Goal: Task Accomplishment & Management: Use online tool/utility

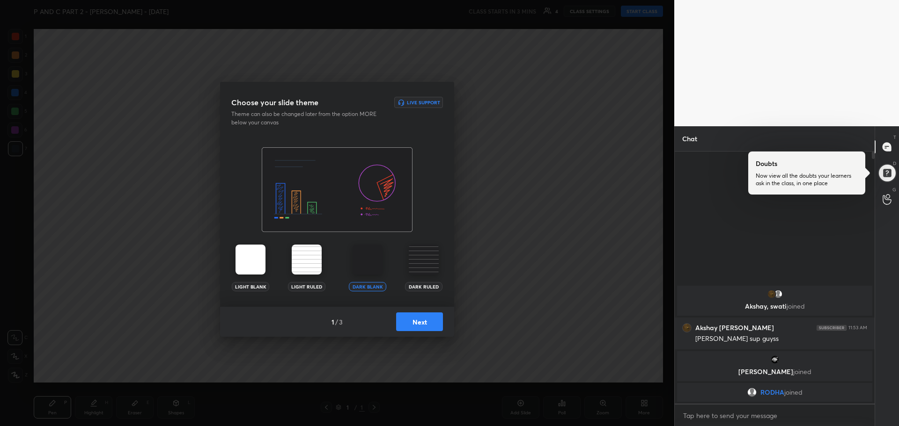
click at [371, 257] on img at bounding box center [368, 260] width 30 height 30
click at [407, 319] on button "Next" at bounding box center [419, 322] width 47 height 19
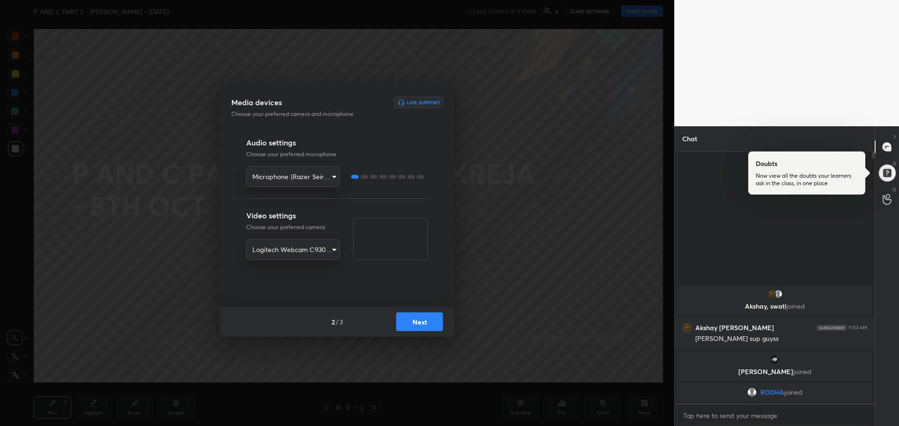
click at [413, 312] on div "2 / 3 Next" at bounding box center [337, 322] width 234 height 30
click at [416, 322] on button "Next" at bounding box center [419, 322] width 47 height 19
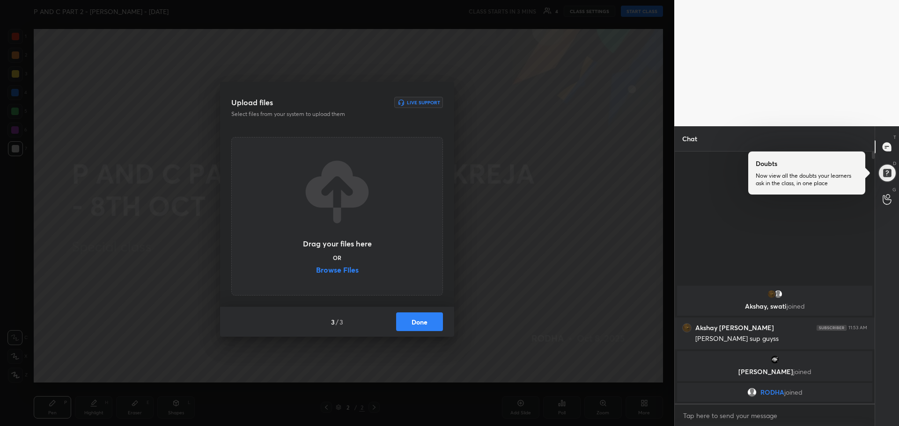
click at [338, 272] on label "Browse Files" at bounding box center [337, 271] width 43 height 10
click at [316, 272] on input "Browse Files" at bounding box center [316, 271] width 0 height 10
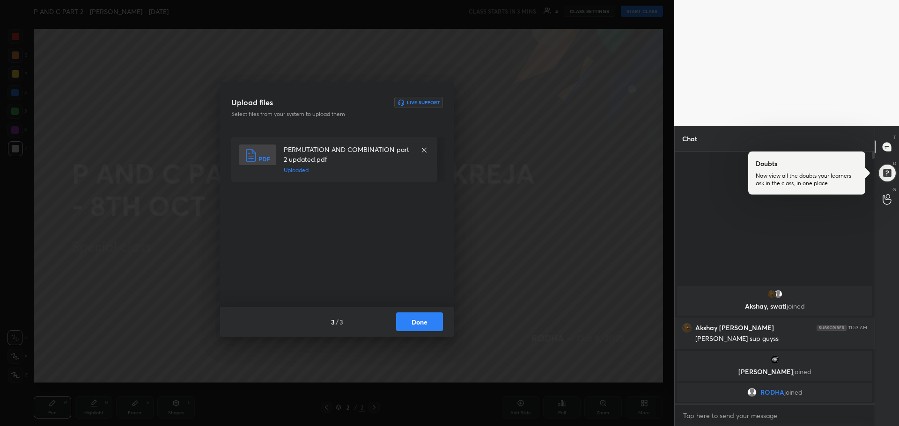
click at [434, 321] on button "Done" at bounding box center [419, 322] width 47 height 19
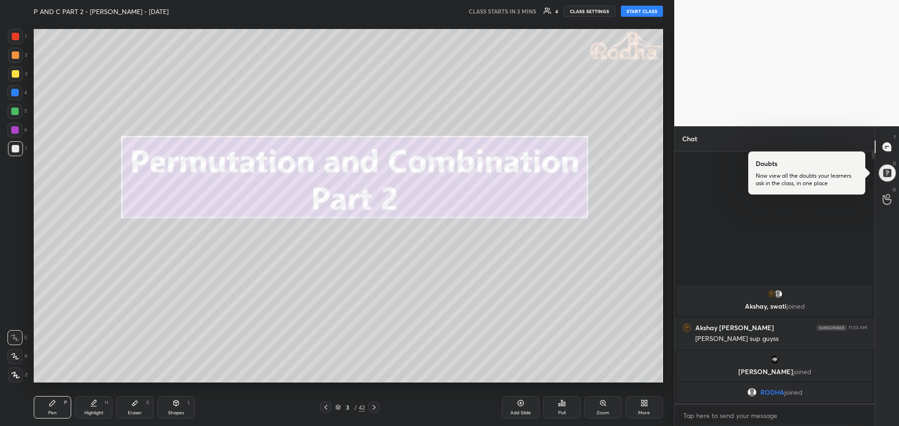
click at [647, 400] on icon at bounding box center [643, 403] width 7 height 7
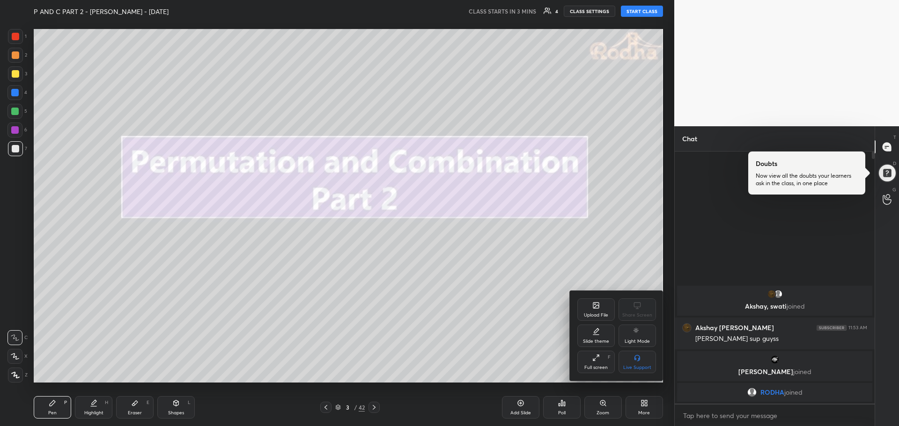
click at [598, 360] on icon at bounding box center [595, 357] width 7 height 7
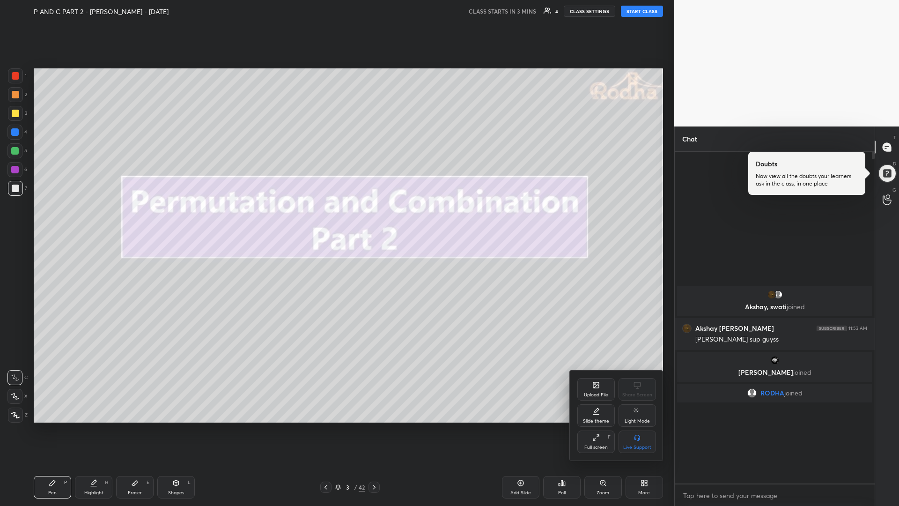
scroll to position [352, 197]
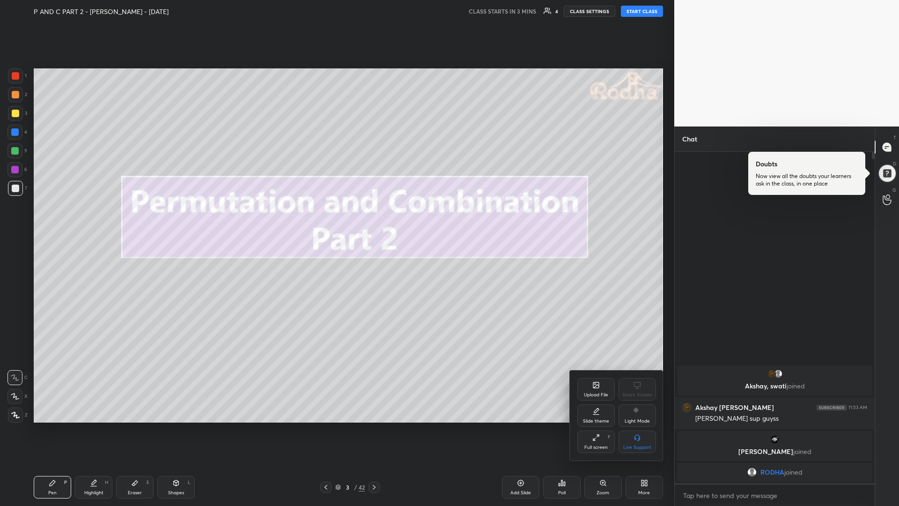
click at [433, 426] on div at bounding box center [449, 253] width 899 height 506
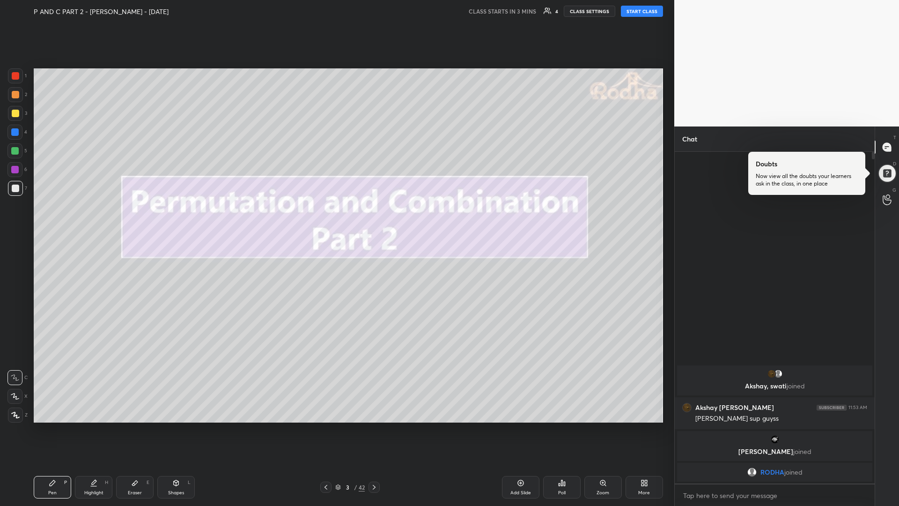
drag, startPoint x: 19, startPoint y: 416, endPoint x: 14, endPoint y: 420, distance: 7.0
click at [18, 416] on icon at bounding box center [15, 415] width 8 height 7
click at [12, 115] on div at bounding box center [15, 113] width 7 height 7
drag, startPoint x: 15, startPoint y: 113, endPoint x: 7, endPoint y: 116, distance: 8.6
click at [14, 113] on div at bounding box center [15, 113] width 7 height 7
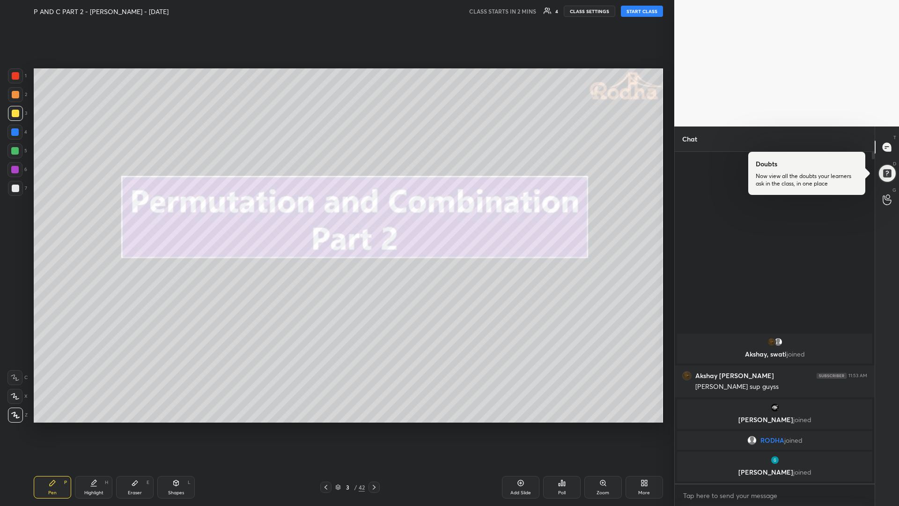
click at [144, 426] on div "Eraser E" at bounding box center [134, 487] width 37 height 22
click at [16, 419] on div at bounding box center [14, 414] width 15 height 15
click at [57, 426] on div "Pen P" at bounding box center [52, 487] width 37 height 22
click at [17, 116] on div at bounding box center [15, 113] width 7 height 7
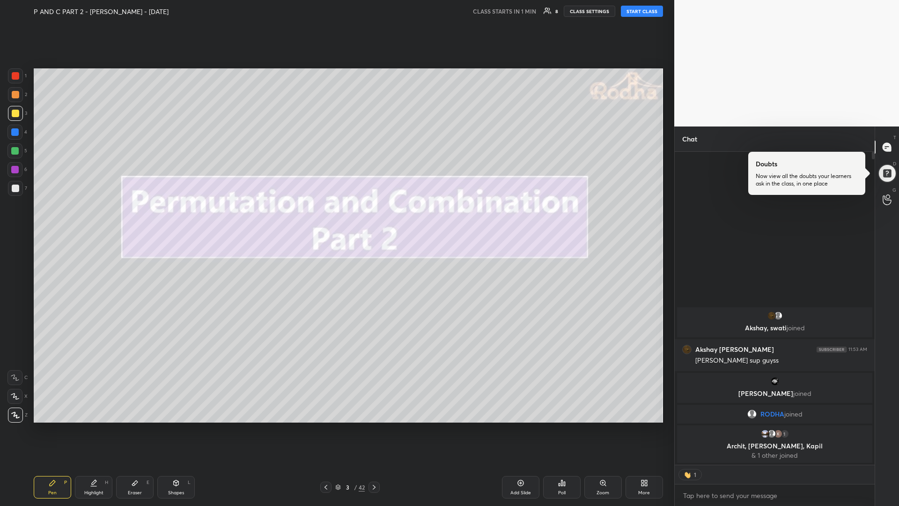
scroll to position [310, 197]
click at [713, 426] on body "1 2 3 4 5 6 7 R O A L C X Z Erase all C X Z P AND C PART 2 - [PERSON_NAME] - [D…" at bounding box center [449, 253] width 899 height 506
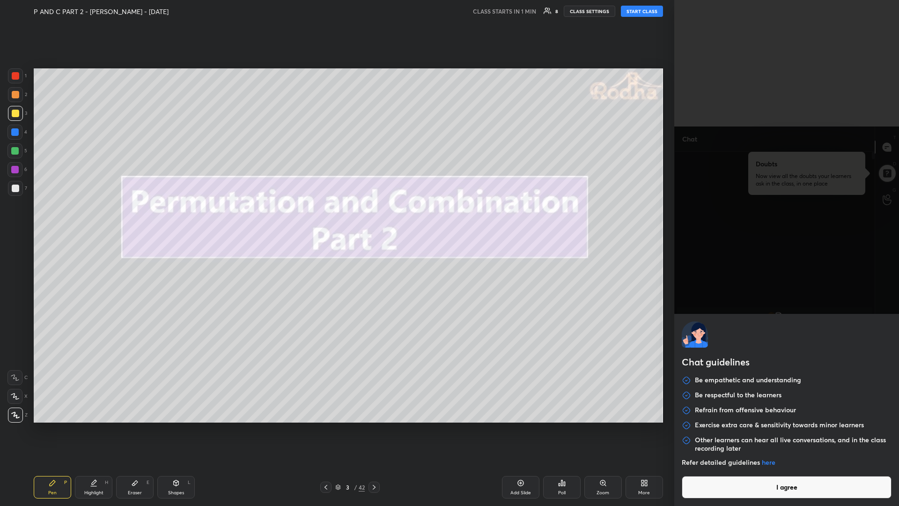
click at [758, 426] on button "I agree" at bounding box center [787, 487] width 210 height 22
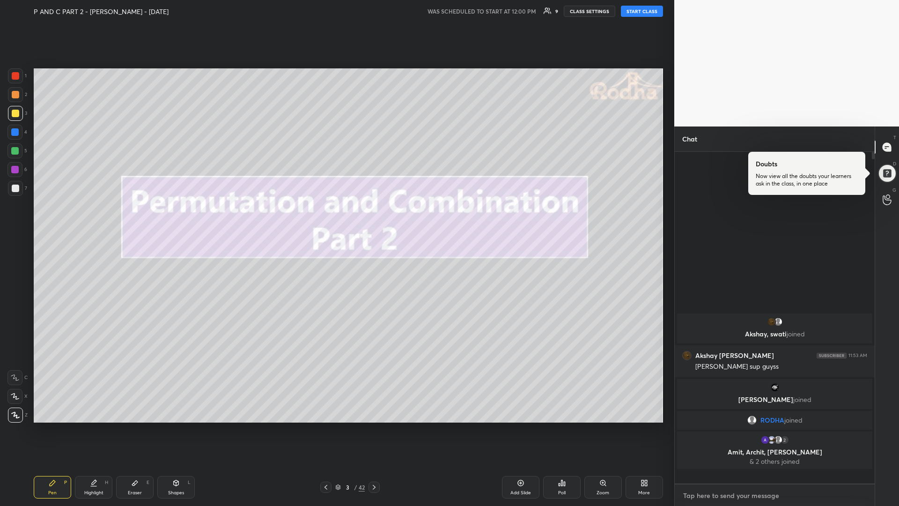
scroll to position [329, 197]
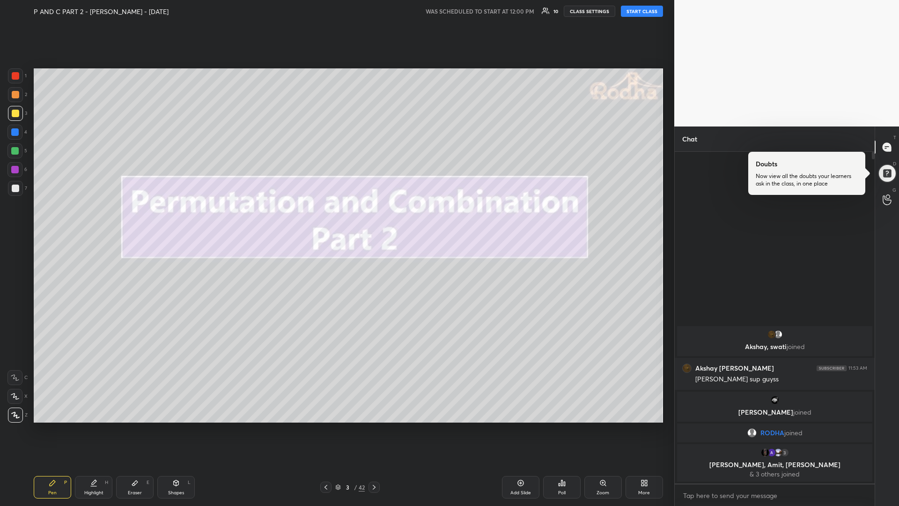
click at [646, 12] on button "START CLASS" at bounding box center [642, 11] width 42 height 11
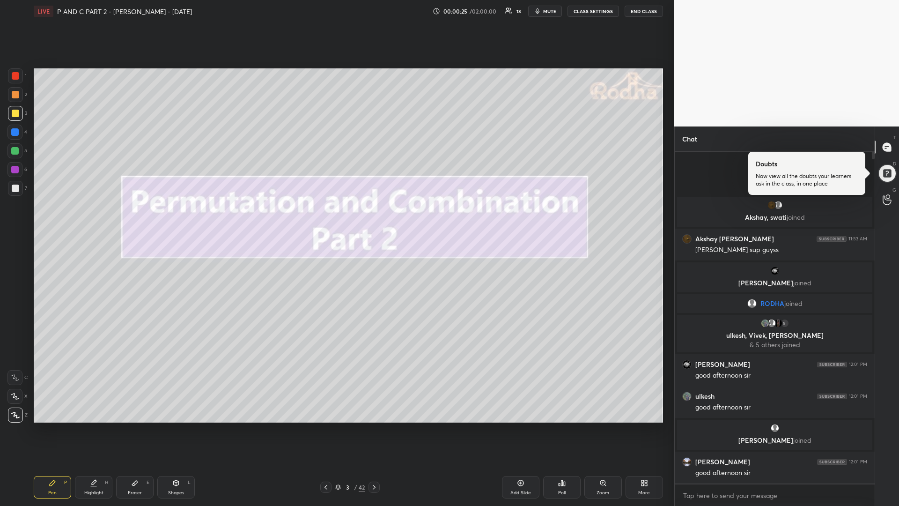
click at [16, 188] on div at bounding box center [15, 187] width 7 height 7
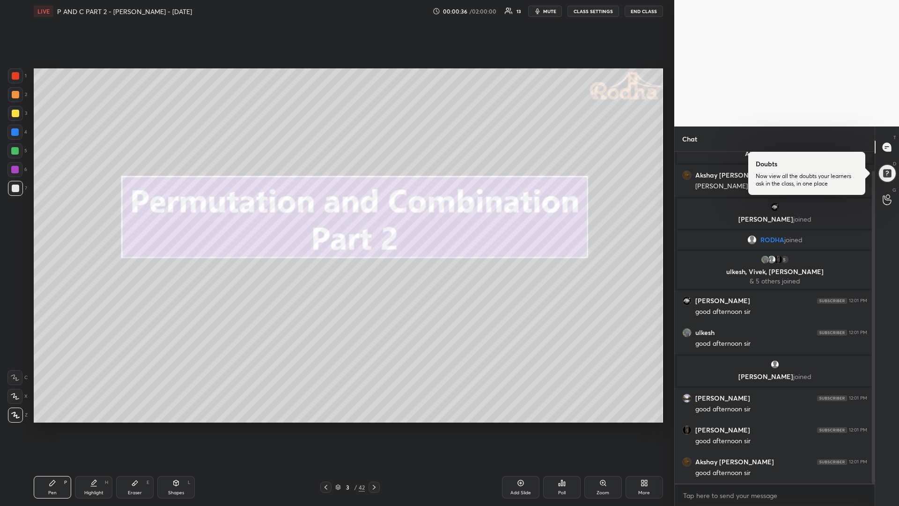
scroll to position [54, 0]
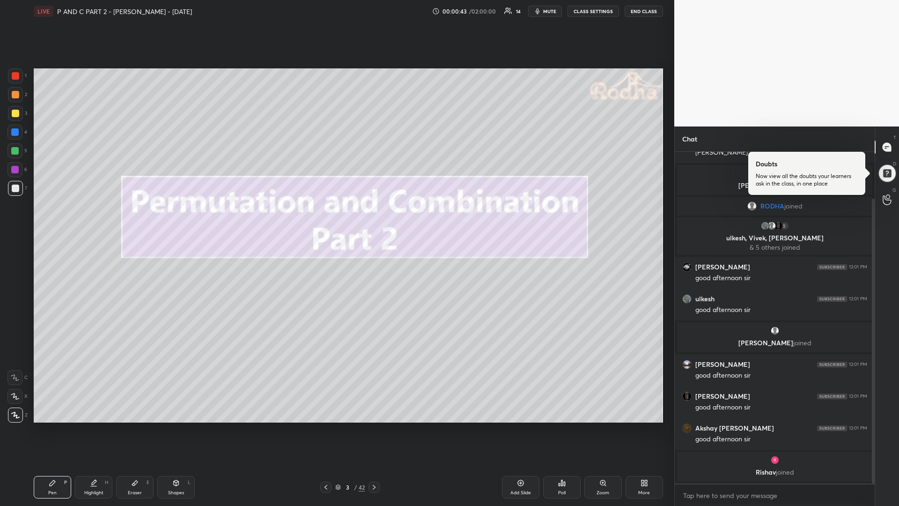
click at [373, 426] on icon at bounding box center [373, 486] width 7 height 7
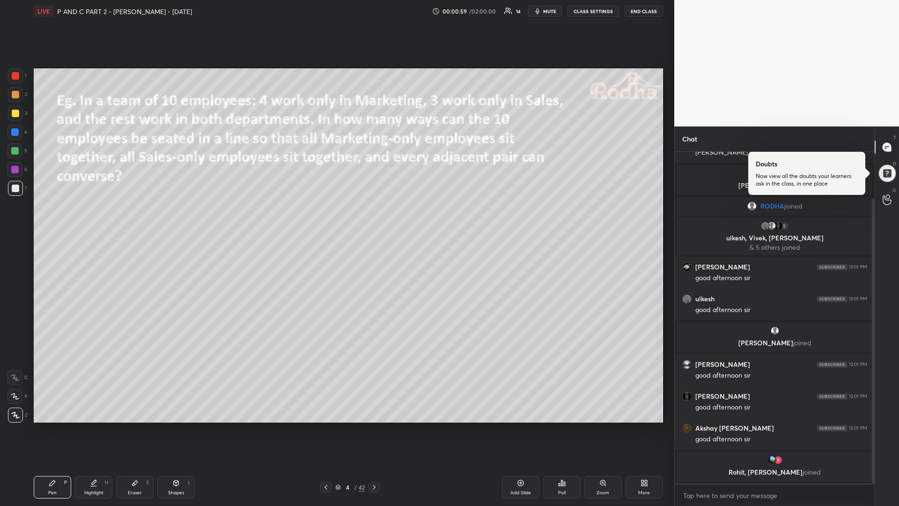
click at [14, 151] on div at bounding box center [14, 150] width 7 height 7
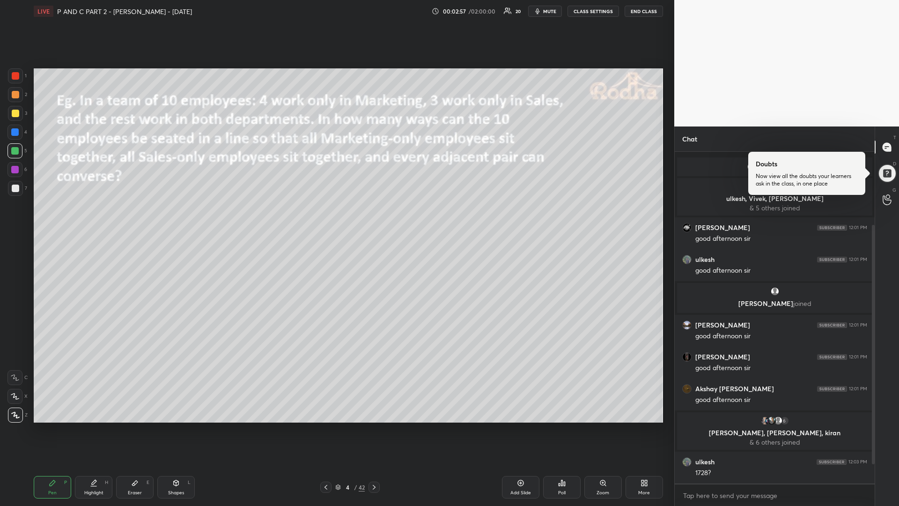
scroll to position [127, 0]
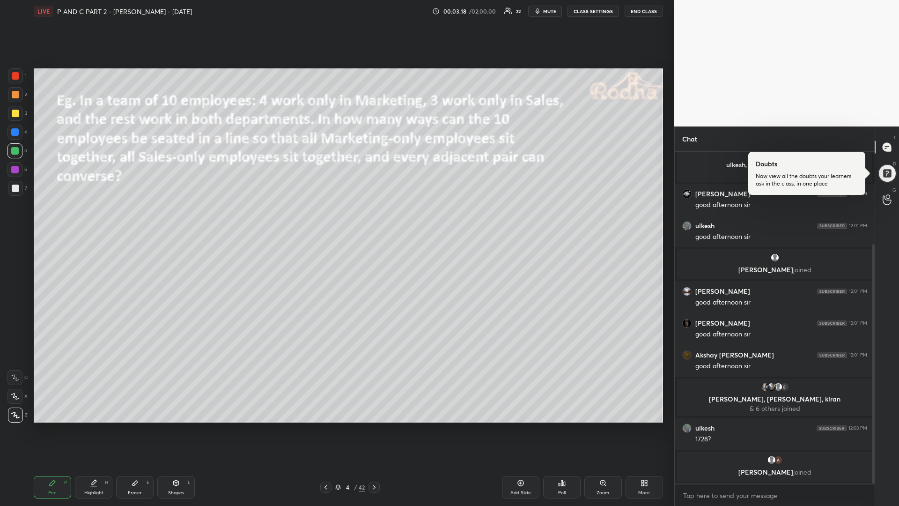
click at [176, 426] on icon at bounding box center [175, 482] width 7 height 7
drag, startPoint x: 17, startPoint y: 358, endPoint x: 23, endPoint y: 353, distance: 8.0
click at [18, 357] on icon at bounding box center [15, 358] width 7 height 7
click at [55, 426] on div "Pen" at bounding box center [52, 492] width 8 height 5
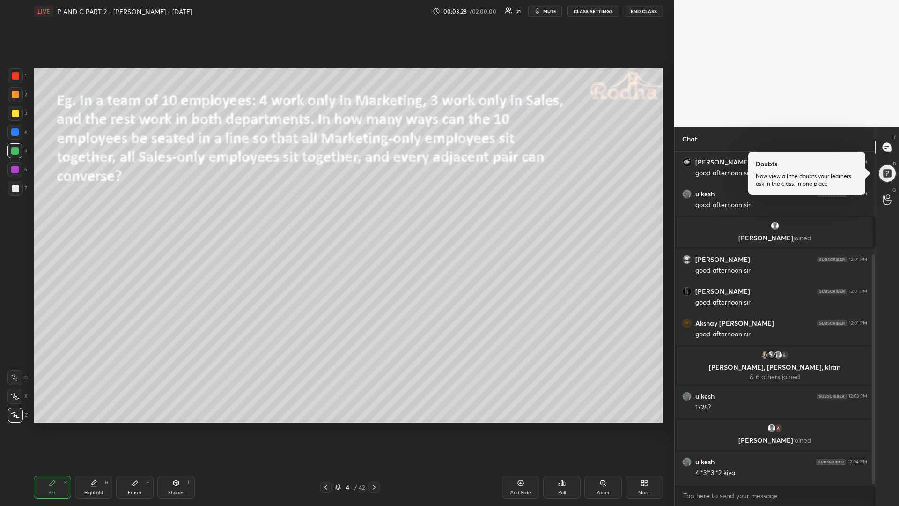
click at [175, 426] on div "Shapes L" at bounding box center [175, 487] width 37 height 22
drag, startPoint x: 17, startPoint y: 358, endPoint x: 30, endPoint y: 355, distance: 13.9
click at [15, 359] on icon at bounding box center [15, 358] width 7 height 7
drag, startPoint x: 52, startPoint y: 486, endPoint x: 64, endPoint y: 479, distance: 13.6
click at [52, 426] on div "Pen P" at bounding box center [52, 487] width 37 height 22
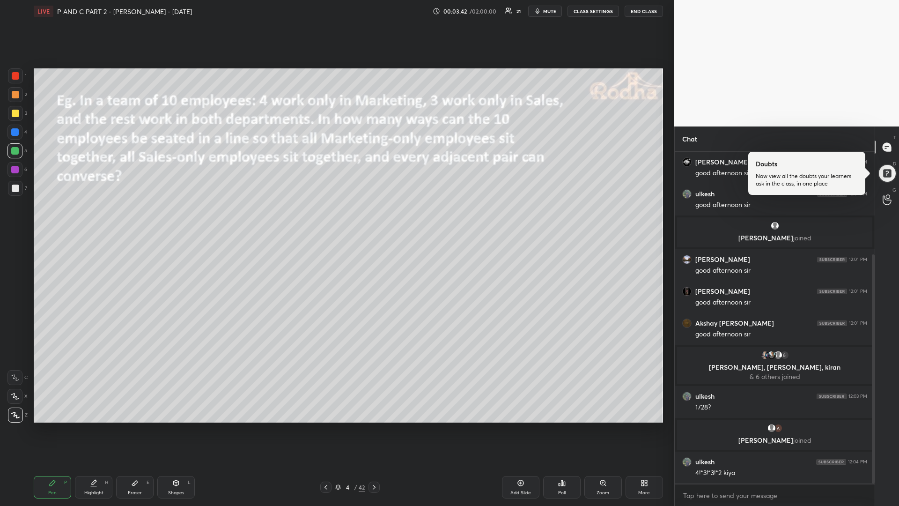
scroll to position [183, 0]
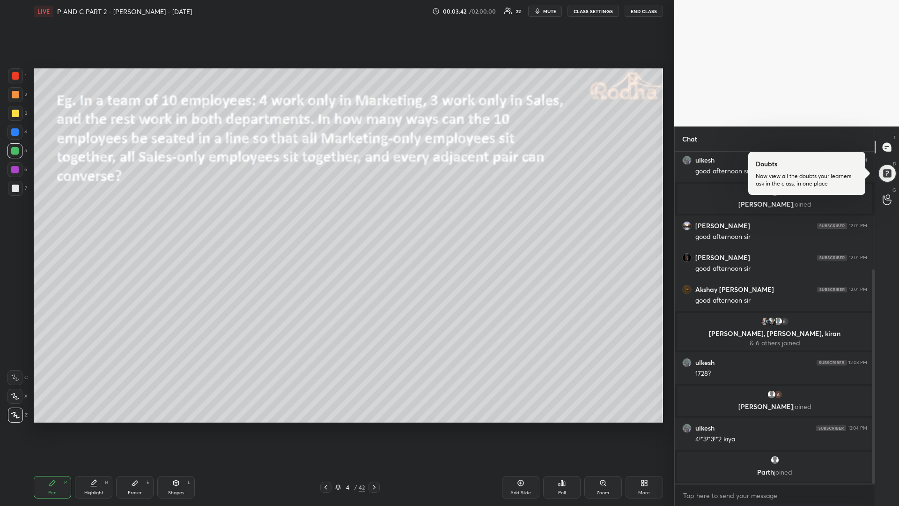
click at [17, 111] on div at bounding box center [15, 113] width 7 height 7
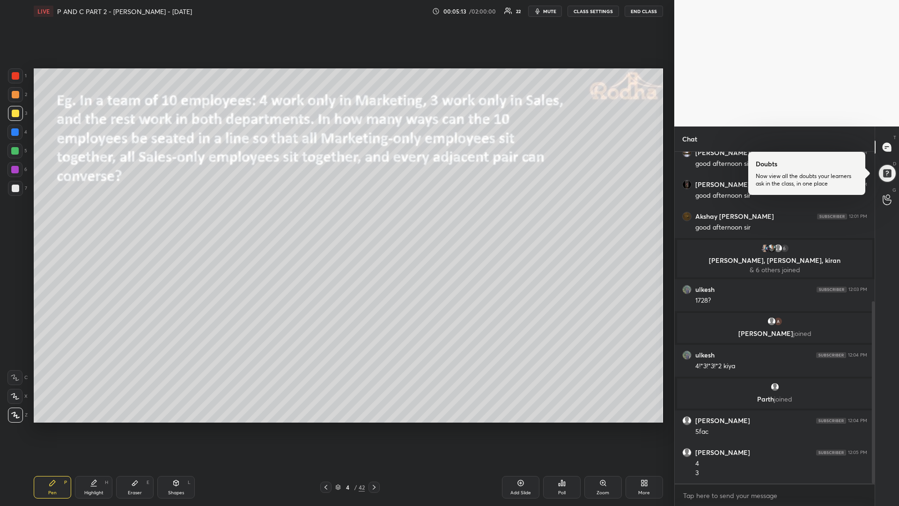
scroll to position [272, 0]
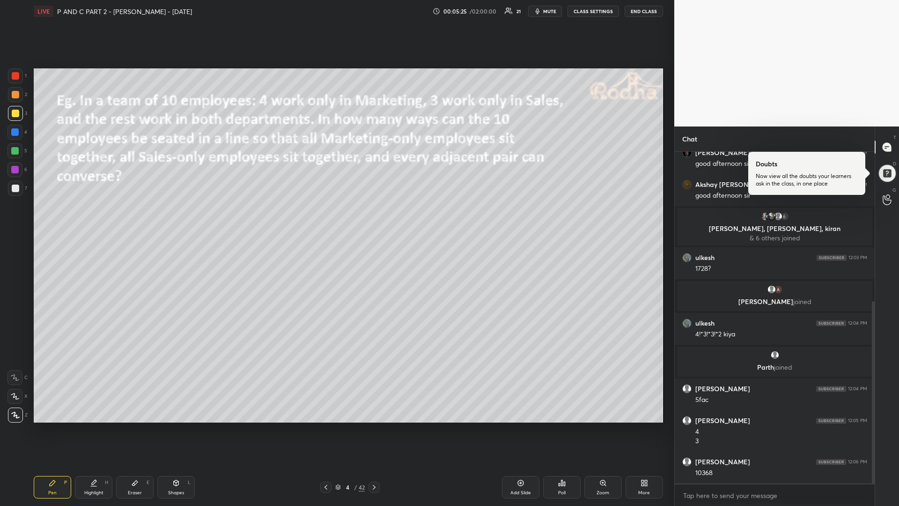
click at [17, 150] on div at bounding box center [14, 150] width 7 height 7
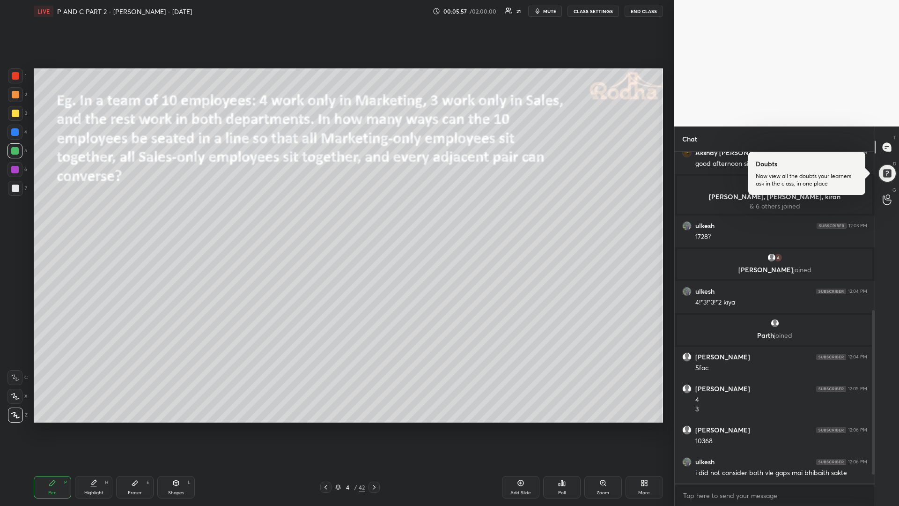
scroll to position [337, 0]
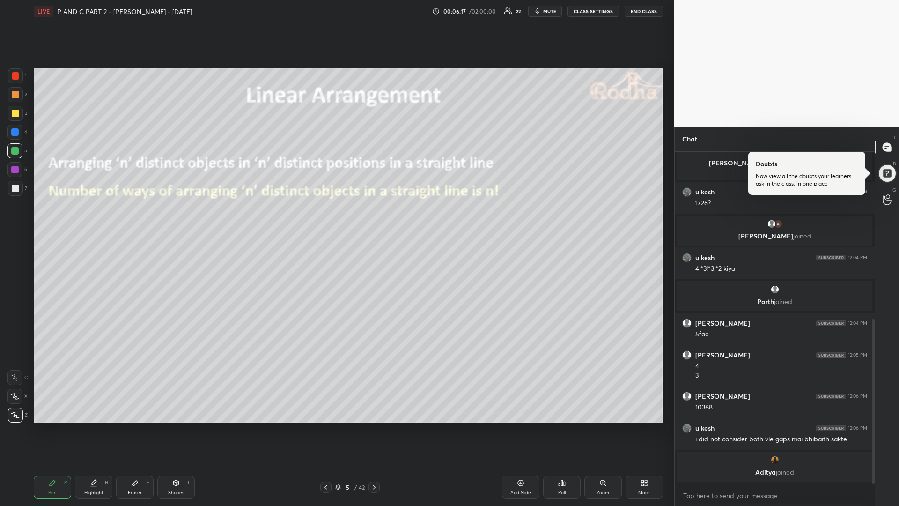
click at [191, 426] on div "Shapes L" at bounding box center [175, 487] width 37 height 22
click at [15, 417] on icon at bounding box center [15, 415] width 7 height 7
click at [13, 69] on div at bounding box center [15, 75] width 15 height 15
click at [56, 426] on div "Pen P" at bounding box center [52, 487] width 37 height 22
click at [18, 151] on div at bounding box center [14, 150] width 7 height 7
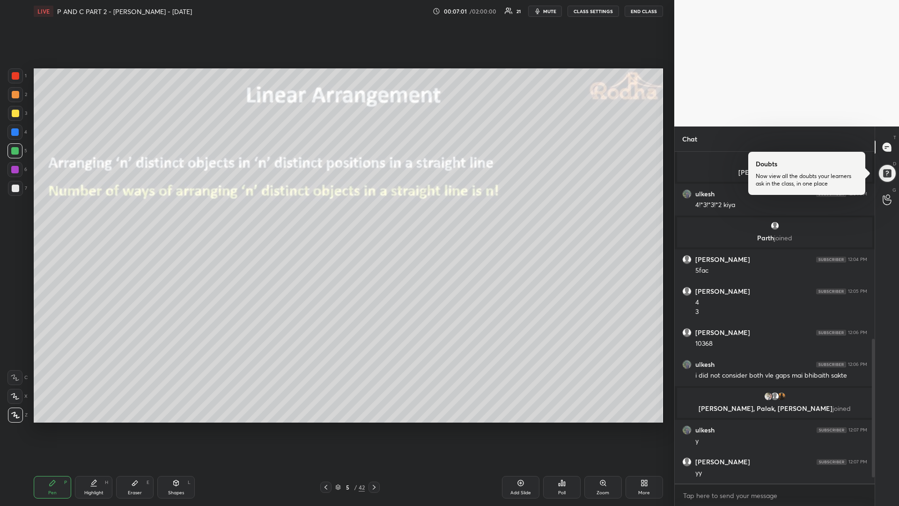
scroll to position [461, 0]
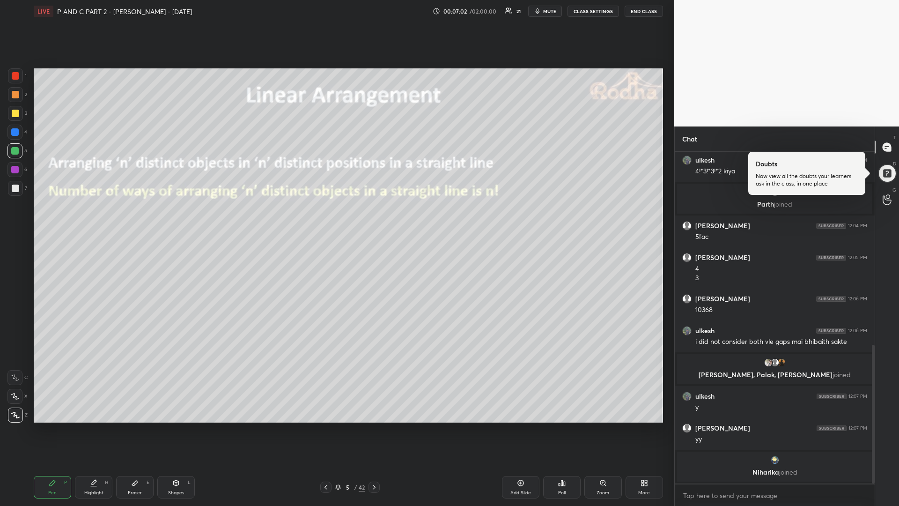
click at [522, 426] on icon at bounding box center [520, 482] width 7 height 7
drag, startPoint x: 15, startPoint y: 114, endPoint x: 30, endPoint y: 117, distance: 15.2
click at [14, 113] on div at bounding box center [15, 113] width 7 height 7
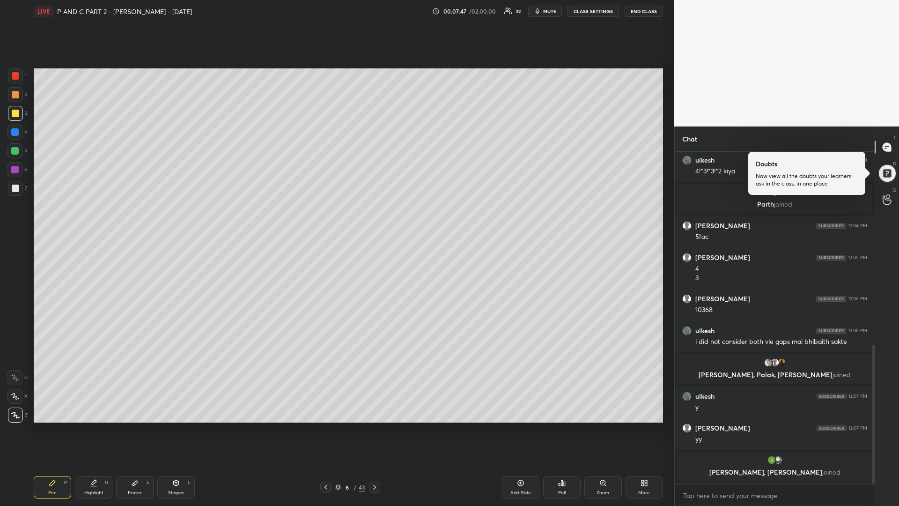
click at [515, 426] on div "Add Slide" at bounding box center [520, 487] width 37 height 22
click at [176, 426] on div "Shapes L" at bounding box center [175, 487] width 37 height 22
click at [11, 376] on div at bounding box center [14, 377] width 15 height 15
click at [51, 426] on icon at bounding box center [53, 483] width 6 height 6
click at [325, 426] on icon at bounding box center [325, 486] width 7 height 7
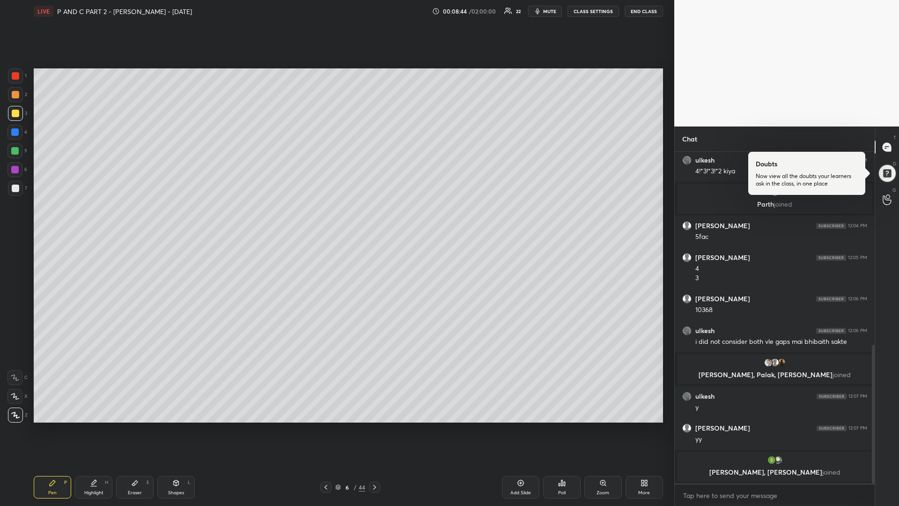
drag, startPoint x: 17, startPoint y: 189, endPoint x: 25, endPoint y: 186, distance: 8.4
click at [17, 190] on div at bounding box center [15, 187] width 7 height 7
click at [375, 426] on icon at bounding box center [374, 486] width 7 height 7
click at [514, 426] on div "Add Slide" at bounding box center [520, 487] width 37 height 22
click at [185, 426] on div "Shapes L" at bounding box center [175, 487] width 37 height 22
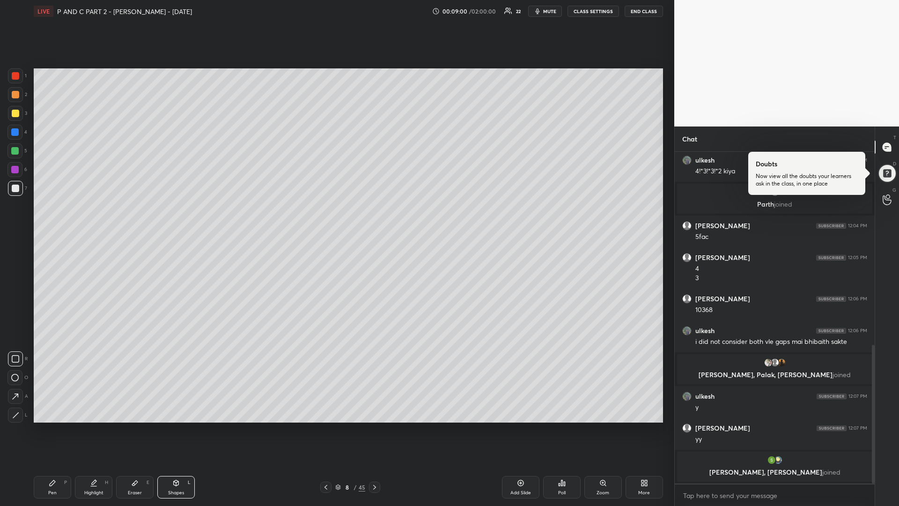
click at [13, 375] on icon at bounding box center [14, 377] width 7 height 7
click at [53, 426] on div "Pen P" at bounding box center [52, 487] width 37 height 22
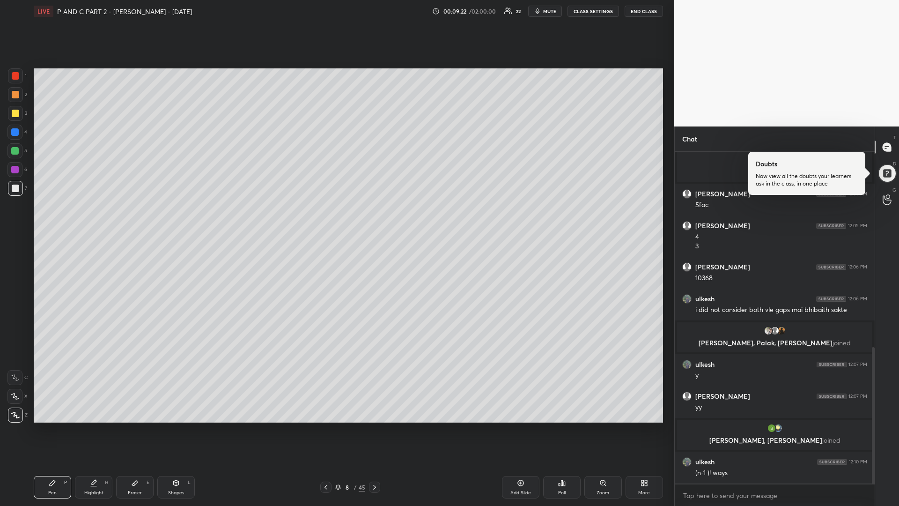
click at [15, 151] on div at bounding box center [14, 150] width 7 height 7
click at [323, 426] on div at bounding box center [325, 486] width 11 height 11
drag, startPoint x: 324, startPoint y: 486, endPoint x: 321, endPoint y: 445, distance: 41.3
click at [323, 426] on icon at bounding box center [325, 486] width 7 height 7
click at [374, 426] on icon at bounding box center [374, 486] width 7 height 7
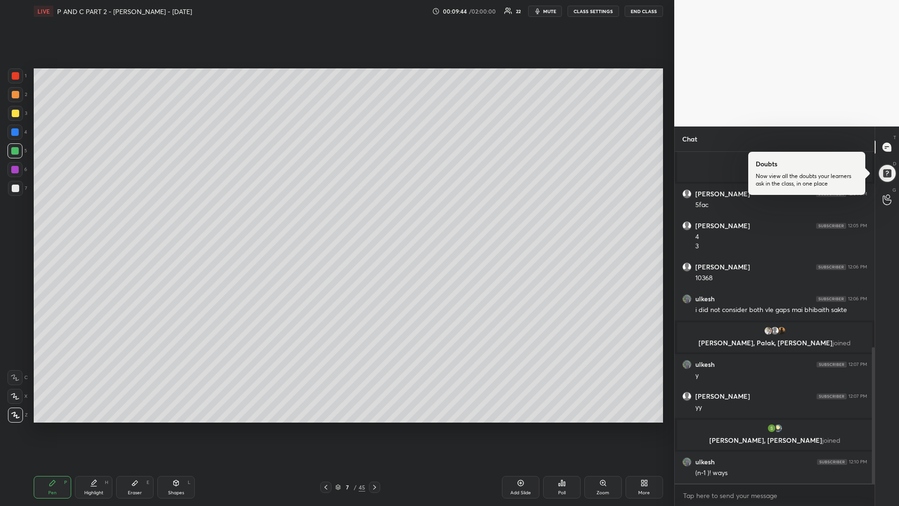
click at [372, 426] on icon at bounding box center [374, 486] width 7 height 7
drag, startPoint x: 17, startPoint y: 118, endPoint x: 12, endPoint y: 125, distance: 8.4
click at [17, 118] on div at bounding box center [15, 113] width 15 height 15
click at [170, 426] on div "Shapes L" at bounding box center [175, 487] width 37 height 22
click at [16, 356] on icon at bounding box center [15, 358] width 7 height 7
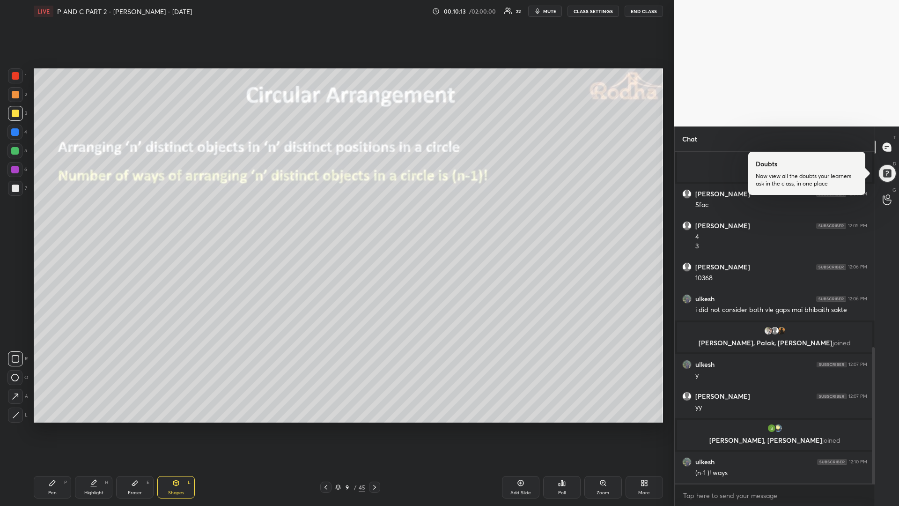
click at [18, 187] on div at bounding box center [15, 187] width 7 height 7
click at [16, 162] on div "1 2 3 4 5 6 7" at bounding box center [17, 133] width 20 height 131
click at [16, 167] on div at bounding box center [14, 169] width 7 height 7
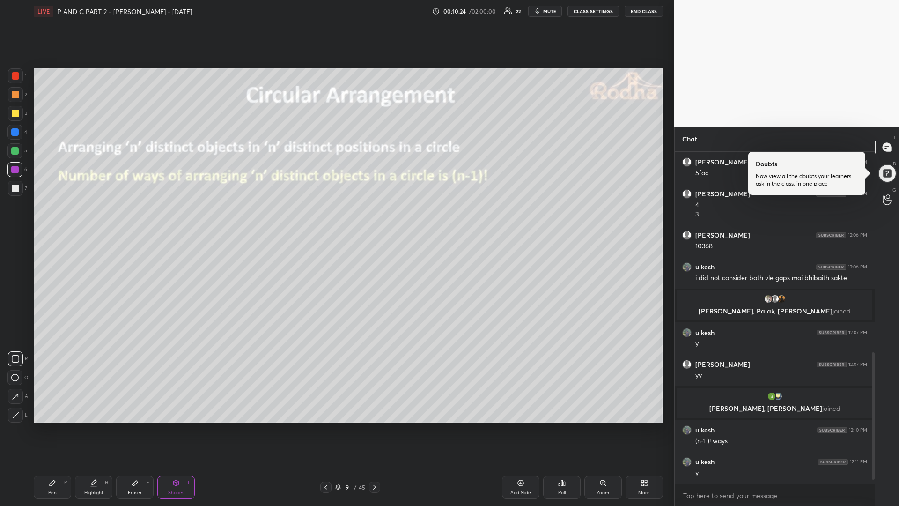
scroll to position [537, 0]
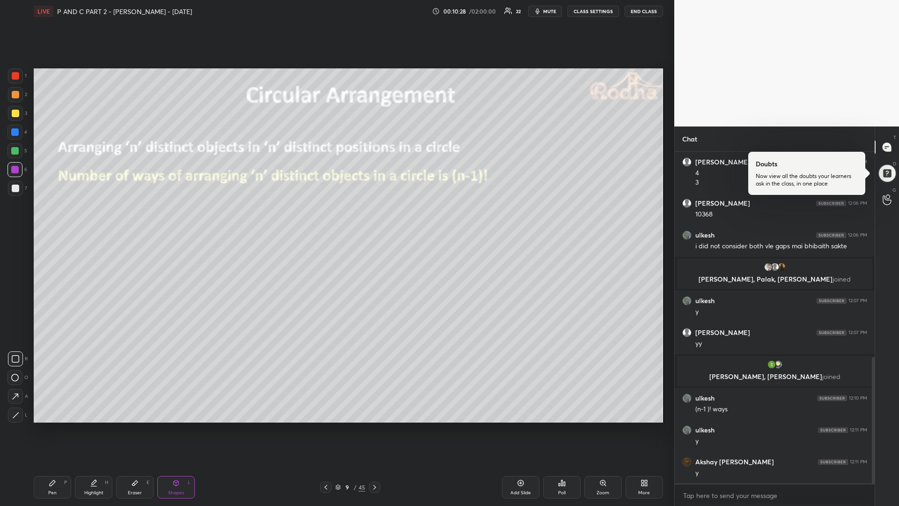
drag, startPoint x: 16, startPoint y: 377, endPoint x: 30, endPoint y: 370, distance: 15.7
click at [17, 376] on icon at bounding box center [14, 377] width 7 height 7
click at [51, 426] on div "Pen P" at bounding box center [52, 487] width 37 height 22
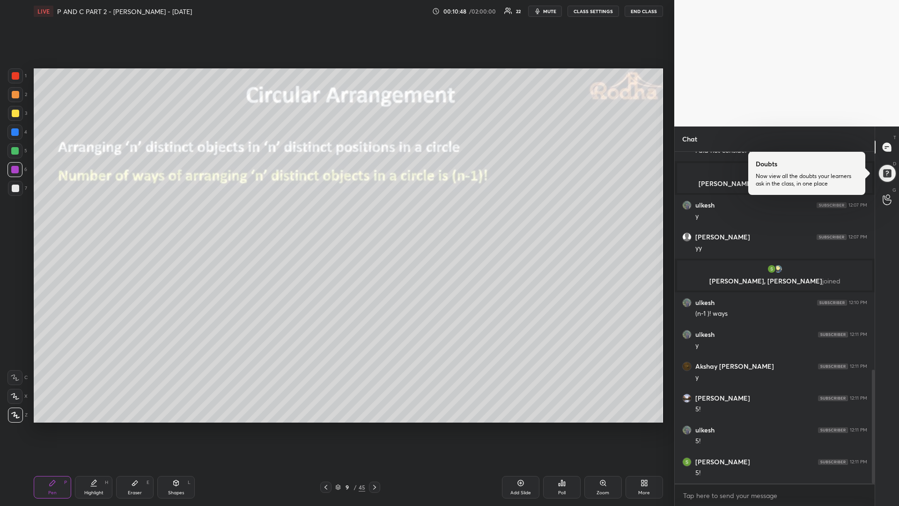
scroll to position [665, 0]
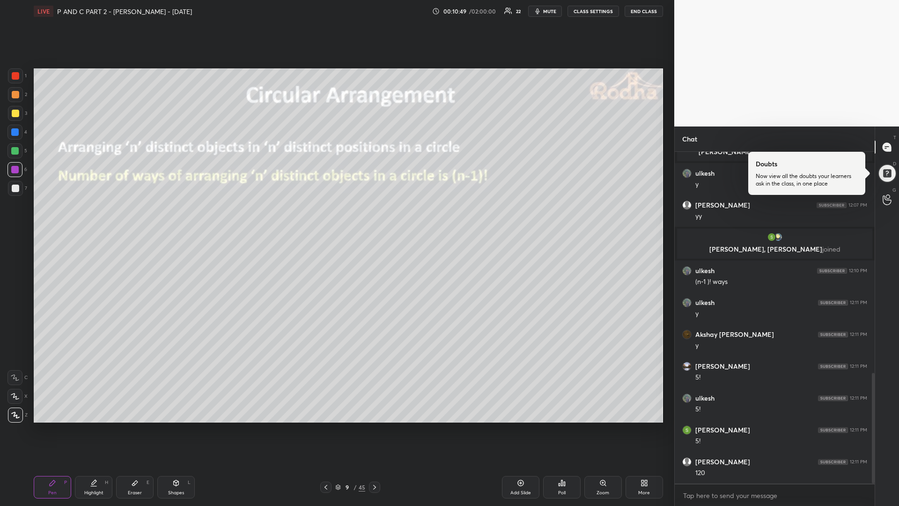
drag, startPoint x: 17, startPoint y: 115, endPoint x: 24, endPoint y: 129, distance: 15.7
click at [16, 116] on div at bounding box center [15, 113] width 7 height 7
click at [375, 426] on icon at bounding box center [374, 486] width 7 height 7
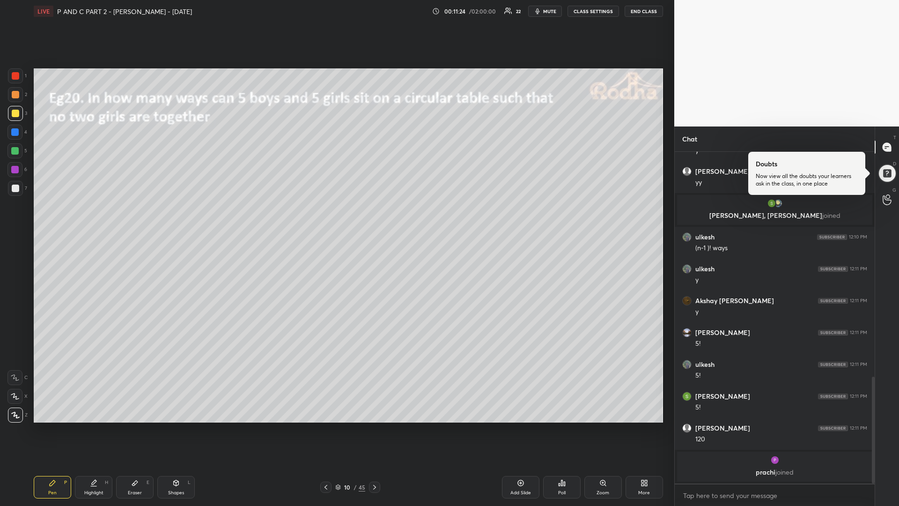
scroll to position [671, 0]
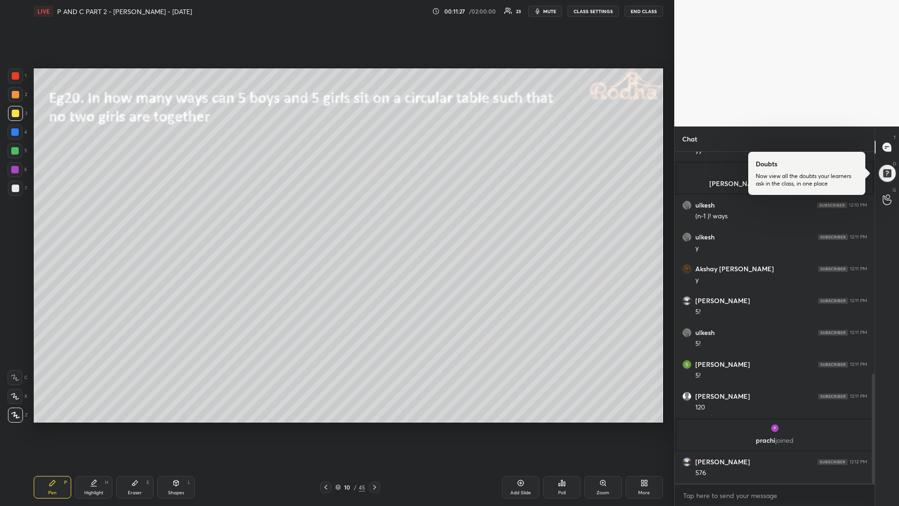
click at [184, 426] on div "Shapes L" at bounding box center [175, 487] width 37 height 22
click at [12, 413] on icon at bounding box center [15, 415] width 7 height 7
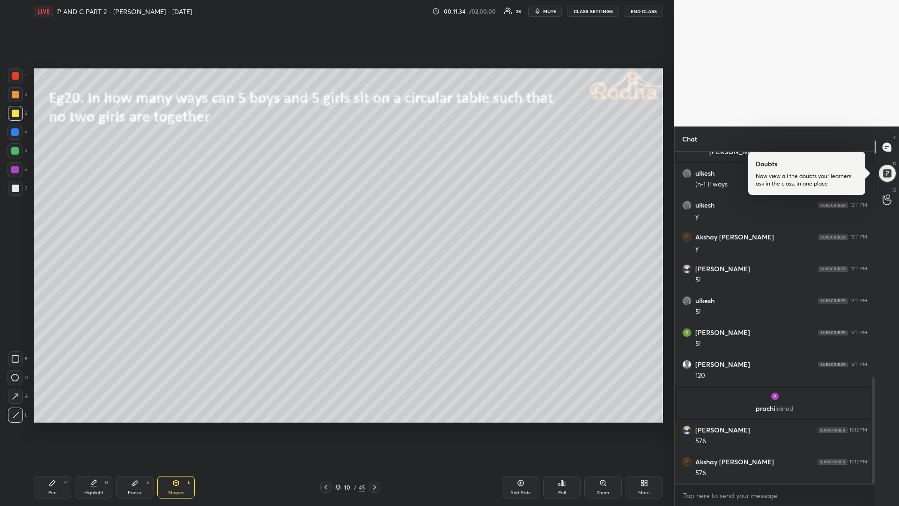
scroll to position [735, 0]
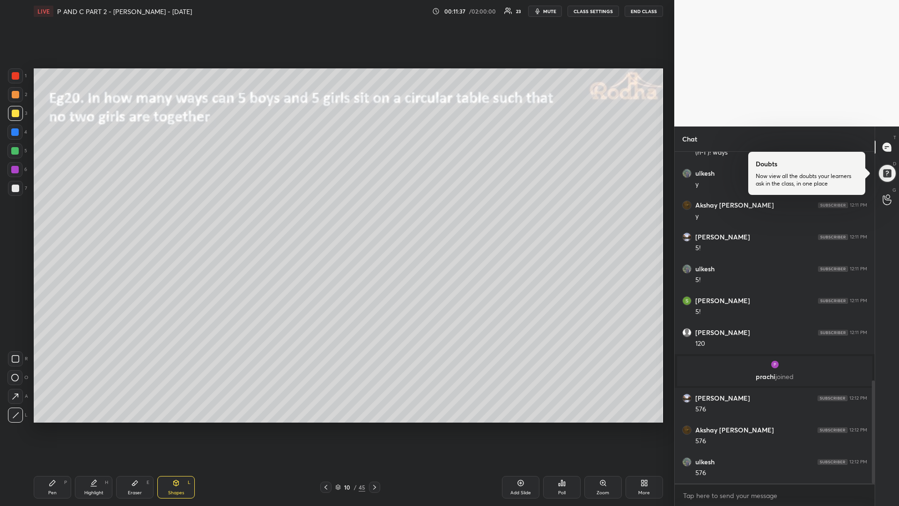
click at [51, 426] on div "Pen" at bounding box center [52, 492] width 8 height 5
click at [179, 426] on div "Shapes L" at bounding box center [175, 487] width 37 height 22
click at [20, 377] on div at bounding box center [14, 377] width 15 height 15
click at [41, 426] on div "Pen P" at bounding box center [52, 487] width 37 height 22
drag, startPoint x: 19, startPoint y: 151, endPoint x: 31, endPoint y: 157, distance: 13.6
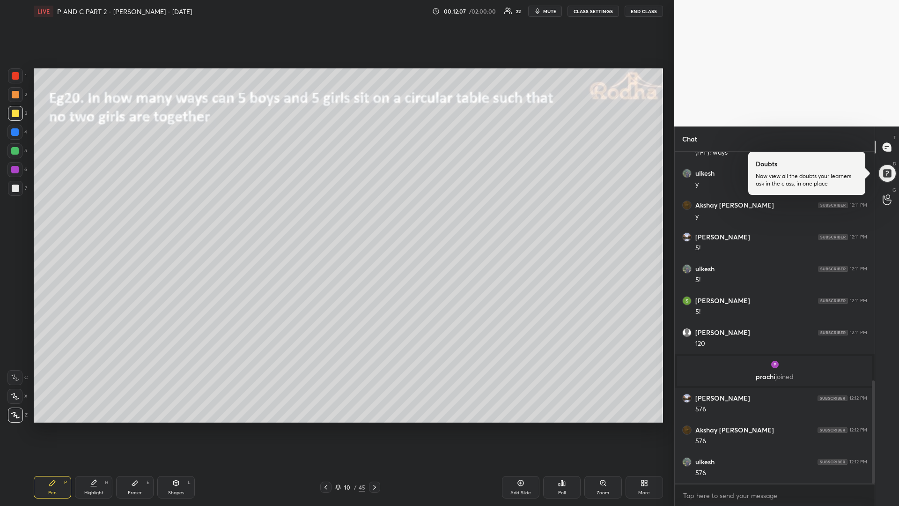
click at [17, 151] on div at bounding box center [14, 150] width 7 height 7
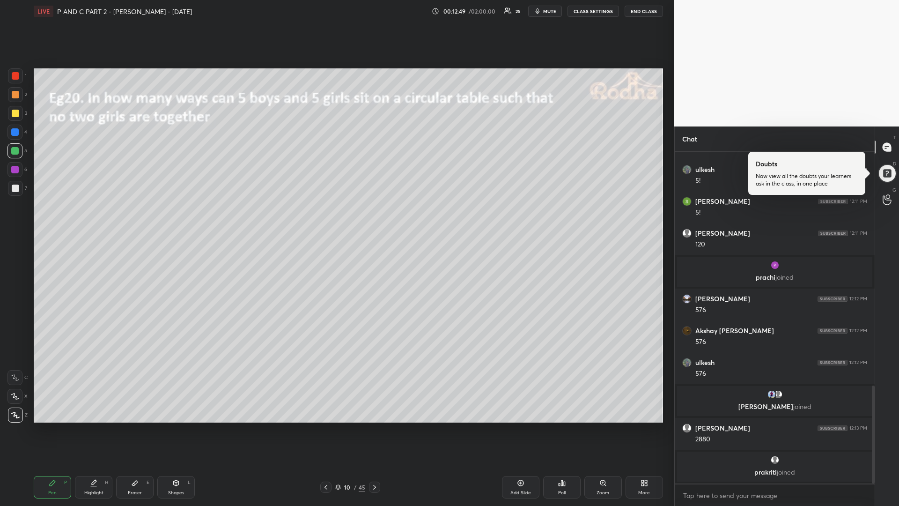
scroll to position [804, 0]
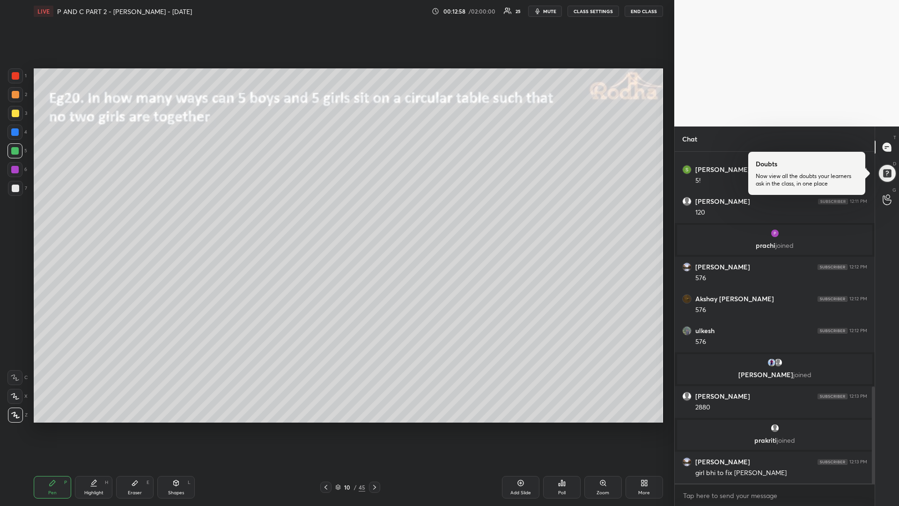
click at [18, 192] on div at bounding box center [15, 188] width 15 height 15
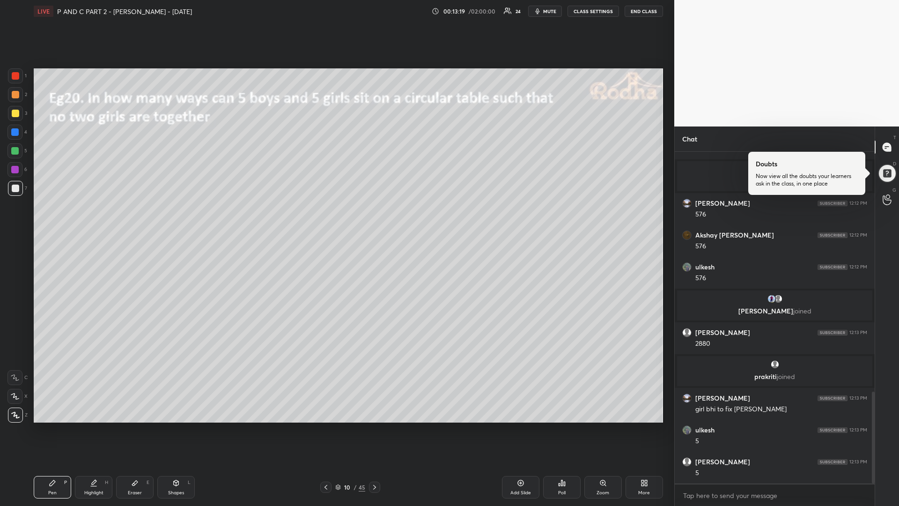
scroll to position [900, 0]
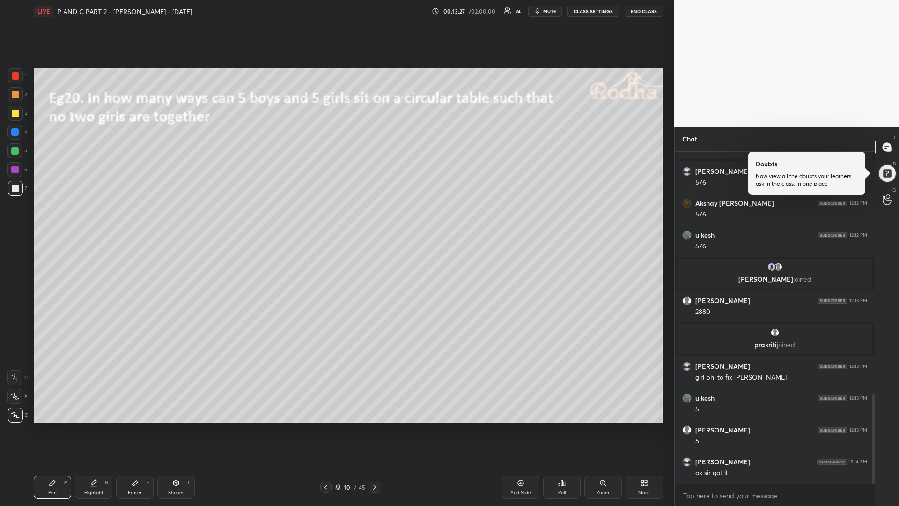
click at [510, 426] on div "Add Slide" at bounding box center [520, 492] width 21 height 5
click at [18, 152] on div at bounding box center [14, 150] width 7 height 7
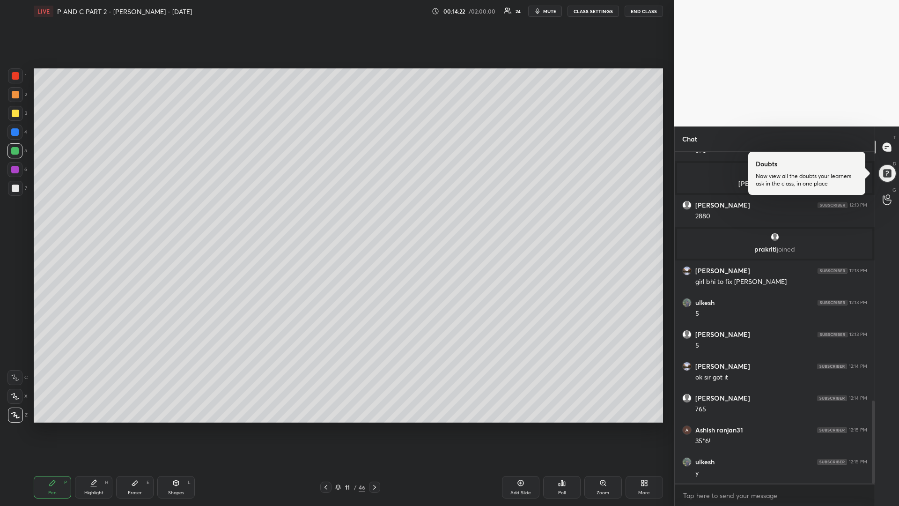
scroll to position [1027, 0]
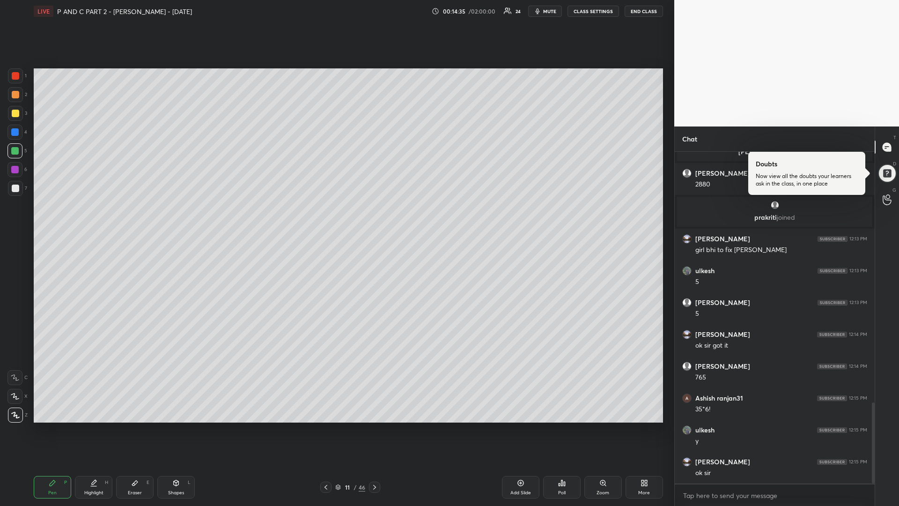
drag, startPoint x: 15, startPoint y: 115, endPoint x: 5, endPoint y: 117, distance: 9.5
click at [15, 116] on div at bounding box center [15, 113] width 7 height 7
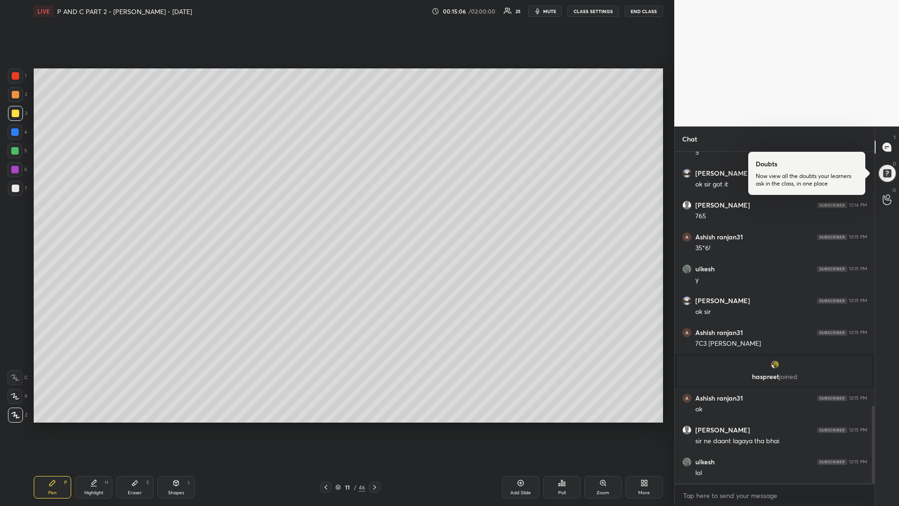
scroll to position [1112, 0]
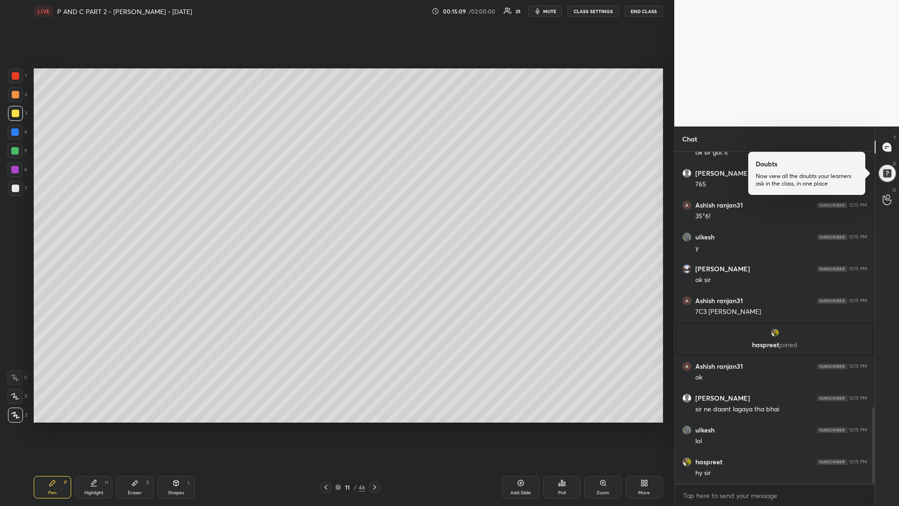
drag, startPoint x: 15, startPoint y: 151, endPoint x: 14, endPoint y: 158, distance: 7.2
click at [14, 150] on div at bounding box center [14, 150] width 7 height 7
click at [15, 113] on div at bounding box center [15, 113] width 7 height 7
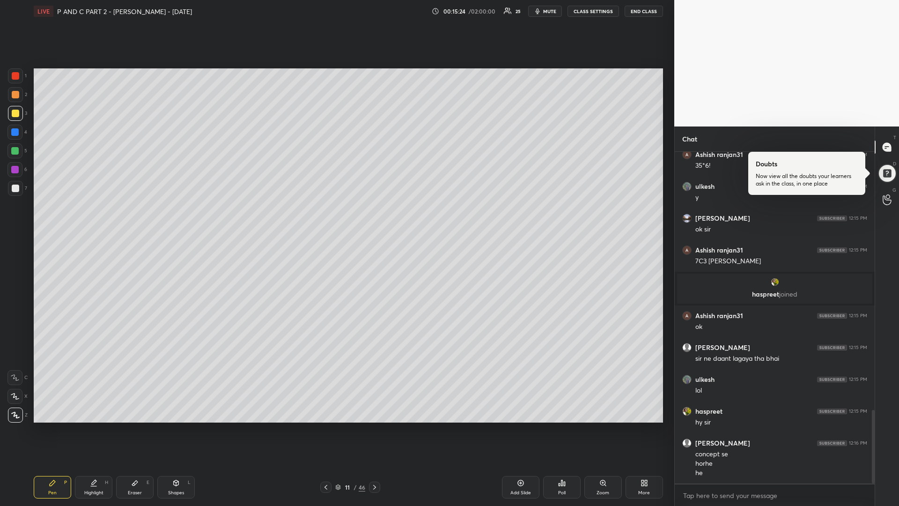
scroll to position [1195, 0]
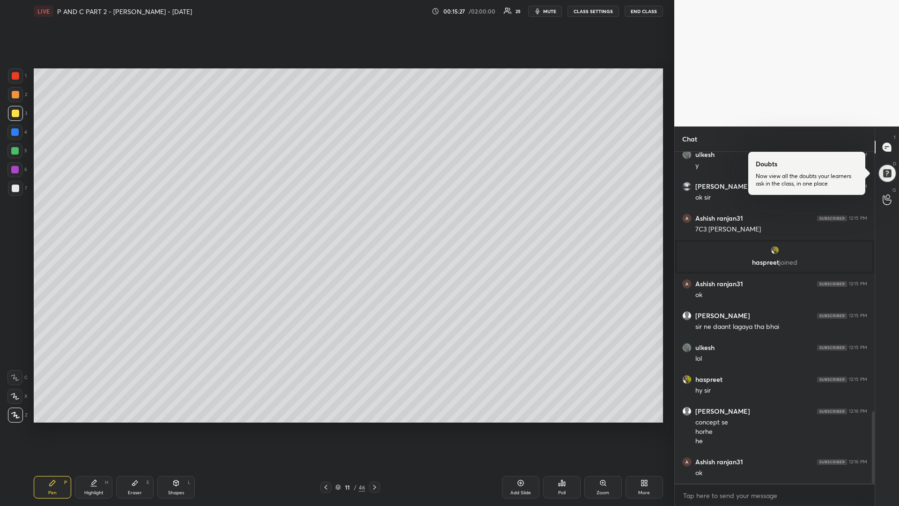
click at [376, 426] on icon at bounding box center [374, 486] width 7 height 7
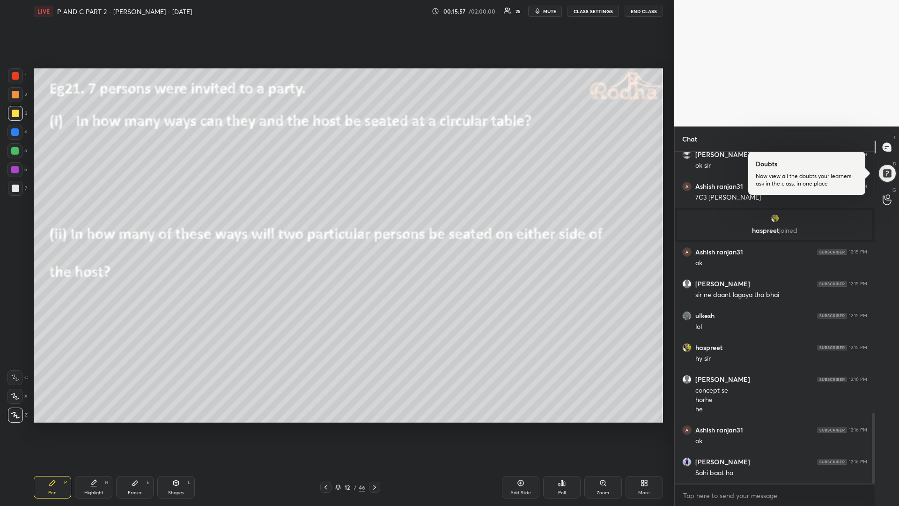
click at [13, 152] on div at bounding box center [14, 150] width 7 height 7
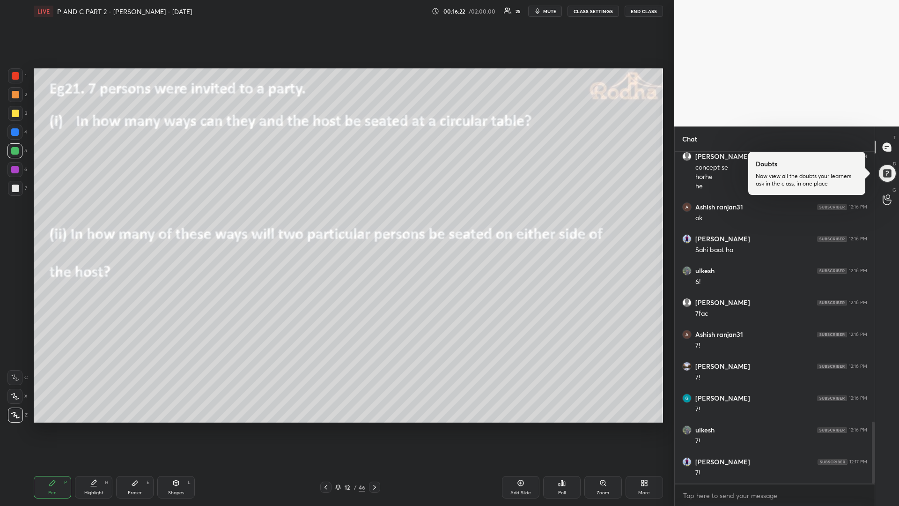
scroll to position [1481, 0]
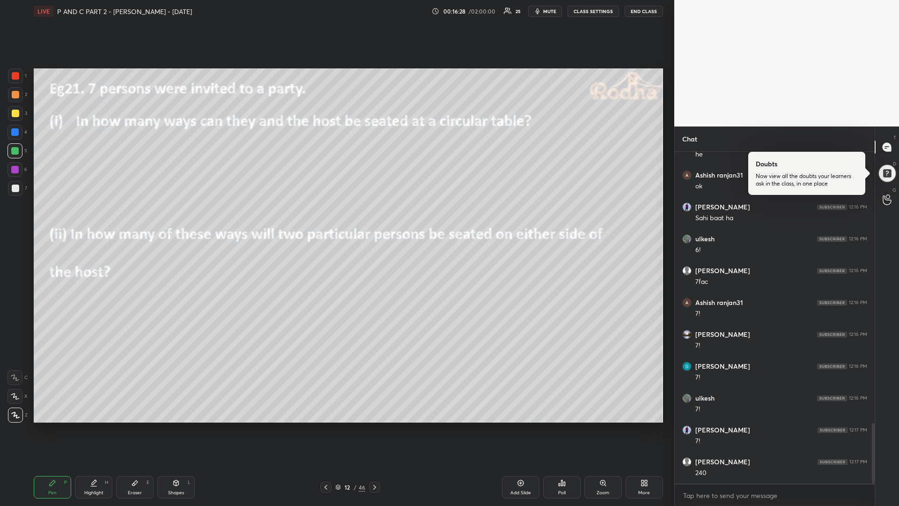
click at [181, 426] on div "Shapes L" at bounding box center [175, 487] width 37 height 22
click at [15, 380] on icon at bounding box center [14, 377] width 7 height 7
click at [44, 426] on div "Pen P" at bounding box center [52, 487] width 37 height 22
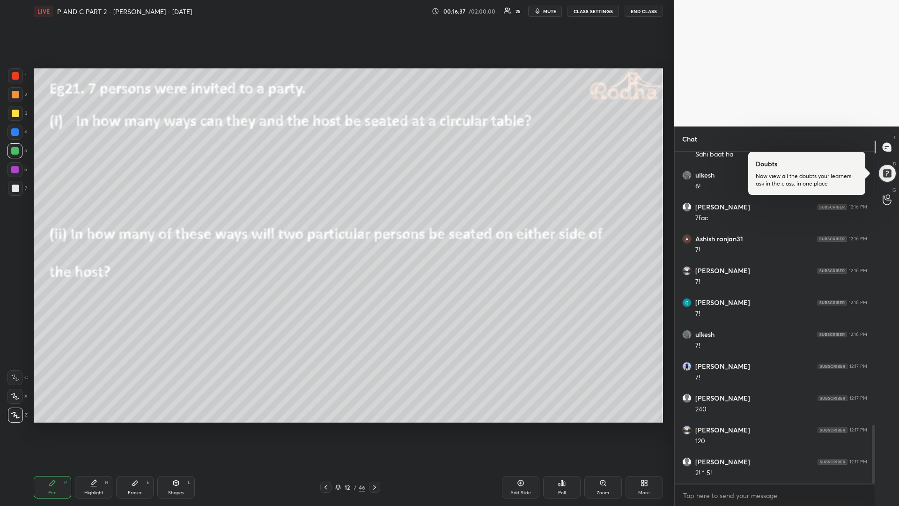
click at [15, 117] on div at bounding box center [15, 113] width 7 height 7
drag, startPoint x: 17, startPoint y: 151, endPoint x: 31, endPoint y: 163, distance: 18.6
click at [16, 152] on div at bounding box center [14, 150] width 7 height 7
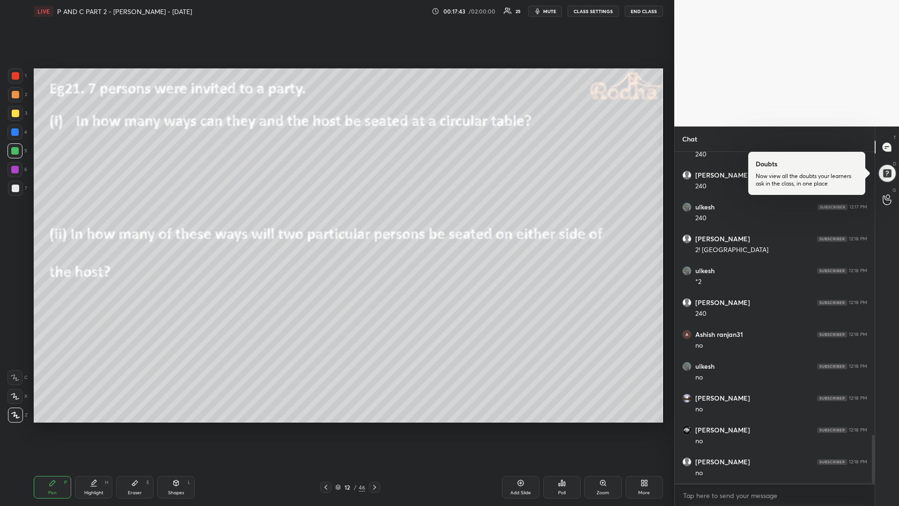
click at [376, 426] on icon at bounding box center [374, 486] width 7 height 7
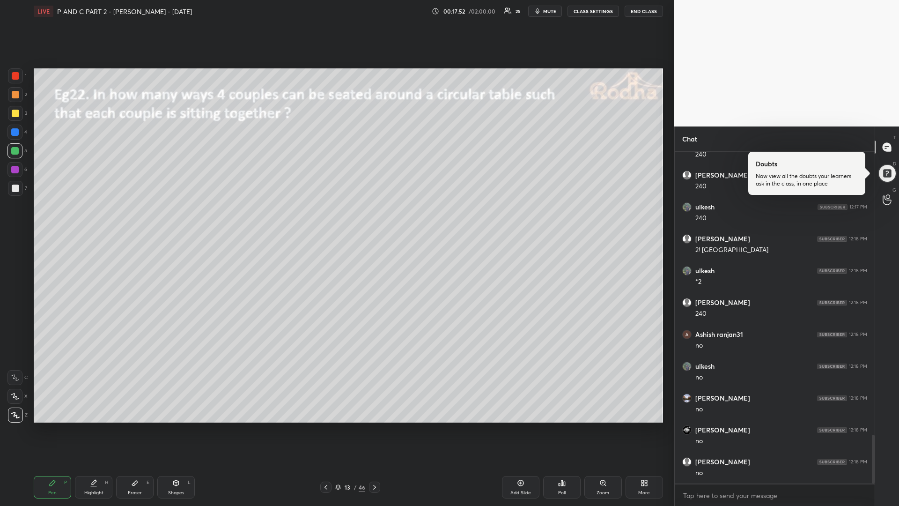
click at [15, 150] on div at bounding box center [14, 150] width 7 height 7
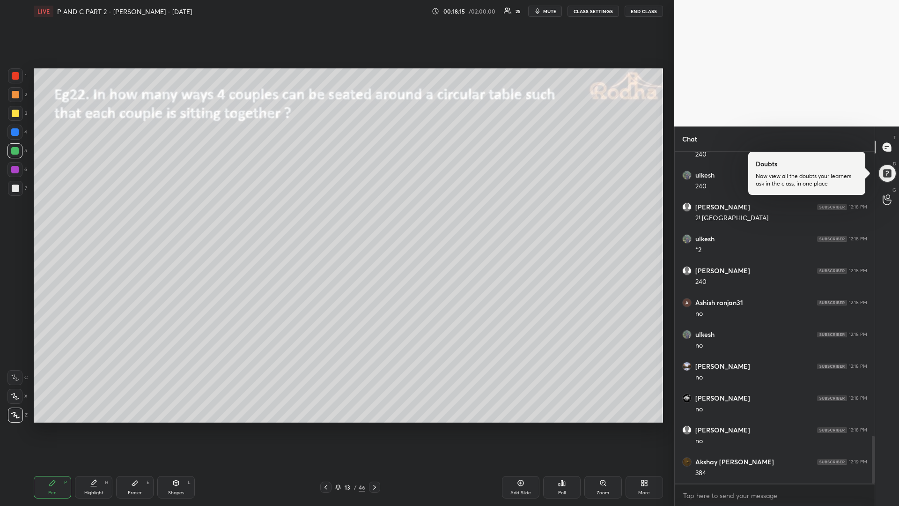
scroll to position [1991, 0]
click at [180, 426] on div "Shapes L" at bounding box center [175, 487] width 37 height 22
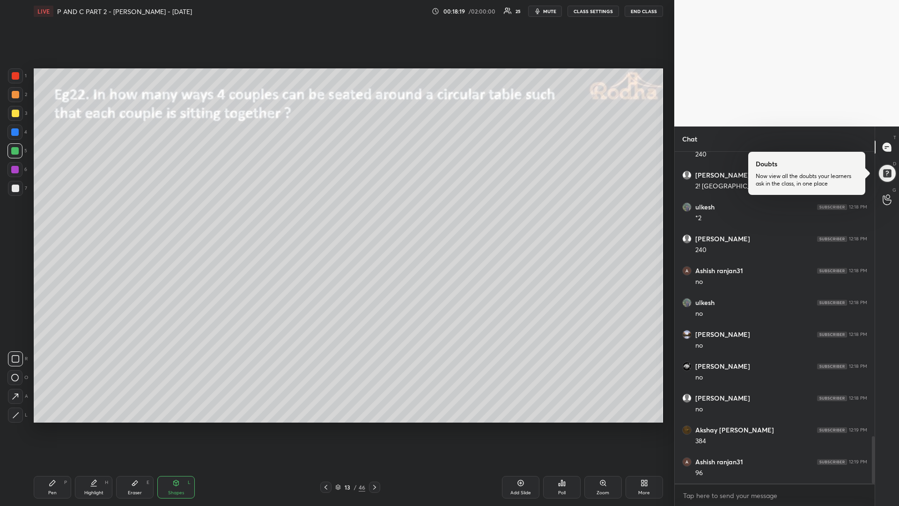
click at [11, 379] on icon at bounding box center [14, 377] width 7 height 7
click at [53, 426] on div "Pen" at bounding box center [52, 492] width 8 height 5
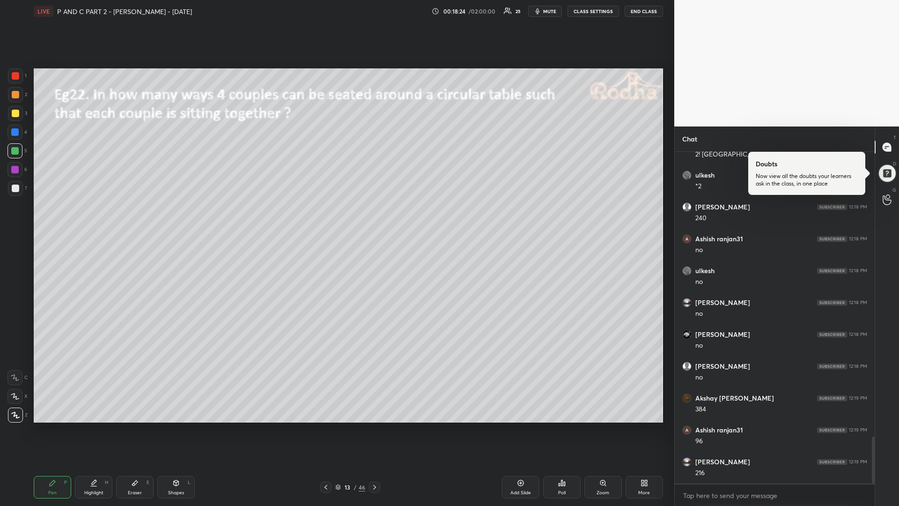
drag, startPoint x: 14, startPoint y: 112, endPoint x: 12, endPoint y: 132, distance: 19.8
click at [13, 113] on div at bounding box center [15, 113] width 7 height 7
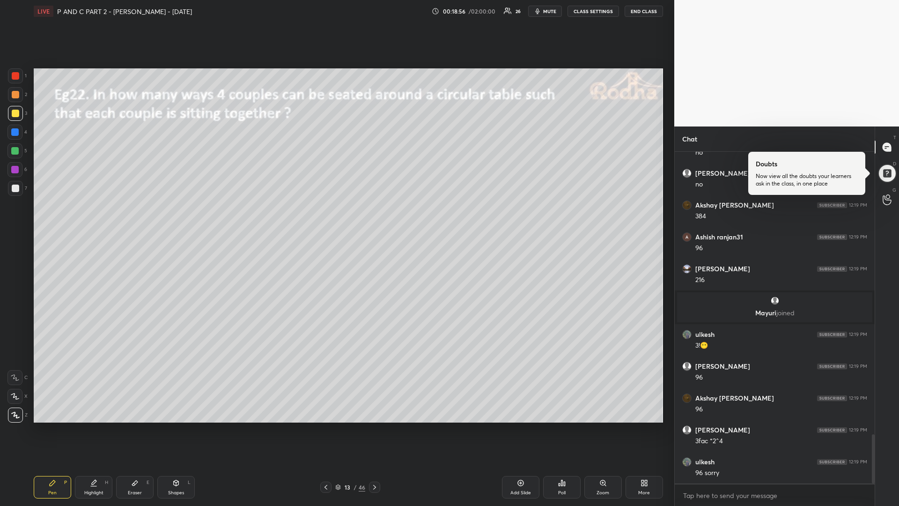
scroll to position [1943, 0]
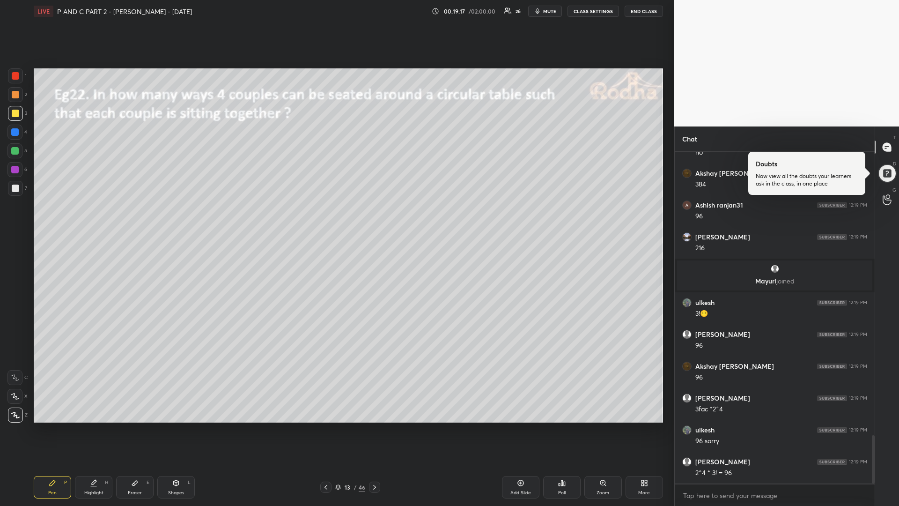
click at [373, 426] on icon at bounding box center [374, 486] width 7 height 7
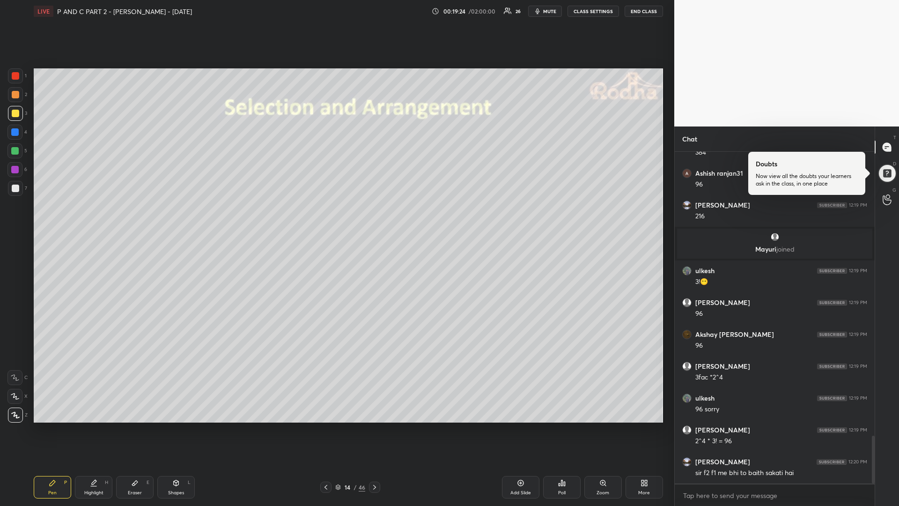
click at [323, 426] on icon at bounding box center [325, 486] width 7 height 7
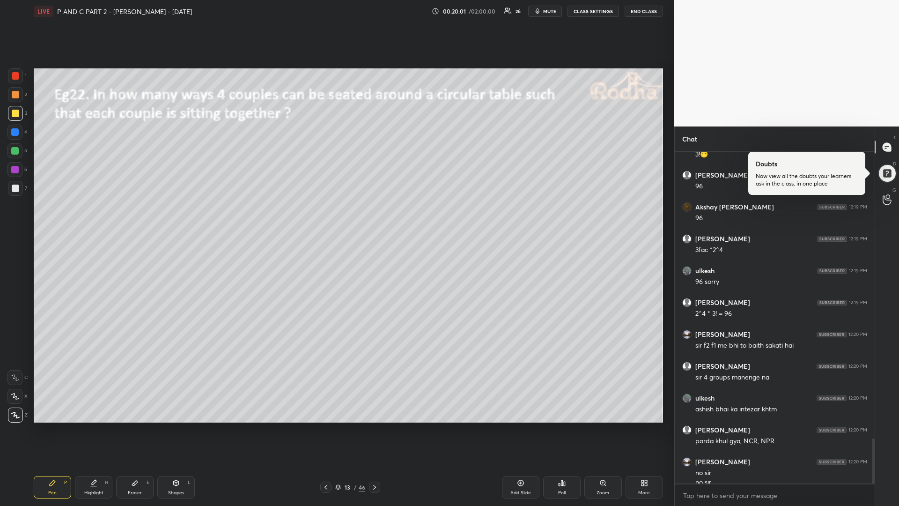
scroll to position [2111, 0]
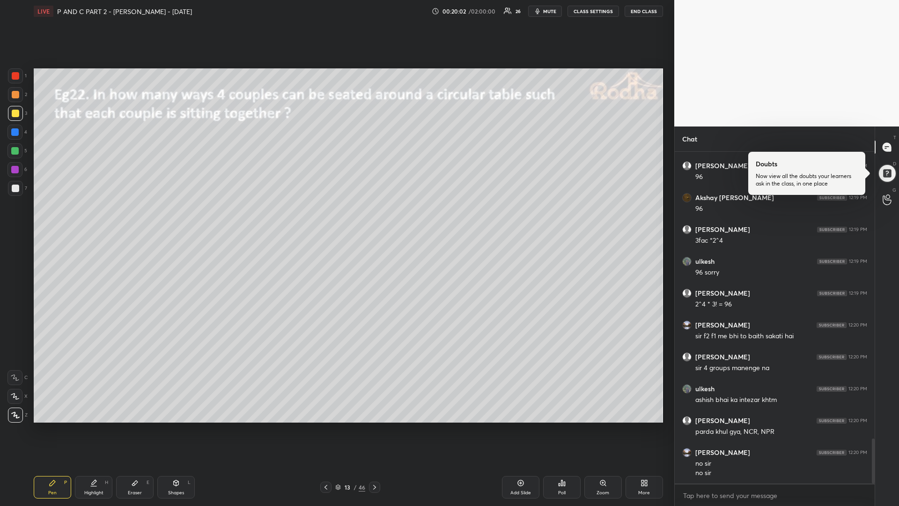
click at [378, 426] on div at bounding box center [374, 486] width 11 height 11
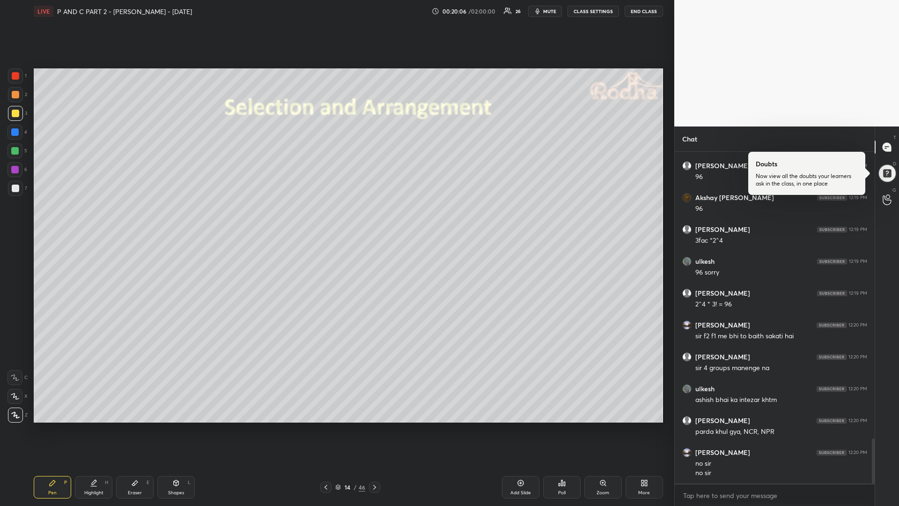
click at [185, 426] on div "Shapes L" at bounding box center [175, 487] width 37 height 22
click at [17, 418] on icon at bounding box center [15, 415] width 7 height 7
click at [12, 188] on div at bounding box center [15, 187] width 7 height 7
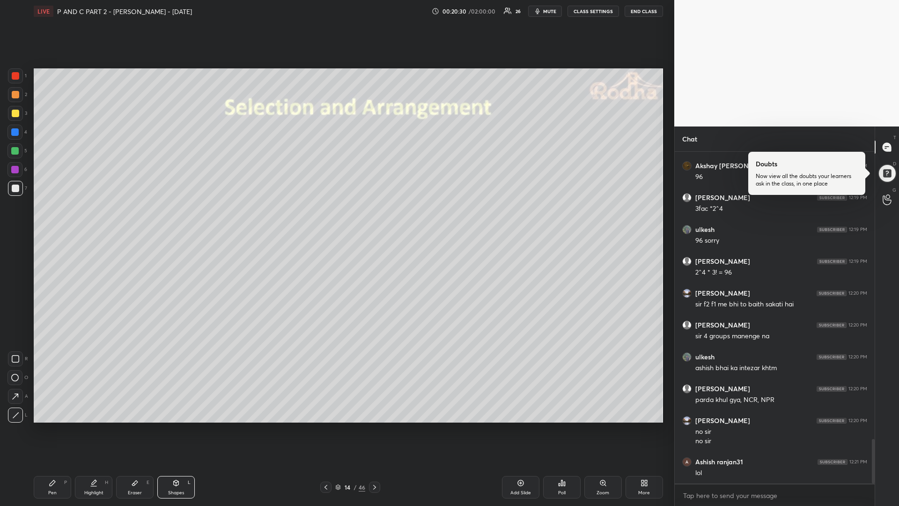
click at [15, 115] on div at bounding box center [15, 113] width 7 height 7
click at [14, 191] on div at bounding box center [15, 187] width 7 height 7
click at [54, 426] on icon at bounding box center [52, 482] width 7 height 7
drag, startPoint x: 18, startPoint y: 115, endPoint x: 6, endPoint y: 106, distance: 15.2
click at [15, 114] on div at bounding box center [15, 113] width 7 height 7
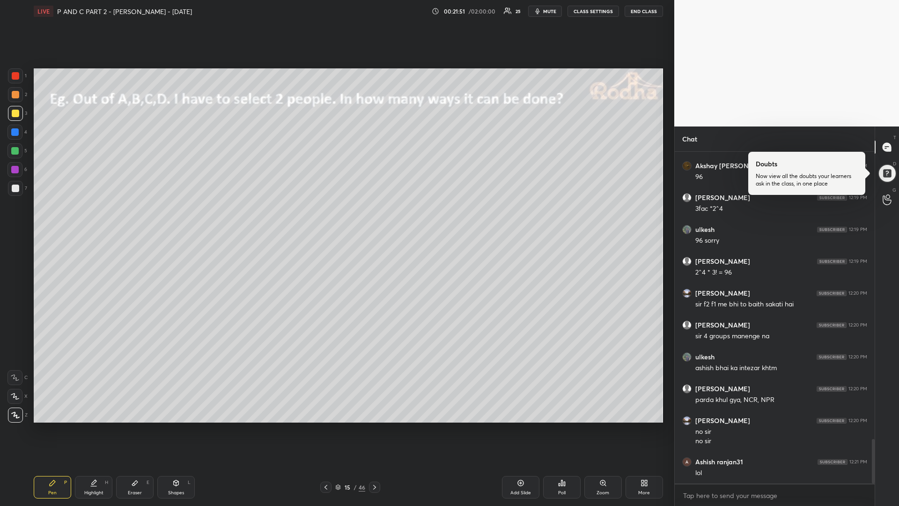
click at [16, 152] on div at bounding box center [14, 150] width 7 height 7
drag, startPoint x: 15, startPoint y: 171, endPoint x: 22, endPoint y: 179, distance: 10.6
click at [15, 171] on div at bounding box center [14, 169] width 7 height 7
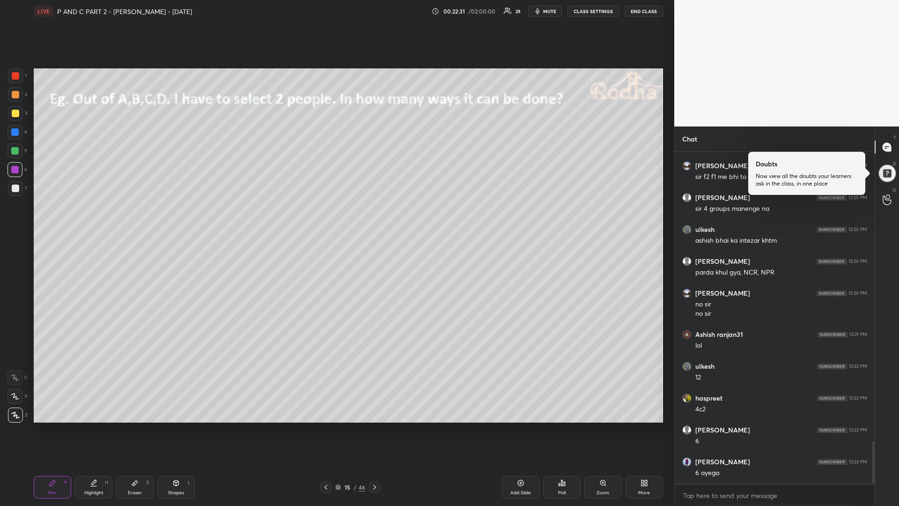
scroll to position [2302, 0]
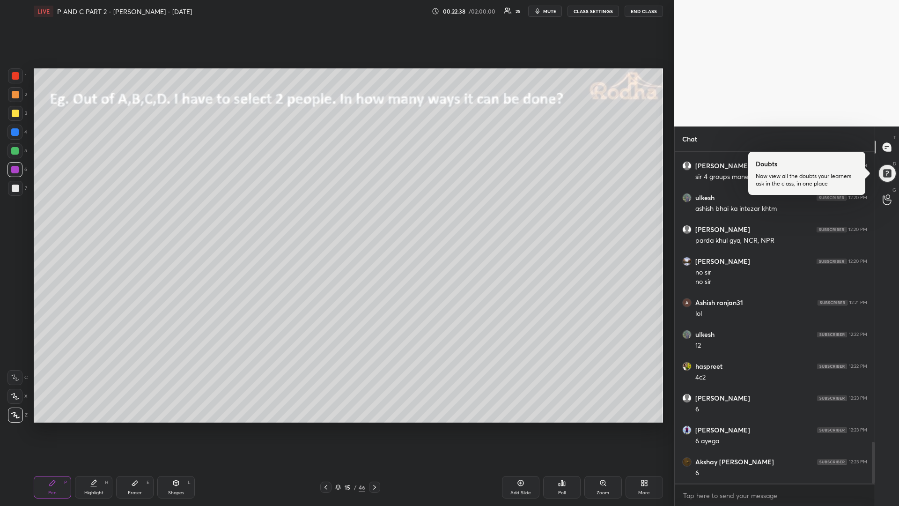
click at [15, 116] on div at bounding box center [15, 113] width 7 height 7
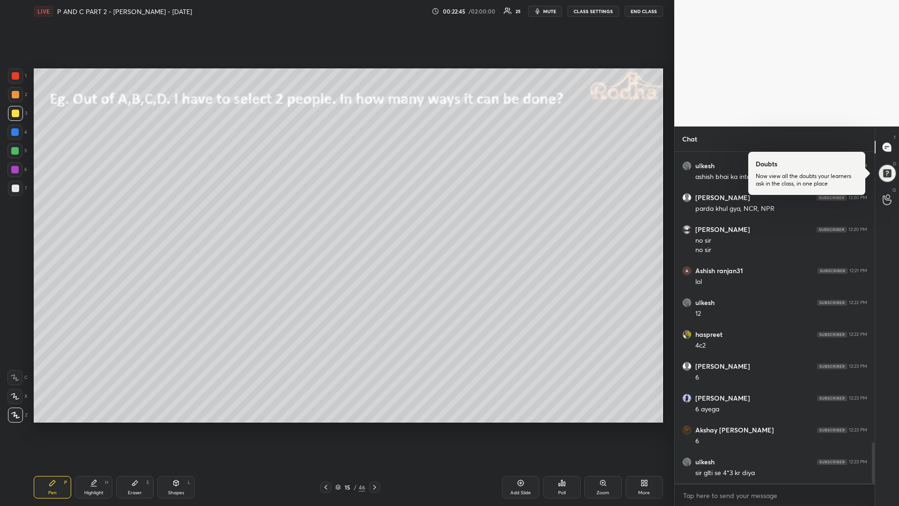
scroll to position [2366, 0]
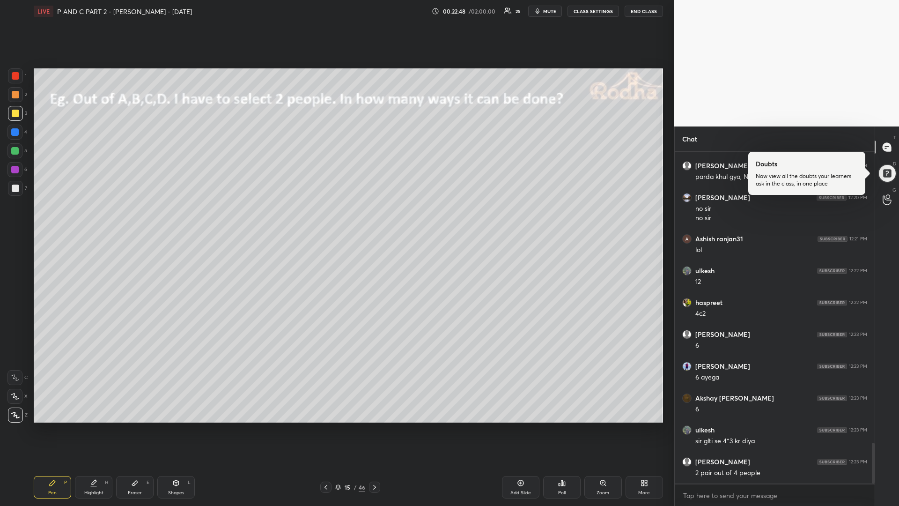
click at [373, 426] on icon at bounding box center [374, 486] width 7 height 7
click at [14, 150] on div at bounding box center [14, 150] width 7 height 7
click at [173, 426] on icon at bounding box center [175, 482] width 7 height 7
drag, startPoint x: 18, startPoint y: 354, endPoint x: 29, endPoint y: 349, distance: 12.6
click at [19, 355] on div at bounding box center [15, 358] width 15 height 15
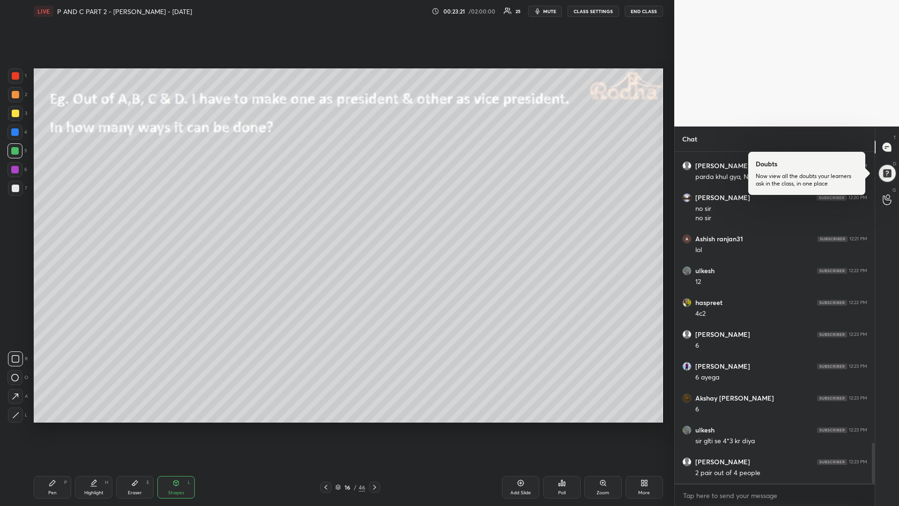
drag, startPoint x: 55, startPoint y: 491, endPoint x: 85, endPoint y: 463, distance: 40.1
click at [54, 426] on div "Pen" at bounding box center [52, 492] width 8 height 5
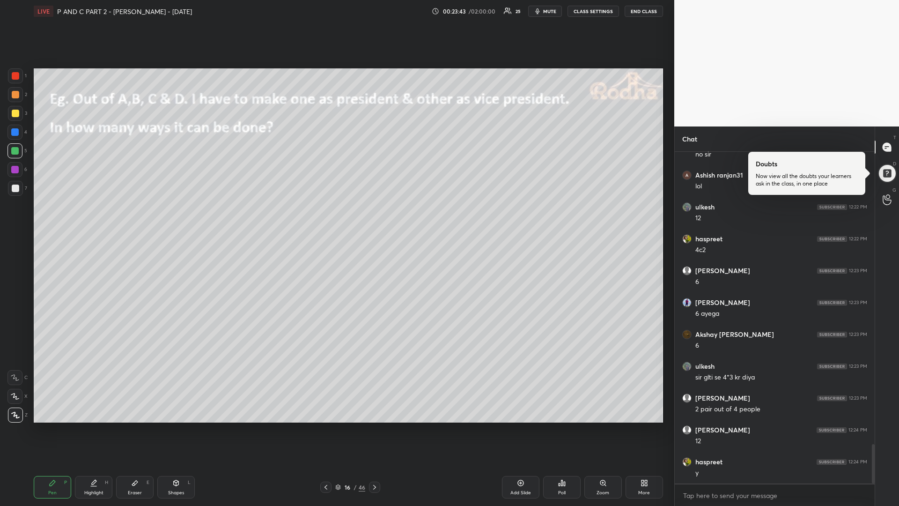
scroll to position [2462, 0]
click at [328, 426] on icon at bounding box center [325, 486] width 7 height 7
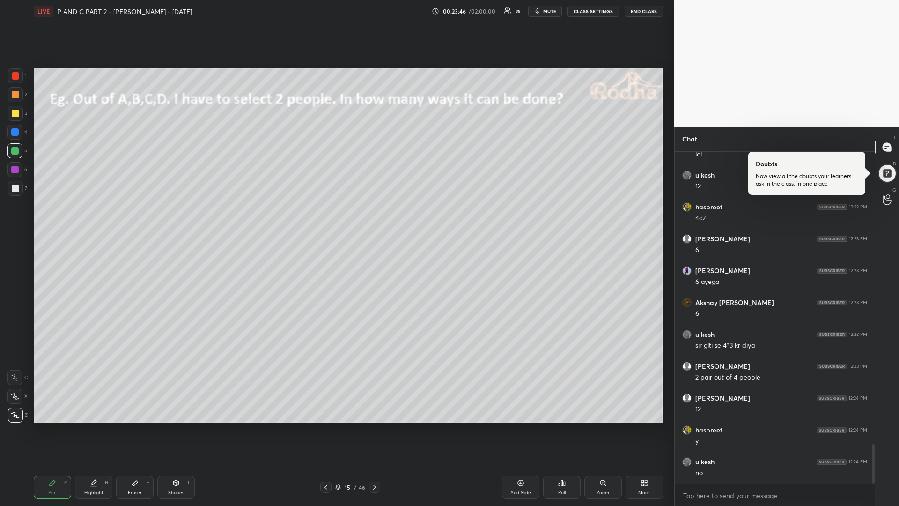
scroll to position [2493, 0]
click at [373, 426] on icon at bounding box center [374, 486] width 7 height 7
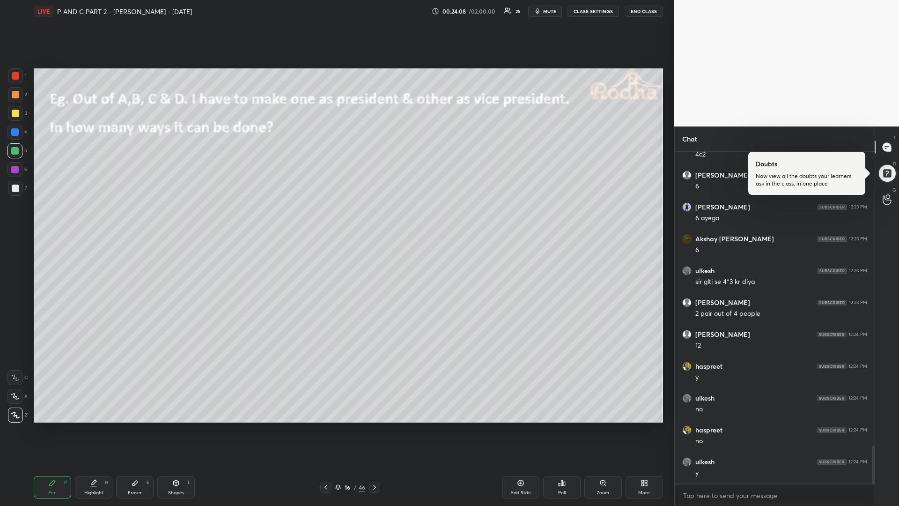
scroll to position [2557, 0]
click at [513, 426] on div "Add Slide" at bounding box center [520, 487] width 37 height 22
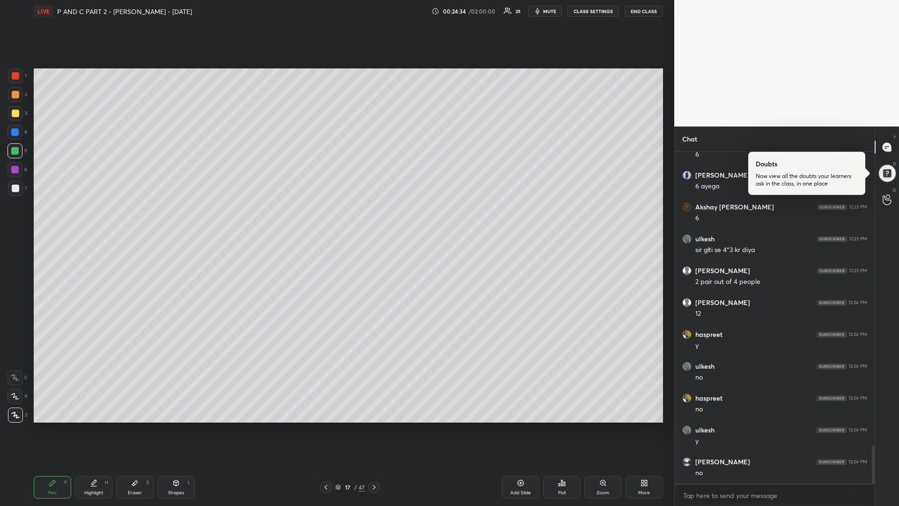
click at [15, 115] on div at bounding box center [15, 113] width 7 height 7
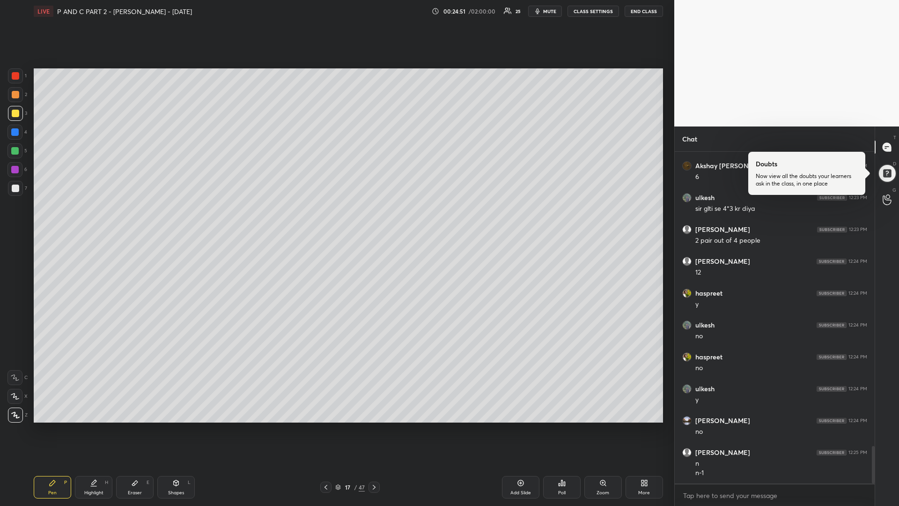
click at [135, 426] on div "Eraser" at bounding box center [135, 492] width 14 height 5
click at [49, 426] on icon at bounding box center [52, 482] width 7 height 7
click at [134, 426] on icon at bounding box center [134, 482] width 7 height 7
click at [53, 426] on div "Pen" at bounding box center [52, 492] width 8 height 5
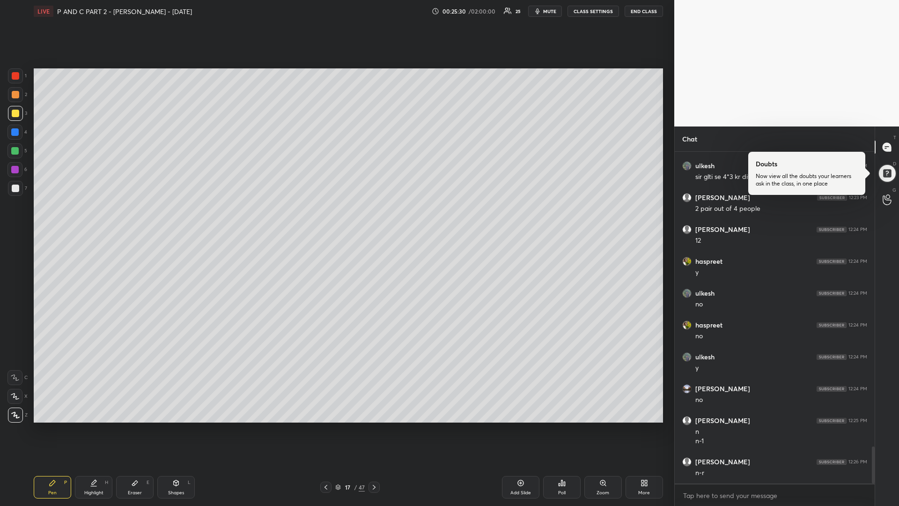
drag, startPoint x: 14, startPoint y: 152, endPoint x: 8, endPoint y: 152, distance: 5.2
click at [12, 151] on div at bounding box center [14, 150] width 7 height 7
click at [15, 168] on div at bounding box center [14, 169] width 7 height 7
drag, startPoint x: 514, startPoint y: 482, endPoint x: 522, endPoint y: 470, distance: 13.6
click at [512, 426] on div "Add Slide" at bounding box center [520, 487] width 37 height 22
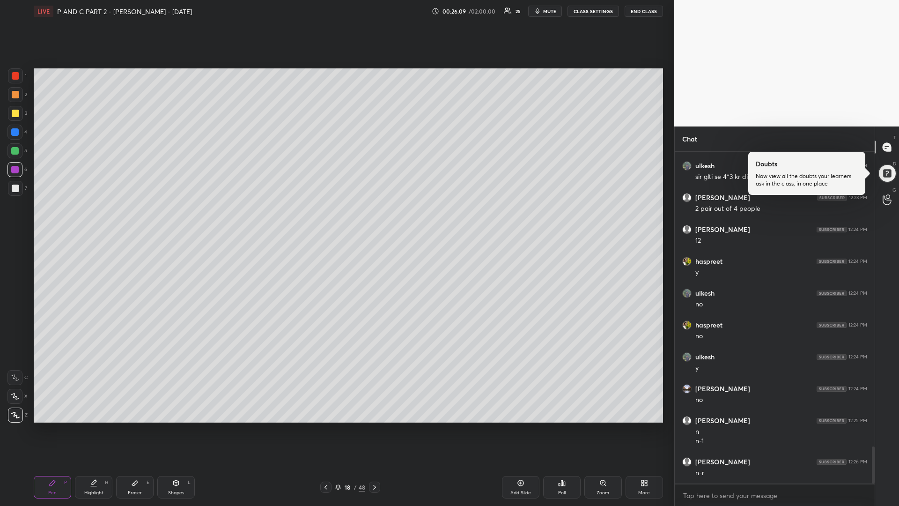
click at [173, 426] on div "Shapes L" at bounding box center [175, 487] width 37 height 22
click at [17, 355] on icon at bounding box center [15, 358] width 7 height 7
drag, startPoint x: 54, startPoint y: 490, endPoint x: 68, endPoint y: 488, distance: 14.2
click at [54, 426] on div "Pen" at bounding box center [52, 492] width 8 height 5
click at [12, 110] on div at bounding box center [15, 113] width 7 height 7
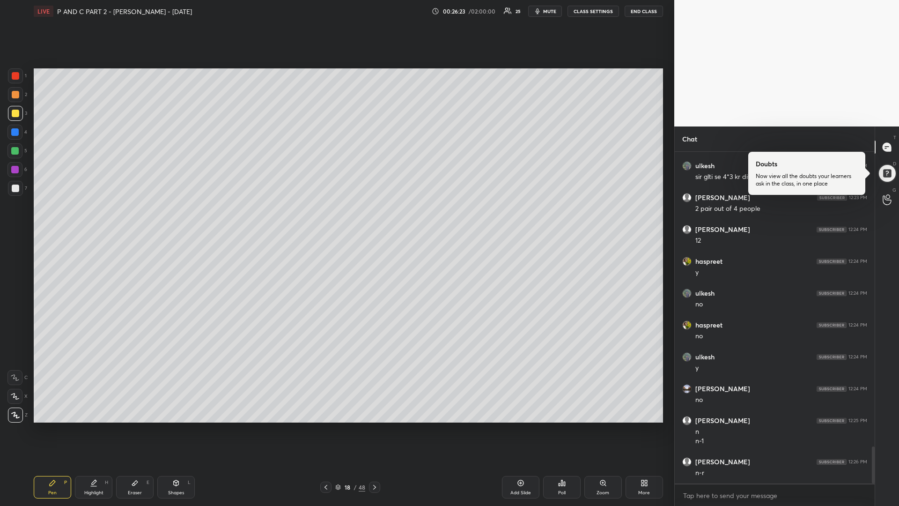
click at [14, 152] on div at bounding box center [14, 150] width 7 height 7
drag, startPoint x: 135, startPoint y: 490, endPoint x: 199, endPoint y: 434, distance: 85.6
click at [135, 426] on div "Eraser" at bounding box center [135, 492] width 14 height 5
click at [44, 426] on div "Pen P" at bounding box center [52, 487] width 37 height 22
click at [15, 109] on div at bounding box center [15, 113] width 15 height 15
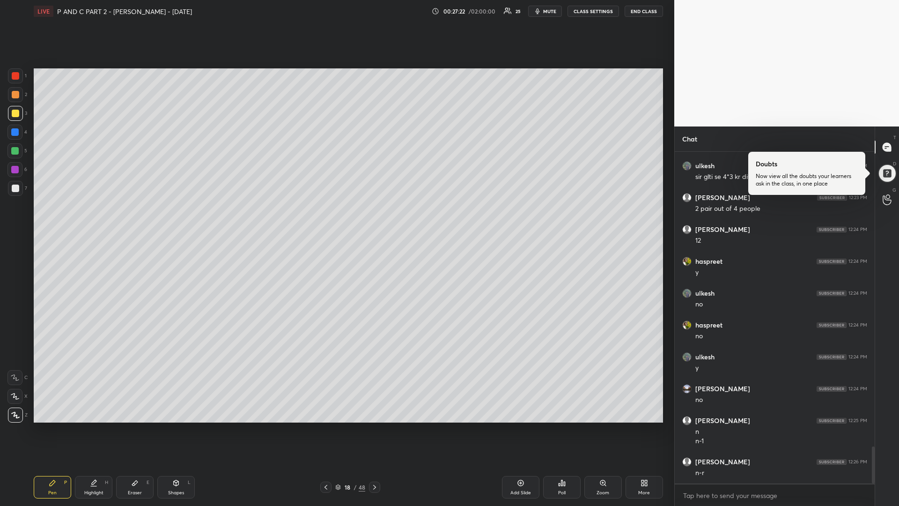
drag, startPoint x: 511, startPoint y: 487, endPoint x: 519, endPoint y: 489, distance: 8.1
click at [508, 426] on div "Add Slide" at bounding box center [520, 487] width 37 height 22
click at [175, 426] on icon at bounding box center [176, 483] width 5 height 6
click at [19, 356] on icon at bounding box center [15, 358] width 7 height 7
click at [46, 426] on div "Pen P" at bounding box center [52, 487] width 37 height 22
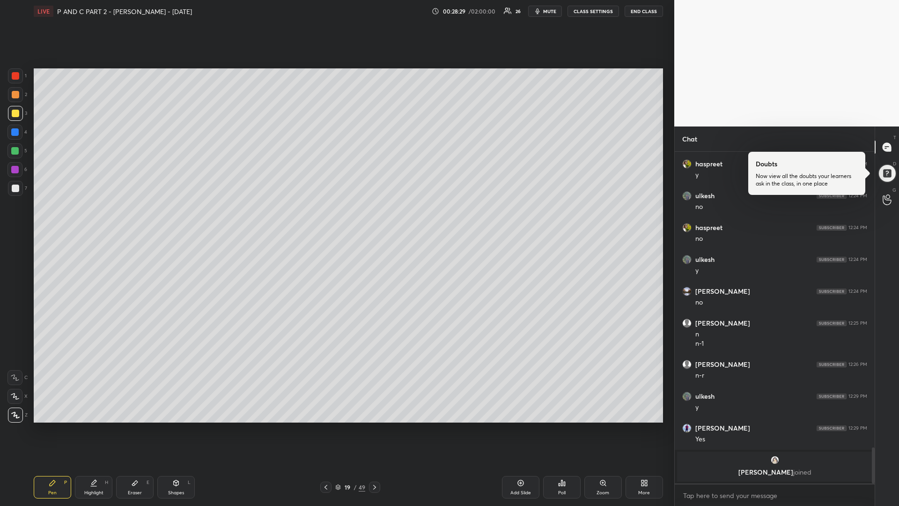
scroll to position [2505, 0]
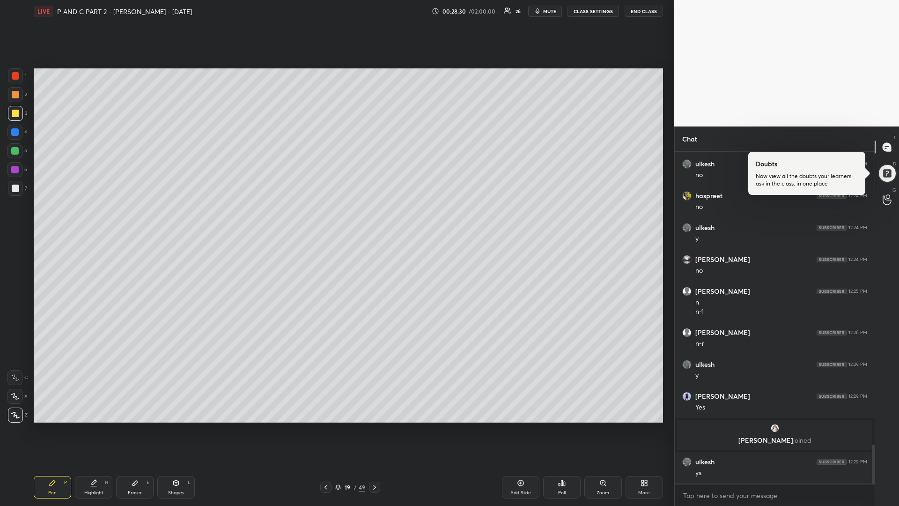
click at [329, 426] on icon at bounding box center [325, 486] width 7 height 7
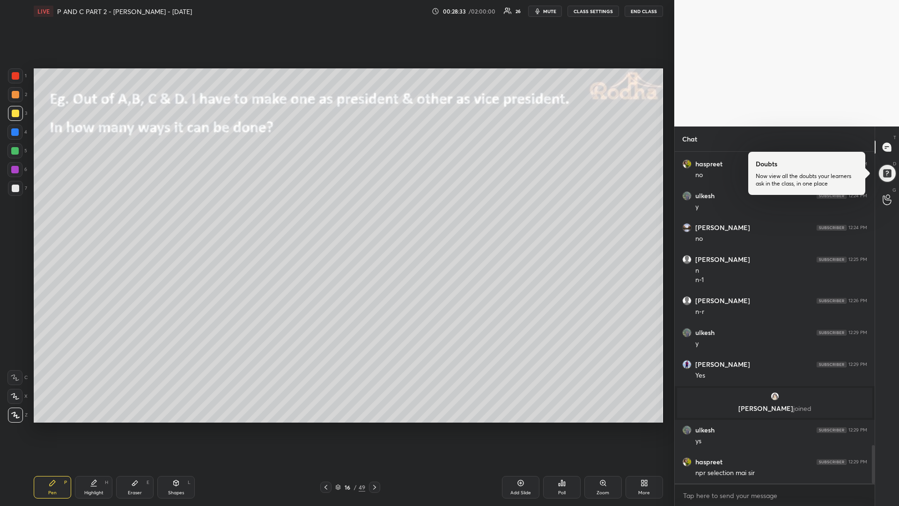
click at [329, 426] on icon at bounding box center [325, 486] width 7 height 7
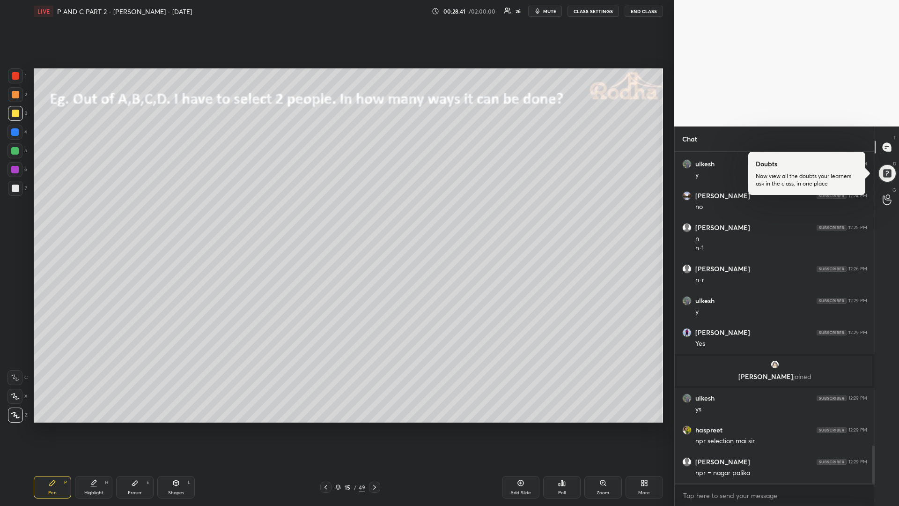
click at [329, 426] on icon at bounding box center [325, 486] width 7 height 7
click at [378, 426] on div at bounding box center [374, 486] width 11 height 11
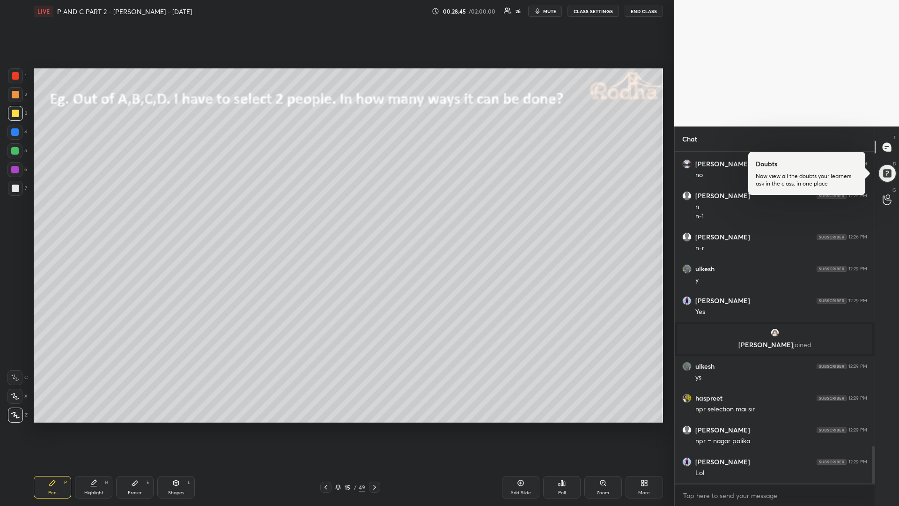
click at [378, 426] on div at bounding box center [374, 486] width 11 height 11
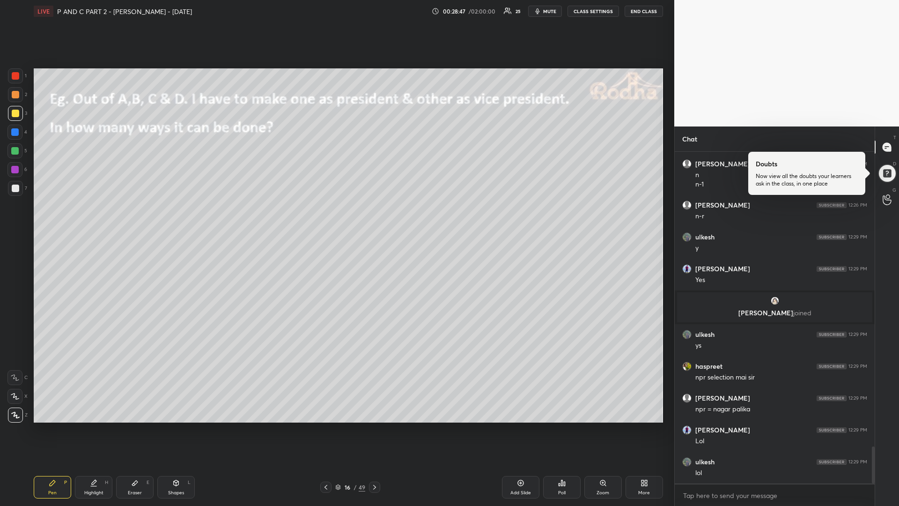
click at [379, 426] on div at bounding box center [374, 486] width 11 height 11
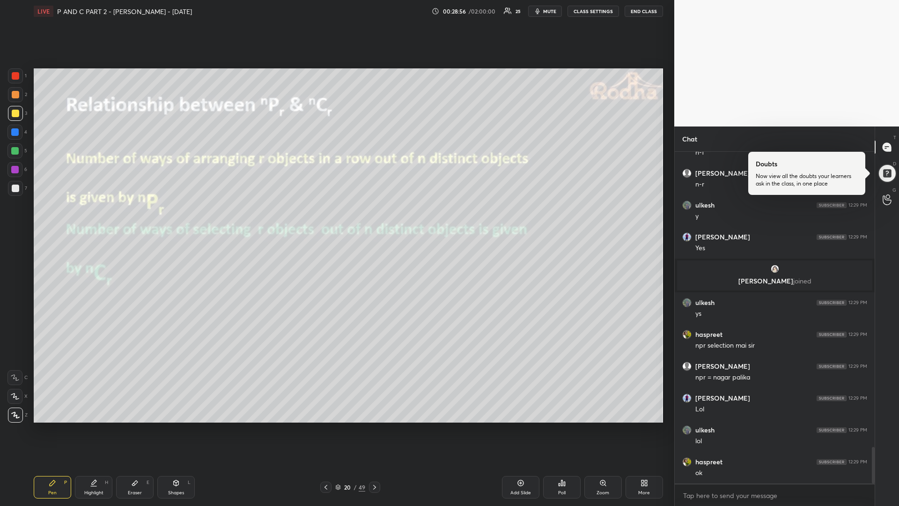
scroll to position [2696, 0]
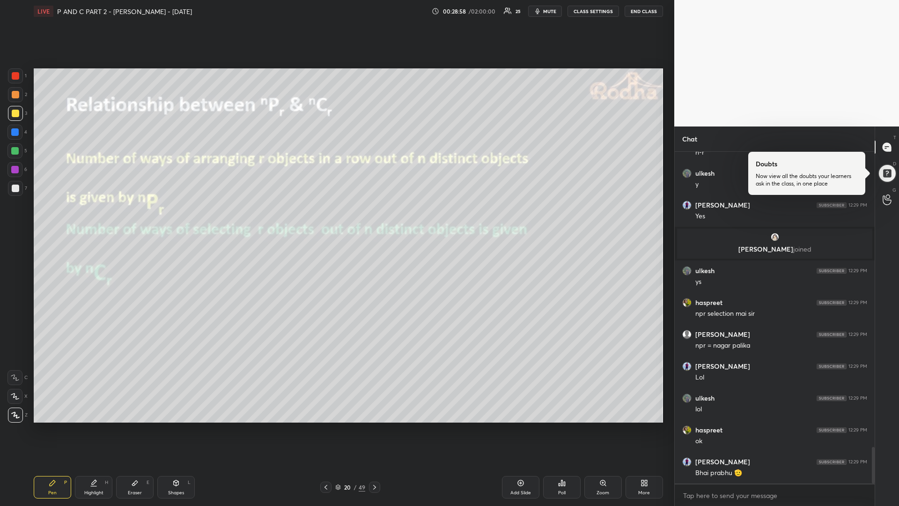
click at [174, 426] on div "Shapes L" at bounding box center [175, 487] width 37 height 22
click at [16, 359] on icon at bounding box center [15, 358] width 7 height 7
click at [53, 426] on div "Pen" at bounding box center [52, 492] width 8 height 5
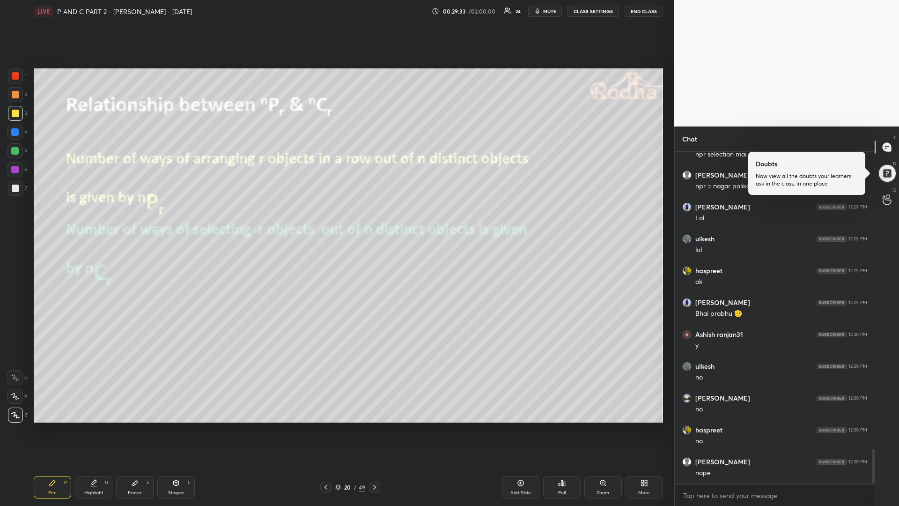
scroll to position [2887, 0]
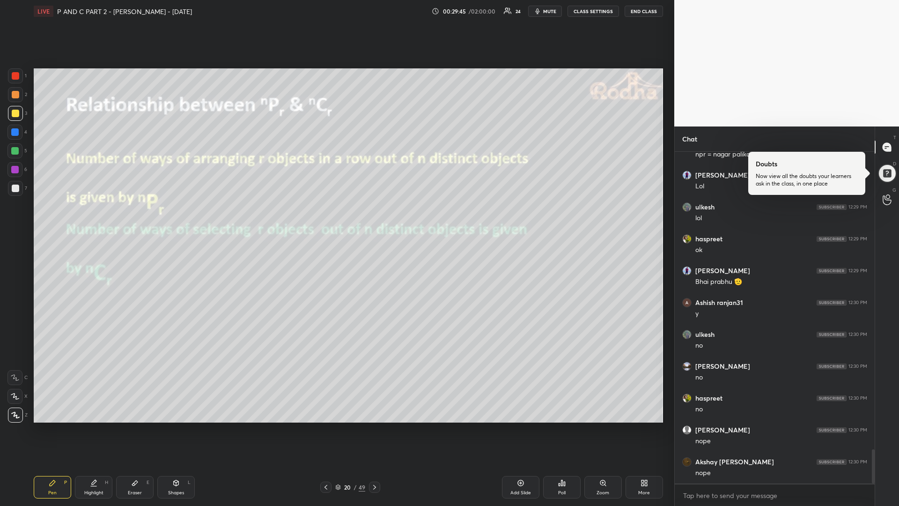
drag, startPoint x: 512, startPoint y: 484, endPoint x: 521, endPoint y: 483, distance: 8.9
click at [511, 426] on div "Add Slide" at bounding box center [520, 487] width 37 height 22
click at [16, 152] on div at bounding box center [14, 150] width 7 height 7
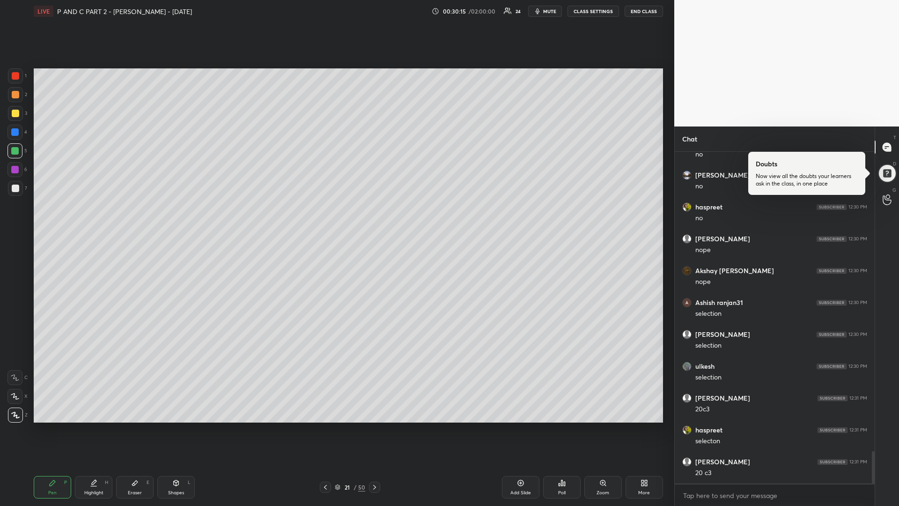
scroll to position [3109, 0]
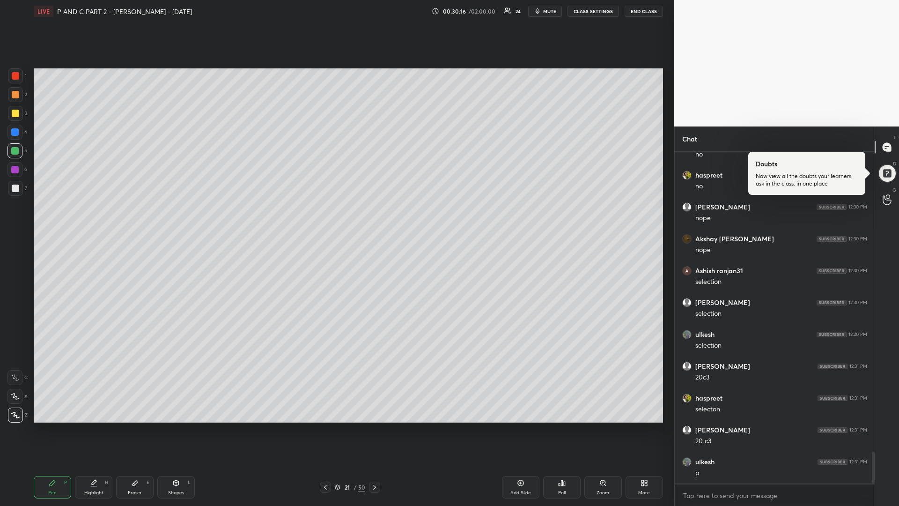
click at [14, 173] on div at bounding box center [14, 169] width 7 height 7
click at [14, 151] on div at bounding box center [14, 150] width 7 height 7
click at [15, 116] on div at bounding box center [15, 113] width 7 height 7
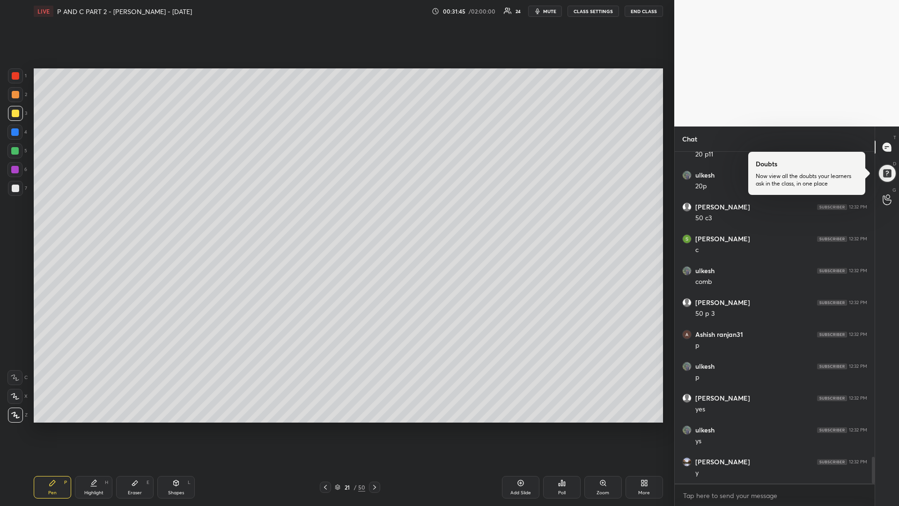
click at [511, 426] on div "Add Slide" at bounding box center [520, 487] width 37 height 22
click at [14, 149] on div at bounding box center [14, 150] width 7 height 7
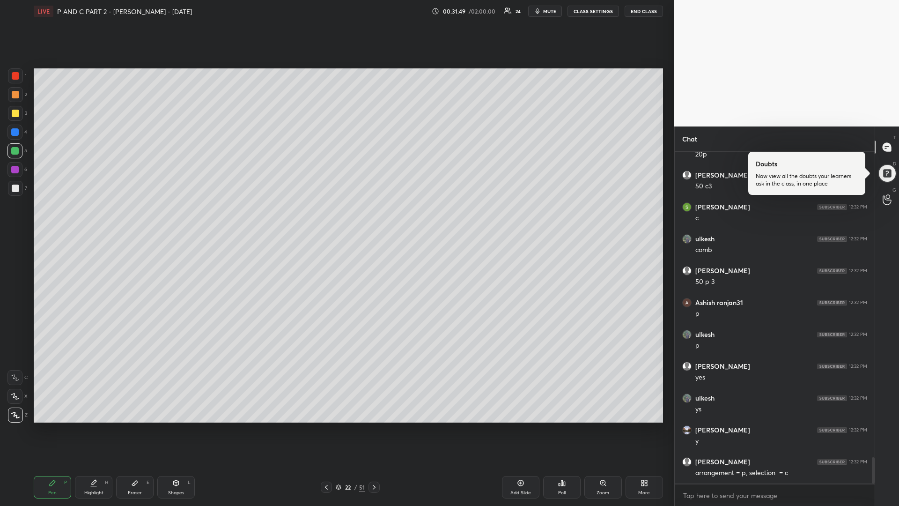
scroll to position [3883, 0]
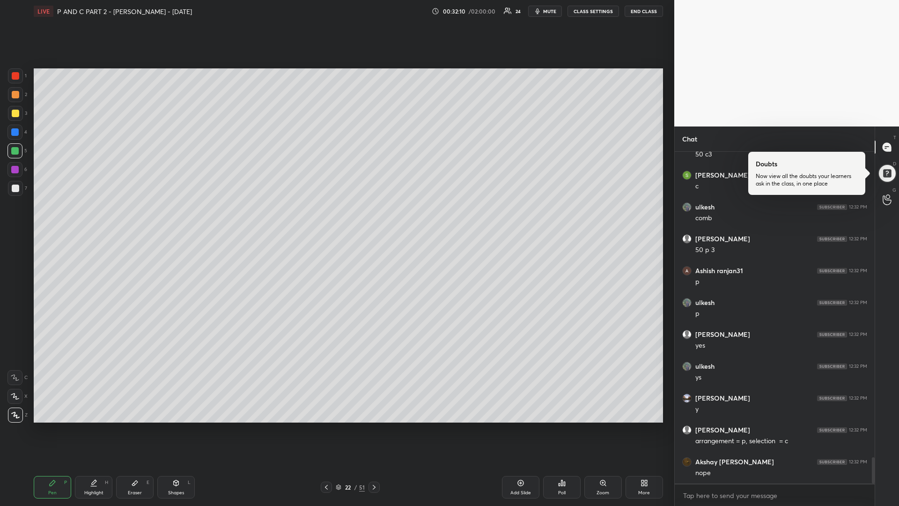
drag, startPoint x: 16, startPoint y: 190, endPoint x: 27, endPoint y: 214, distance: 26.6
click at [15, 193] on div at bounding box center [15, 188] width 15 height 15
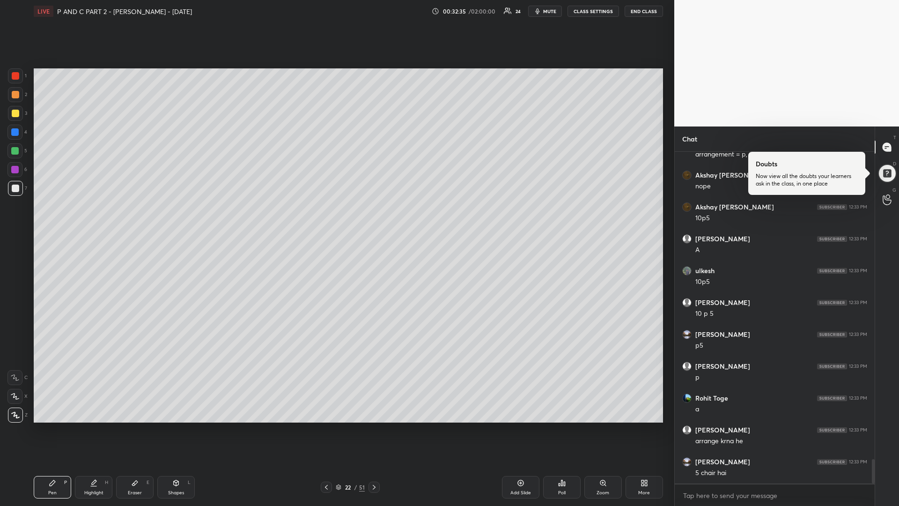
scroll to position [4201, 0]
click at [739, 426] on textarea at bounding box center [774, 495] width 185 height 15
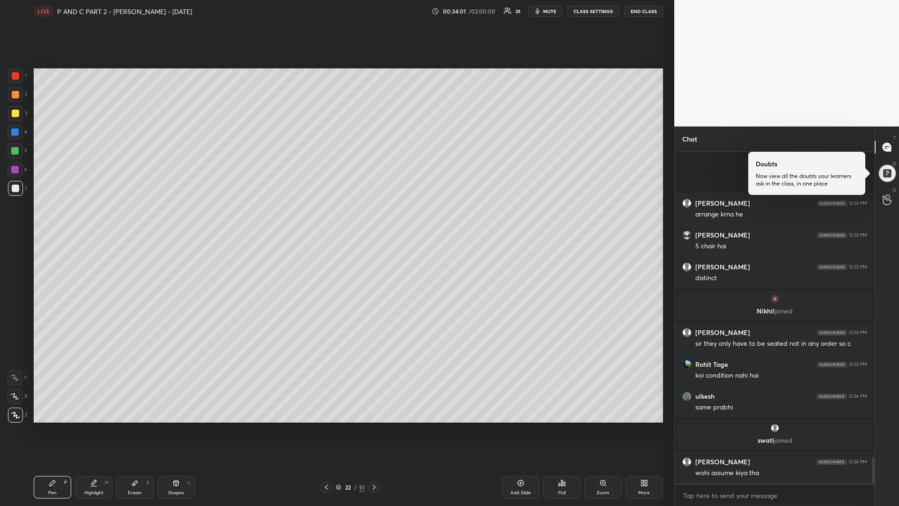
scroll to position [3869, 0]
click at [15, 115] on div at bounding box center [15, 113] width 7 height 7
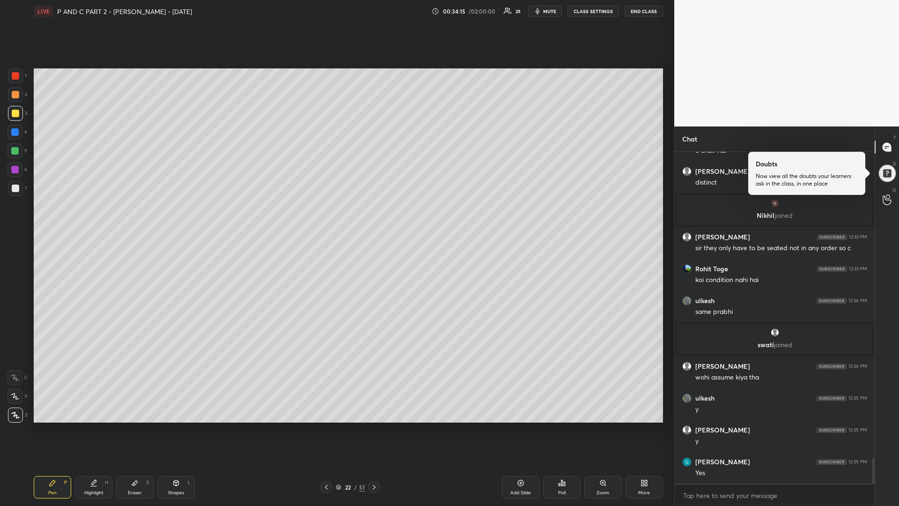
scroll to position [4028, 0]
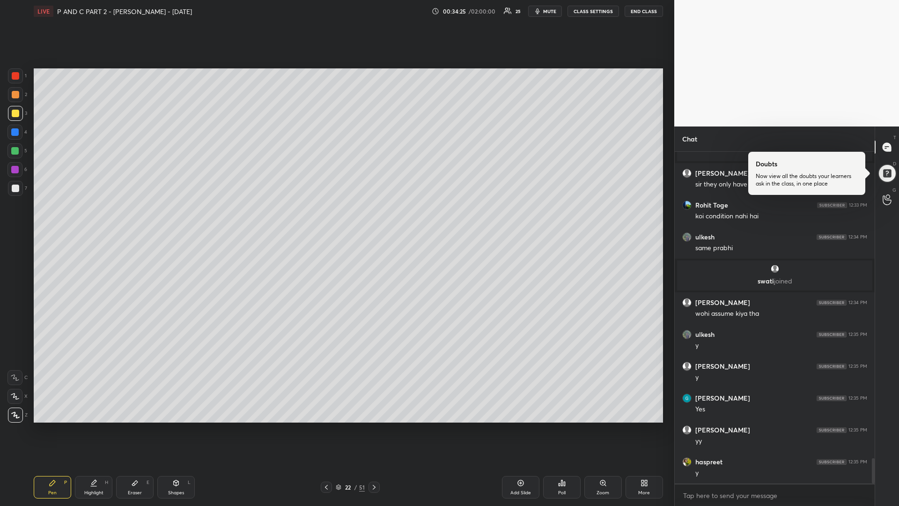
click at [514, 426] on div "Add Slide" at bounding box center [520, 487] width 37 height 22
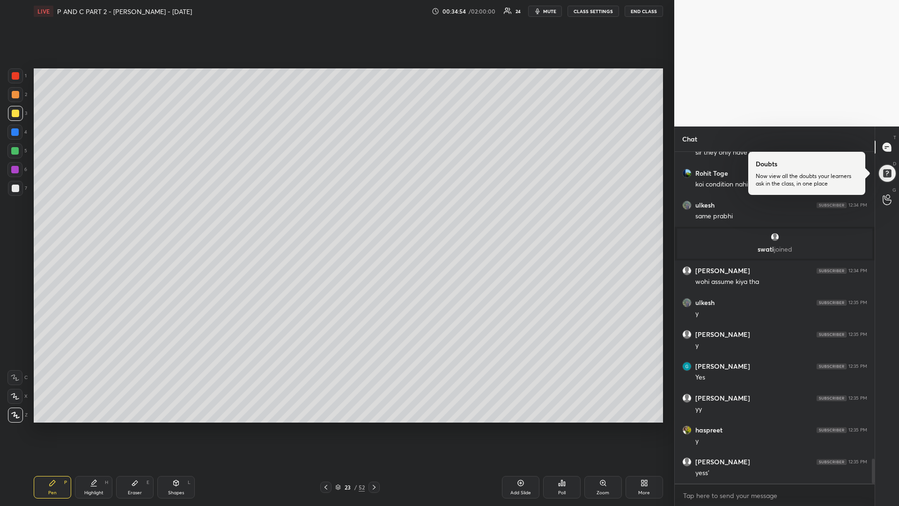
scroll to position [4092, 0]
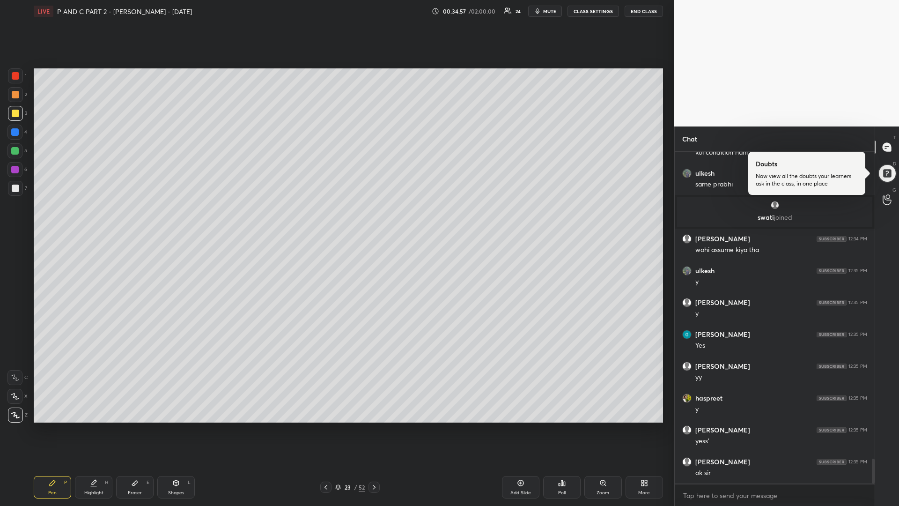
click at [16, 150] on div at bounding box center [14, 150] width 7 height 7
drag, startPoint x: 17, startPoint y: 114, endPoint x: 26, endPoint y: 116, distance: 9.2
click at [15, 114] on div at bounding box center [15, 113] width 7 height 7
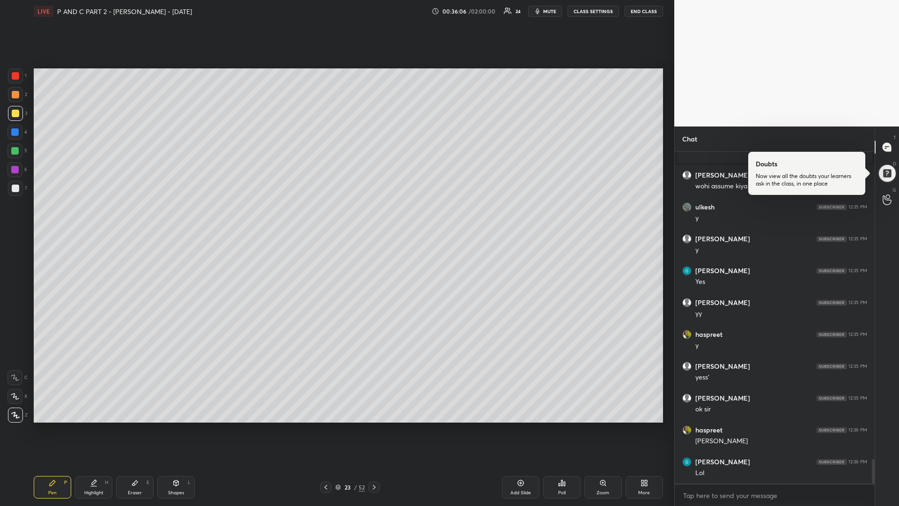
scroll to position [4187, 0]
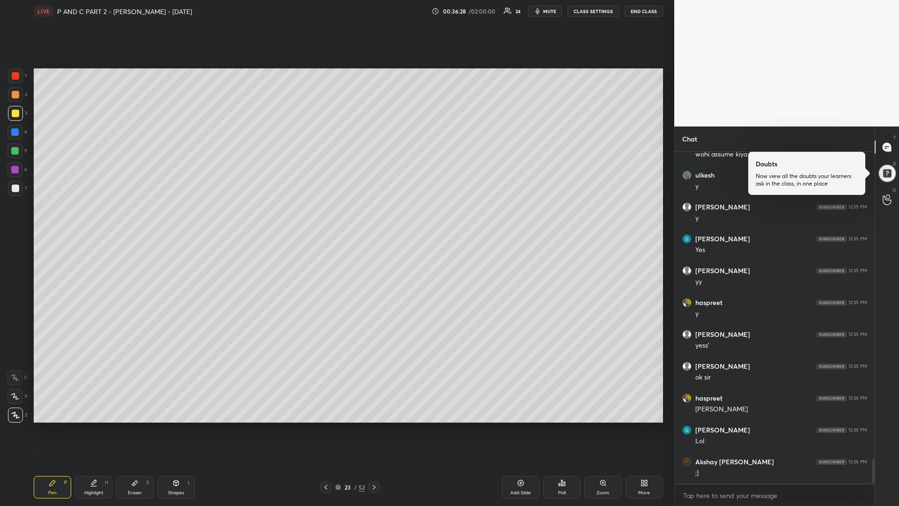
click at [16, 154] on div at bounding box center [14, 150] width 7 height 7
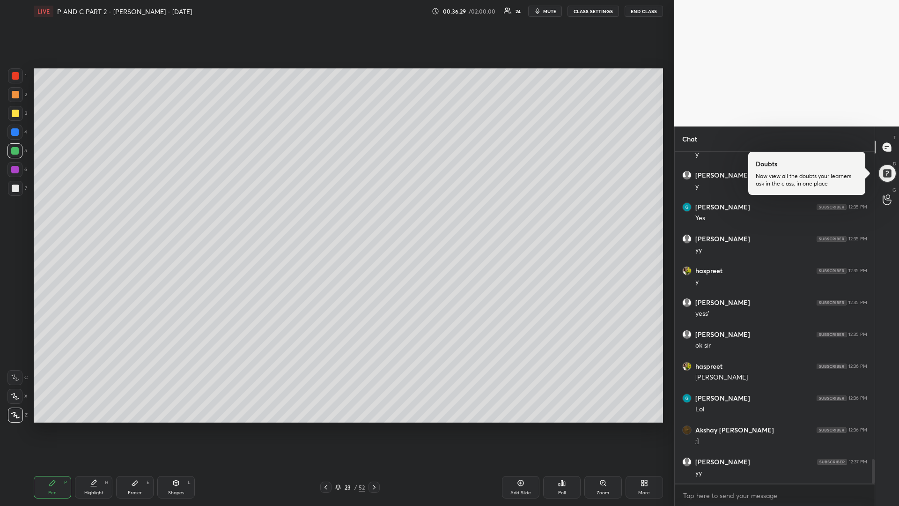
click at [375, 426] on icon at bounding box center [373, 486] width 7 height 7
click at [325, 426] on icon at bounding box center [325, 486] width 7 height 7
drag, startPoint x: 505, startPoint y: 486, endPoint x: 512, endPoint y: 488, distance: 6.7
click at [502, 426] on div "Add Slide" at bounding box center [520, 487] width 37 height 22
click at [15, 78] on div at bounding box center [15, 75] width 7 height 7
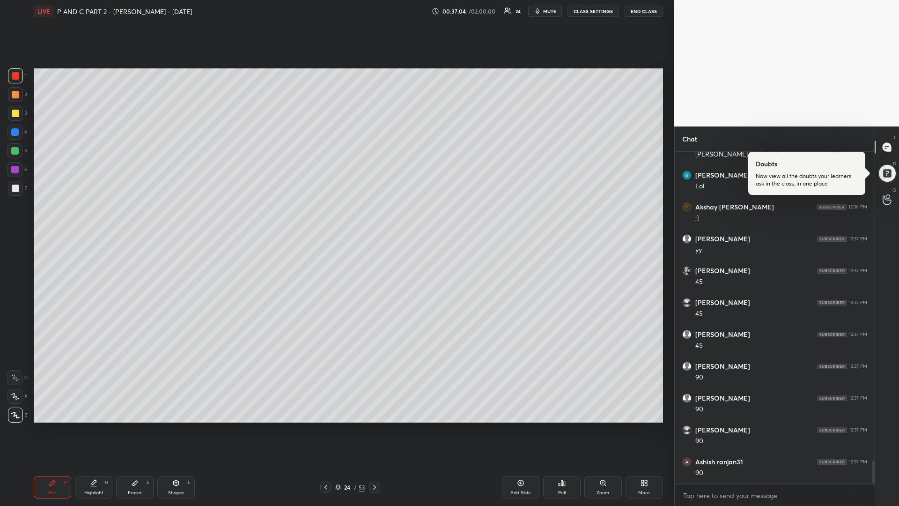
scroll to position [4474, 0]
drag, startPoint x: 16, startPoint y: 150, endPoint x: 15, endPoint y: 157, distance: 6.8
click at [15, 150] on div at bounding box center [14, 150] width 7 height 7
click at [15, 112] on div at bounding box center [15, 113] width 7 height 7
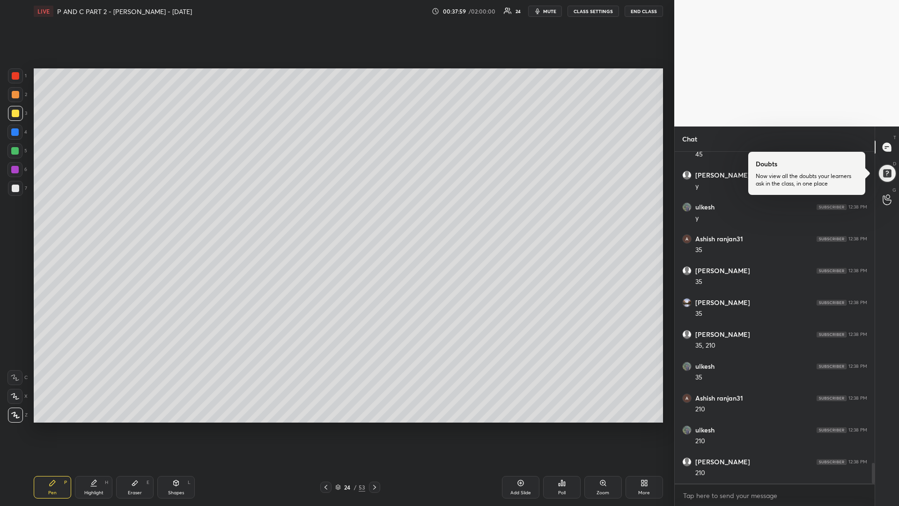
scroll to position [4951, 0]
click at [15, 171] on div at bounding box center [14, 169] width 7 height 7
click at [16, 150] on div at bounding box center [14, 150] width 7 height 7
click at [455, 426] on div "Setting up your live class Poll for secs No correct answer Start poll" at bounding box center [348, 245] width 637 height 446
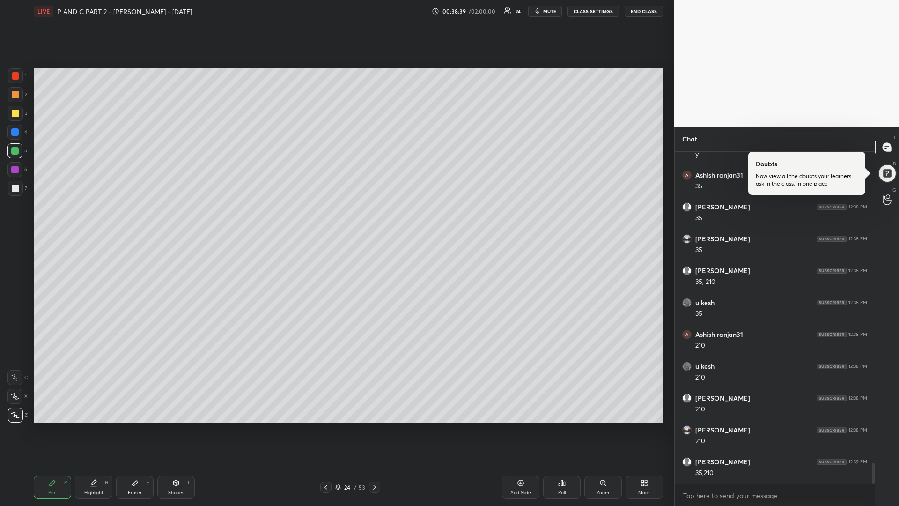
click at [17, 116] on div at bounding box center [15, 113] width 7 height 7
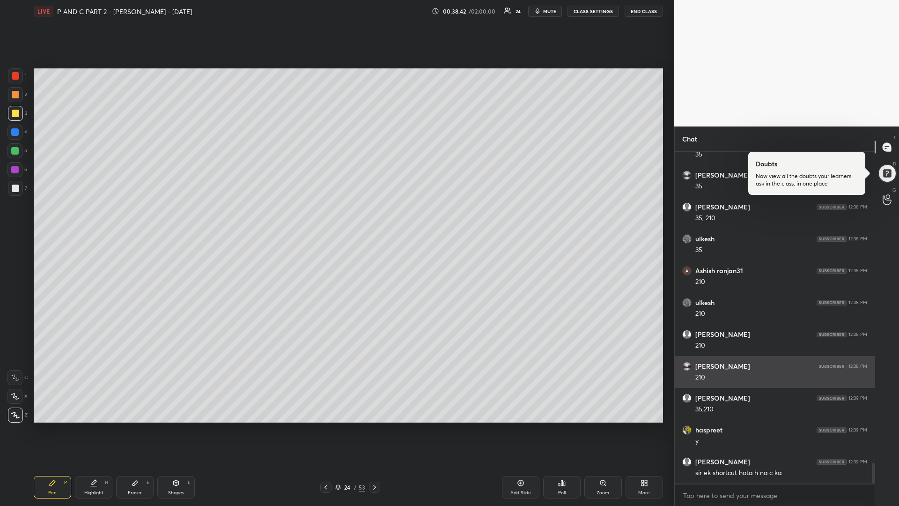
scroll to position [5079, 0]
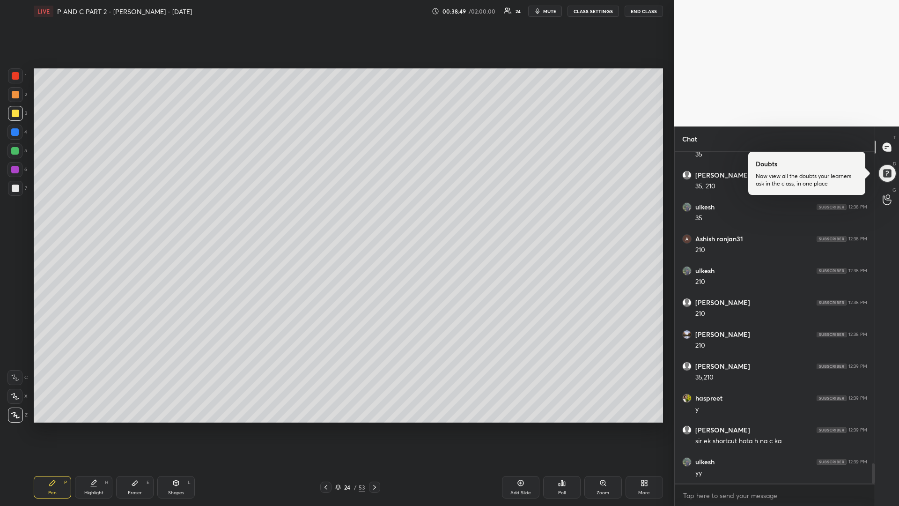
click at [524, 426] on div "Add Slide" at bounding box center [520, 487] width 37 height 22
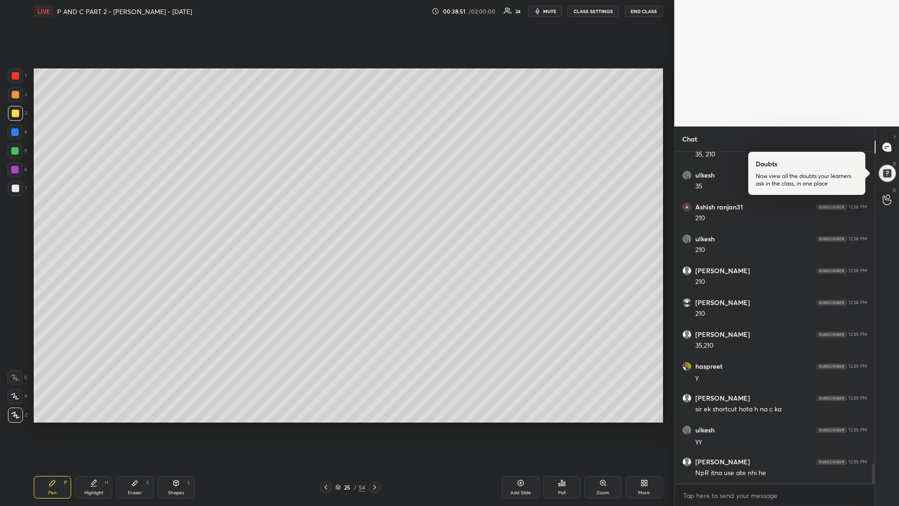
click at [14, 148] on div at bounding box center [14, 150] width 7 height 7
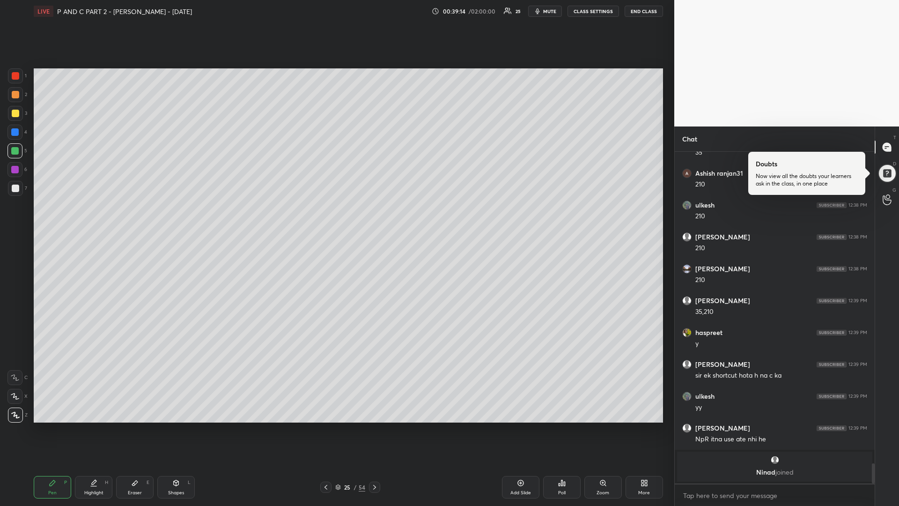
scroll to position [4827, 0]
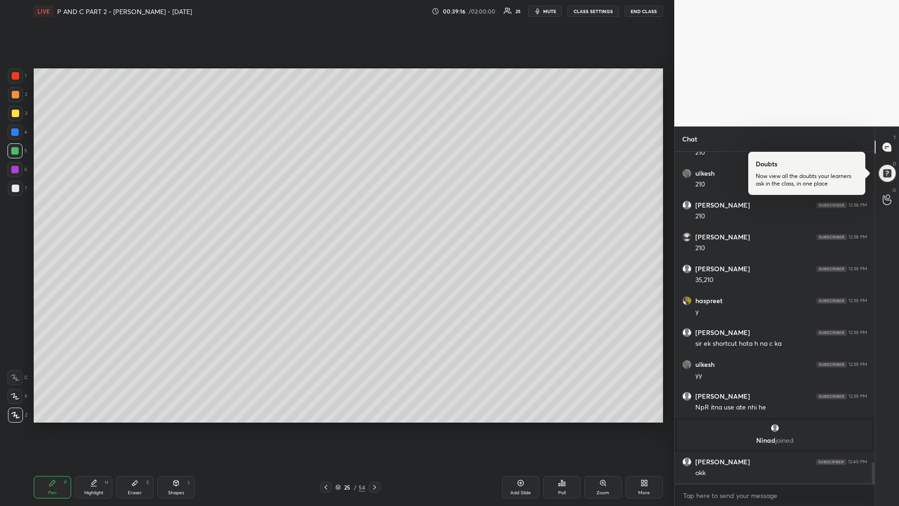
drag, startPoint x: 20, startPoint y: 109, endPoint x: 7, endPoint y: 117, distance: 15.1
click at [20, 110] on div at bounding box center [15, 113] width 15 height 15
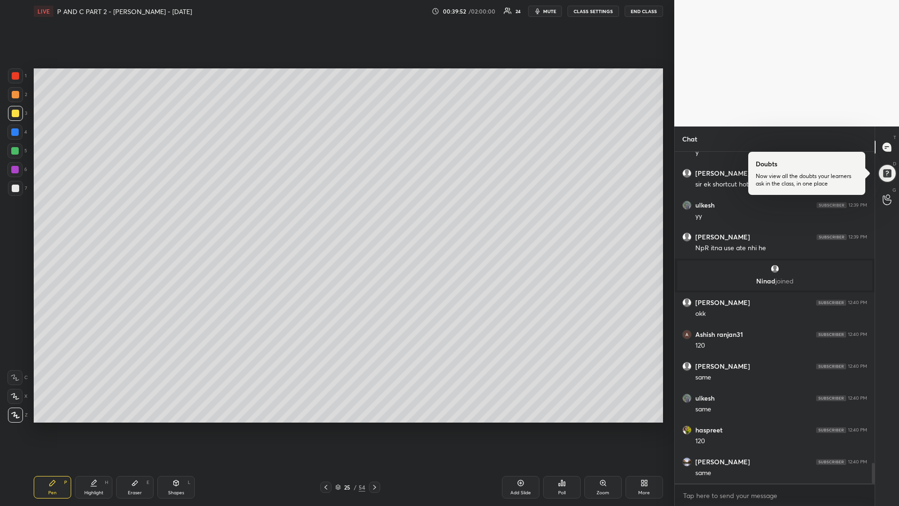
scroll to position [5018, 0]
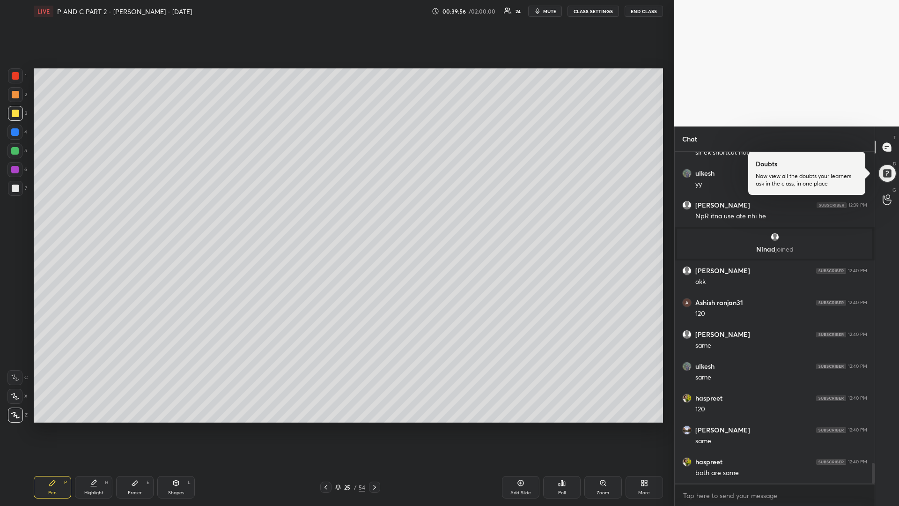
click at [374, 426] on icon at bounding box center [374, 487] width 3 height 5
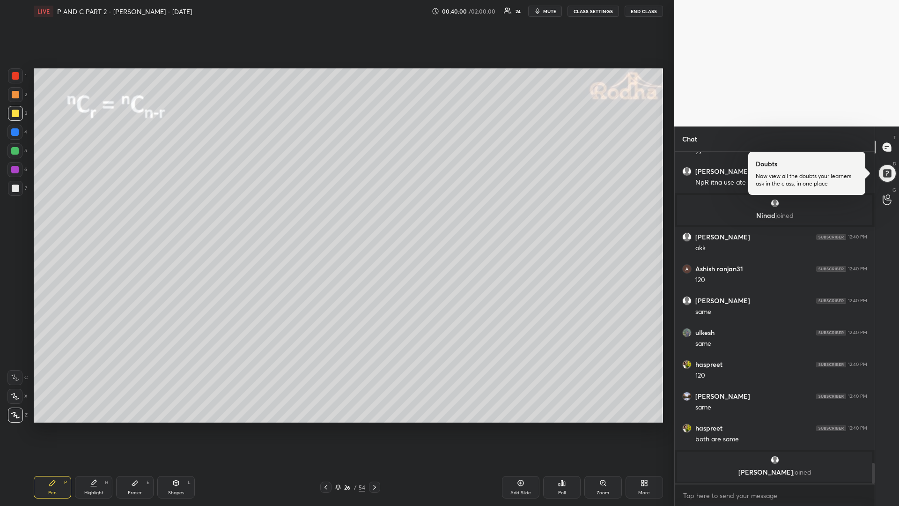
click at [174, 426] on icon at bounding box center [176, 483] width 5 height 6
drag, startPoint x: 15, startPoint y: 360, endPoint x: 13, endPoint y: 336, distance: 24.0
click at [15, 360] on icon at bounding box center [15, 358] width 7 height 7
click at [53, 426] on div "Pen" at bounding box center [52, 492] width 8 height 5
click at [130, 426] on div "Eraser E" at bounding box center [134, 487] width 37 height 22
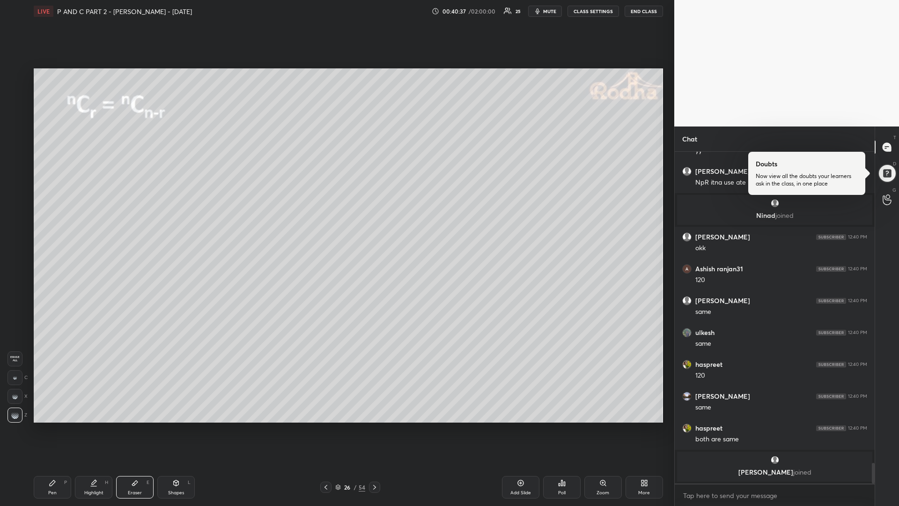
drag, startPoint x: 48, startPoint y: 484, endPoint x: 82, endPoint y: 461, distance: 41.8
click at [49, 426] on div "Pen P" at bounding box center [52, 487] width 37 height 22
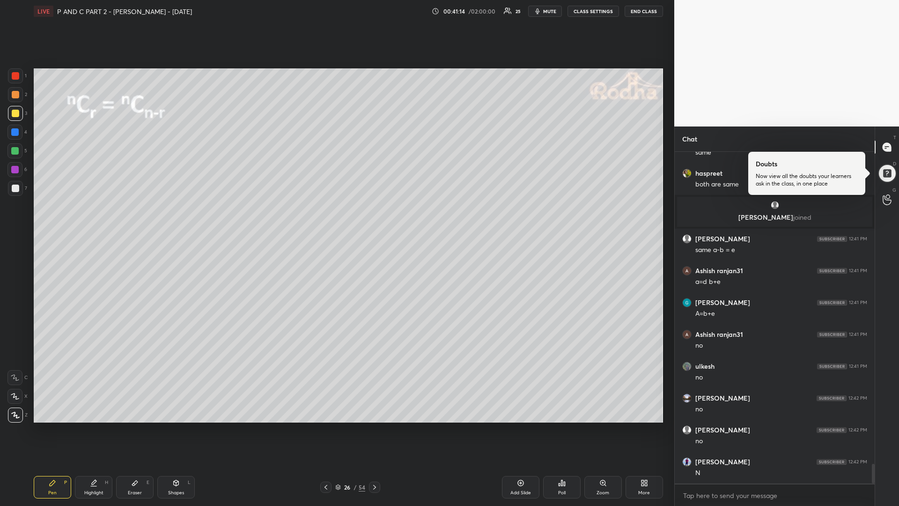
scroll to position [310, 197]
click at [373, 426] on icon at bounding box center [374, 486] width 7 height 7
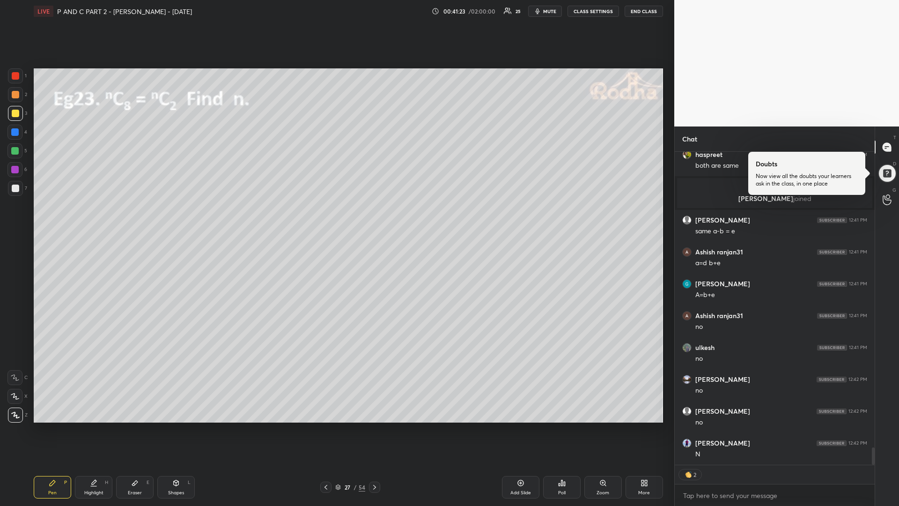
scroll to position [5289, 0]
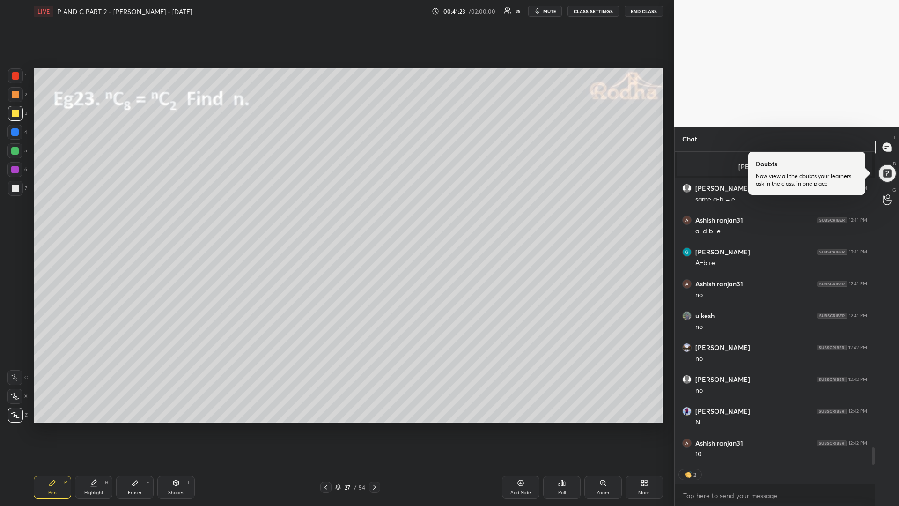
click at [15, 151] on div at bounding box center [14, 150] width 7 height 7
type textarea "x"
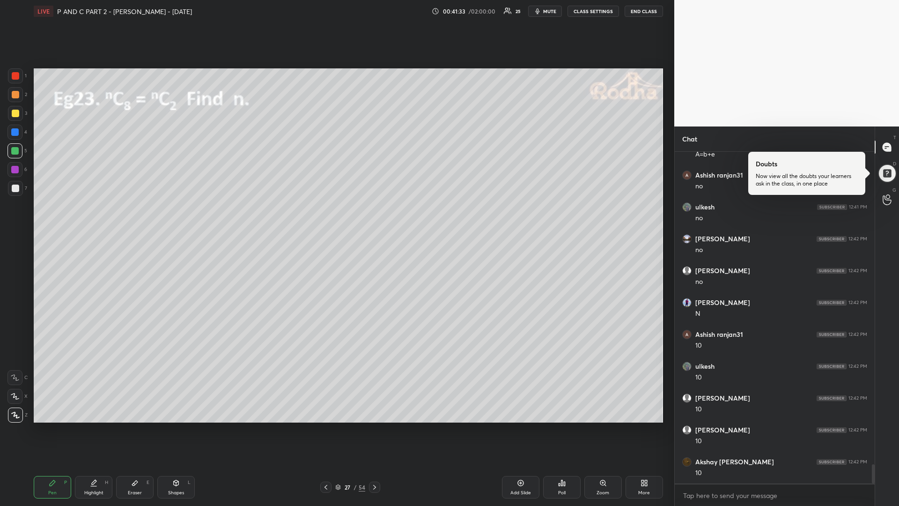
scroll to position [5430, 0]
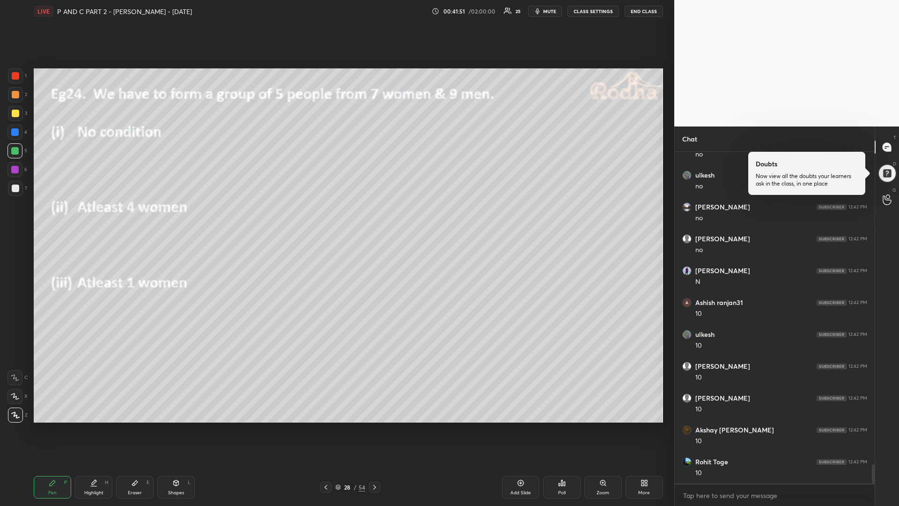
click at [15, 114] on div at bounding box center [15, 113] width 7 height 7
click at [135, 426] on div "Eraser E" at bounding box center [134, 487] width 37 height 22
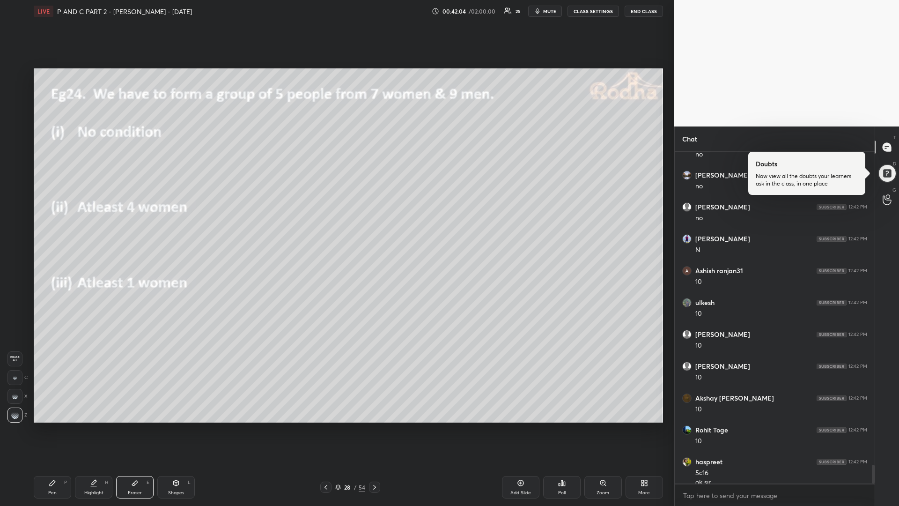
scroll to position [5471, 0]
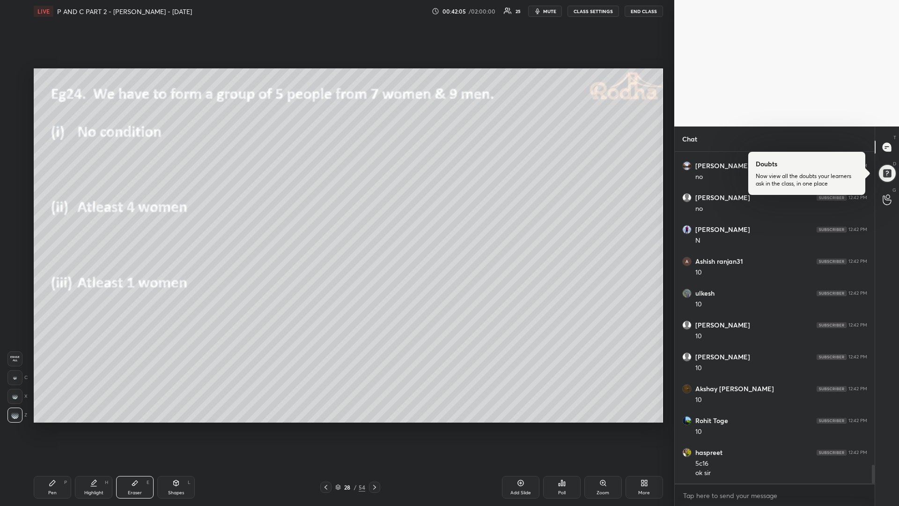
click at [52, 426] on div "Pen" at bounding box center [52, 492] width 8 height 5
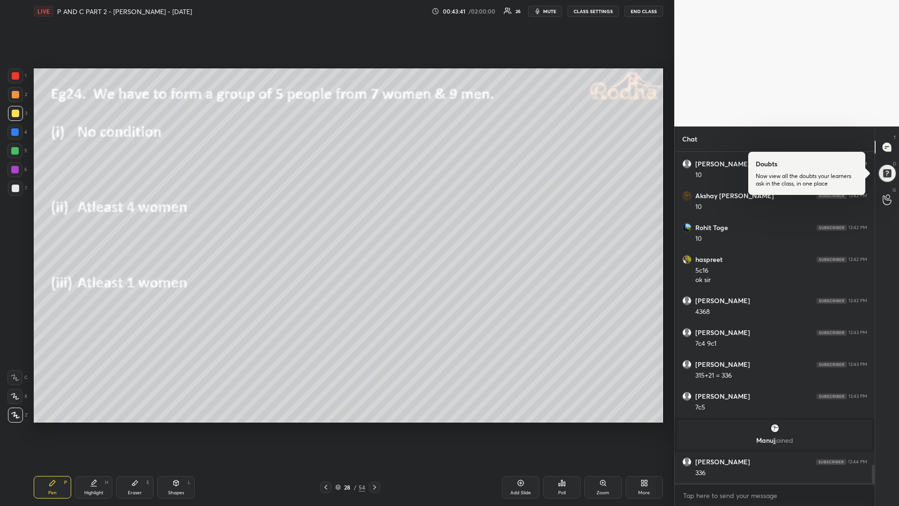
scroll to position [5525, 0]
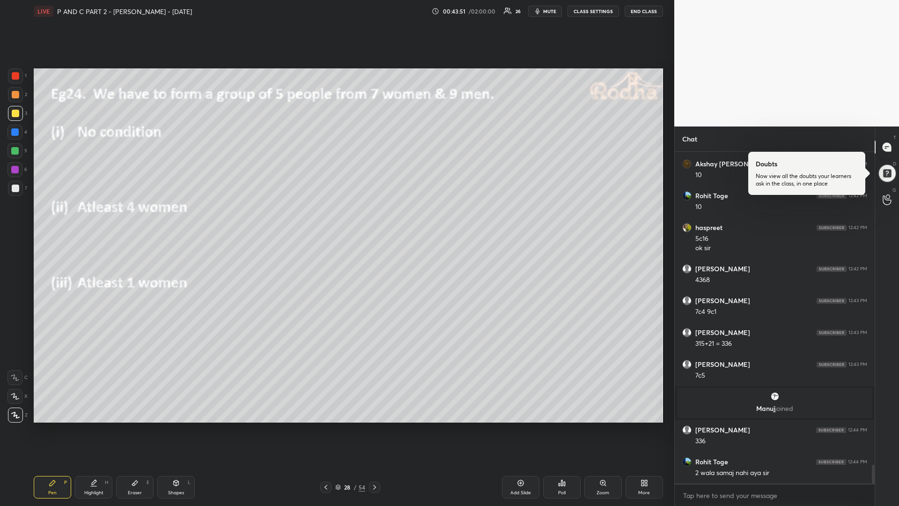
click at [18, 152] on div at bounding box center [14, 150] width 7 height 7
click at [173, 426] on div "Shapes L" at bounding box center [175, 487] width 37 height 22
click at [16, 416] on icon at bounding box center [15, 415] width 7 height 7
click at [55, 426] on div "Pen P" at bounding box center [52, 487] width 37 height 22
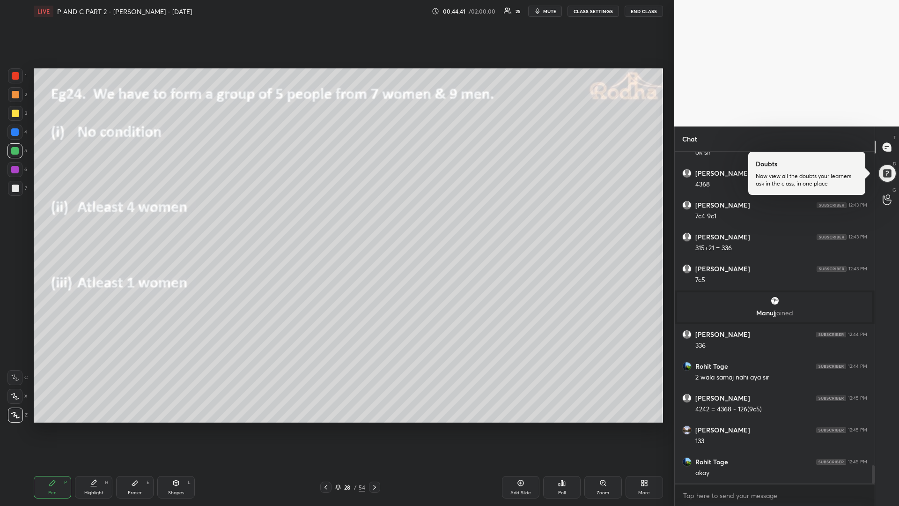
scroll to position [5652, 0]
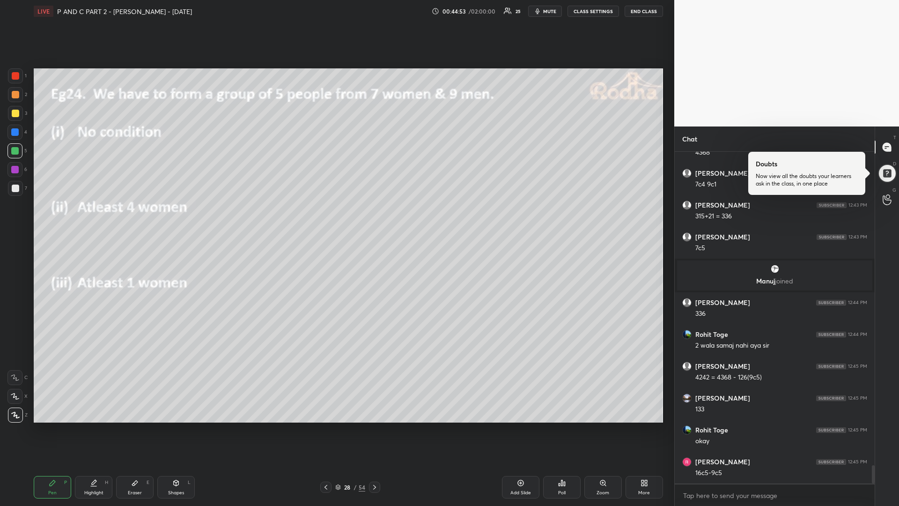
click at [18, 190] on div at bounding box center [15, 187] width 7 height 7
click at [15, 170] on div at bounding box center [14, 169] width 7 height 7
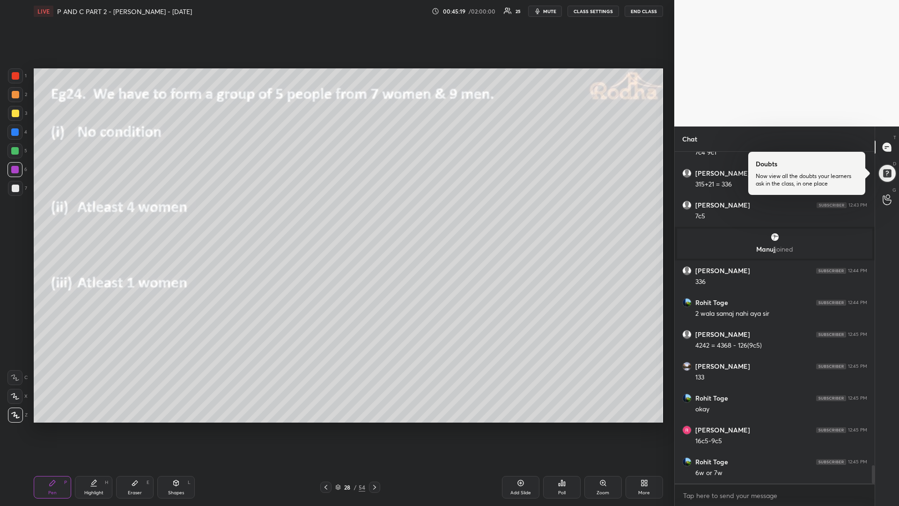
scroll to position [5716, 0]
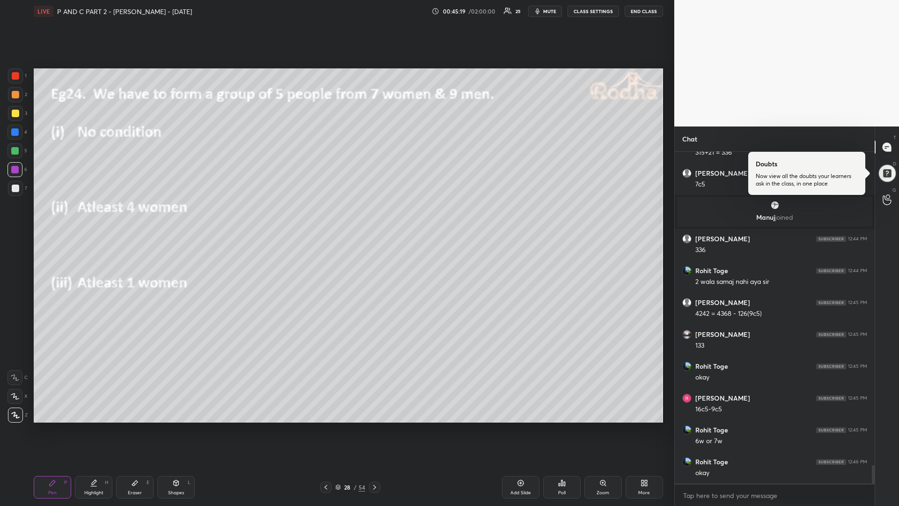
click at [17, 152] on div at bounding box center [14, 150] width 7 height 7
click at [570, 68] on div "Setting up your live class Poll for secs No correct answer Start poll" at bounding box center [348, 245] width 637 height 446
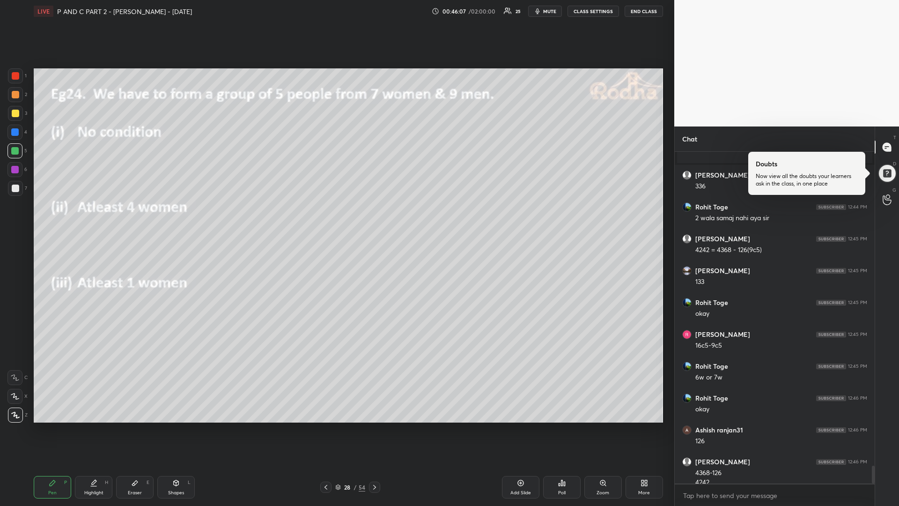
scroll to position [5789, 0]
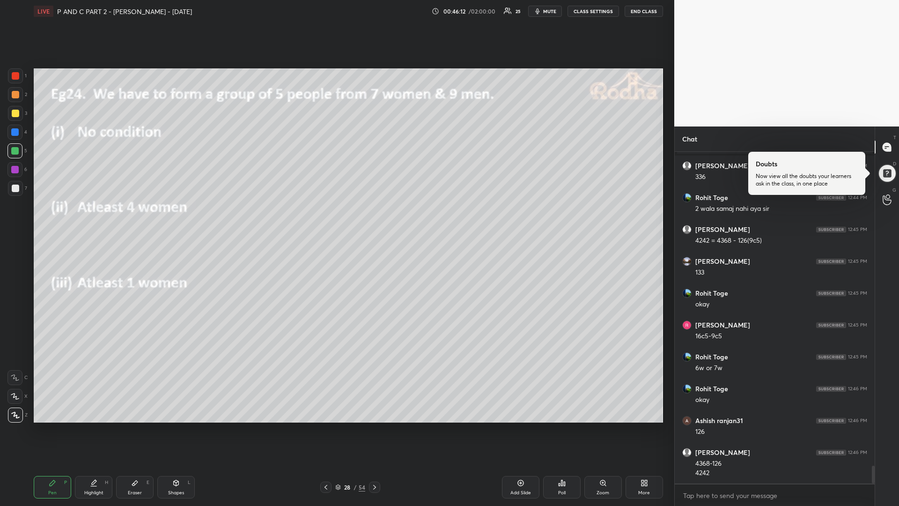
drag, startPoint x: 13, startPoint y: 113, endPoint x: 5, endPoint y: 112, distance: 7.5
click at [13, 113] on div at bounding box center [15, 113] width 7 height 7
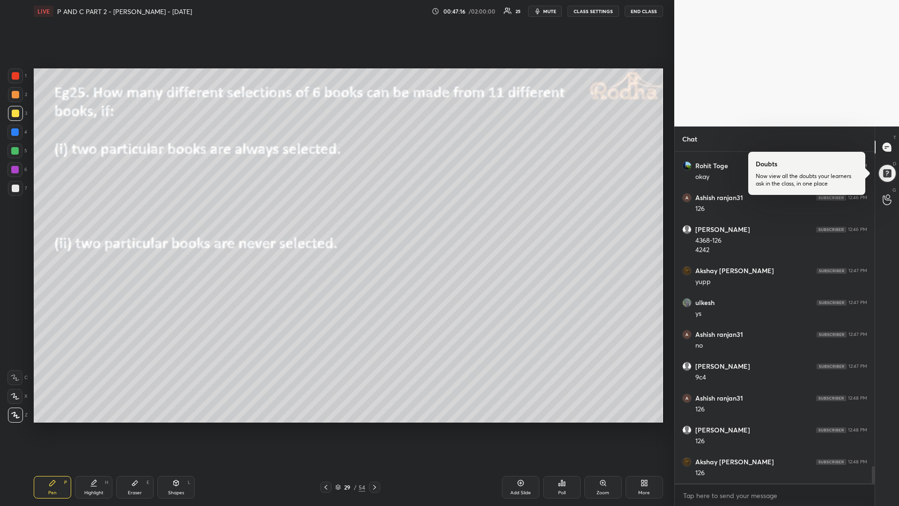
scroll to position [6044, 0]
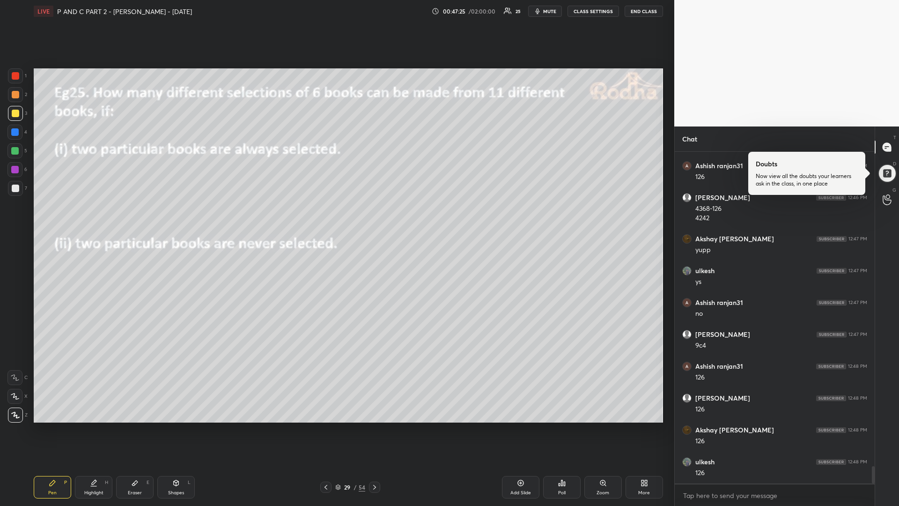
drag, startPoint x: 15, startPoint y: 151, endPoint x: 7, endPoint y: 158, distance: 10.0
click at [14, 151] on div at bounding box center [14, 150] width 7 height 7
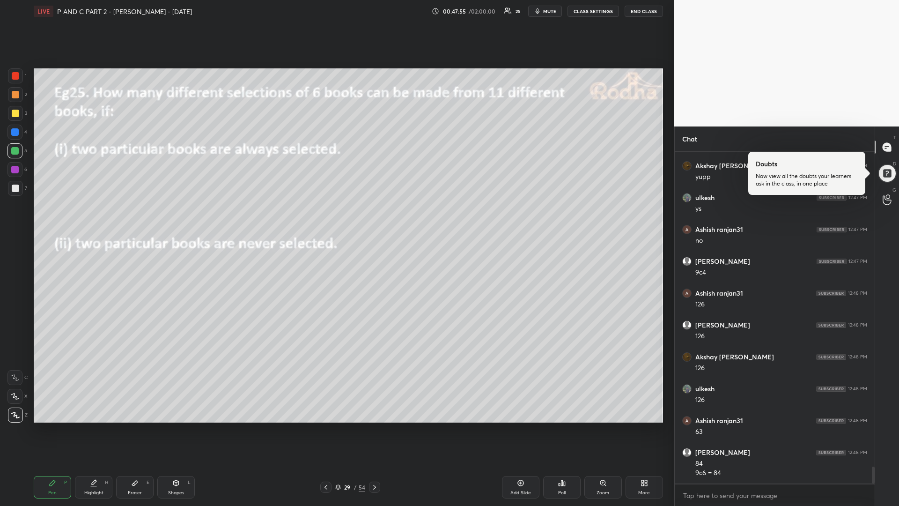
scroll to position [6149, 0]
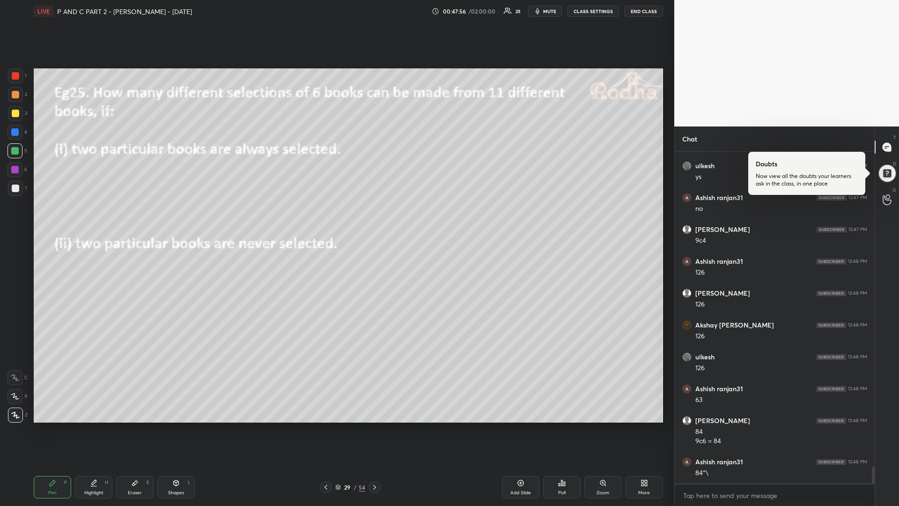
drag, startPoint x: 16, startPoint y: 114, endPoint x: 6, endPoint y: 125, distance: 15.2
click at [15, 116] on div at bounding box center [15, 113] width 7 height 7
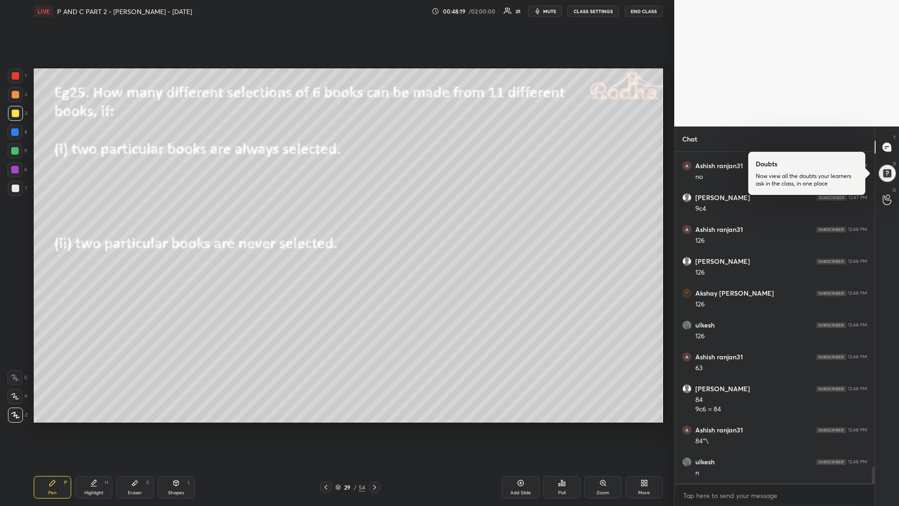
scroll to position [6212, 0]
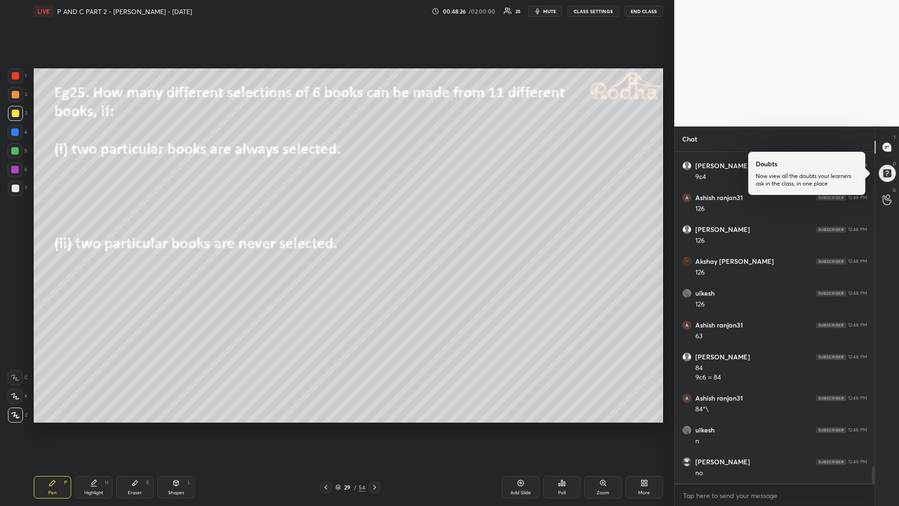
drag, startPoint x: 375, startPoint y: 485, endPoint x: 374, endPoint y: 494, distance: 8.6
click at [375, 426] on icon at bounding box center [374, 486] width 7 height 7
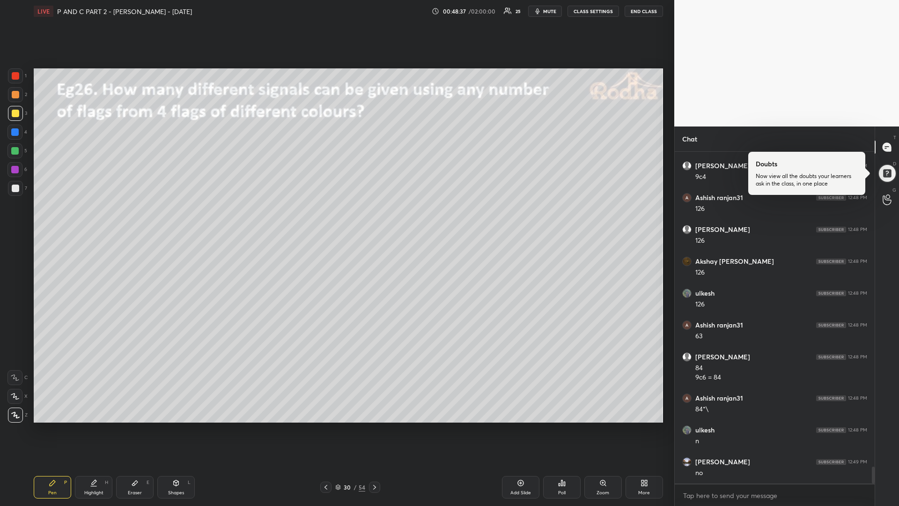
click at [162, 426] on div "Shapes L" at bounding box center [175, 487] width 37 height 22
click at [17, 412] on icon at bounding box center [15, 415] width 7 height 7
click at [55, 426] on div "Pen" at bounding box center [52, 492] width 8 height 5
click at [21, 152] on div at bounding box center [14, 150] width 15 height 15
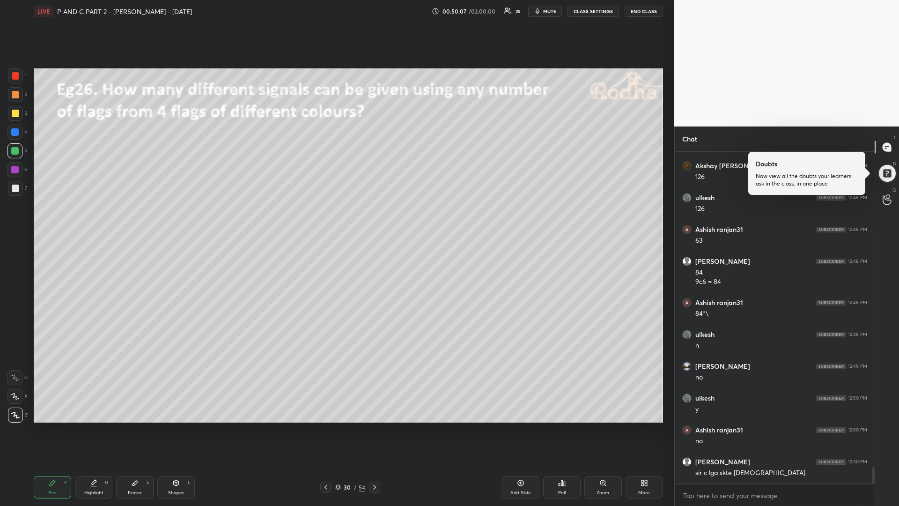
scroll to position [6340, 0]
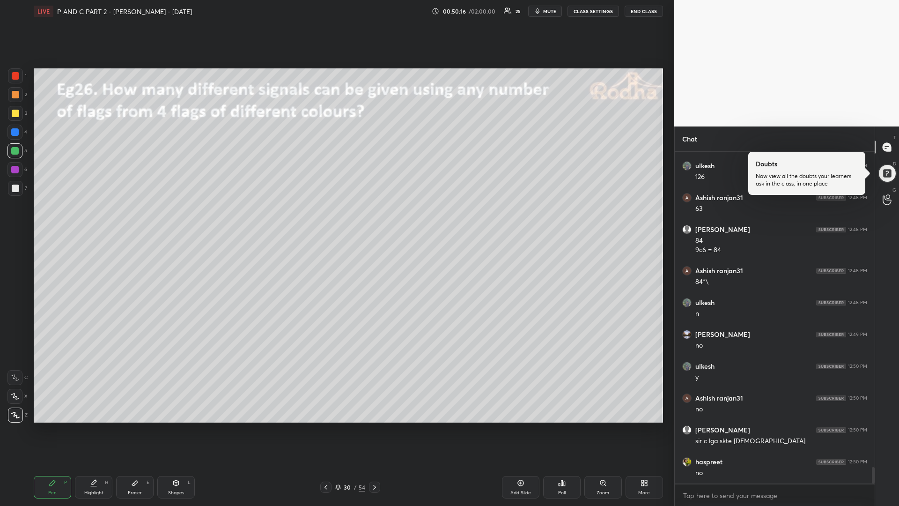
drag, startPoint x: 15, startPoint y: 173, endPoint x: 24, endPoint y: 168, distance: 10.3
click at [17, 171] on div at bounding box center [14, 169] width 7 height 7
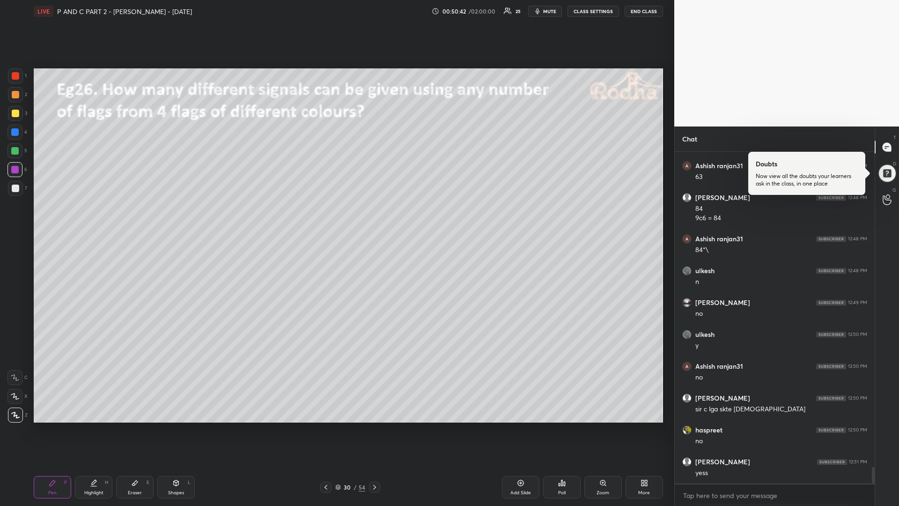
click at [15, 114] on div at bounding box center [15, 113] width 7 height 7
click at [377, 426] on div at bounding box center [374, 486] width 11 height 11
click at [325, 426] on icon at bounding box center [325, 486] width 7 height 7
click at [512, 426] on div "Add Slide" at bounding box center [520, 487] width 37 height 22
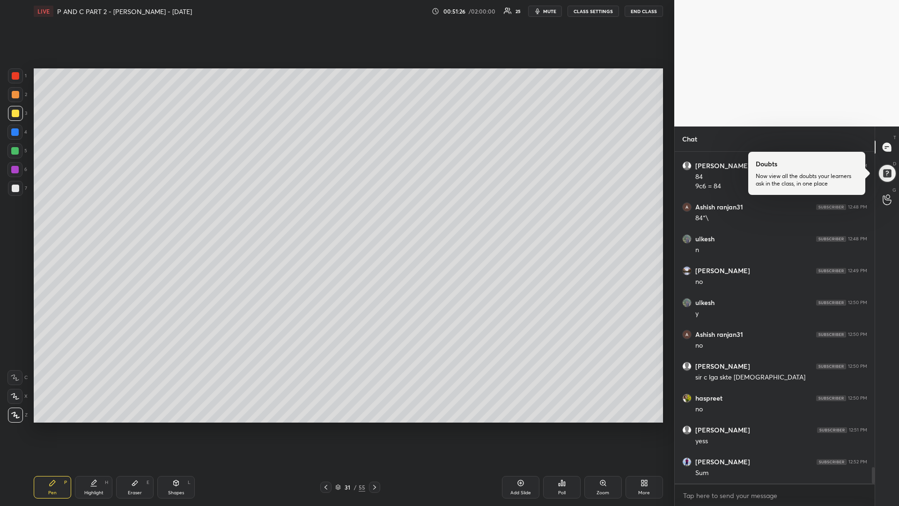
click at [138, 426] on div "Eraser E" at bounding box center [134, 487] width 37 height 22
click at [54, 426] on div "Pen P" at bounding box center [52, 487] width 37 height 22
click at [16, 169] on div at bounding box center [14, 169] width 7 height 7
click at [15, 114] on div at bounding box center [15, 113] width 7 height 7
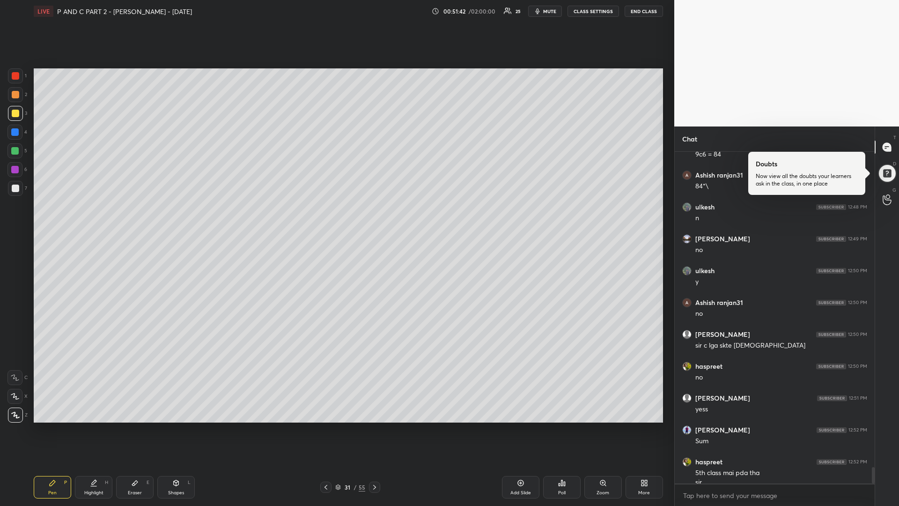
scroll to position [6445, 0]
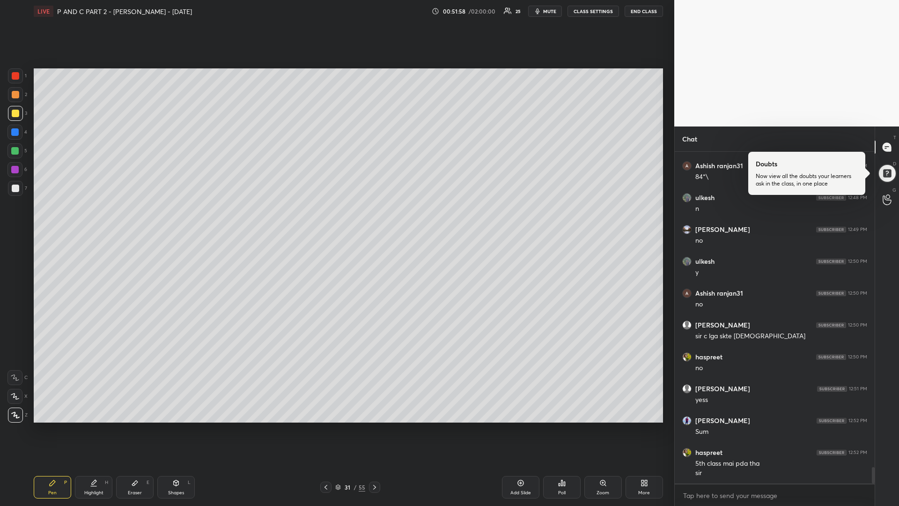
click at [19, 151] on div at bounding box center [14, 150] width 7 height 7
click at [375, 426] on icon at bounding box center [374, 486] width 7 height 7
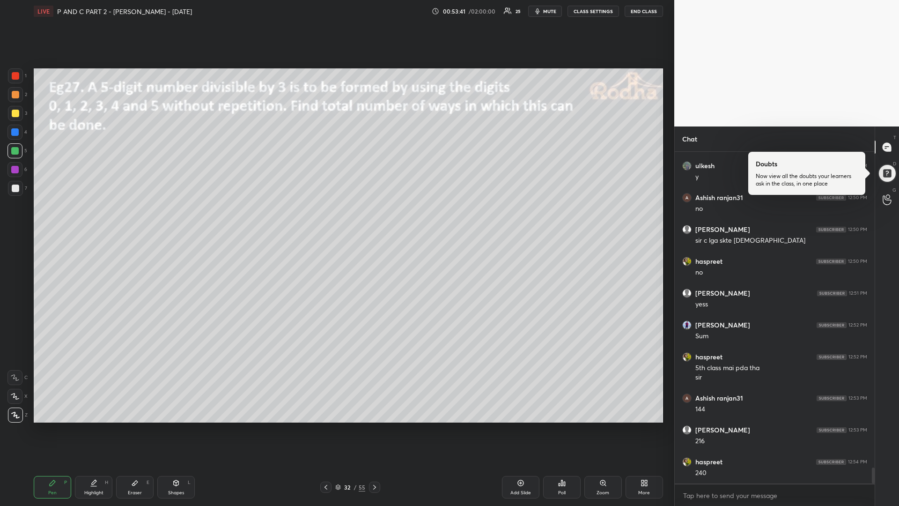
scroll to position [6572, 0]
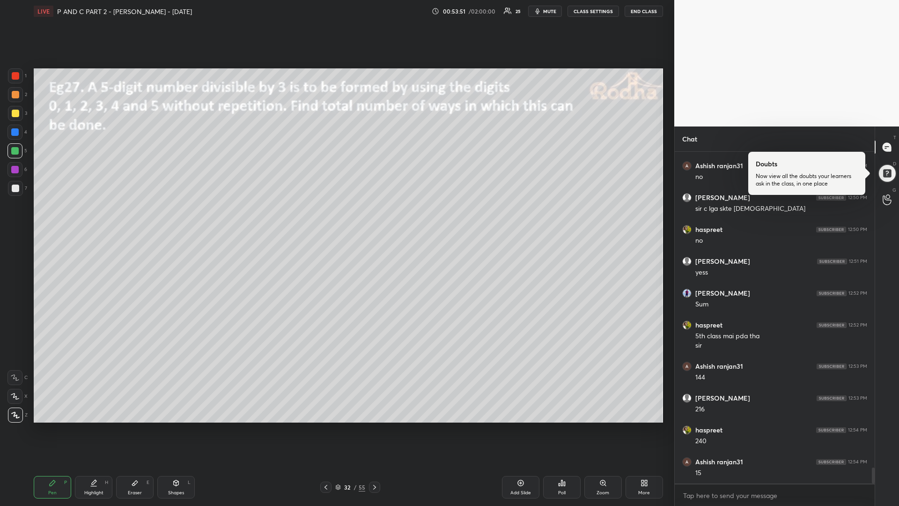
click at [15, 114] on div at bounding box center [15, 113] width 7 height 7
click at [135, 426] on div "Eraser E" at bounding box center [134, 487] width 37 height 22
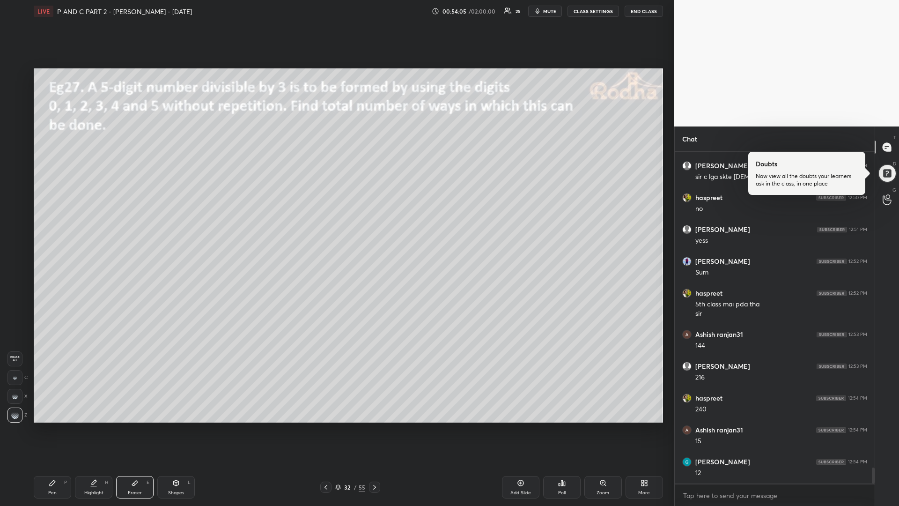
scroll to position [6636, 0]
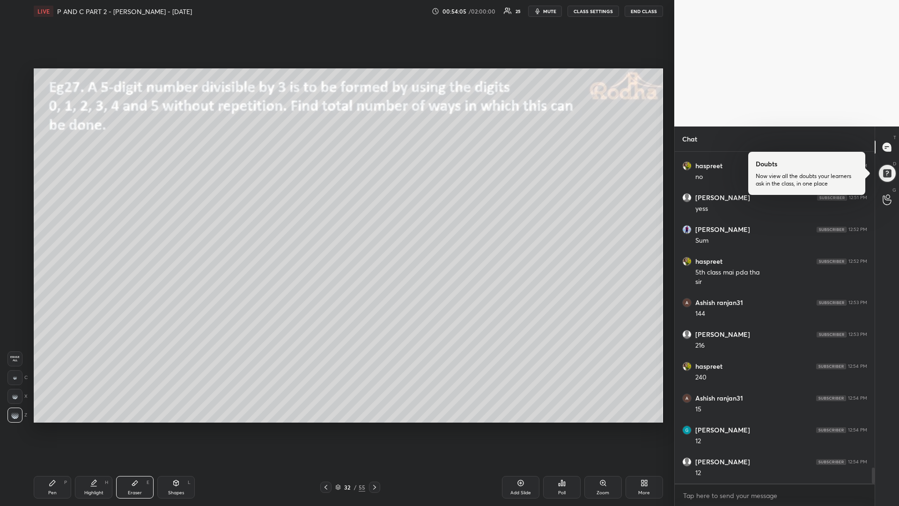
click at [51, 426] on icon at bounding box center [53, 483] width 6 height 6
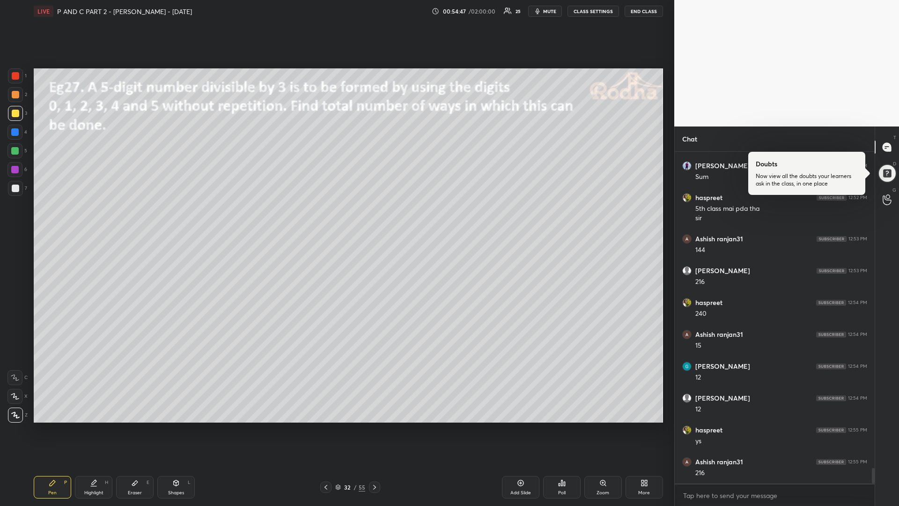
scroll to position [6731, 0]
click at [10, 160] on div "1 2 3 4 5 6 7" at bounding box center [17, 133] width 20 height 131
click at [14, 150] on div at bounding box center [14, 150] width 7 height 7
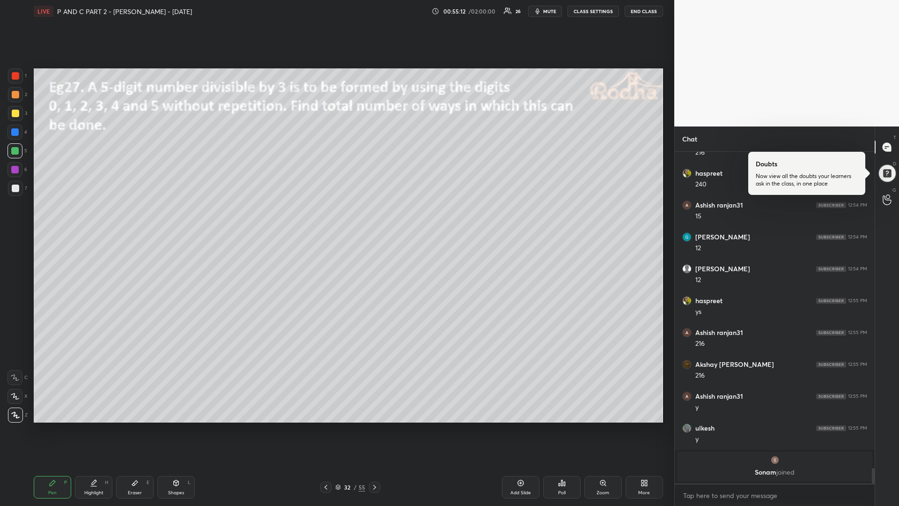
scroll to position [6475, 0]
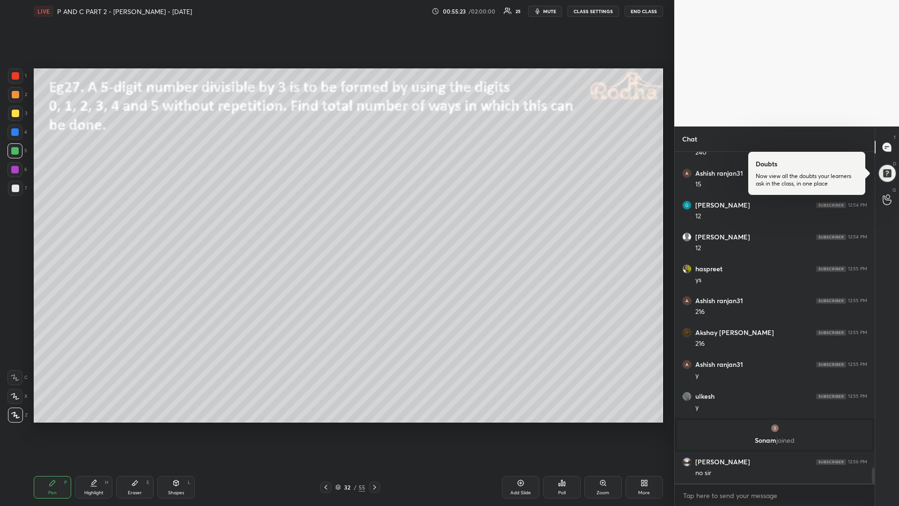
click at [372, 426] on icon at bounding box center [374, 486] width 7 height 7
click at [15, 115] on div at bounding box center [15, 113] width 7 height 7
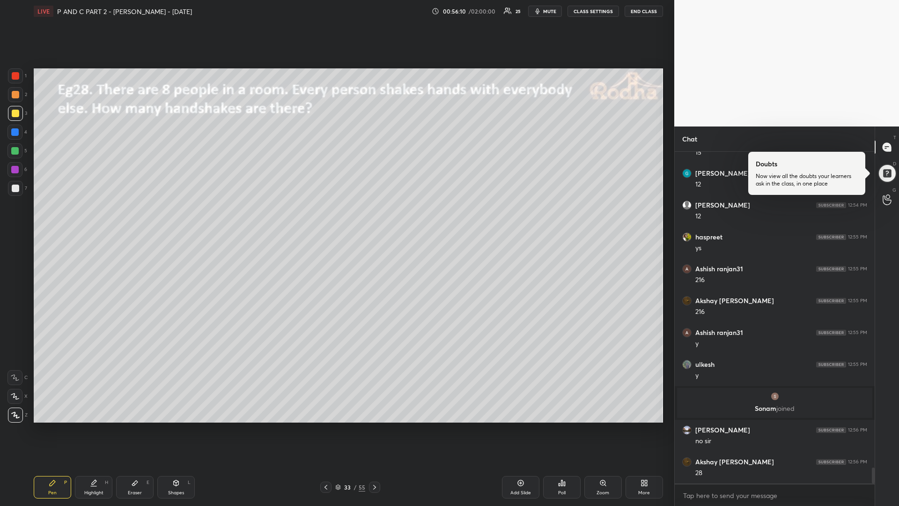
click at [134, 426] on icon at bounding box center [135, 482] width 6 height 5
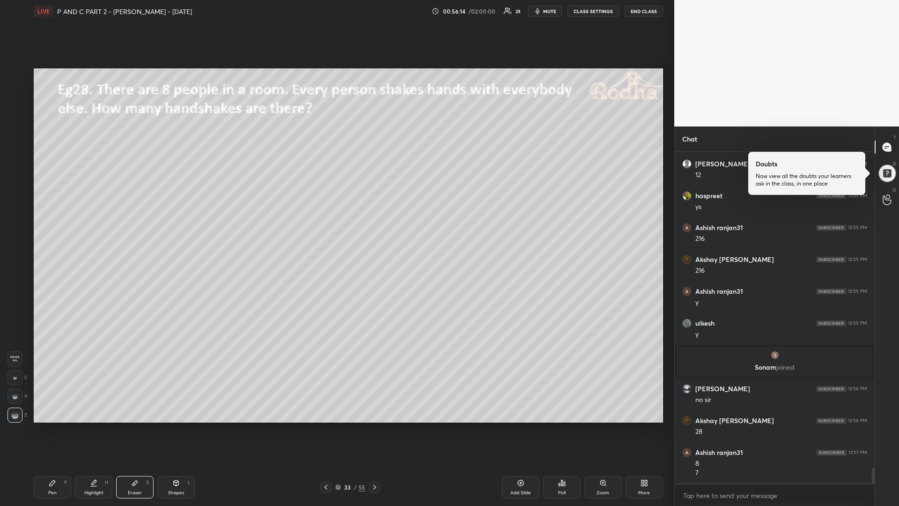
scroll to position [6579, 0]
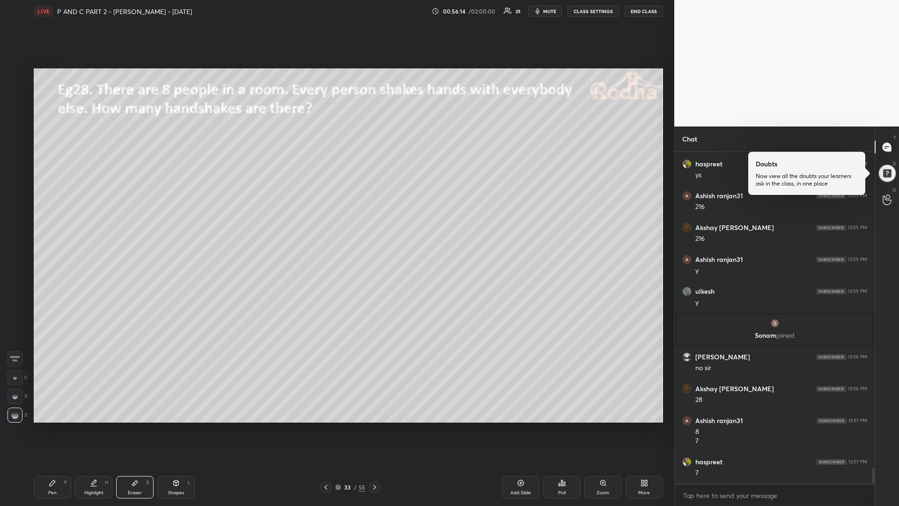
click at [57, 426] on div "Pen P" at bounding box center [52, 487] width 37 height 22
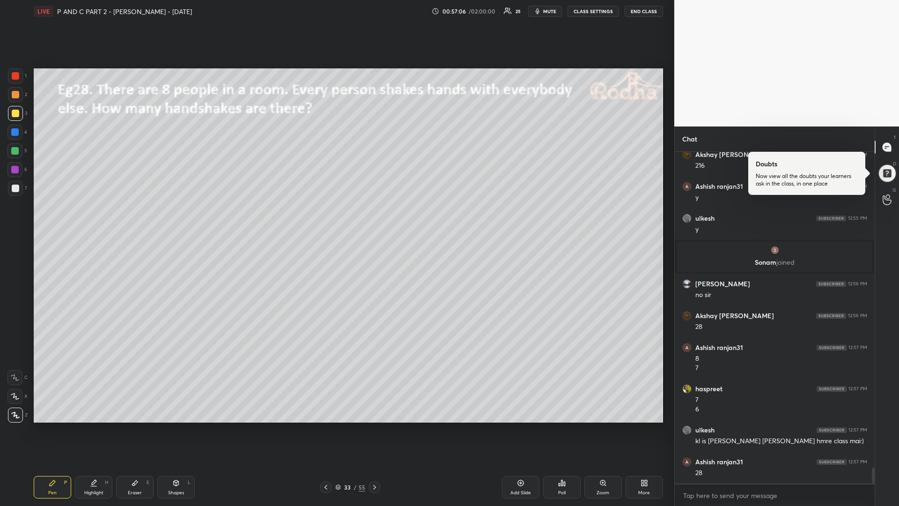
scroll to position [6684, 0]
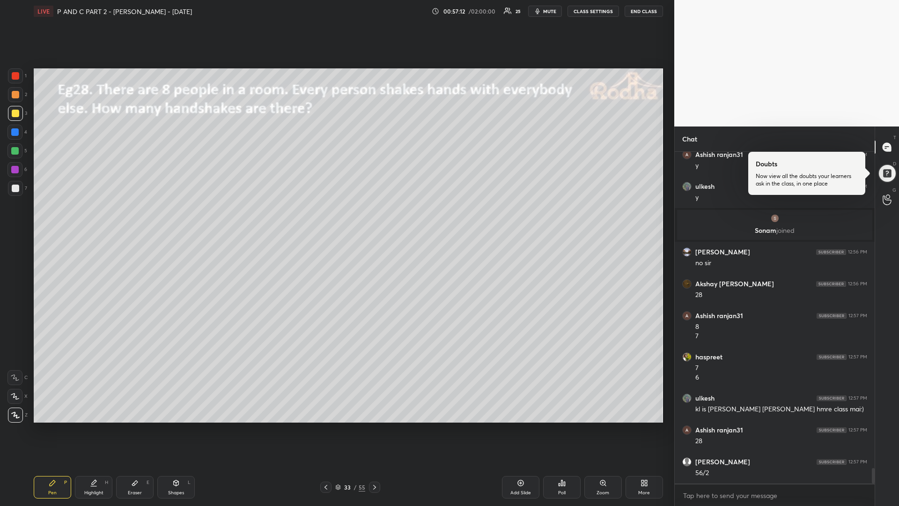
click at [14, 151] on div at bounding box center [14, 150] width 7 height 7
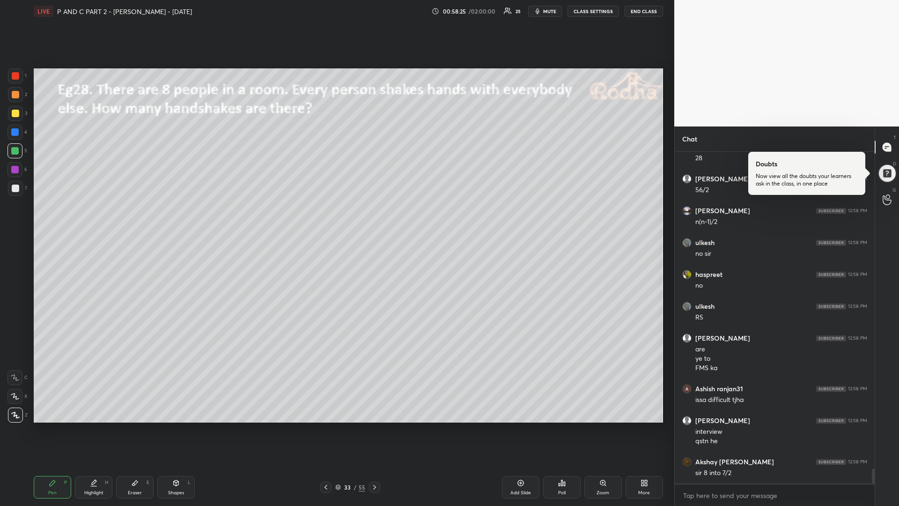
scroll to position [6999, 0]
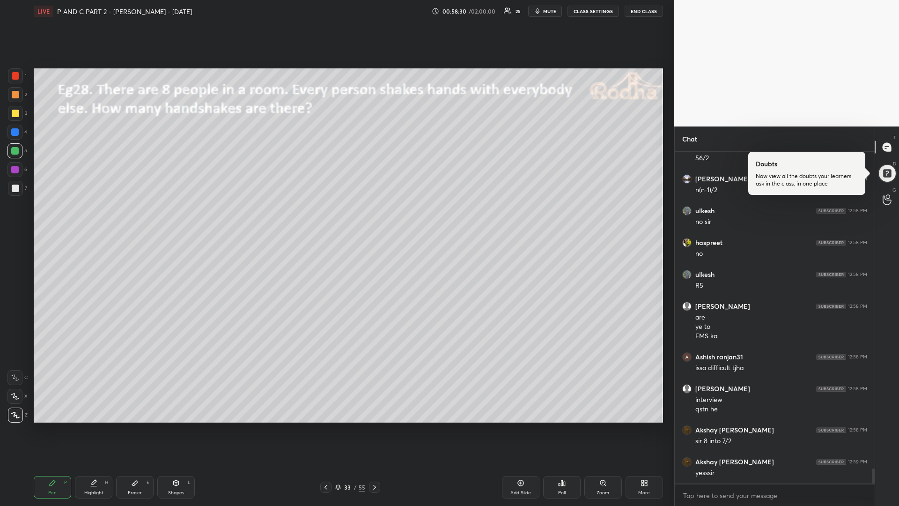
click at [18, 187] on div at bounding box center [15, 188] width 15 height 15
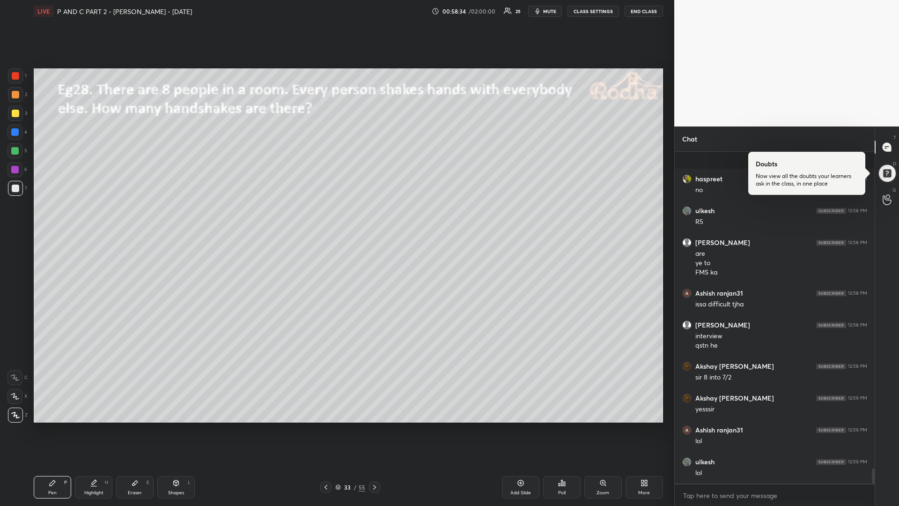
scroll to position [7126, 0]
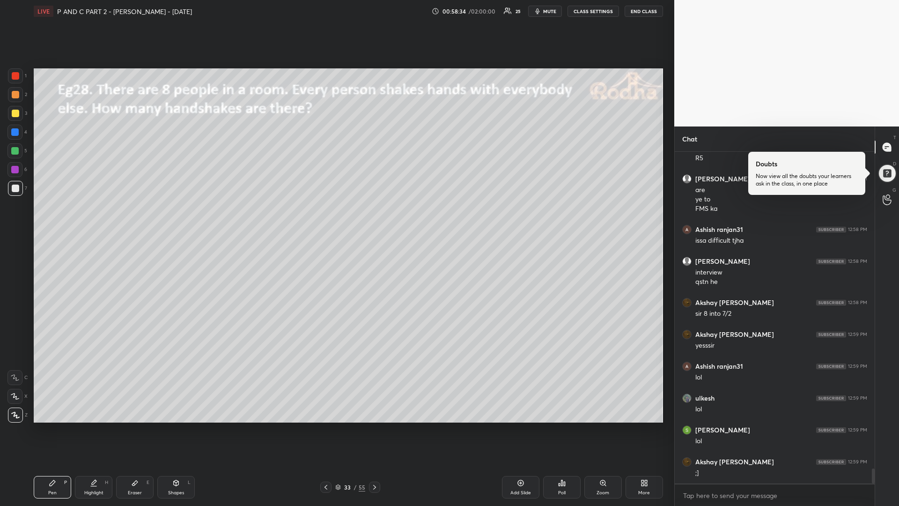
click at [134, 426] on icon at bounding box center [134, 482] width 7 height 7
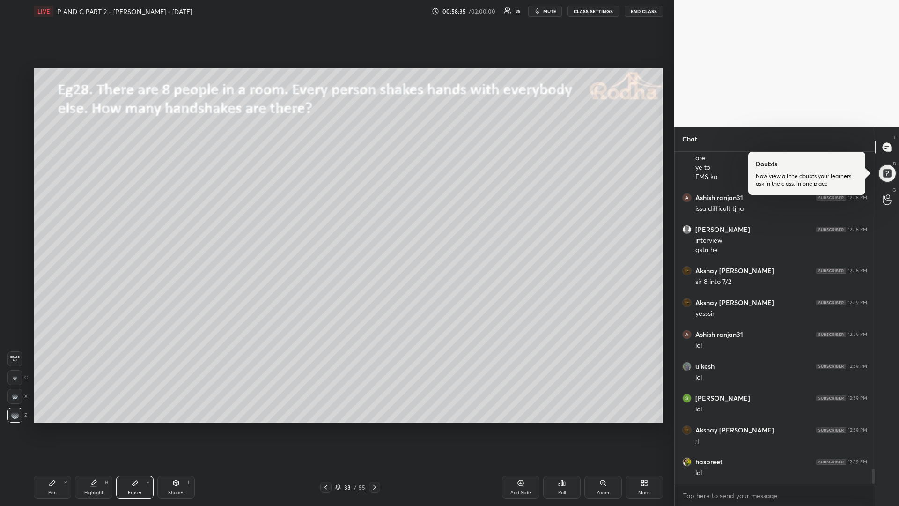
scroll to position [7190, 0]
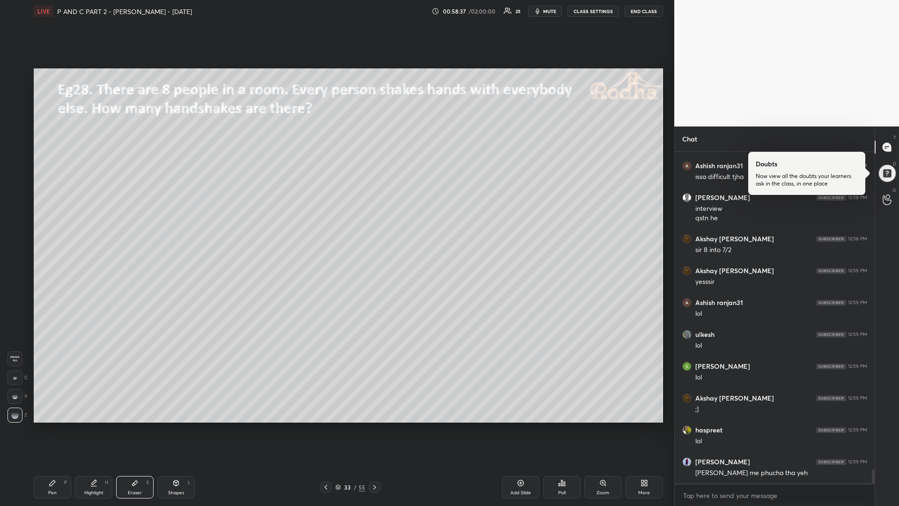
click at [54, 426] on div "Pen" at bounding box center [52, 492] width 8 height 5
click at [18, 153] on div at bounding box center [14, 150] width 7 height 7
drag, startPoint x: 15, startPoint y: 113, endPoint x: 18, endPoint y: 120, distance: 7.7
click at [17, 112] on div at bounding box center [15, 113] width 7 height 7
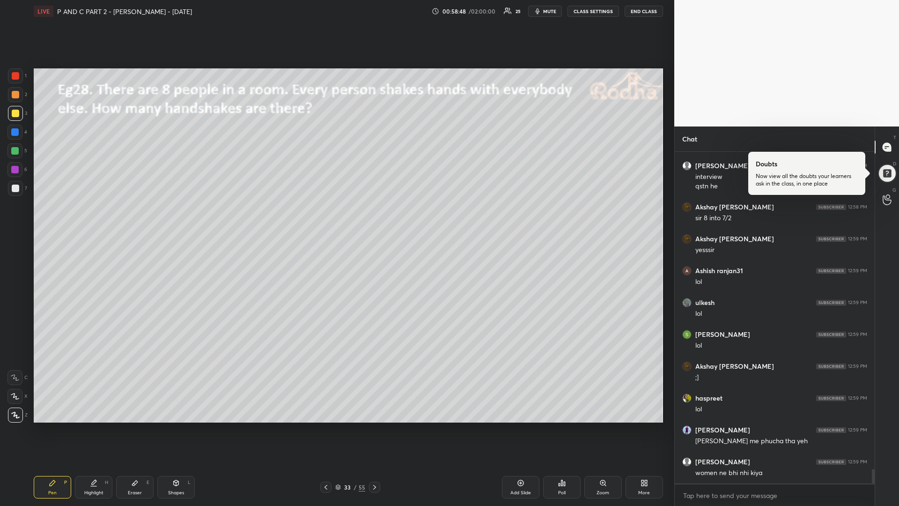
click at [372, 426] on icon at bounding box center [374, 486] width 7 height 7
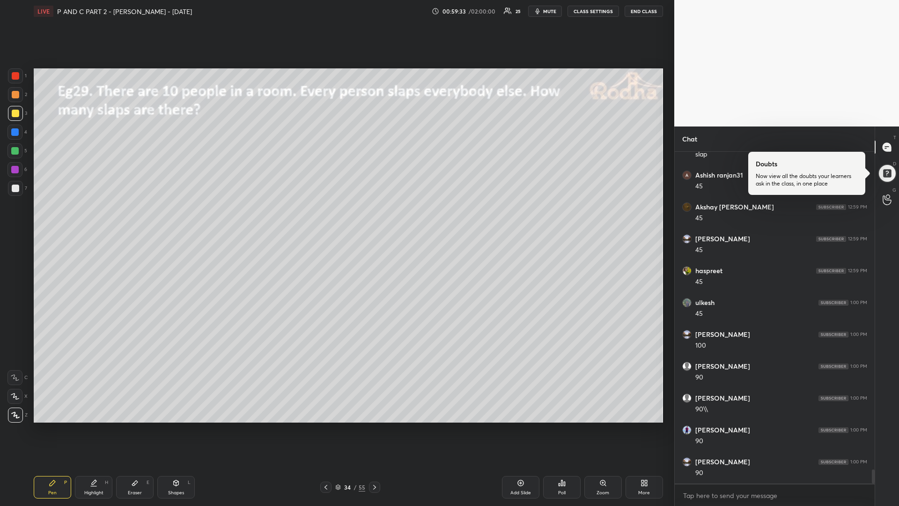
scroll to position [7613, 0]
click at [171, 426] on div "Shapes L" at bounding box center [175, 487] width 37 height 22
click at [48, 426] on div "Pen P" at bounding box center [52, 487] width 37 height 22
click at [131, 426] on div "Eraser E" at bounding box center [134, 487] width 37 height 22
click at [51, 426] on icon at bounding box center [53, 483] width 6 height 6
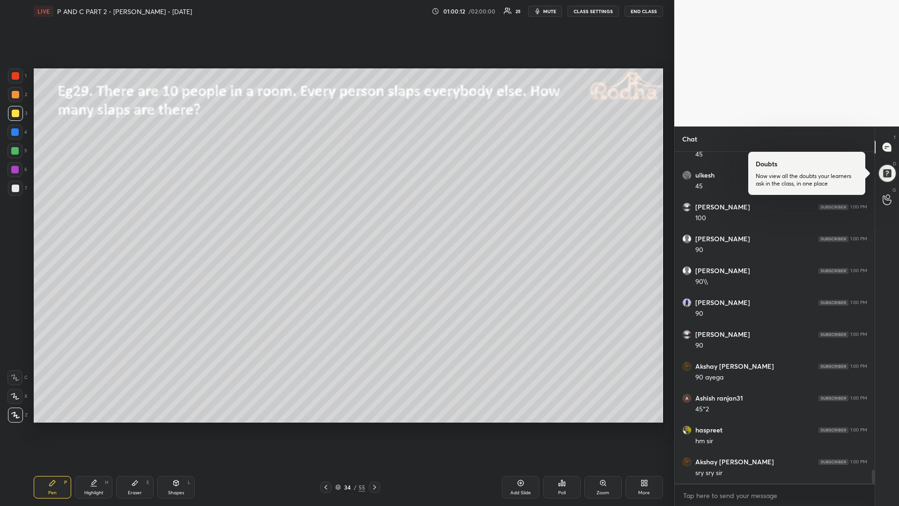
scroll to position [7740, 0]
click at [11, 151] on div at bounding box center [14, 150] width 7 height 7
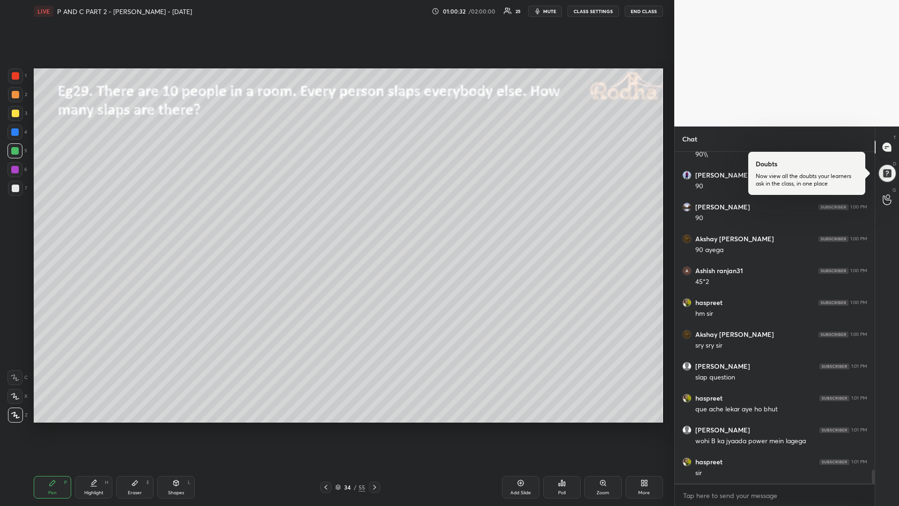
click at [369, 426] on div at bounding box center [374, 486] width 11 height 11
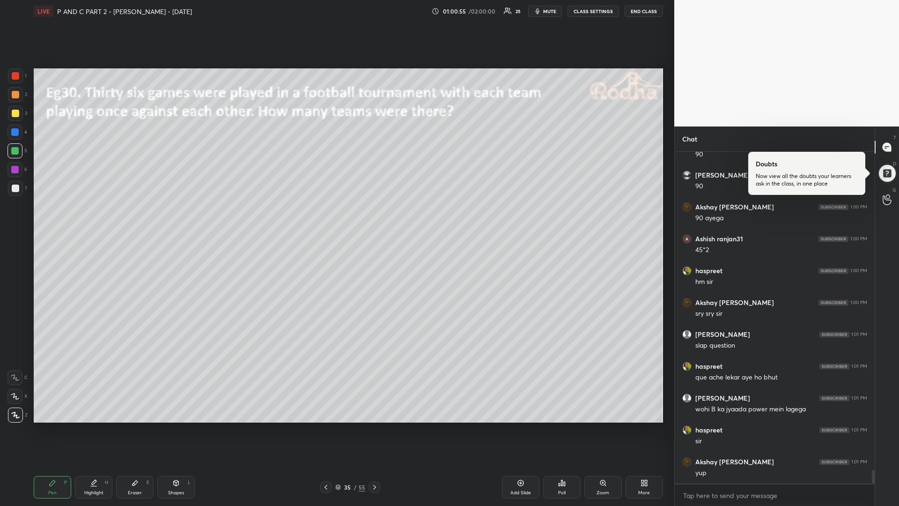
scroll to position [7900, 0]
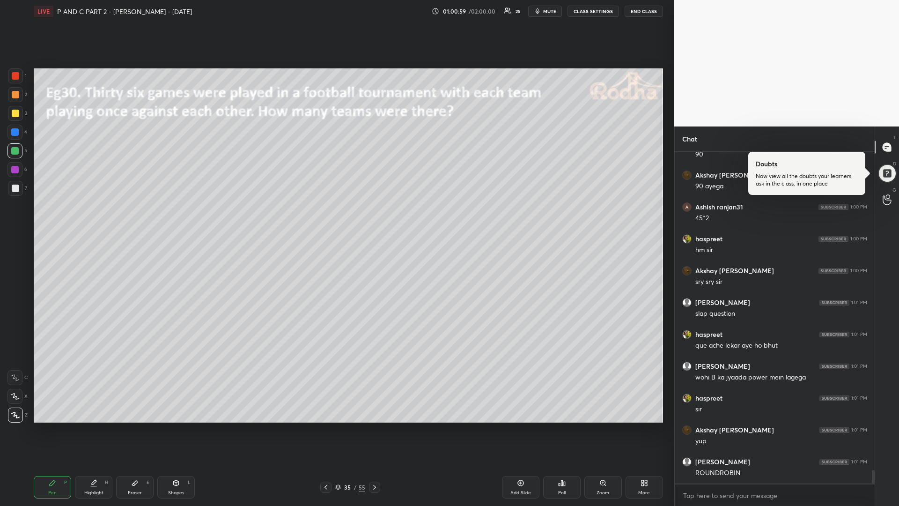
drag, startPoint x: 14, startPoint y: 113, endPoint x: 8, endPoint y: 122, distance: 10.1
click at [10, 115] on div at bounding box center [15, 113] width 15 height 15
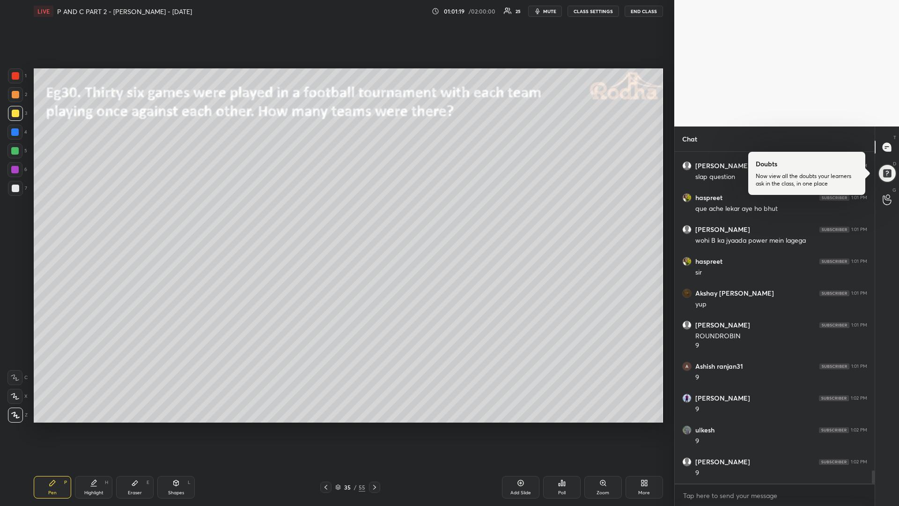
scroll to position [8068, 0]
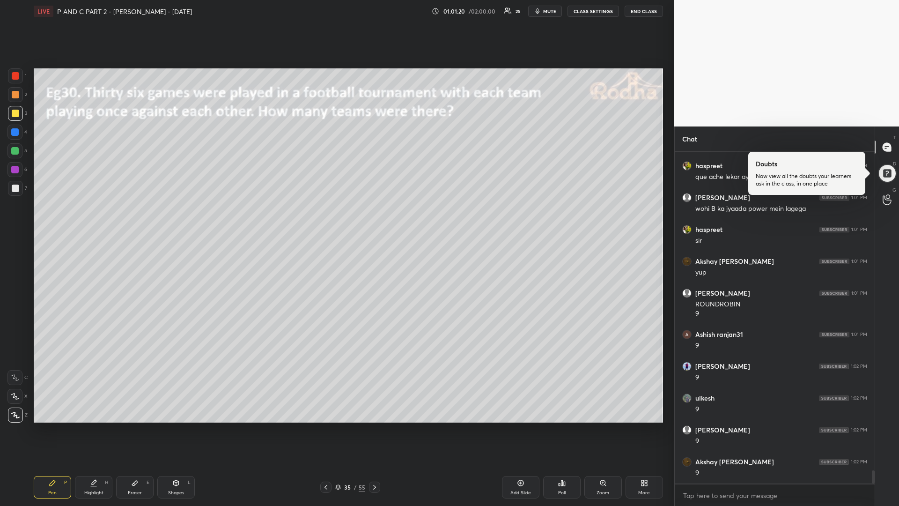
drag, startPoint x: 15, startPoint y: 153, endPoint x: 13, endPoint y: 158, distance: 5.2
click at [15, 154] on div at bounding box center [14, 150] width 15 height 15
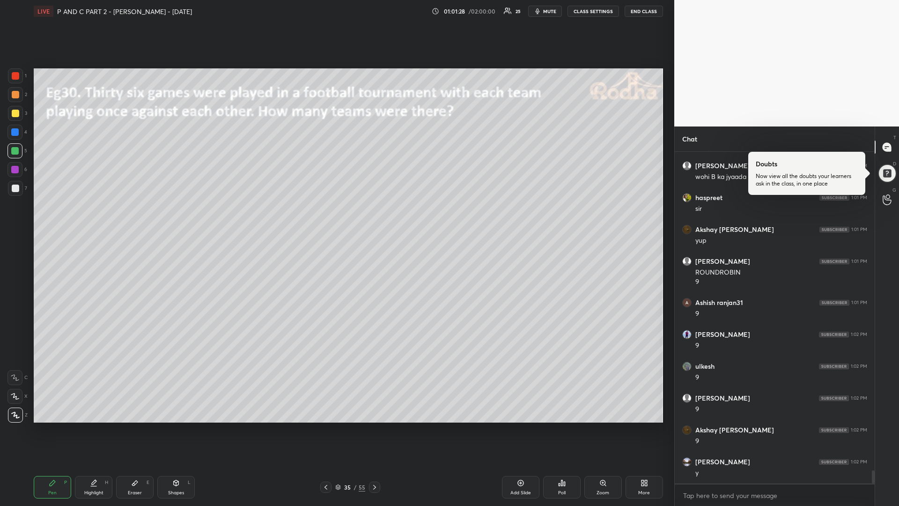
scroll to position [8132, 0]
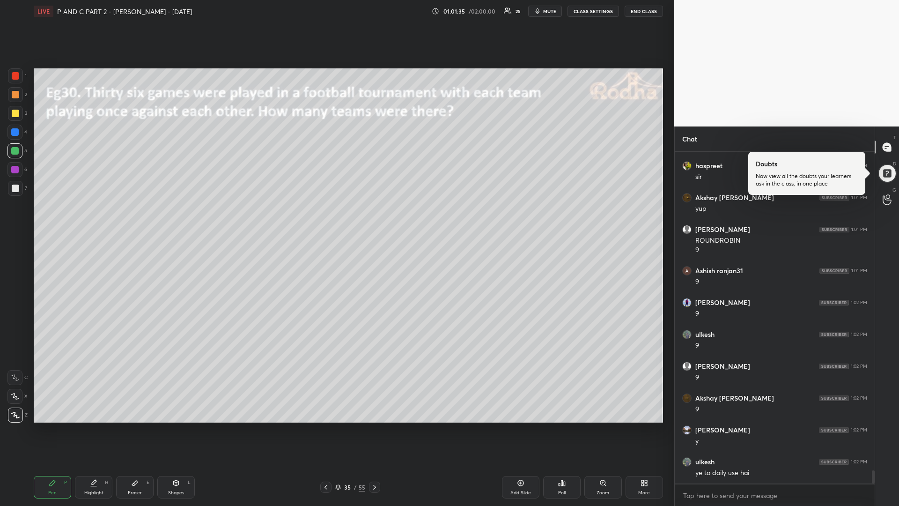
drag, startPoint x: 369, startPoint y: 484, endPoint x: 373, endPoint y: 488, distance: 5.7
click at [370, 426] on div at bounding box center [374, 486] width 11 height 11
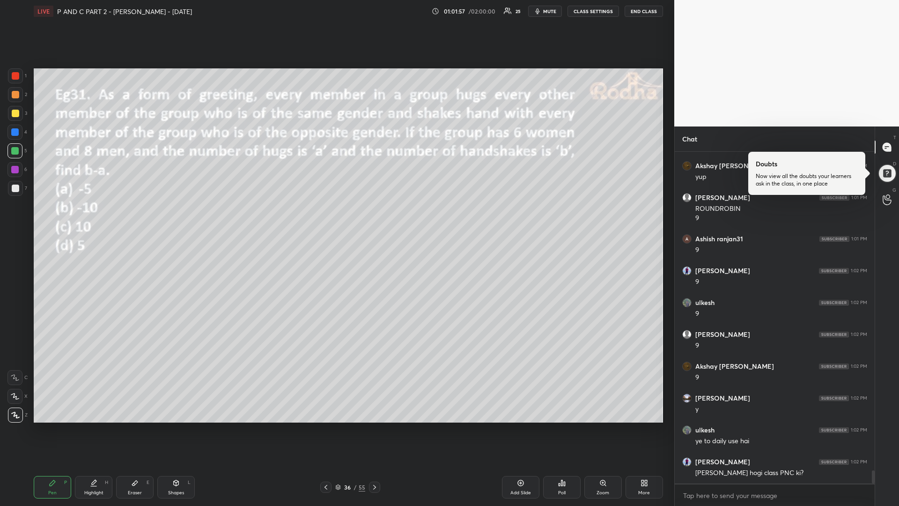
scroll to position [8195, 0]
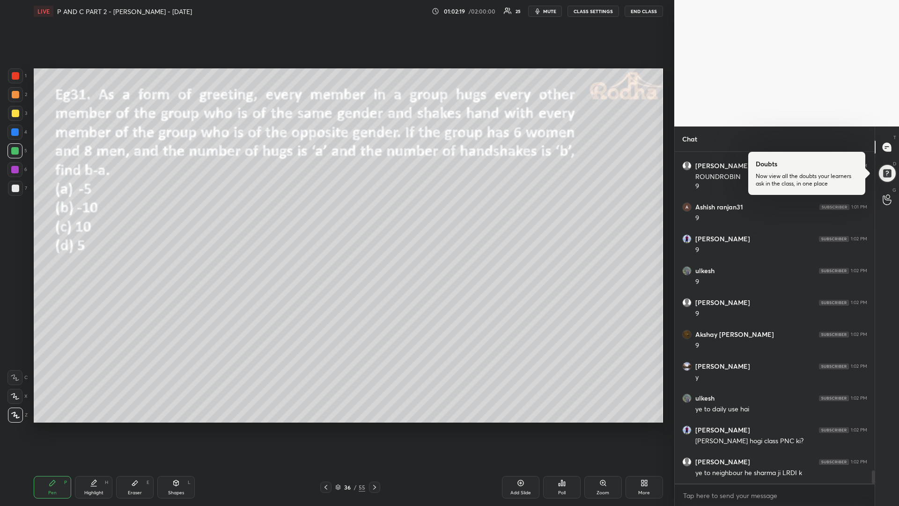
click at [561, 426] on div "Poll" at bounding box center [561, 487] width 37 height 22
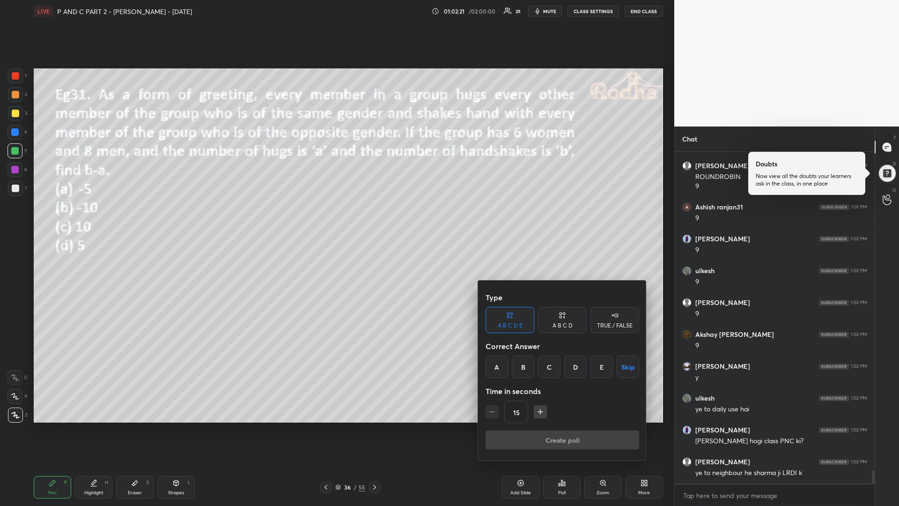
click at [564, 316] on icon at bounding box center [562, 314] width 7 height 9
click at [500, 366] on div "A" at bounding box center [499, 366] width 28 height 22
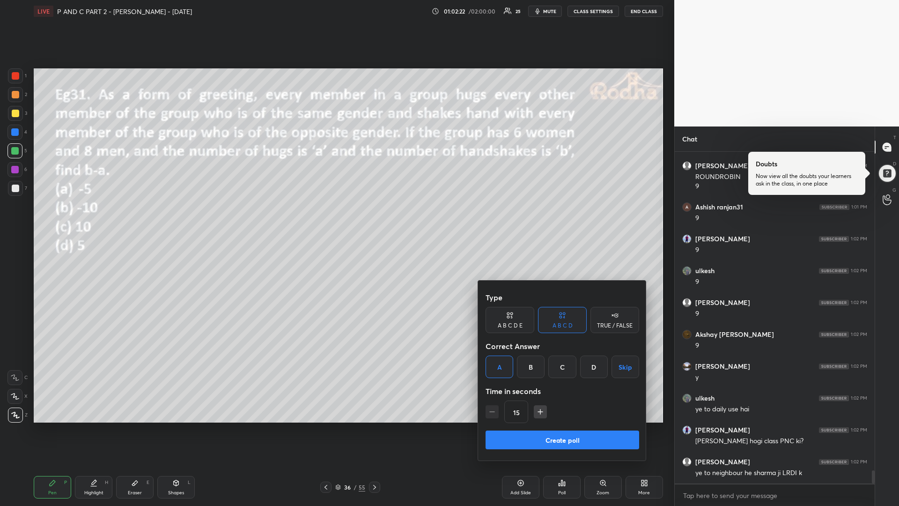
click at [538, 417] on button "button" at bounding box center [540, 411] width 13 height 13
type input "45"
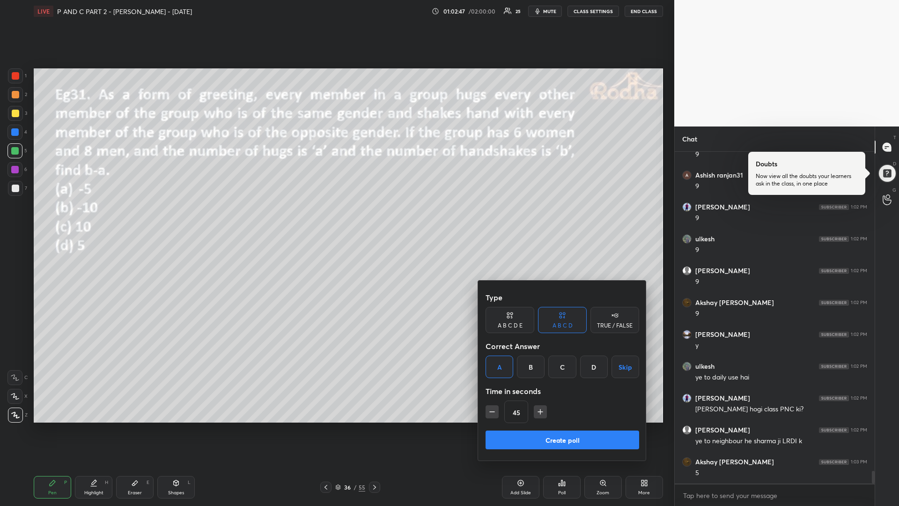
click at [588, 368] on div "D" at bounding box center [594, 366] width 28 height 22
click at [537, 426] on button "Create poll" at bounding box center [562, 439] width 154 height 19
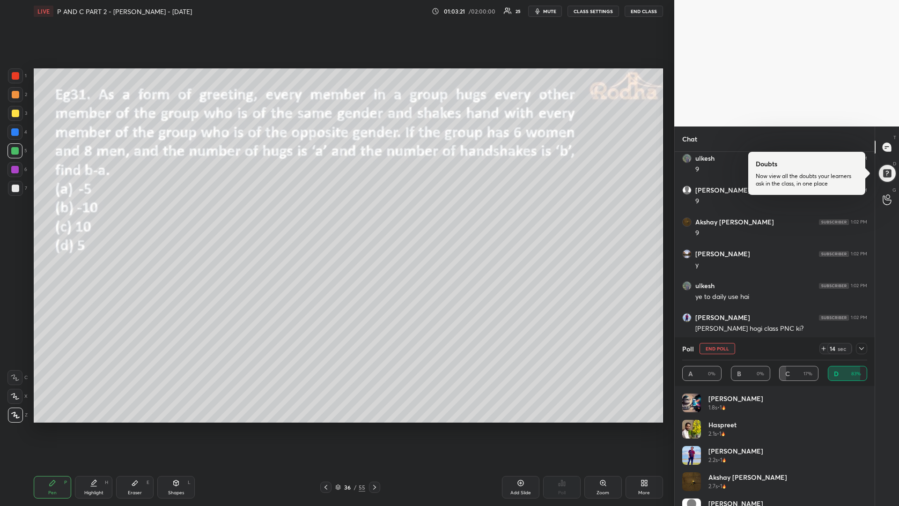
scroll to position [7842, 0]
click at [130, 426] on div "Eraser" at bounding box center [135, 492] width 14 height 5
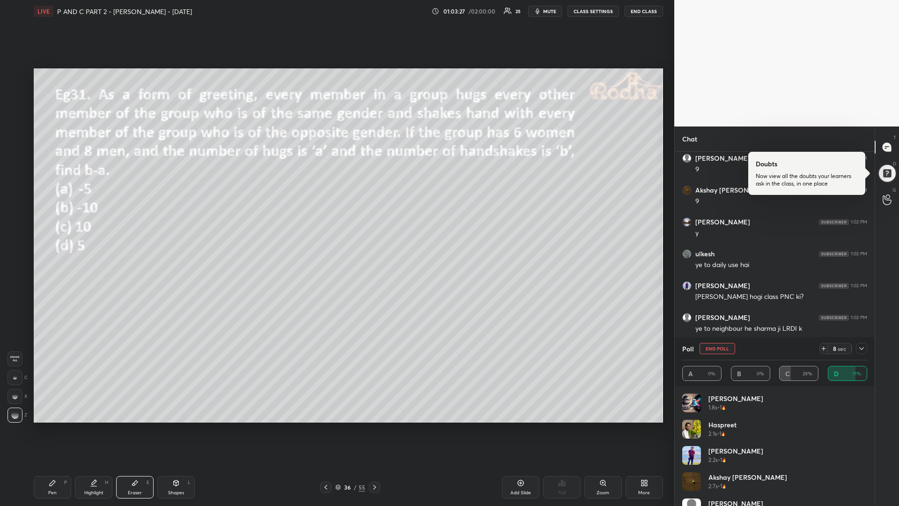
click at [52, 426] on div "Pen P" at bounding box center [52, 487] width 37 height 22
click at [14, 113] on div at bounding box center [15, 113] width 7 height 7
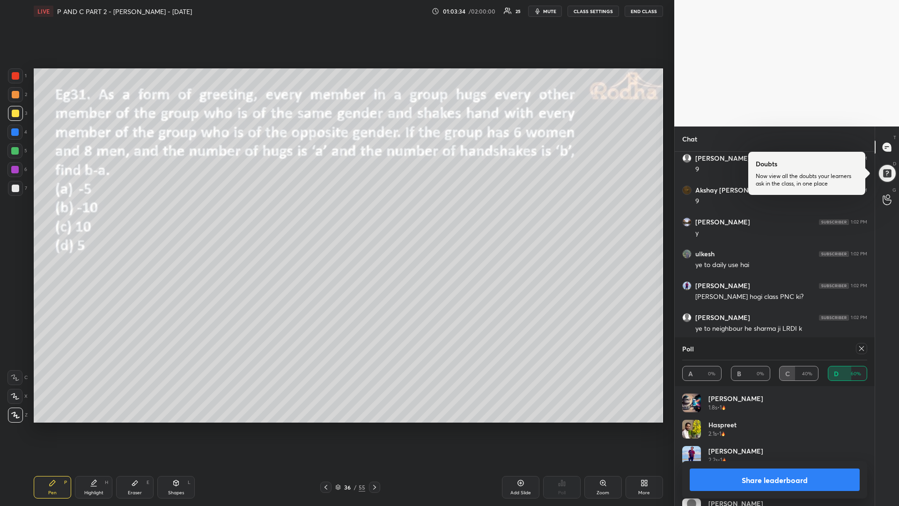
scroll to position [7874, 0]
click at [862, 350] on icon at bounding box center [861, 348] width 7 height 7
type textarea "x"
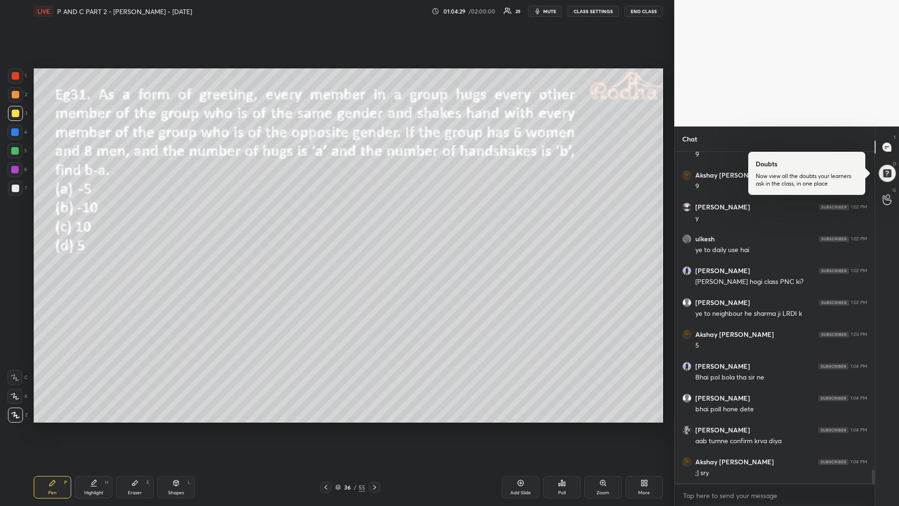
scroll to position [7889, 0]
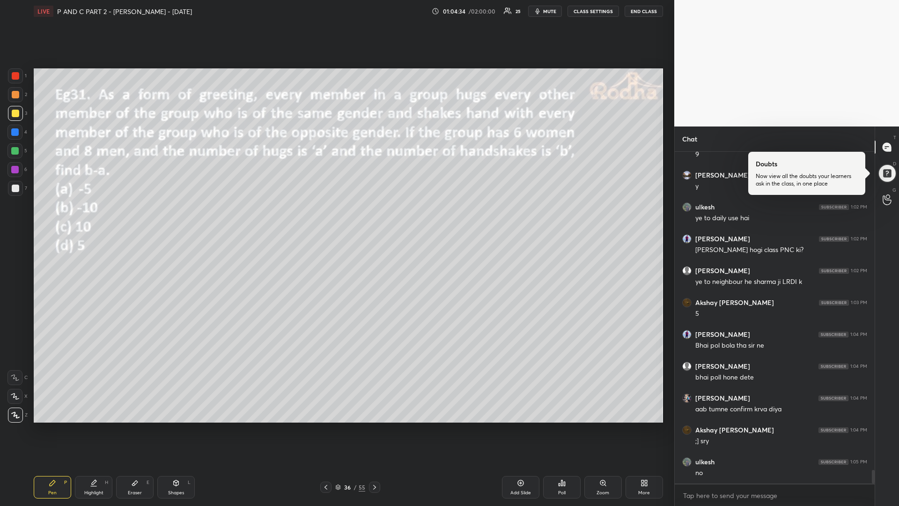
click at [13, 153] on div at bounding box center [14, 150] width 7 height 7
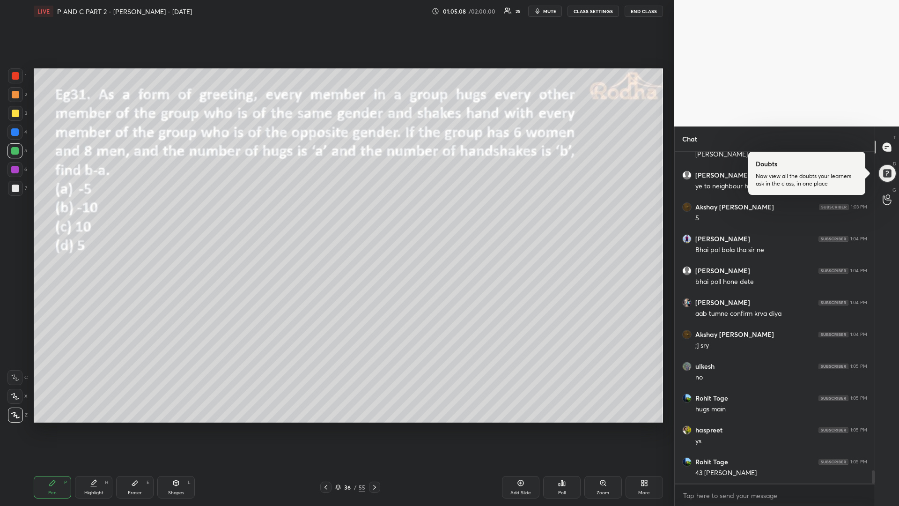
scroll to position [8017, 0]
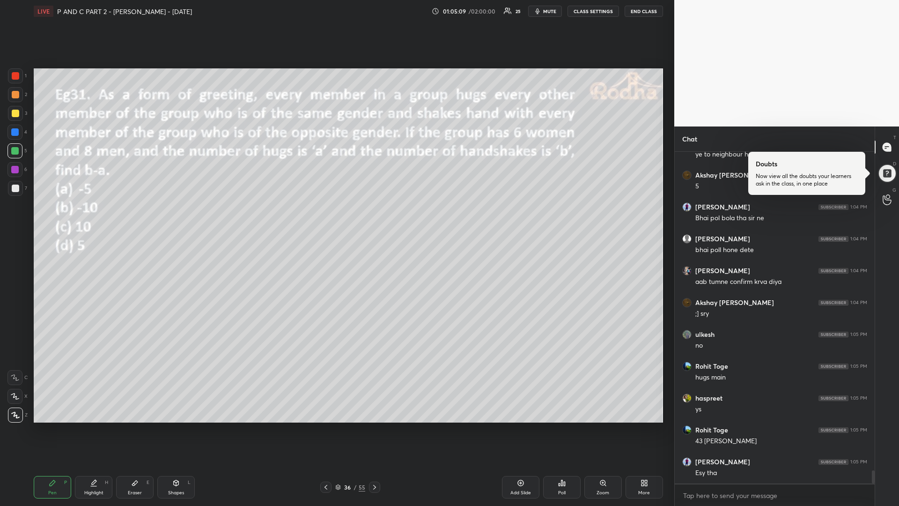
drag, startPoint x: 18, startPoint y: 113, endPoint x: 10, endPoint y: 118, distance: 8.8
click at [17, 114] on div at bounding box center [15, 113] width 7 height 7
click at [372, 426] on icon at bounding box center [374, 486] width 7 height 7
click at [328, 426] on icon at bounding box center [325, 486] width 7 height 7
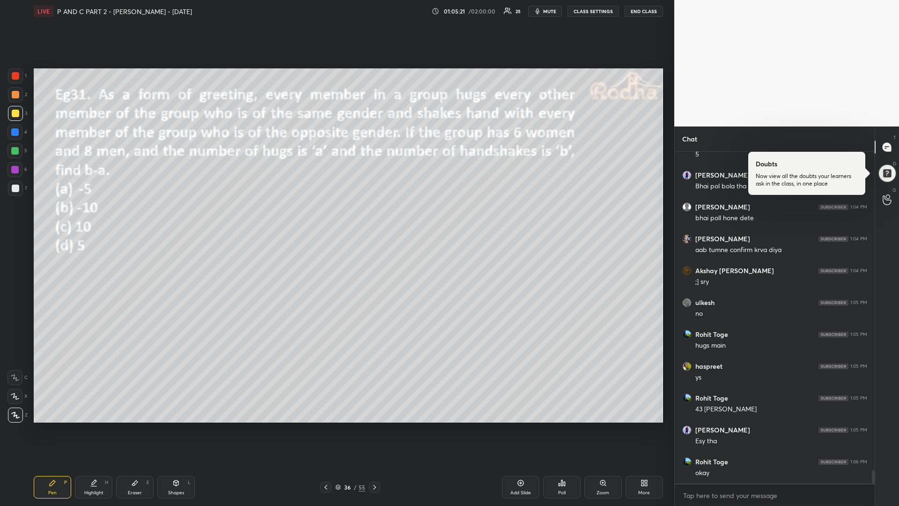
click at [378, 426] on div at bounding box center [374, 486] width 11 height 11
click at [559, 426] on div "Poll" at bounding box center [561, 487] width 37 height 22
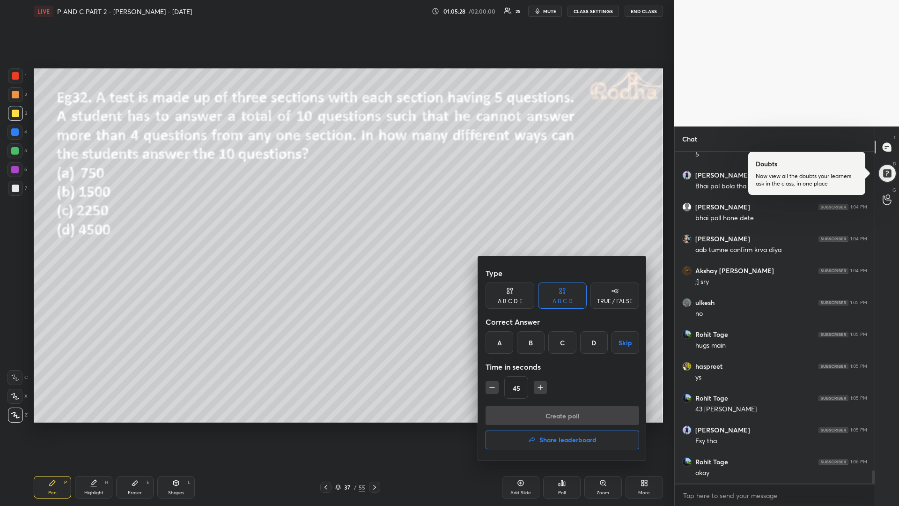
click at [563, 345] on div "C" at bounding box center [562, 342] width 28 height 22
click at [541, 385] on icon "button" at bounding box center [540, 386] width 9 height 9
click at [540, 385] on icon "button" at bounding box center [540, 386] width 9 height 9
click at [540, 386] on icon "button" at bounding box center [540, 386] width 9 height 9
drag, startPoint x: 541, startPoint y: 386, endPoint x: 538, endPoint y: 390, distance: 4.8
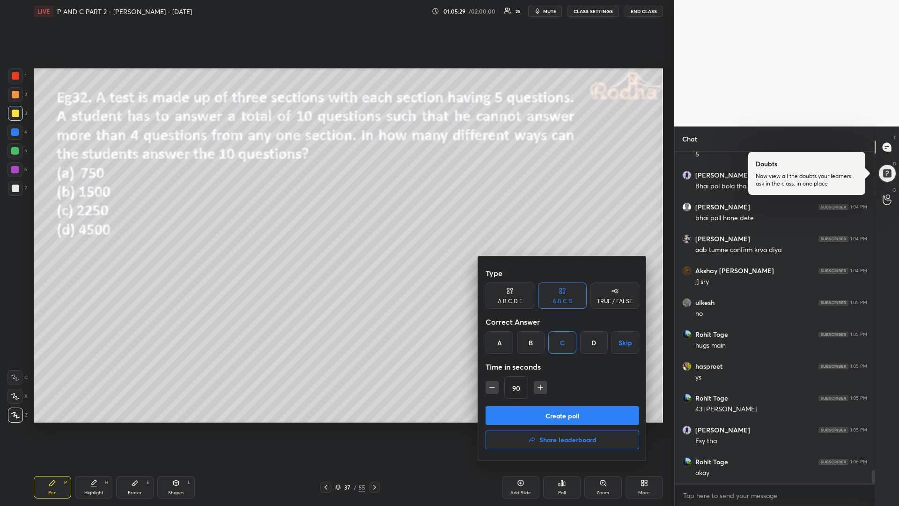
click at [540, 386] on icon "button" at bounding box center [540, 386] width 9 height 9
click at [493, 390] on icon "button" at bounding box center [491, 386] width 9 height 9
type input "90"
click at [535, 410] on button "Create poll" at bounding box center [562, 415] width 154 height 19
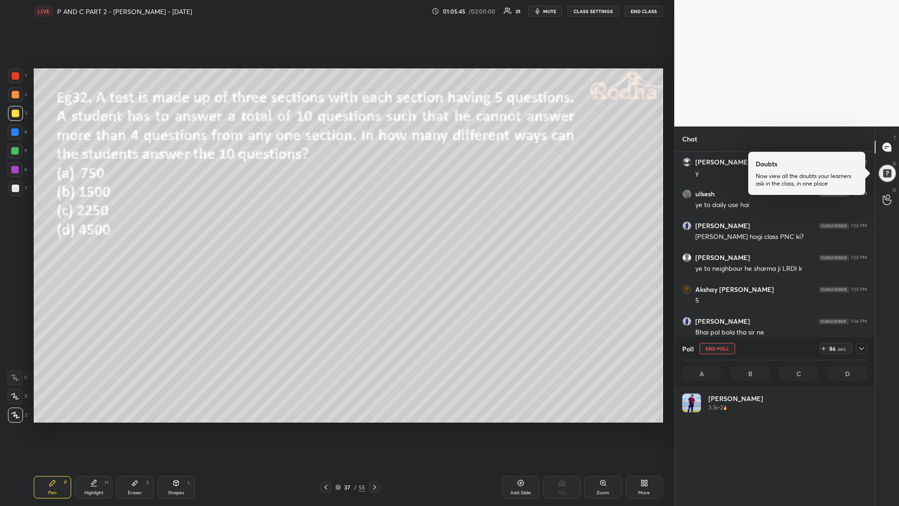
scroll to position [110, 182]
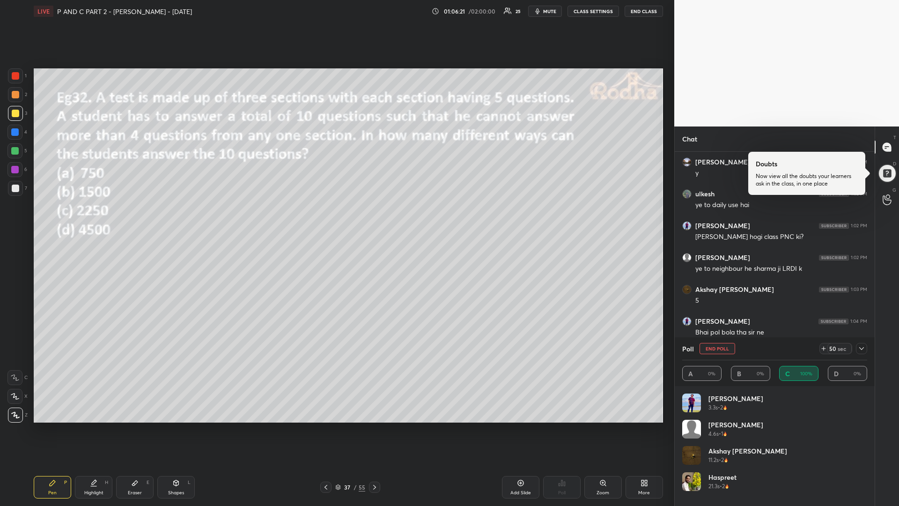
click at [12, 151] on div at bounding box center [14, 150] width 7 height 7
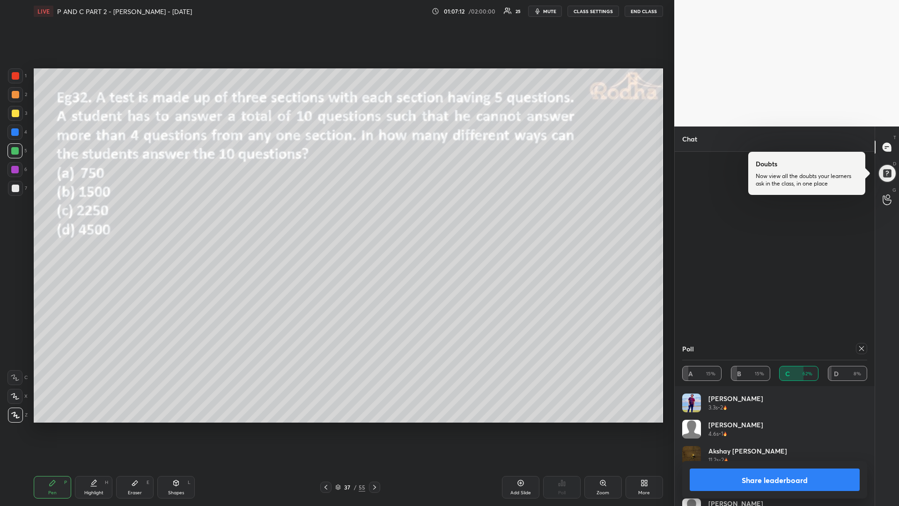
scroll to position [8045, 0]
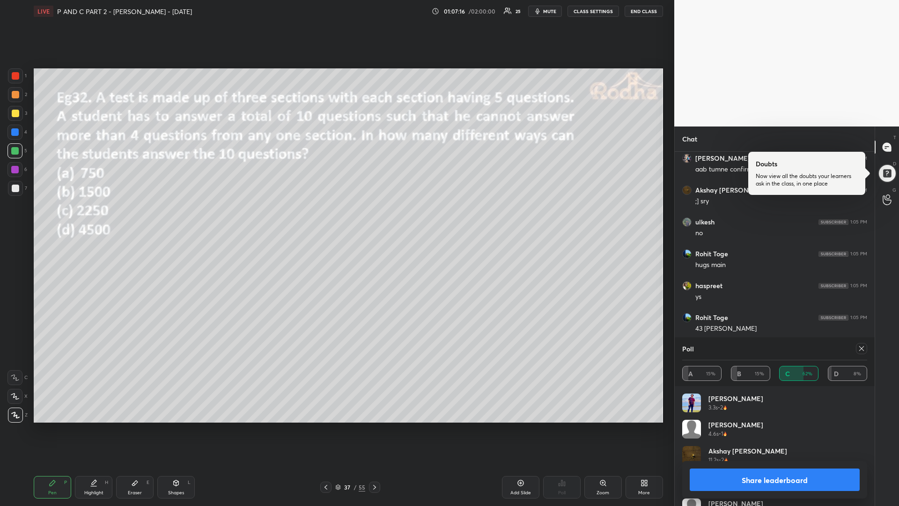
click at [861, 348] on icon at bounding box center [861, 348] width 7 height 7
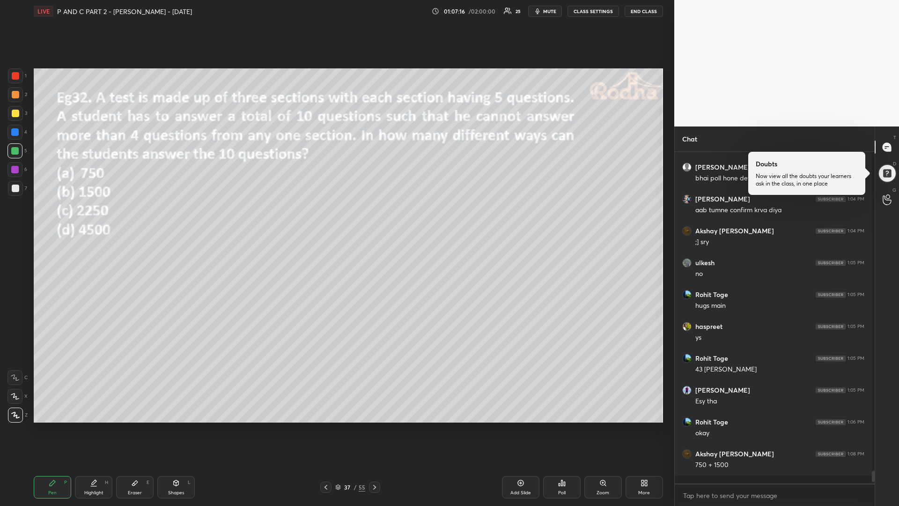
scroll to position [326, 194]
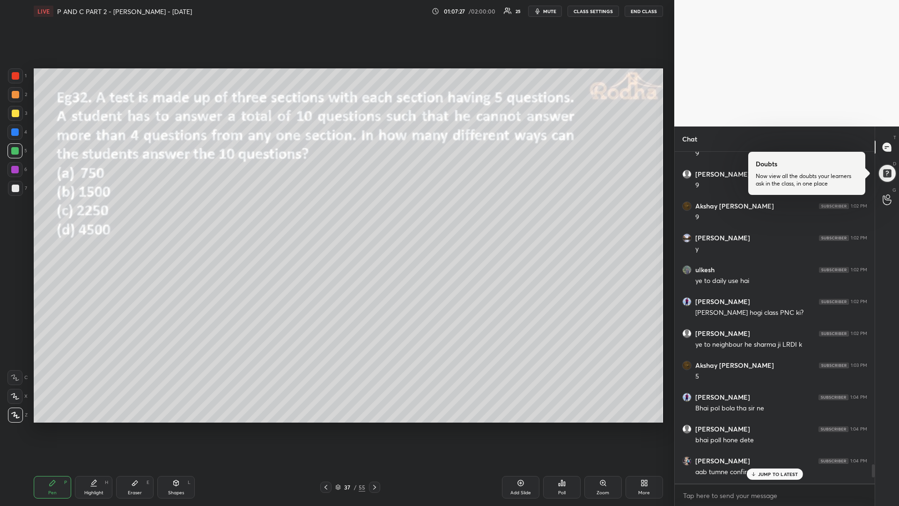
click at [15, 170] on div at bounding box center [14, 169] width 7 height 7
drag, startPoint x: 14, startPoint y: 116, endPoint x: 12, endPoint y: 122, distance: 6.4
click at [13, 117] on div at bounding box center [15, 113] width 7 height 7
click at [770, 426] on p "JUMP TO LATEST" at bounding box center [778, 474] width 40 height 6
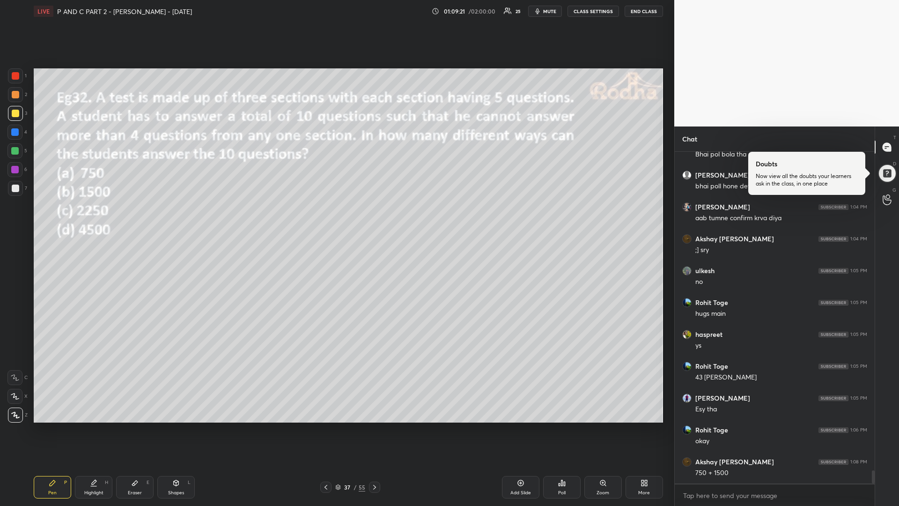
scroll to position [8053, 0]
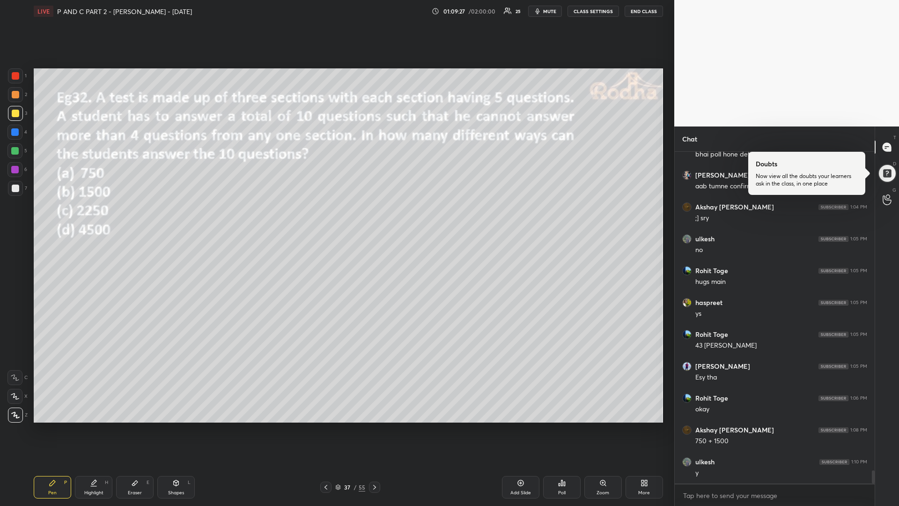
click at [377, 426] on icon at bounding box center [374, 486] width 7 height 7
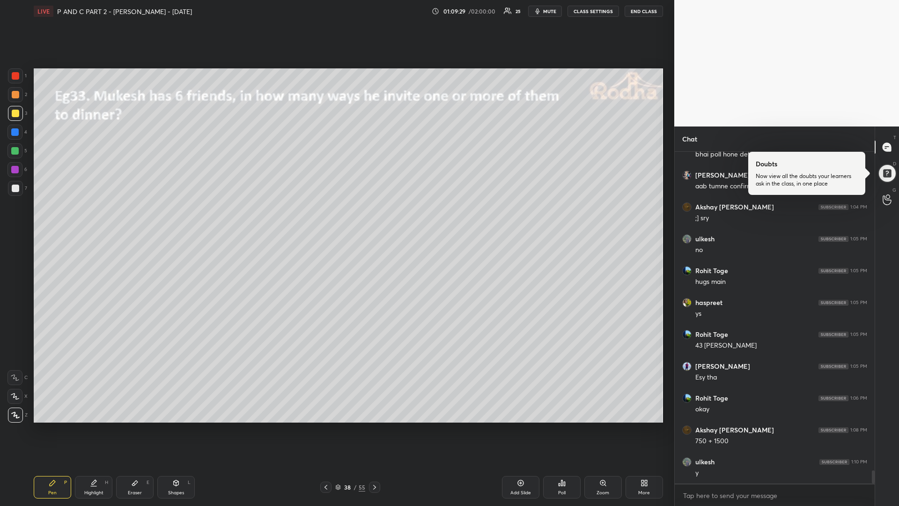
click at [325, 426] on icon at bounding box center [325, 487] width 3 height 5
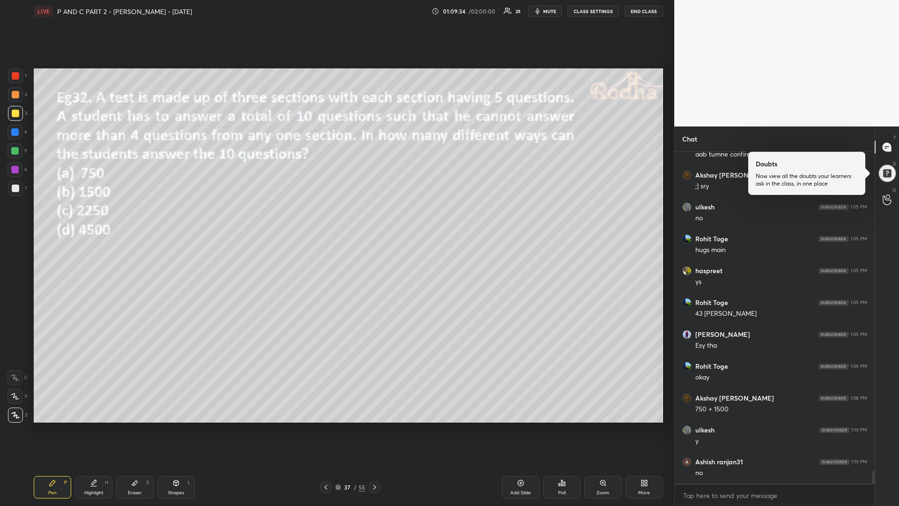
scroll to position [8253, 0]
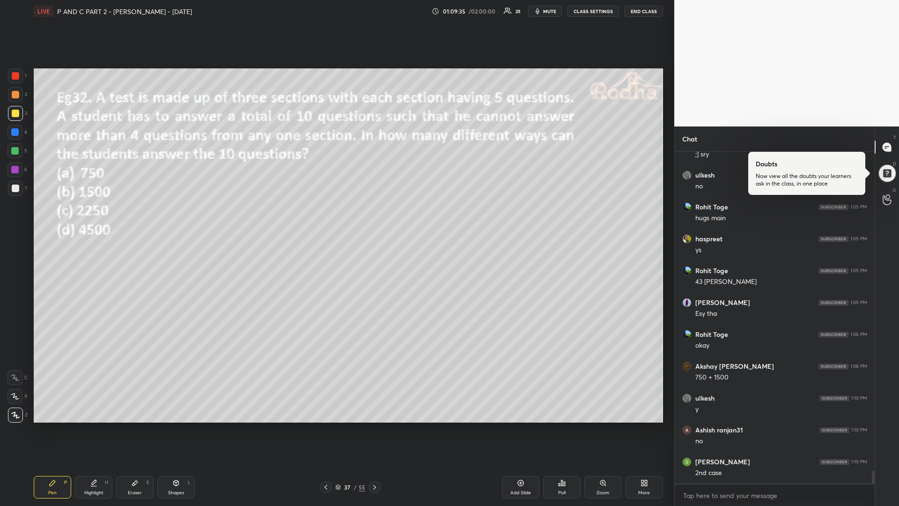
click at [372, 426] on icon at bounding box center [374, 486] width 7 height 7
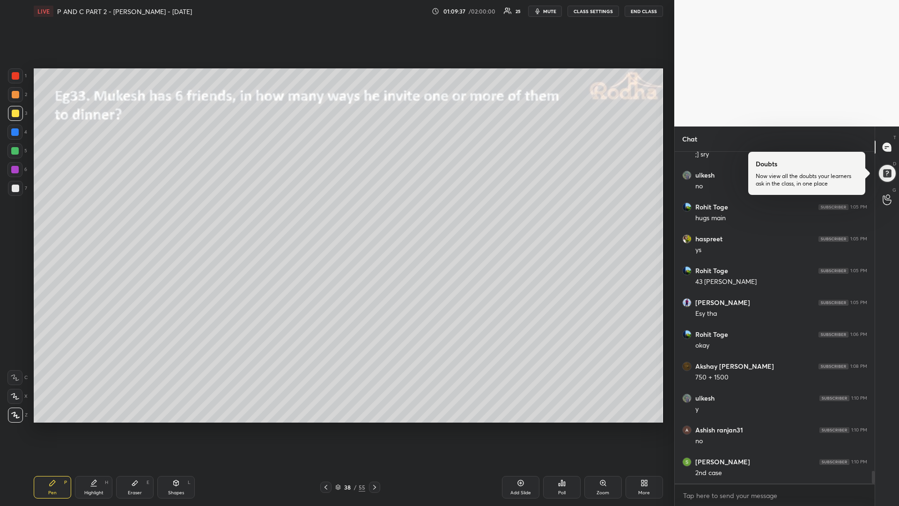
scroll to position [8284, 0]
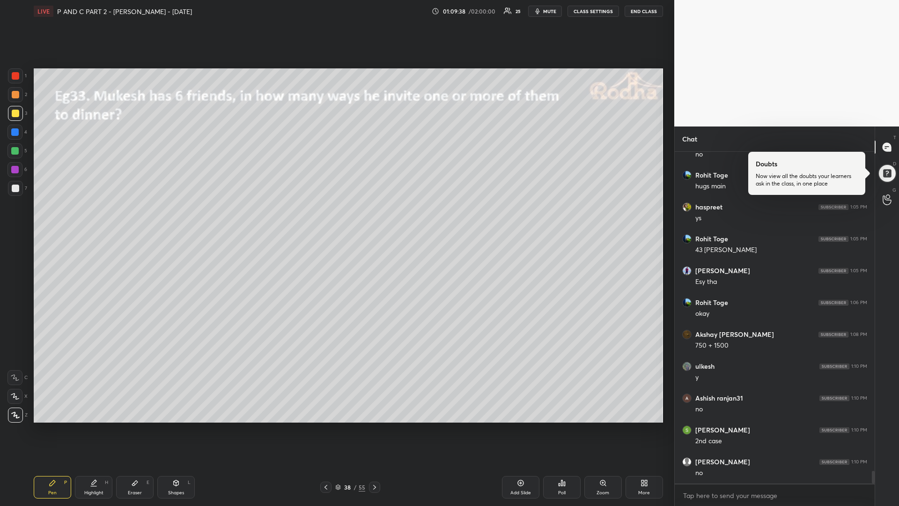
click at [326, 426] on icon at bounding box center [325, 486] width 7 height 7
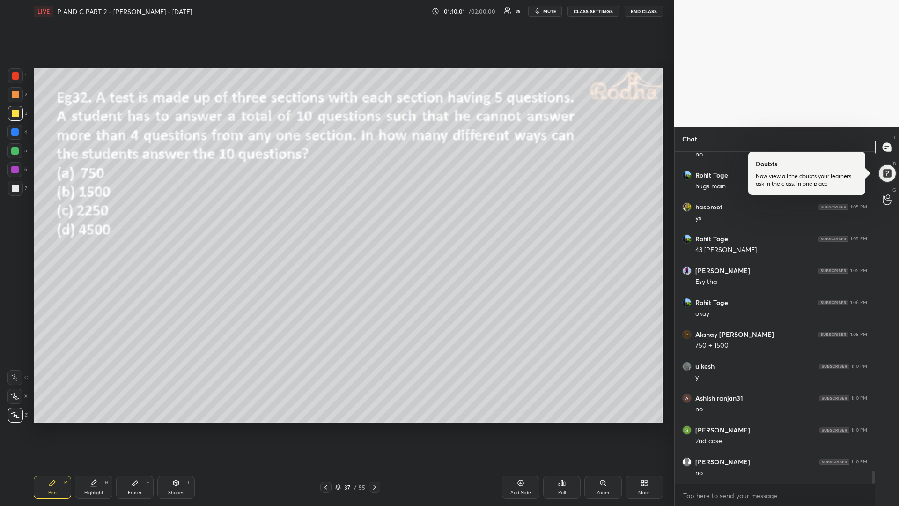
scroll to position [8316, 0]
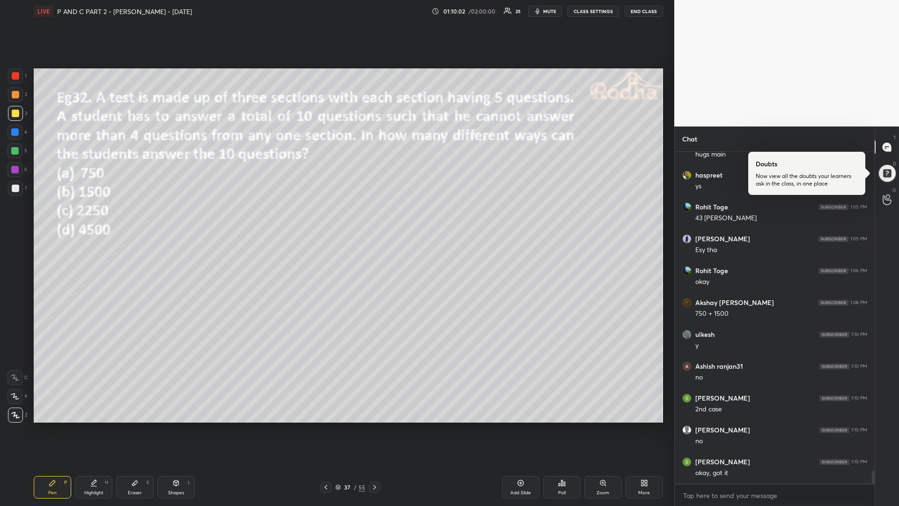
click at [373, 426] on div at bounding box center [374, 486] width 11 height 11
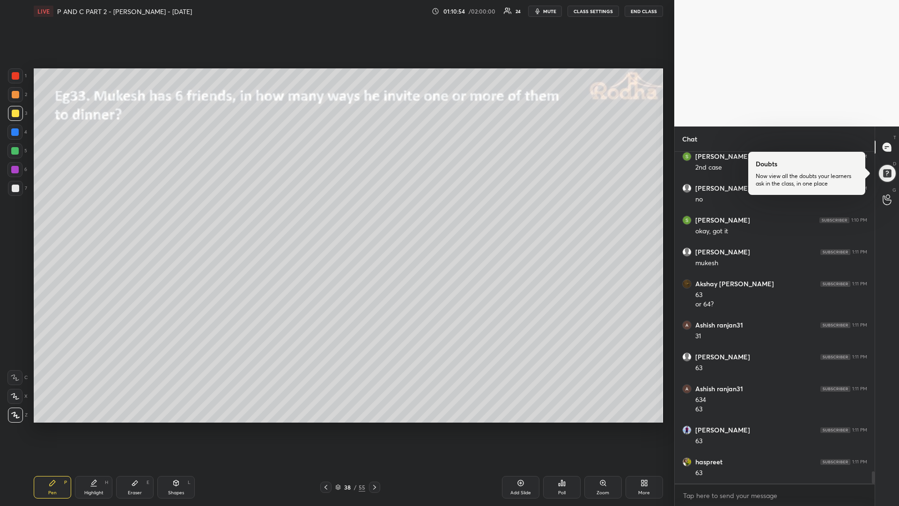
scroll to position [8590, 0]
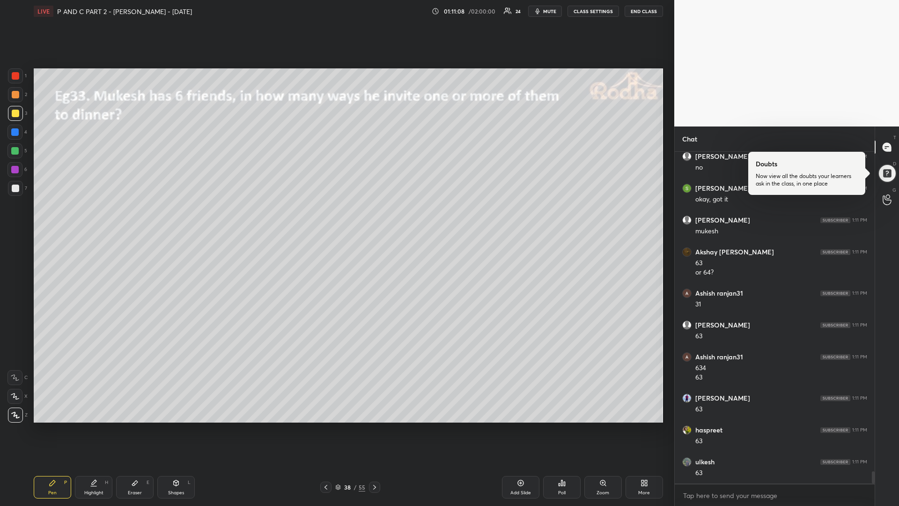
drag, startPoint x: 13, startPoint y: 152, endPoint x: 3, endPoint y: 156, distance: 10.3
click at [11, 152] on div at bounding box center [14, 150] width 7 height 7
click at [511, 426] on div "Add Slide" at bounding box center [520, 487] width 37 height 22
click at [14, 115] on div at bounding box center [15, 113] width 7 height 7
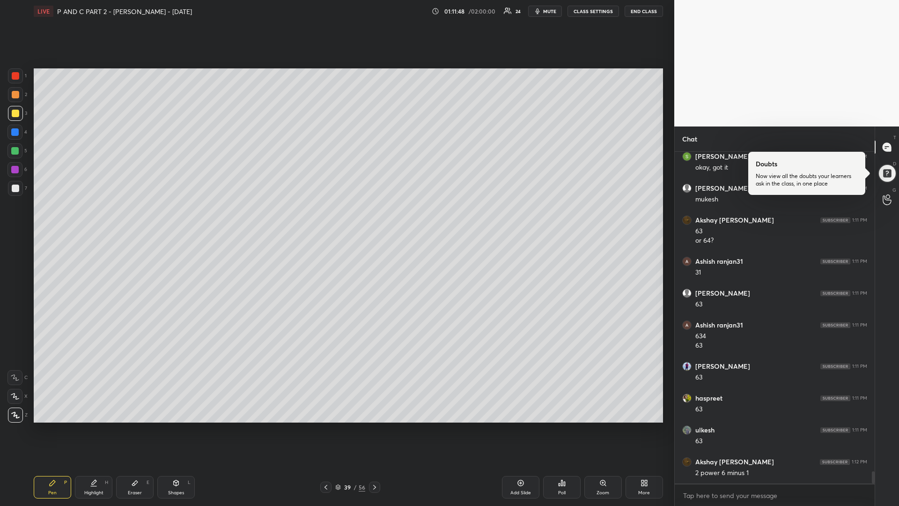
click at [322, 426] on div at bounding box center [325, 486] width 11 height 11
click at [372, 426] on icon at bounding box center [374, 486] width 7 height 7
drag, startPoint x: 17, startPoint y: 155, endPoint x: 7, endPoint y: 164, distance: 13.6
click at [17, 157] on div at bounding box center [14, 150] width 15 height 15
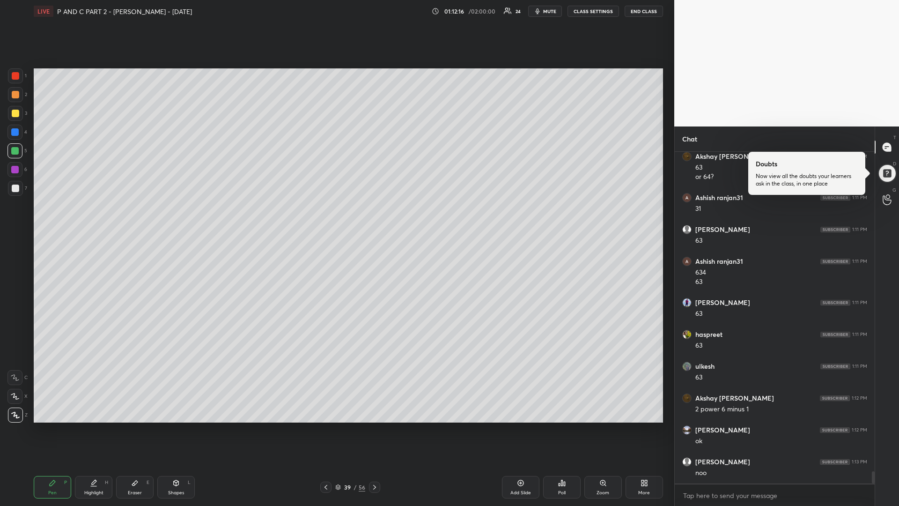
scroll to position [8717, 0]
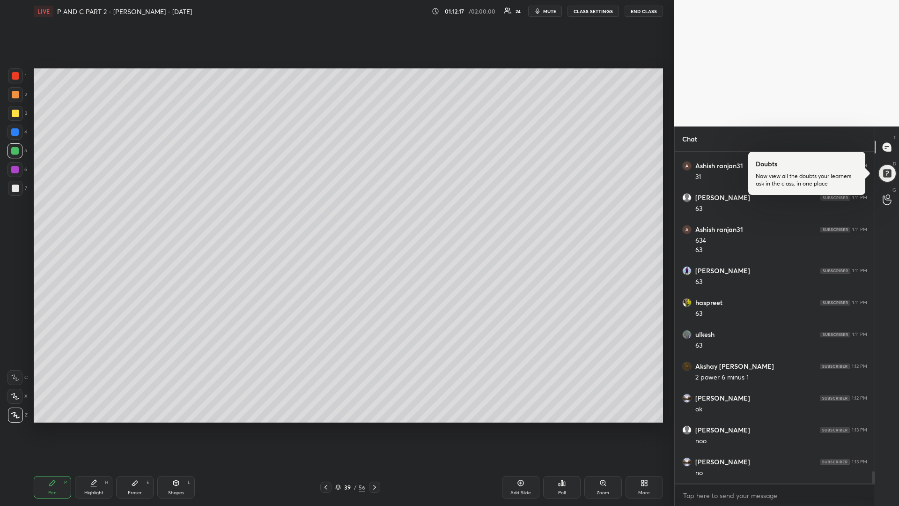
click at [373, 426] on icon at bounding box center [374, 486] width 7 height 7
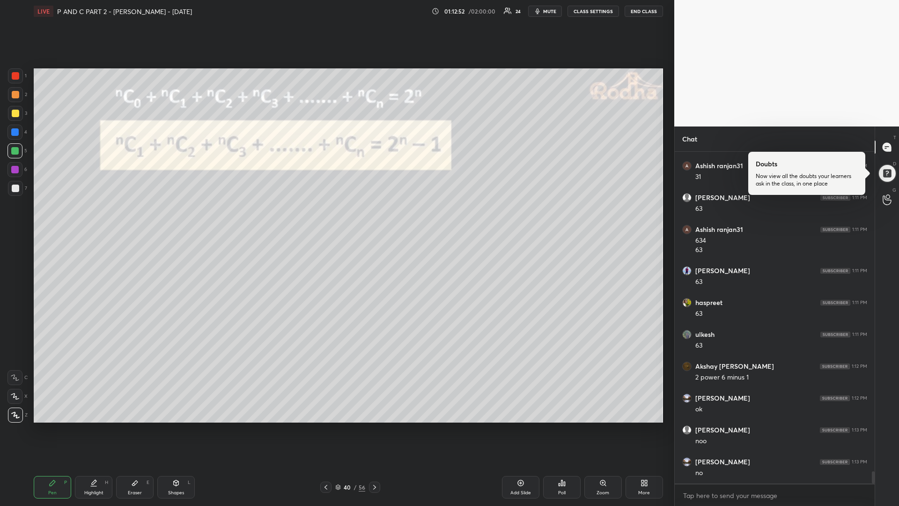
click at [14, 116] on div at bounding box center [15, 113] width 7 height 7
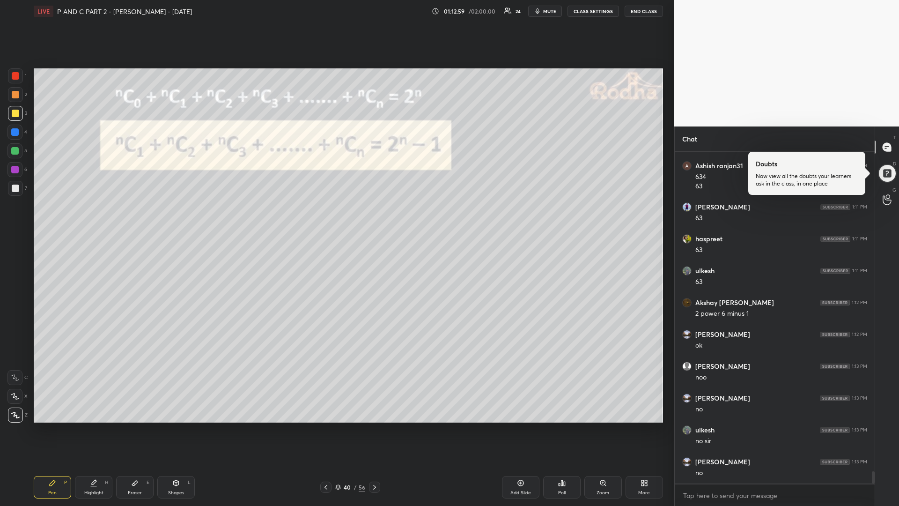
scroll to position [8813, 0]
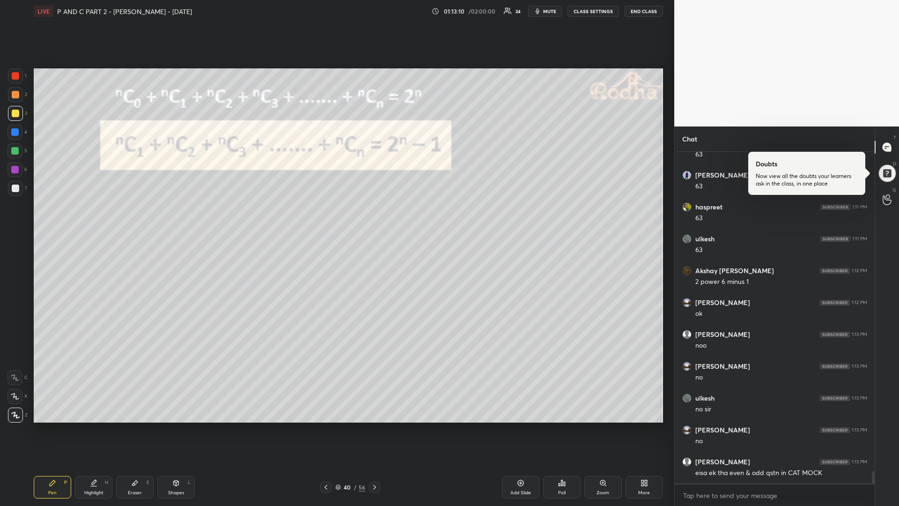
click at [375, 426] on icon at bounding box center [374, 486] width 7 height 7
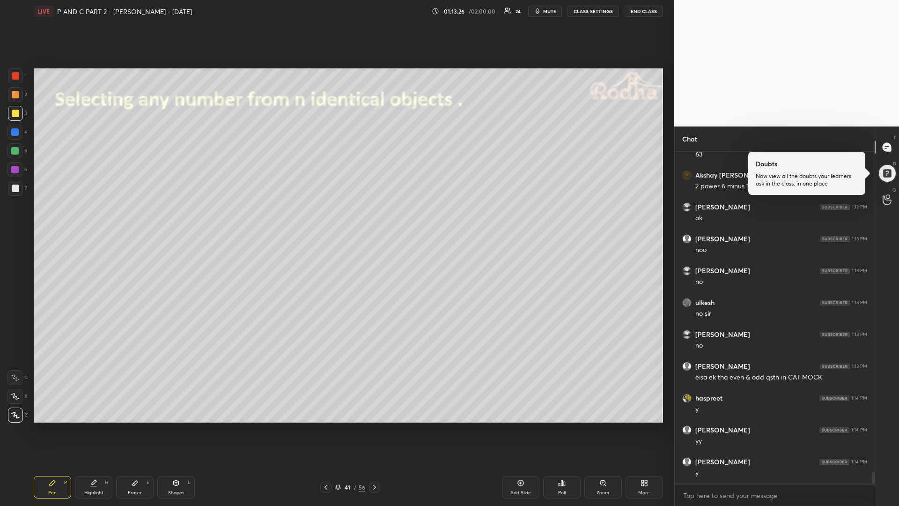
scroll to position [8940, 0]
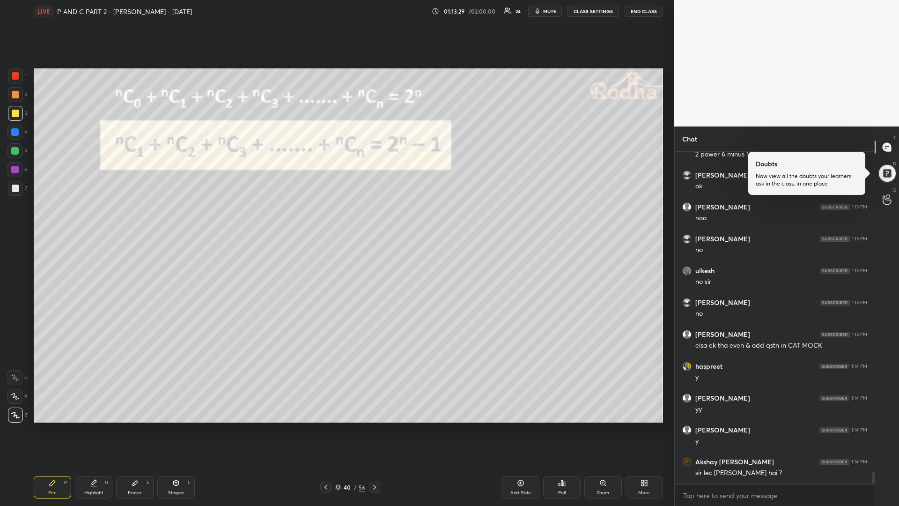
click at [518, 426] on icon at bounding box center [520, 482] width 7 height 7
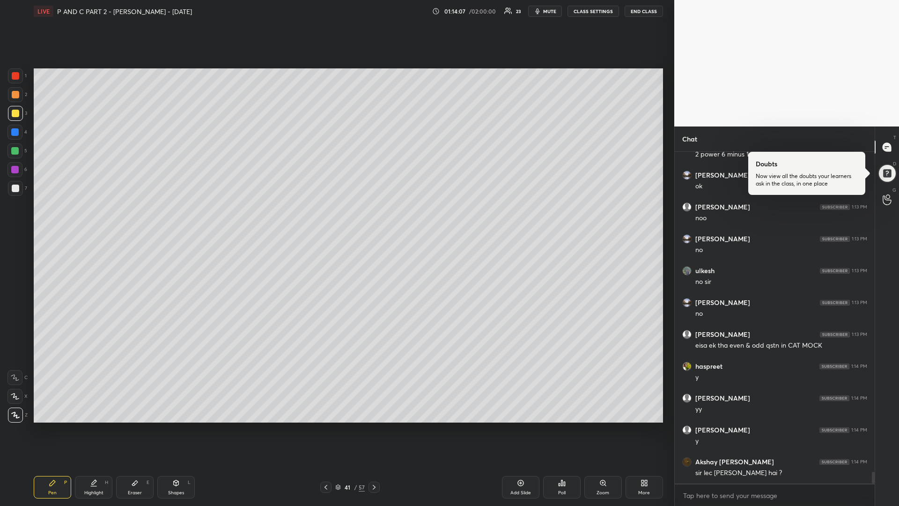
scroll to position [8949, 0]
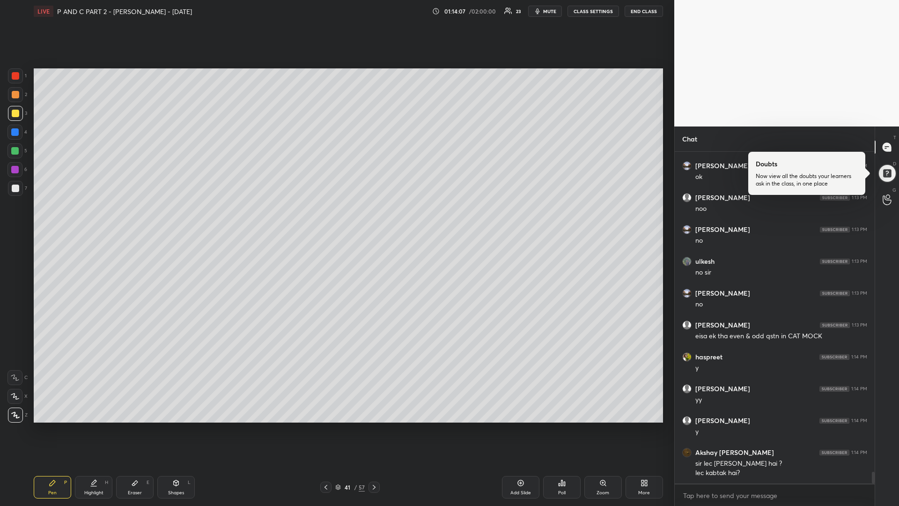
drag, startPoint x: 515, startPoint y: 482, endPoint x: 513, endPoint y: 488, distance: 7.0
click at [514, 426] on div "Add Slide" at bounding box center [520, 487] width 37 height 22
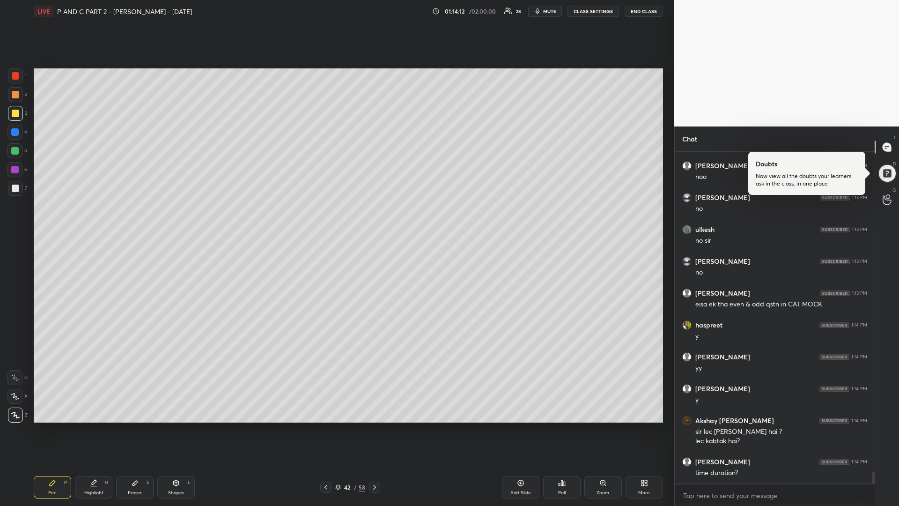
click at [331, 426] on div at bounding box center [325, 486] width 11 height 11
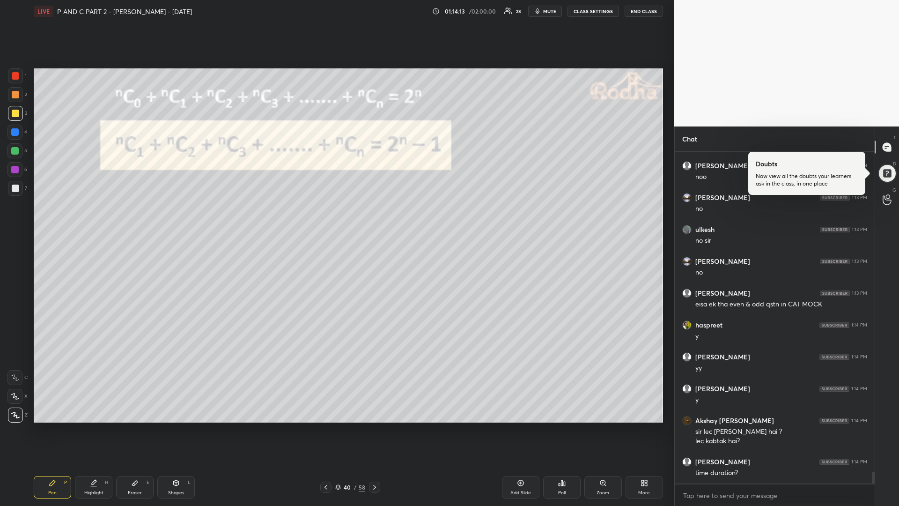
click at [331, 426] on div at bounding box center [325, 486] width 11 height 11
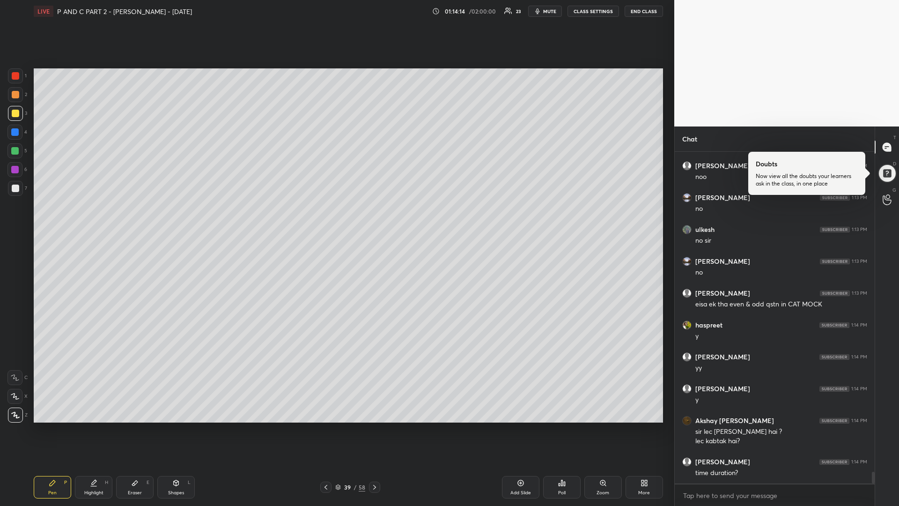
click at [331, 426] on div at bounding box center [325, 486] width 11 height 11
click at [376, 426] on icon at bounding box center [374, 486] width 7 height 7
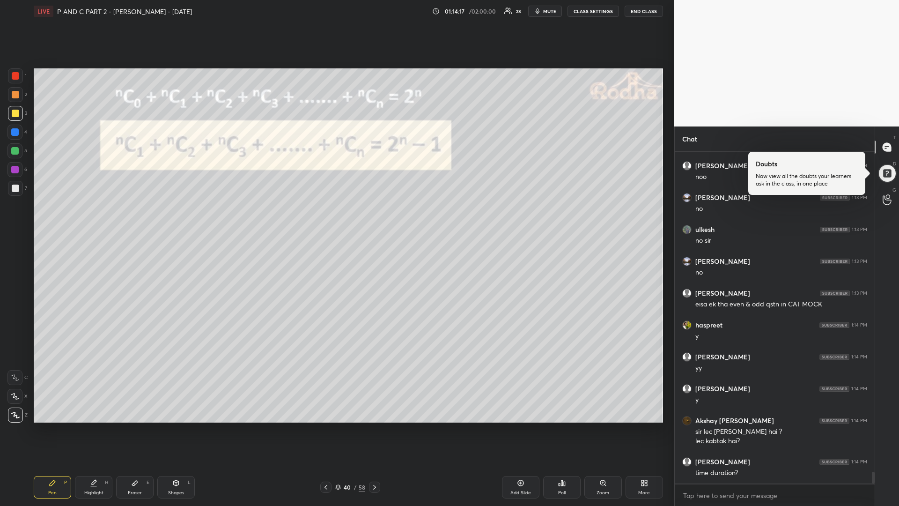
click at [376, 426] on icon at bounding box center [374, 486] width 7 height 7
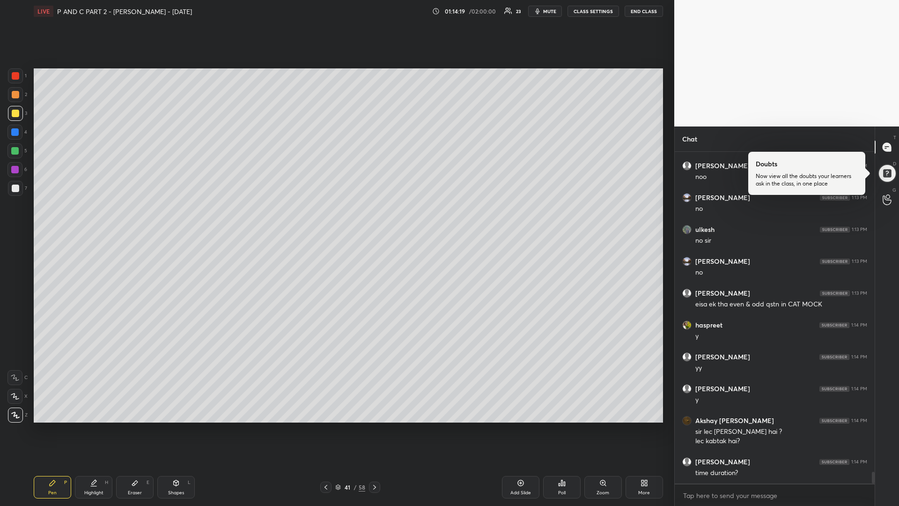
click at [376, 426] on icon at bounding box center [374, 486] width 7 height 7
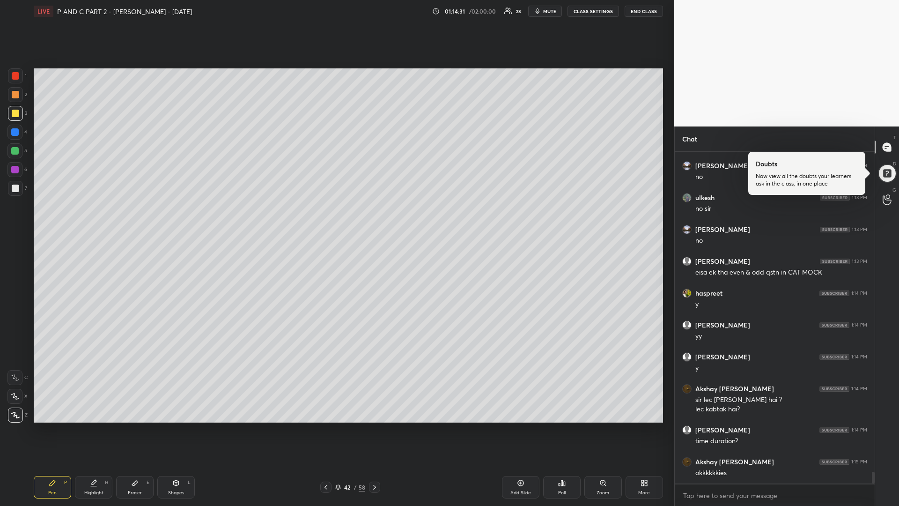
drag, startPoint x: 137, startPoint y: 485, endPoint x: 140, endPoint y: 463, distance: 21.8
click at [134, 426] on icon at bounding box center [134, 482] width 7 height 7
drag, startPoint x: 43, startPoint y: 485, endPoint x: 55, endPoint y: 470, distance: 20.0
click at [44, 426] on div "Pen P" at bounding box center [52, 487] width 37 height 22
click at [174, 426] on icon at bounding box center [175, 482] width 7 height 7
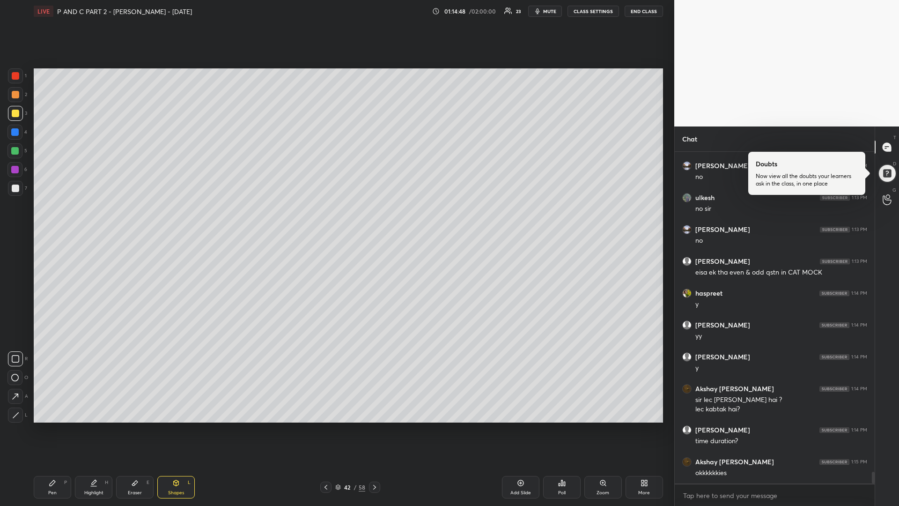
drag, startPoint x: 138, startPoint y: 484, endPoint x: 139, endPoint y: 478, distance: 5.7
click at [136, 426] on icon at bounding box center [134, 482] width 7 height 7
click at [174, 426] on div "Shapes L" at bounding box center [175, 487] width 37 height 22
click at [15, 151] on div at bounding box center [14, 150] width 7 height 7
drag, startPoint x: 51, startPoint y: 489, endPoint x: 46, endPoint y: 496, distance: 9.1
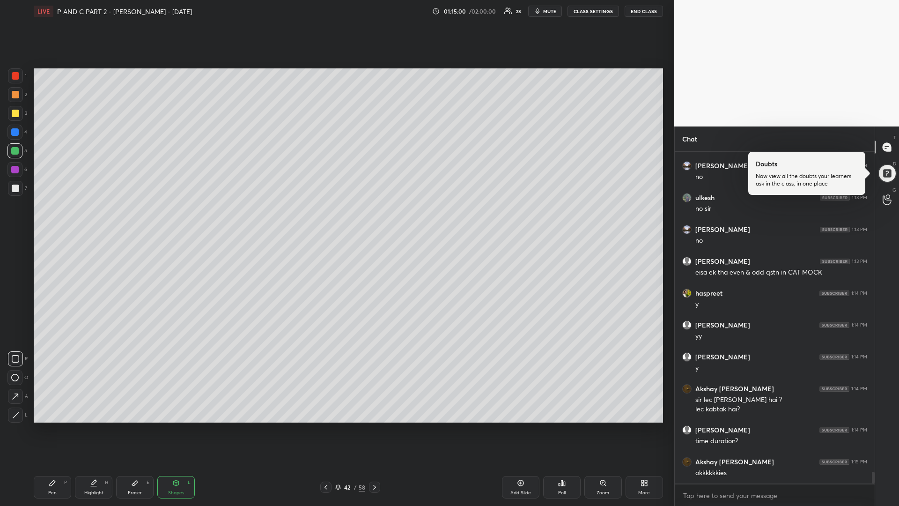
click at [49, 426] on div "Pen P" at bounding box center [52, 487] width 37 height 22
click at [49, 426] on icon at bounding box center [52, 482] width 7 height 7
drag, startPoint x: 17, startPoint y: 191, endPoint x: 15, endPoint y: 199, distance: 8.7
click at [16, 191] on div at bounding box center [15, 187] width 7 height 7
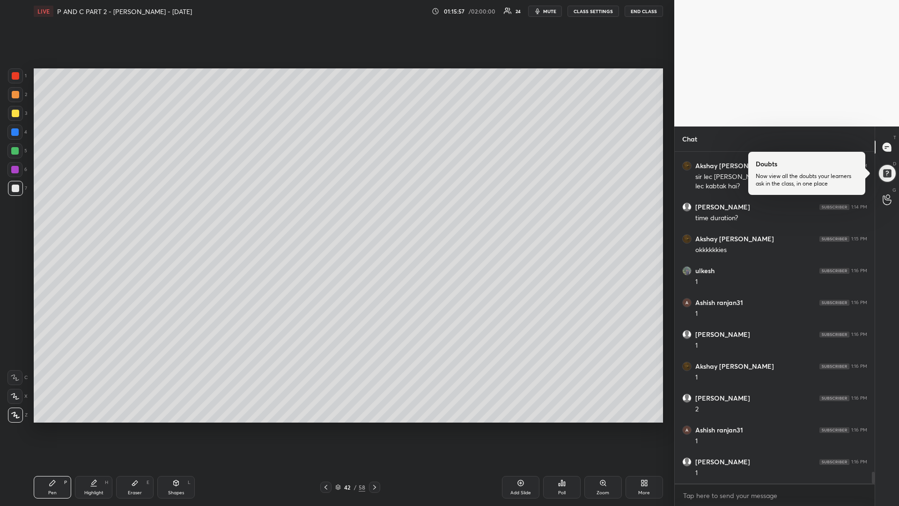
scroll to position [9269, 0]
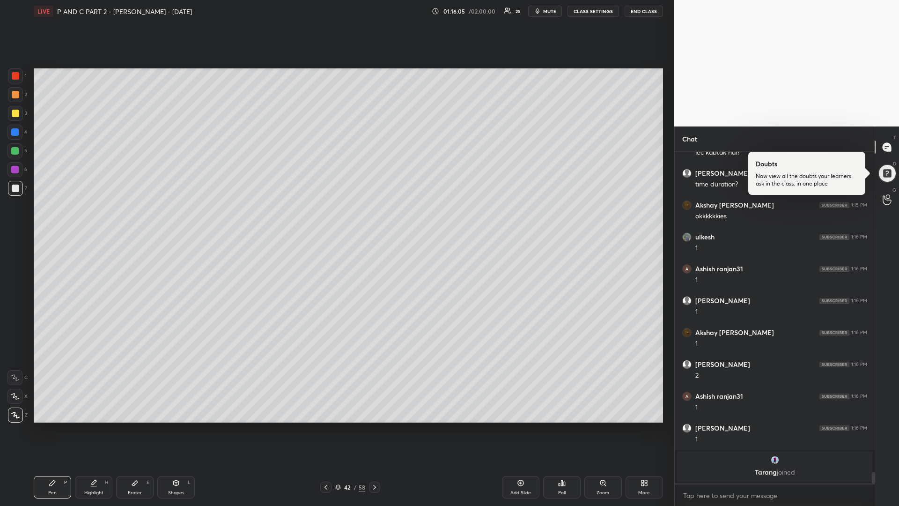
drag, startPoint x: 375, startPoint y: 485, endPoint x: 388, endPoint y: 487, distance: 13.2
click at [374, 426] on icon at bounding box center [374, 486] width 7 height 7
click at [172, 426] on icon at bounding box center [175, 482] width 7 height 7
click at [12, 415] on icon at bounding box center [15, 415] width 7 height 7
click at [56, 426] on div "Pen" at bounding box center [52, 492] width 8 height 5
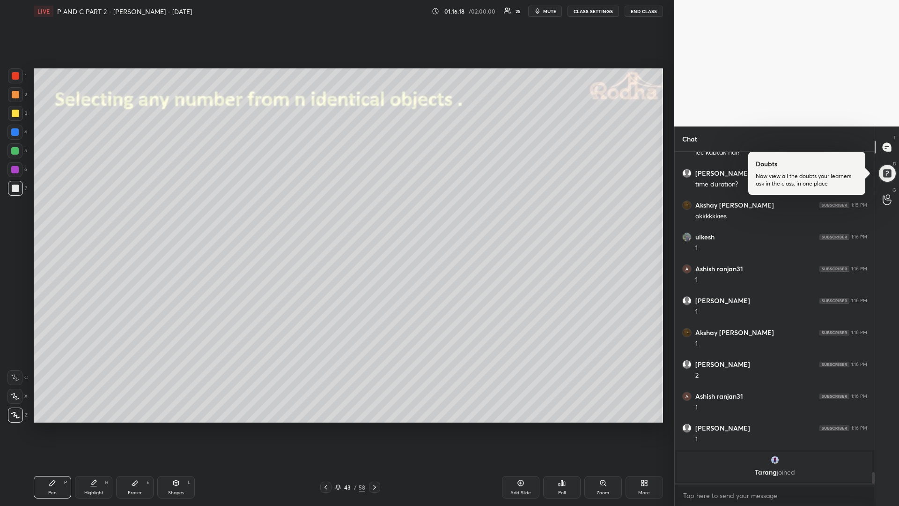
click at [14, 154] on div at bounding box center [14, 150] width 7 height 7
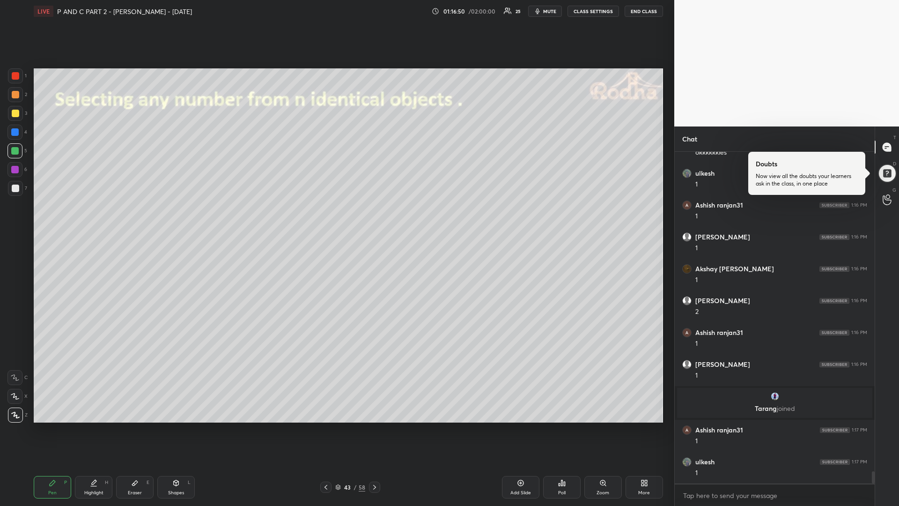
scroll to position [8856, 0]
click at [17, 115] on div at bounding box center [15, 113] width 7 height 7
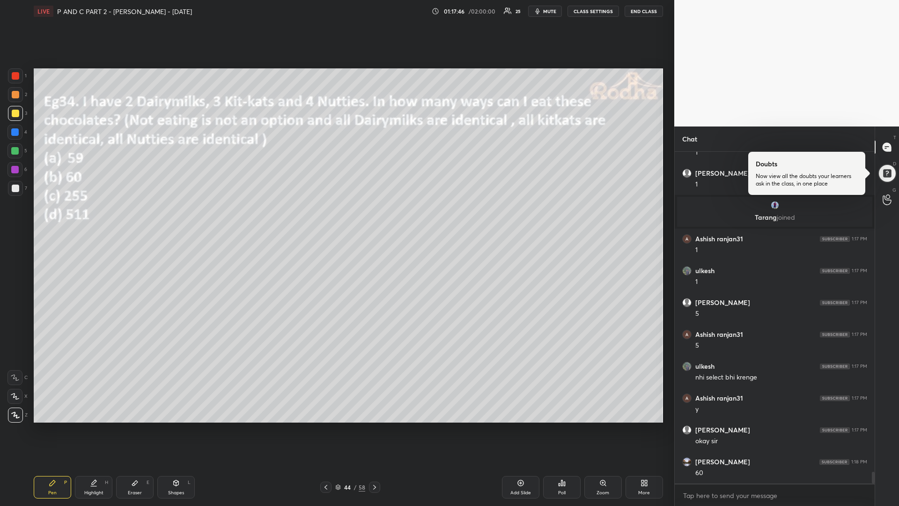
scroll to position [9047, 0]
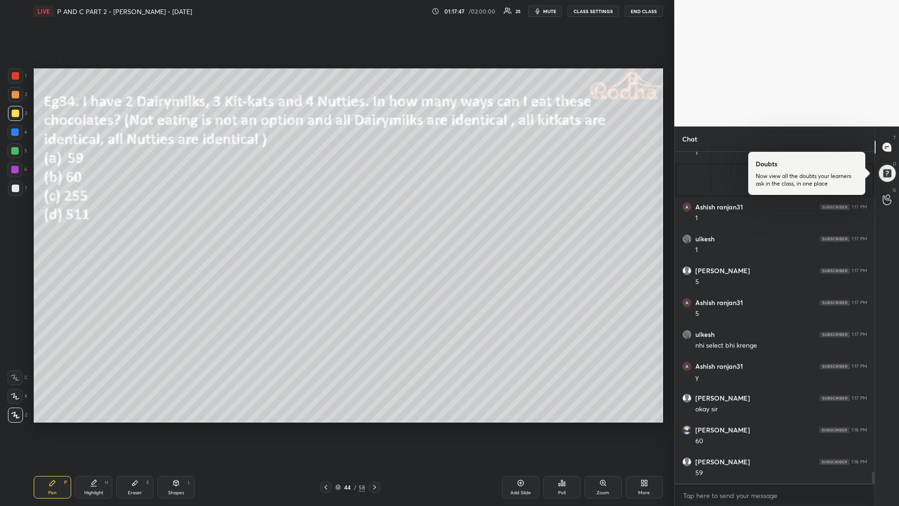
click at [16, 152] on div at bounding box center [14, 150] width 7 height 7
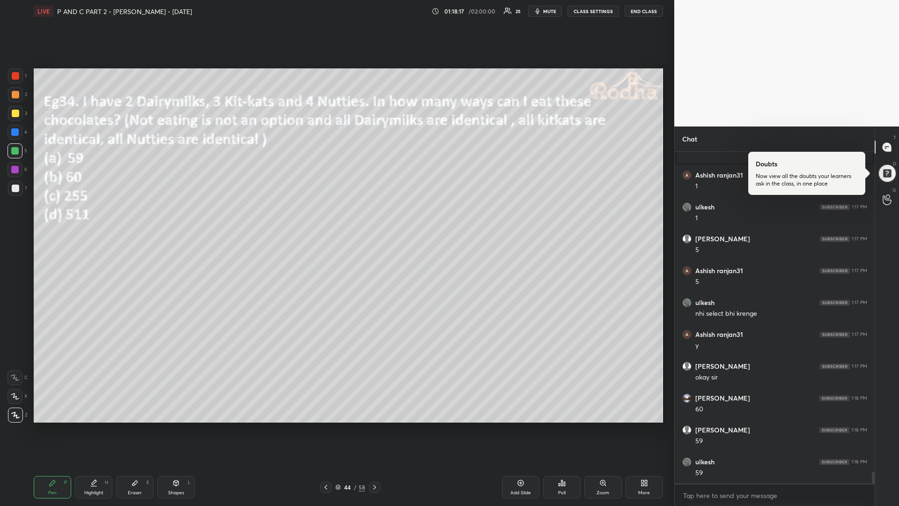
drag, startPoint x: 15, startPoint y: 117, endPoint x: 4, endPoint y: 118, distance: 11.4
click at [13, 118] on div at bounding box center [15, 113] width 15 height 15
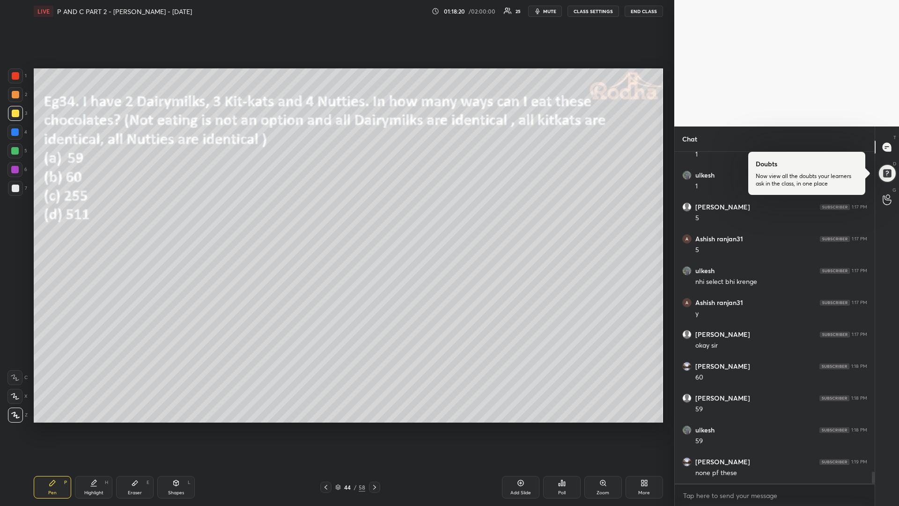
scroll to position [9142, 0]
click at [517, 426] on div "Add Slide" at bounding box center [520, 487] width 37 height 22
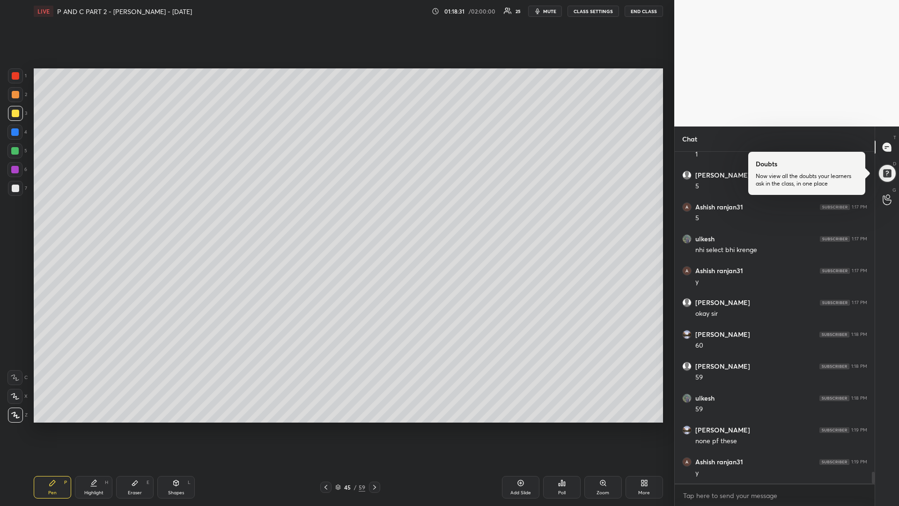
click at [325, 426] on icon at bounding box center [325, 486] width 7 height 7
click at [375, 426] on icon at bounding box center [374, 486] width 7 height 7
drag, startPoint x: 325, startPoint y: 484, endPoint x: 334, endPoint y: 486, distance: 8.9
click at [324, 426] on icon at bounding box center [325, 486] width 7 height 7
click at [375, 426] on icon at bounding box center [374, 486] width 7 height 7
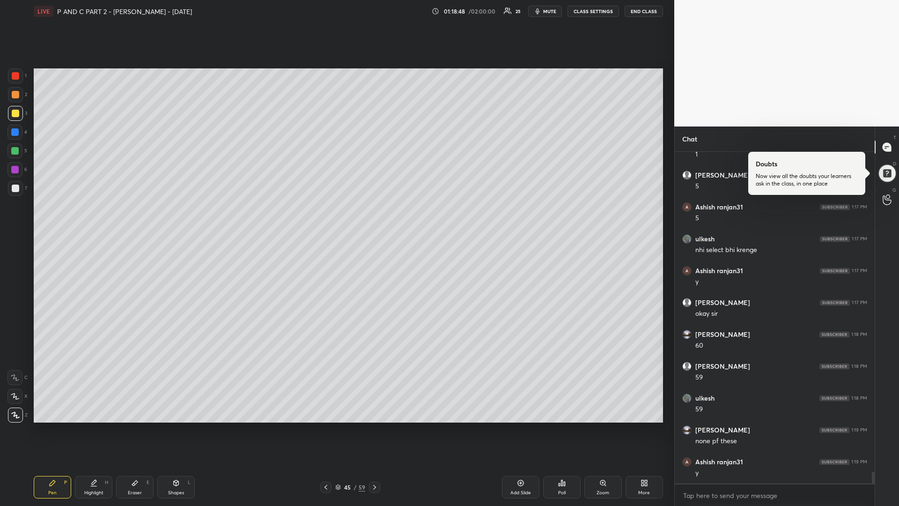
drag, startPoint x: 14, startPoint y: 149, endPoint x: 6, endPoint y: 154, distance: 9.7
click at [14, 149] on div at bounding box center [14, 150] width 7 height 7
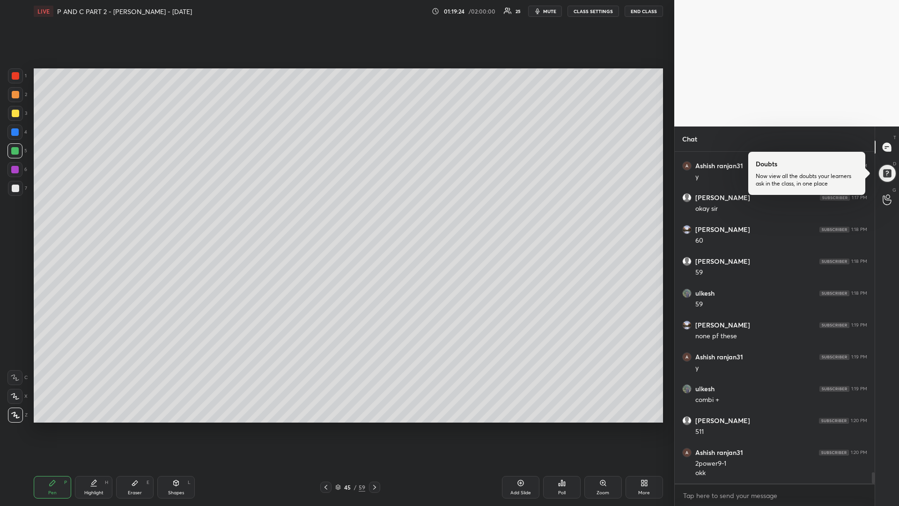
scroll to position [9279, 0]
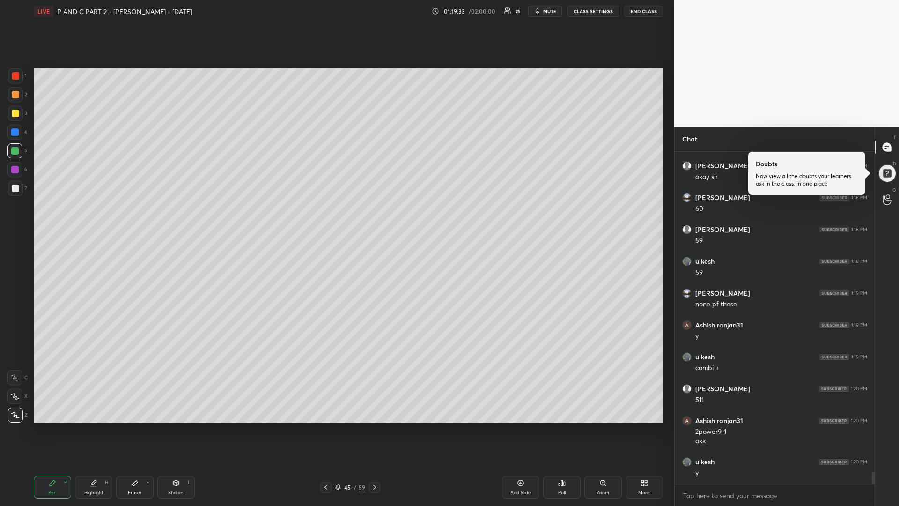
click at [135, 426] on div "Eraser E" at bounding box center [134, 487] width 37 height 22
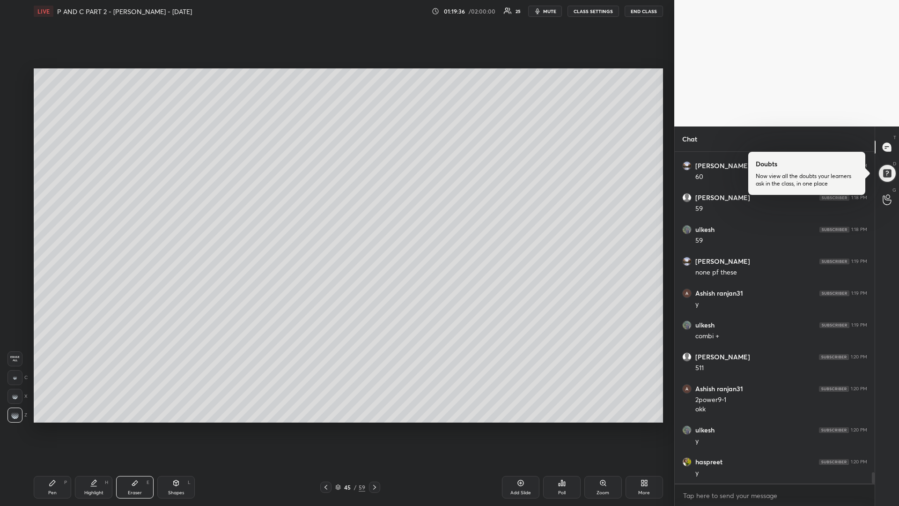
scroll to position [9342, 0]
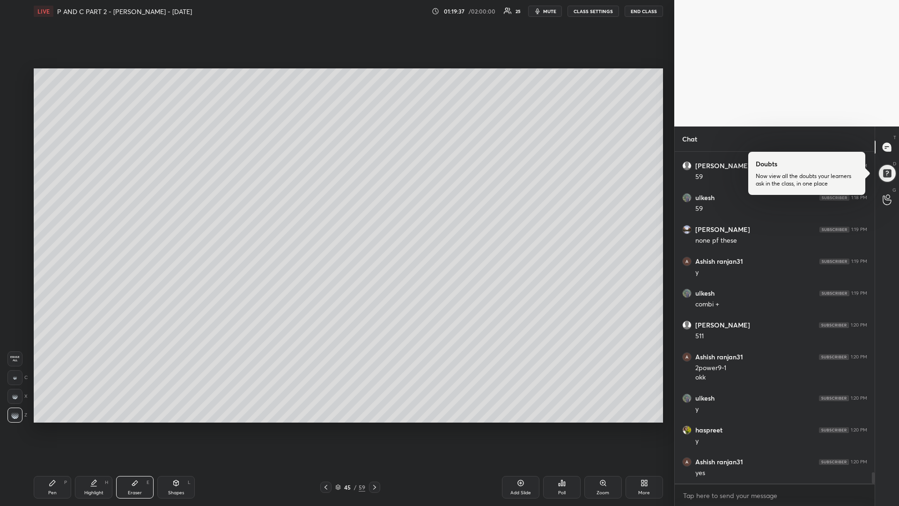
click at [51, 426] on div "Pen P" at bounding box center [52, 487] width 37 height 22
drag, startPoint x: 15, startPoint y: 115, endPoint x: 8, endPoint y: 115, distance: 6.1
click at [13, 115] on div at bounding box center [15, 113] width 7 height 7
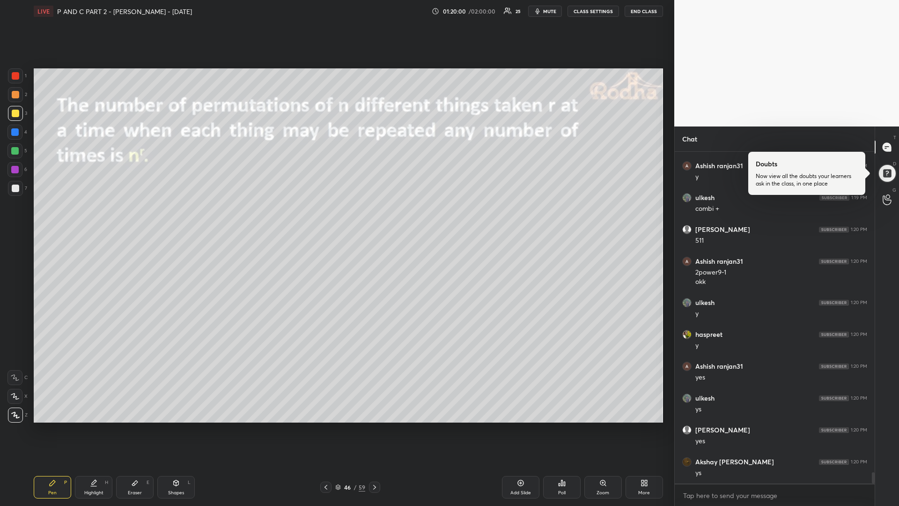
scroll to position [9470, 0]
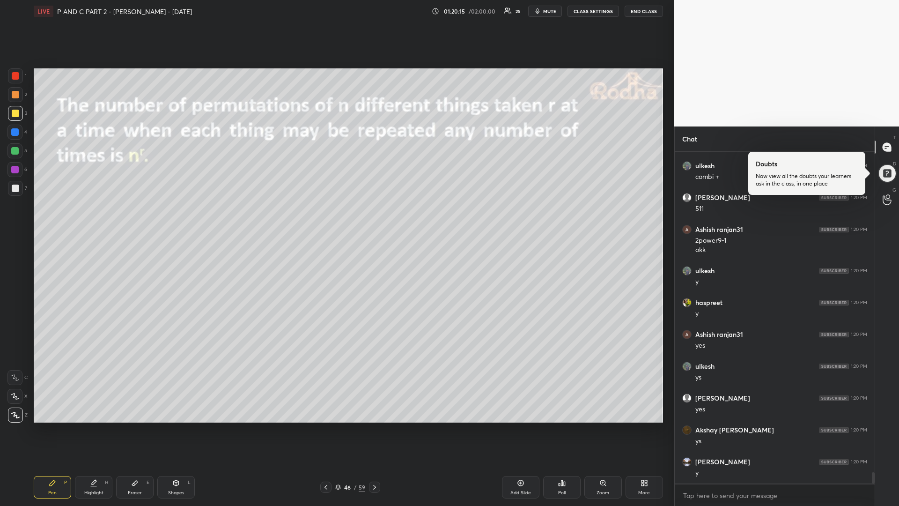
click at [15, 150] on div at bounding box center [14, 150] width 7 height 7
drag, startPoint x: 15, startPoint y: 111, endPoint x: 8, endPoint y: 121, distance: 11.8
click at [13, 113] on div at bounding box center [15, 113] width 7 height 7
click at [12, 154] on div at bounding box center [14, 150] width 7 height 7
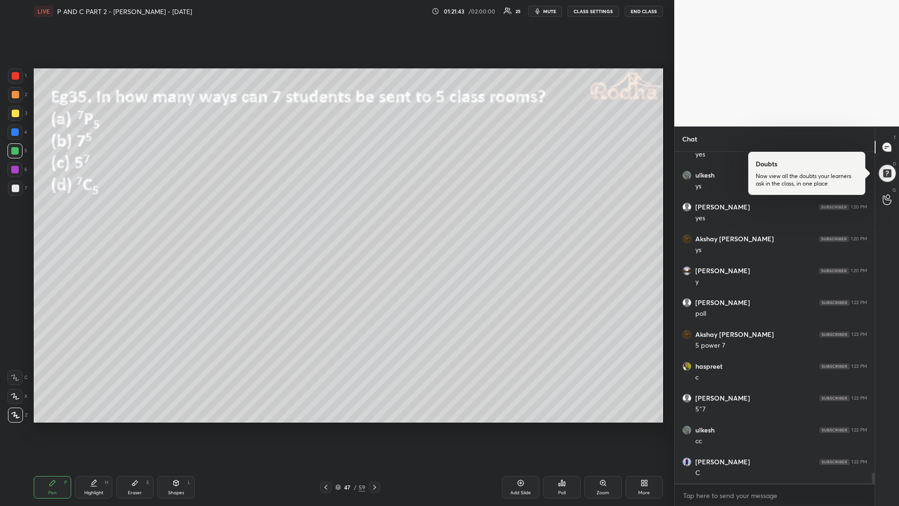
scroll to position [9693, 0]
click at [13, 117] on div at bounding box center [15, 113] width 15 height 15
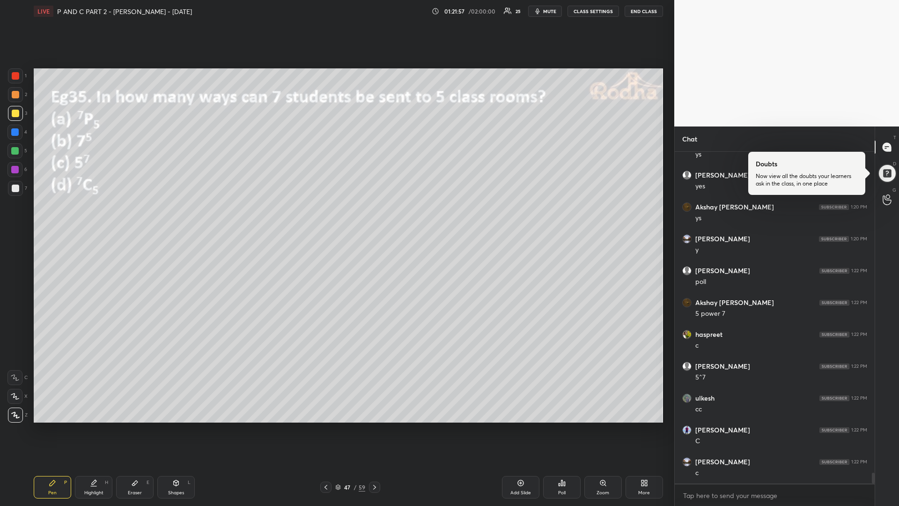
click at [14, 152] on div at bounding box center [14, 150] width 7 height 7
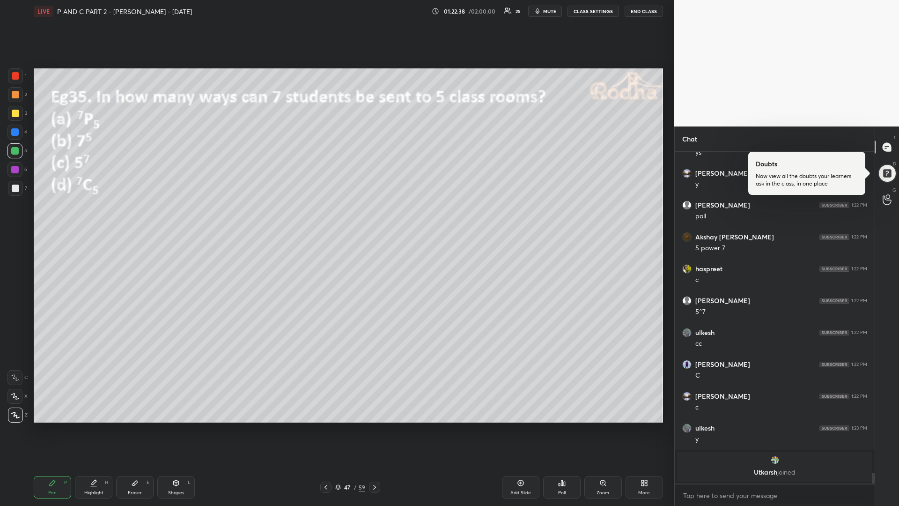
click at [19, 115] on div at bounding box center [15, 113] width 7 height 7
drag, startPoint x: 17, startPoint y: 153, endPoint x: 5, endPoint y: 161, distance: 14.2
click at [15, 153] on div at bounding box center [14, 150] width 7 height 7
click at [15, 189] on div at bounding box center [15, 187] width 7 height 7
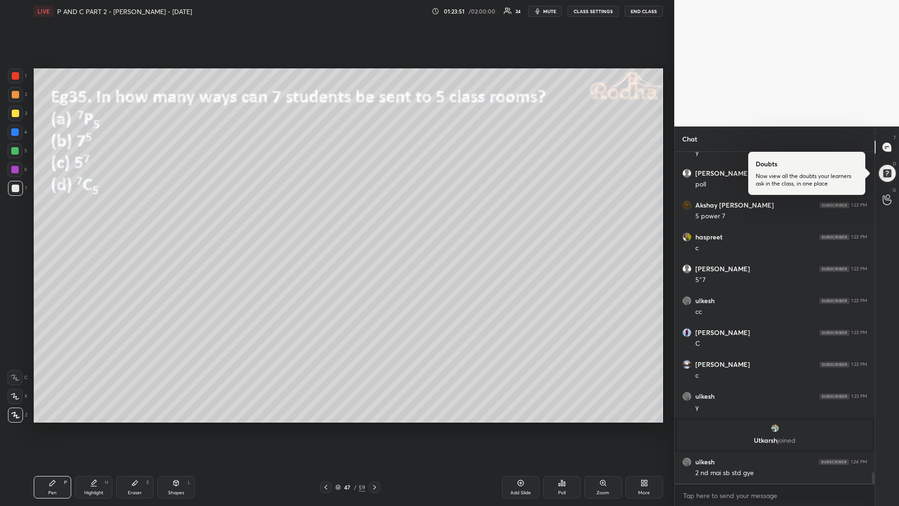
scroll to position [9558, 0]
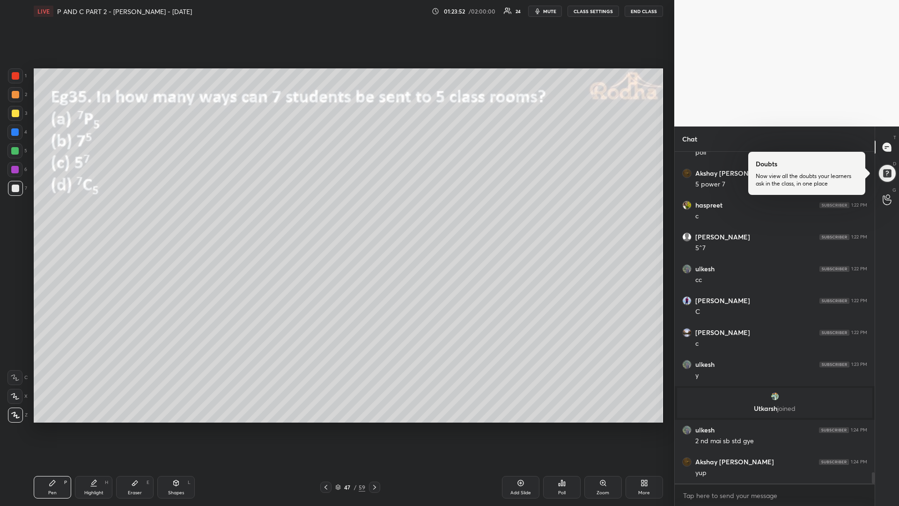
click at [17, 168] on div at bounding box center [14, 169] width 7 height 7
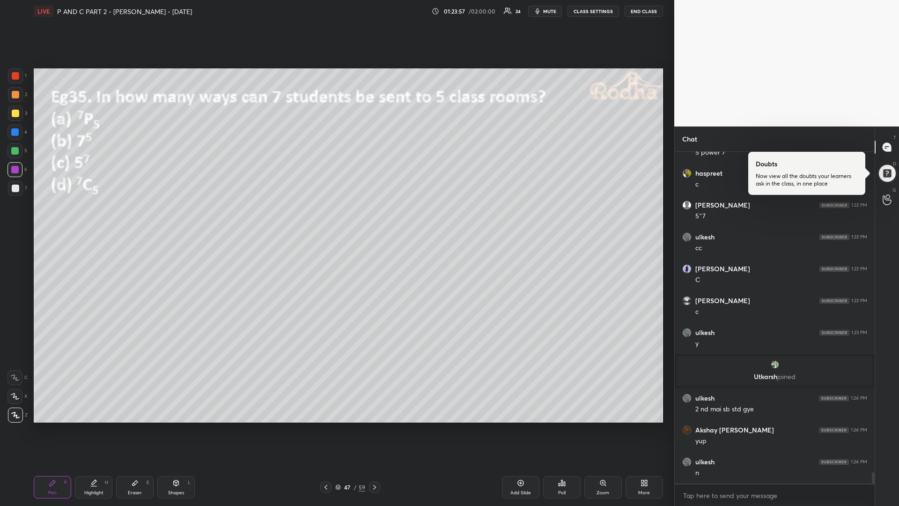
scroll to position [9621, 0]
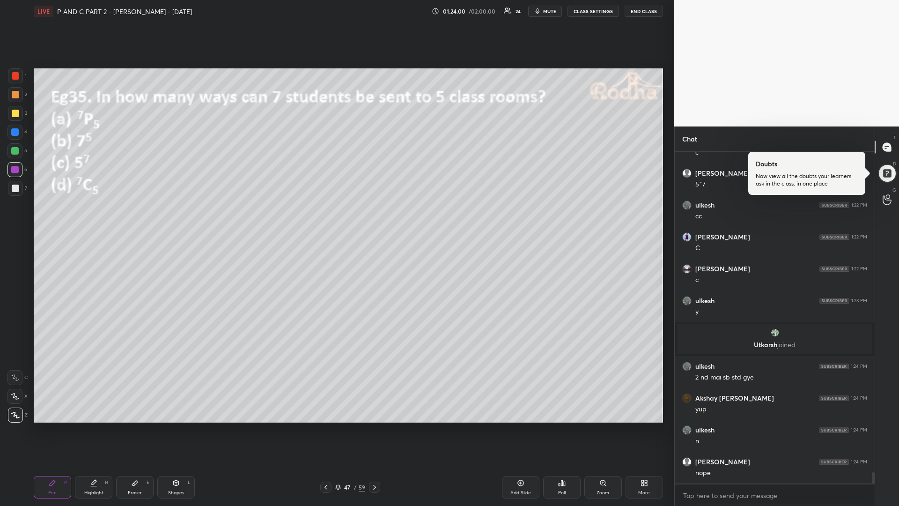
click at [375, 426] on icon at bounding box center [374, 486] width 7 height 7
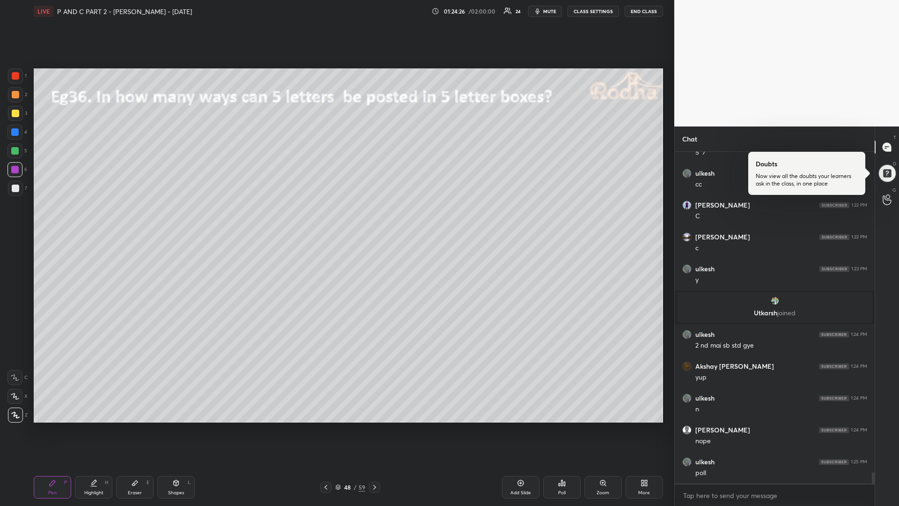
drag, startPoint x: 136, startPoint y: 488, endPoint x: 174, endPoint y: 466, distance: 43.8
click at [137, 426] on div "Eraser E" at bounding box center [134, 487] width 37 height 22
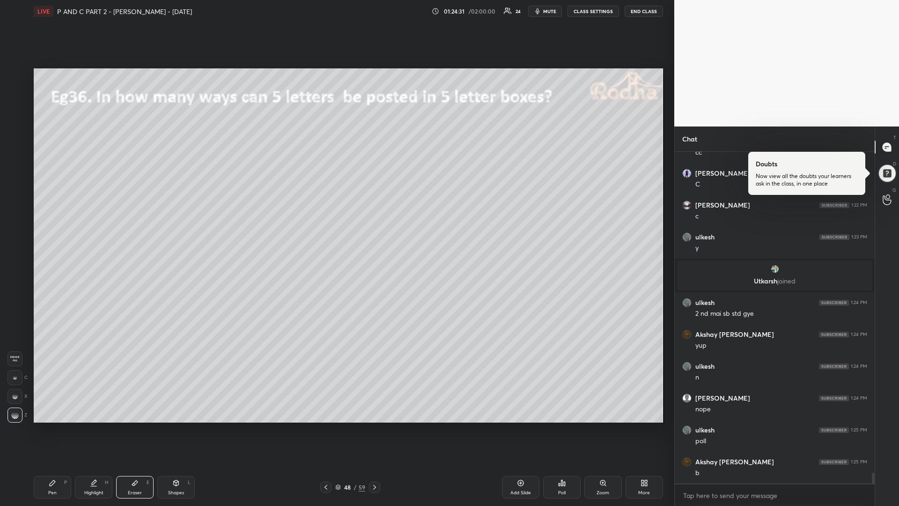
scroll to position [9717, 0]
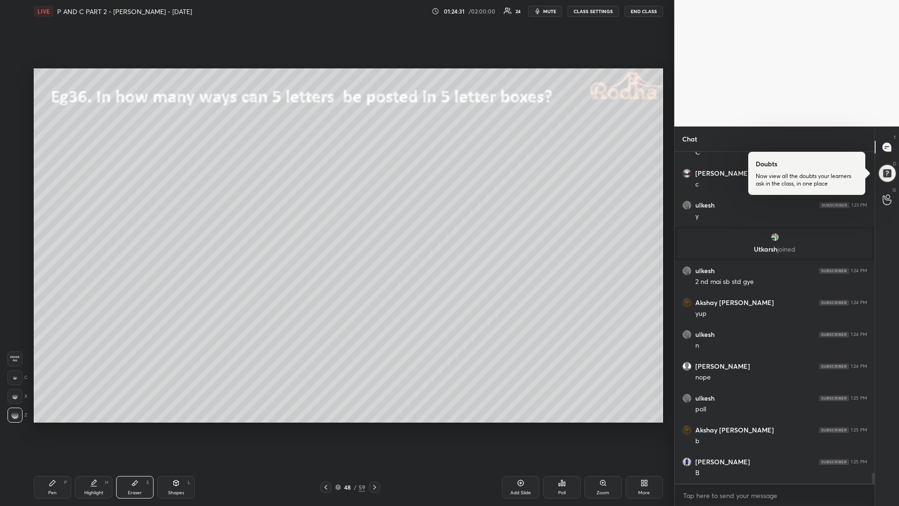
click at [50, 426] on icon at bounding box center [52, 482] width 7 height 7
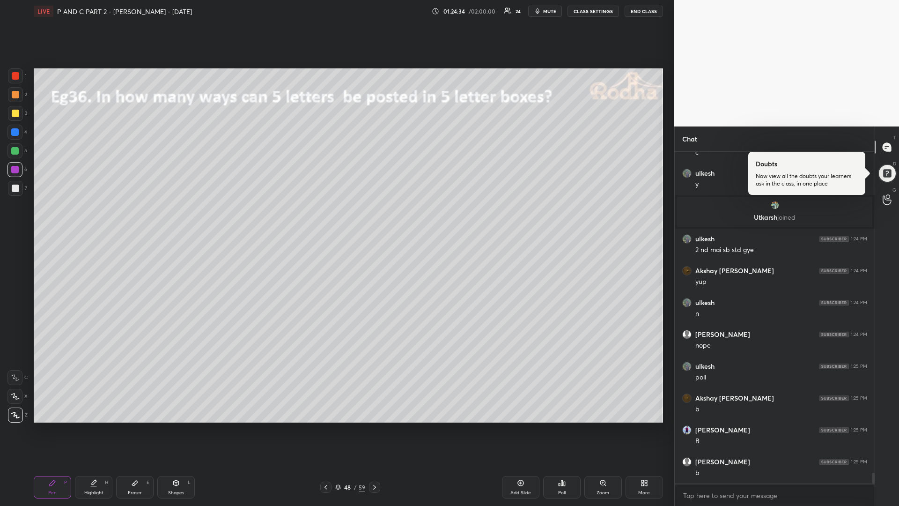
click at [16, 114] on div at bounding box center [15, 113] width 7 height 7
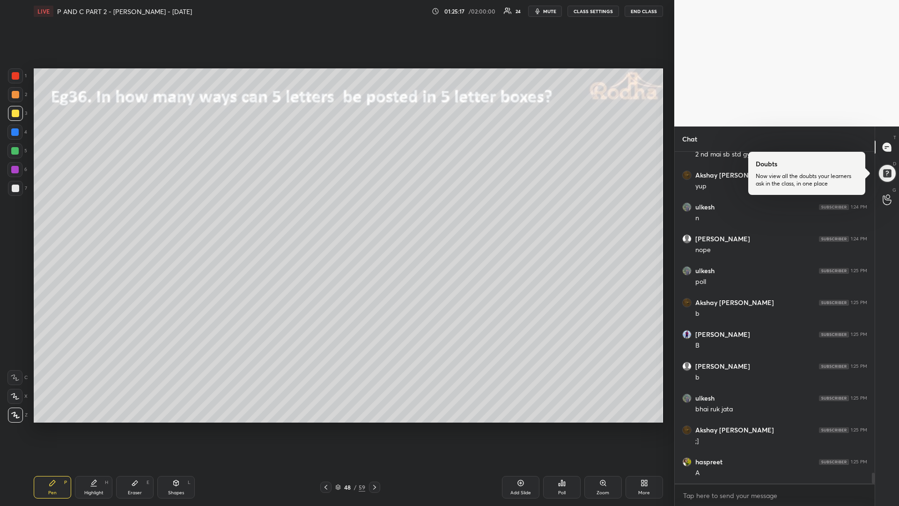
scroll to position [9876, 0]
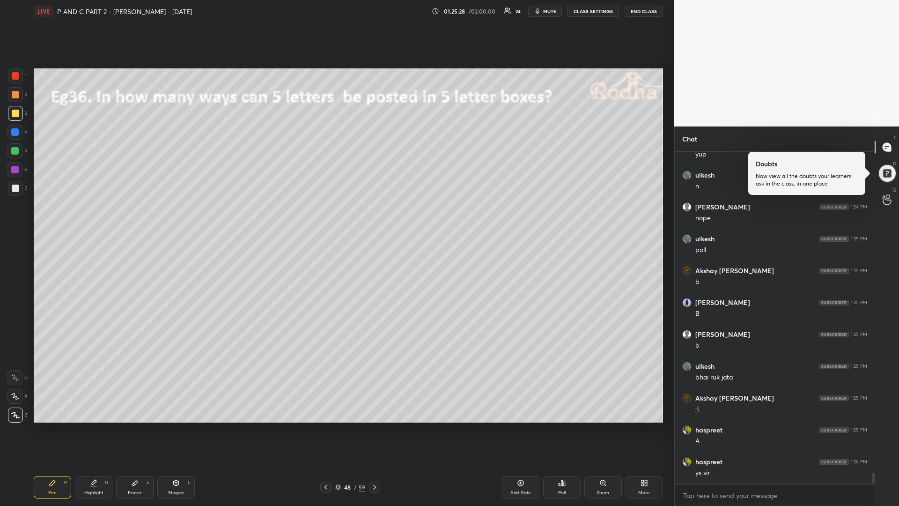
drag, startPoint x: 141, startPoint y: 487, endPoint x: 145, endPoint y: 479, distance: 9.0
click at [141, 426] on div "Eraser E" at bounding box center [134, 487] width 37 height 22
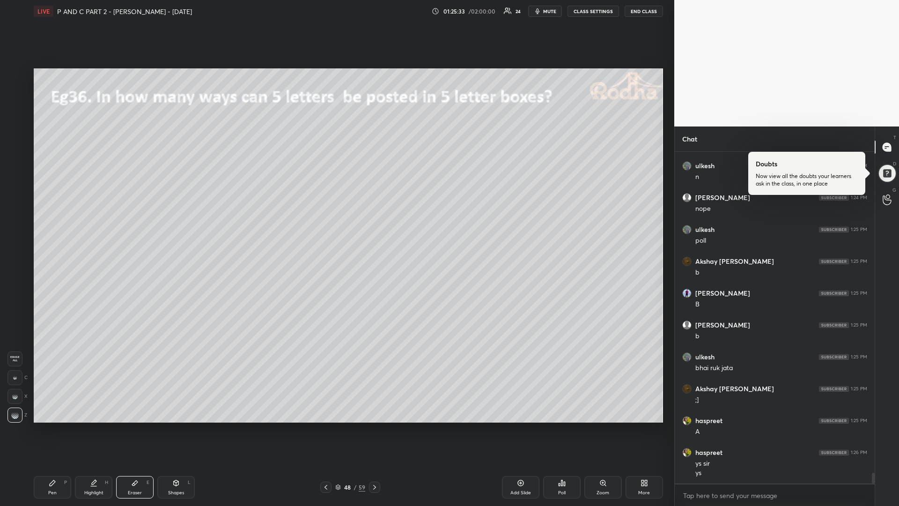
click at [54, 426] on div "Pen P" at bounding box center [52, 487] width 37 height 22
click at [375, 426] on div "Pen P Highlight H Eraser E Shapes L 48 / 59 Add Slide Poll Zoom More" at bounding box center [348, 486] width 629 height 37
click at [372, 426] on icon at bounding box center [374, 486] width 7 height 7
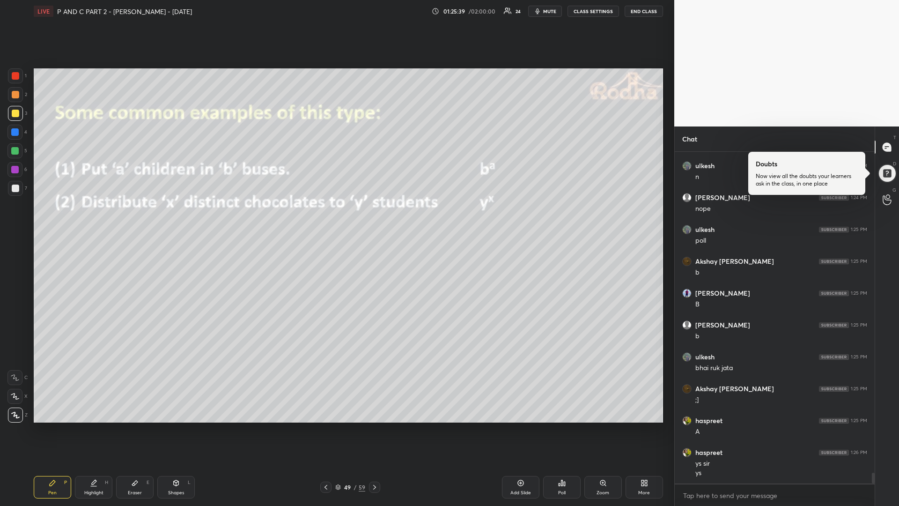
click at [15, 152] on div at bounding box center [14, 150] width 7 height 7
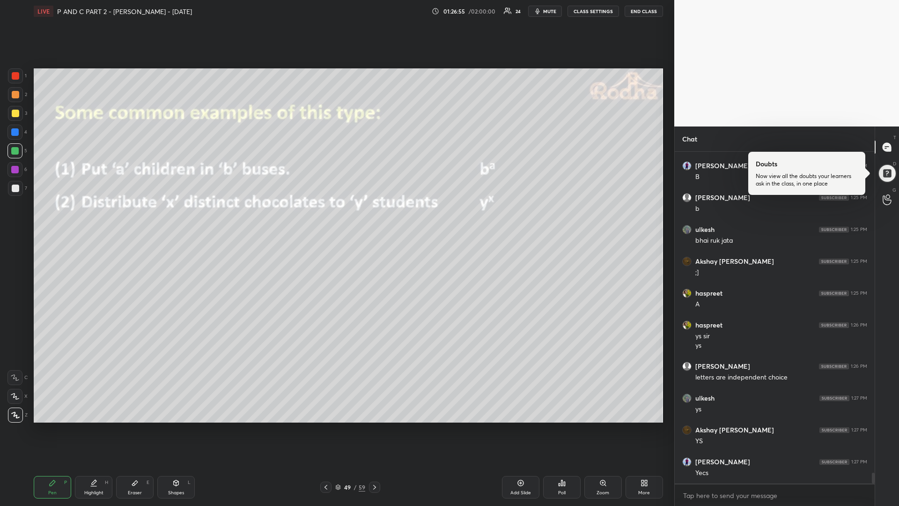
scroll to position [10045, 0]
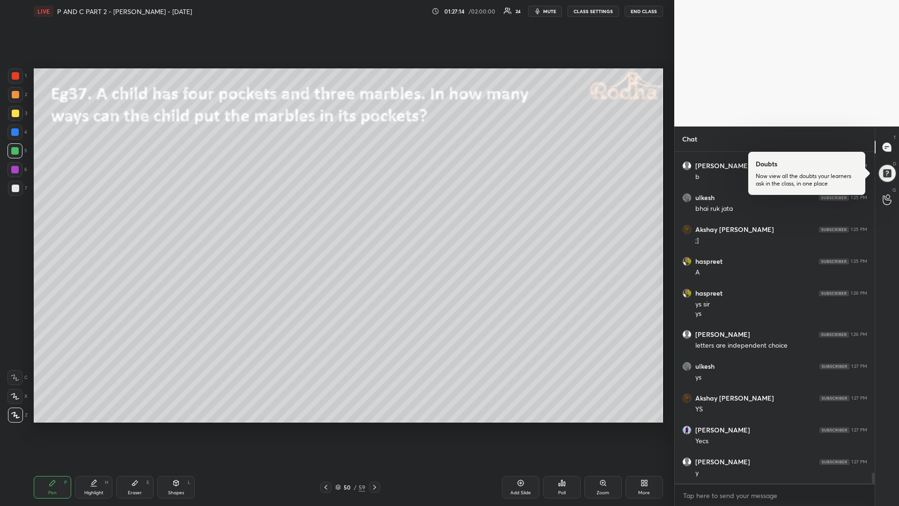
click at [17, 114] on div at bounding box center [15, 113] width 7 height 7
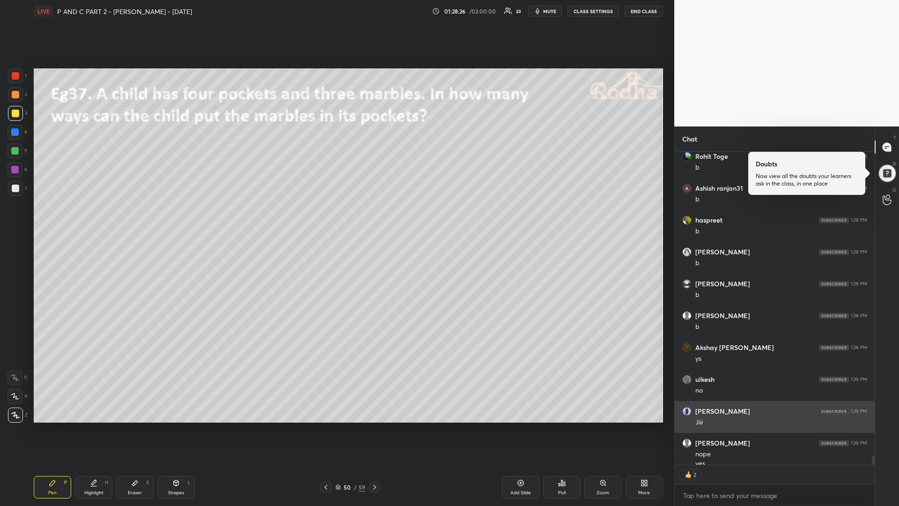
scroll to position [10455, 0]
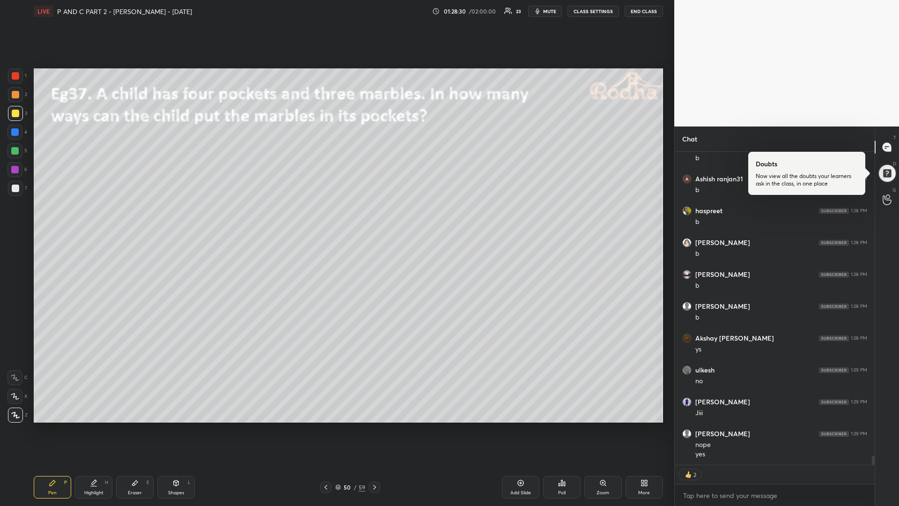
click at [373, 426] on icon at bounding box center [374, 486] width 7 height 7
type textarea "x"
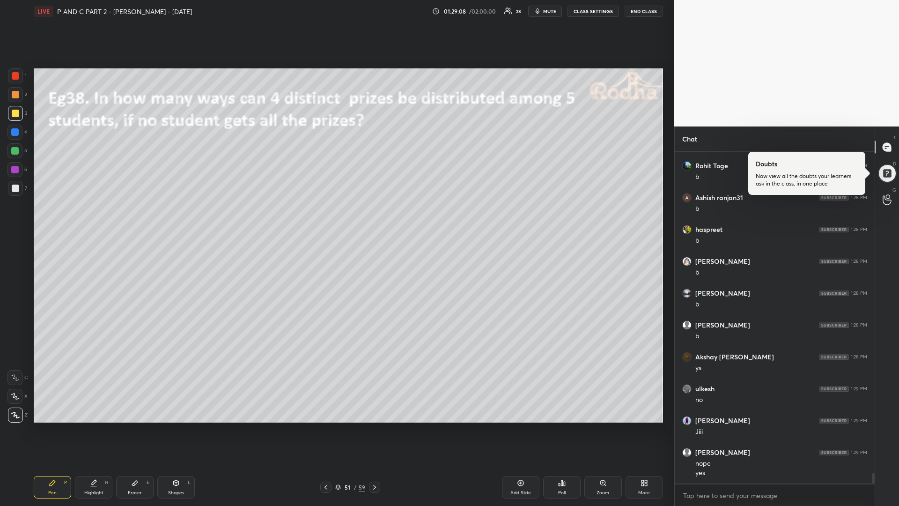
click at [564, 426] on icon at bounding box center [561, 482] width 7 height 7
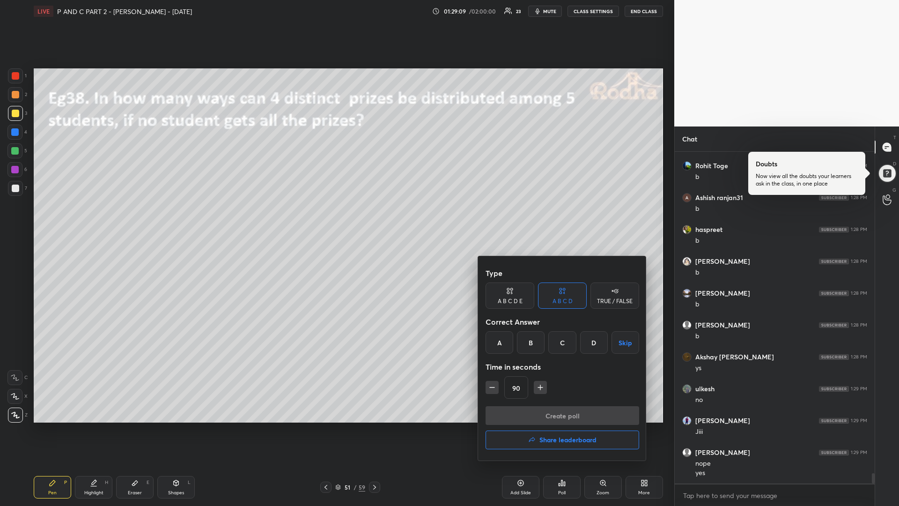
click at [560, 343] on div "C" at bounding box center [562, 342] width 28 height 22
click at [490, 389] on icon "button" at bounding box center [491, 386] width 9 height 9
click at [491, 387] on icon "button" at bounding box center [491, 386] width 9 height 9
click at [491, 388] on icon "button" at bounding box center [491, 386] width 9 height 9
type input "45"
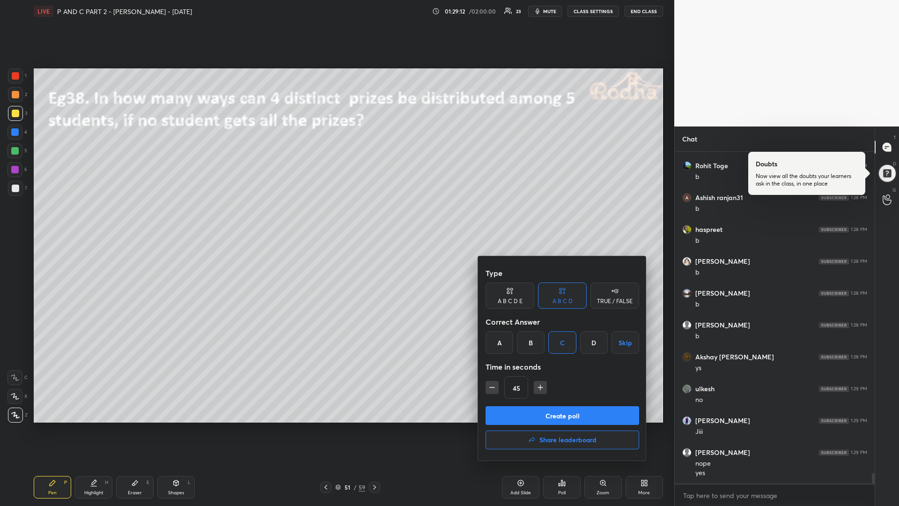
click at [526, 410] on button "Create poll" at bounding box center [562, 415] width 154 height 19
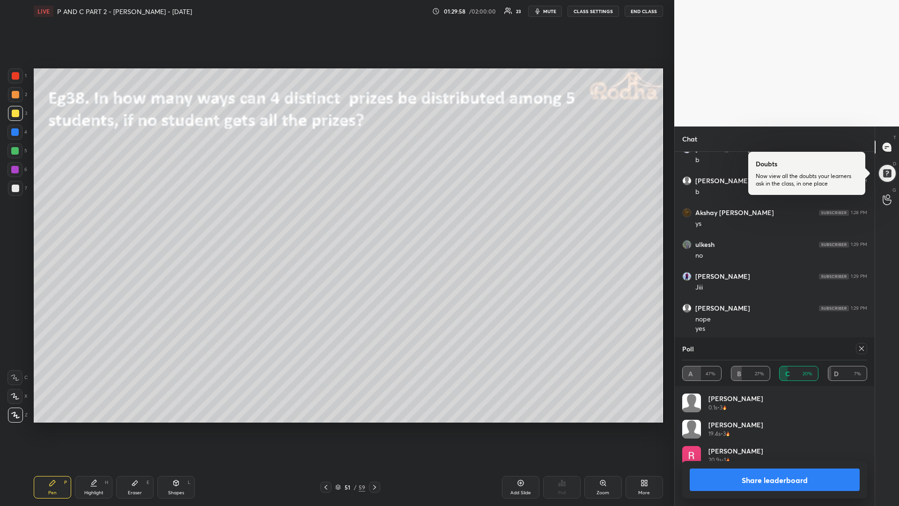
scroll to position [10348, 0]
click at [859, 349] on icon at bounding box center [861, 348] width 7 height 7
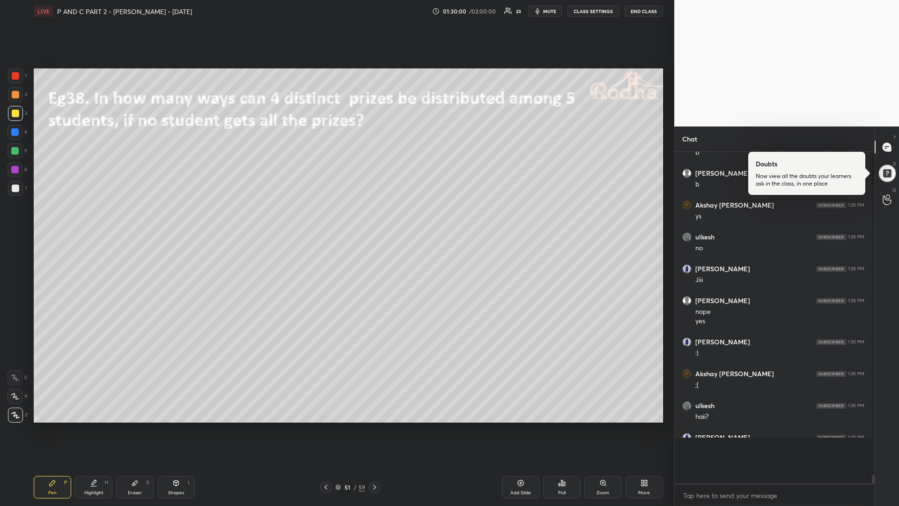
scroll to position [321, 194]
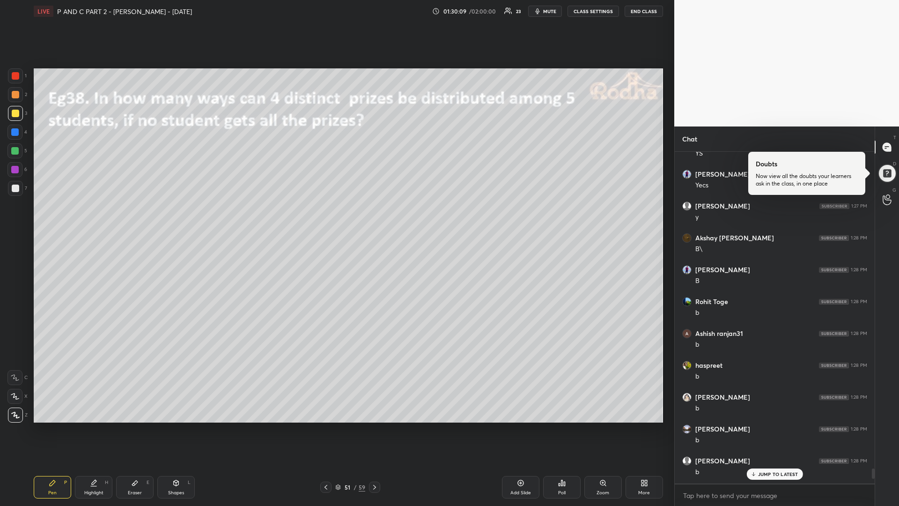
click at [14, 152] on div at bounding box center [14, 150] width 7 height 7
click at [759, 426] on p "1 NEW MESSAGE" at bounding box center [778, 474] width 40 height 6
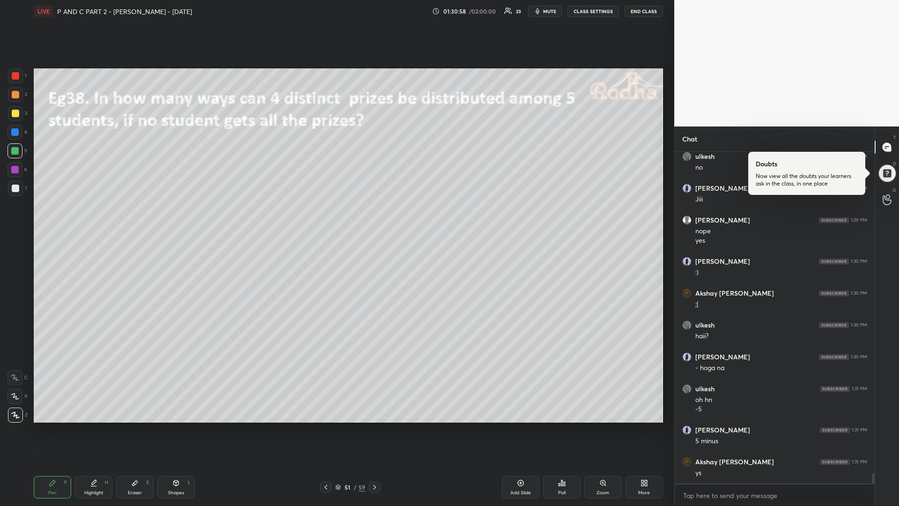
scroll to position [10461, 0]
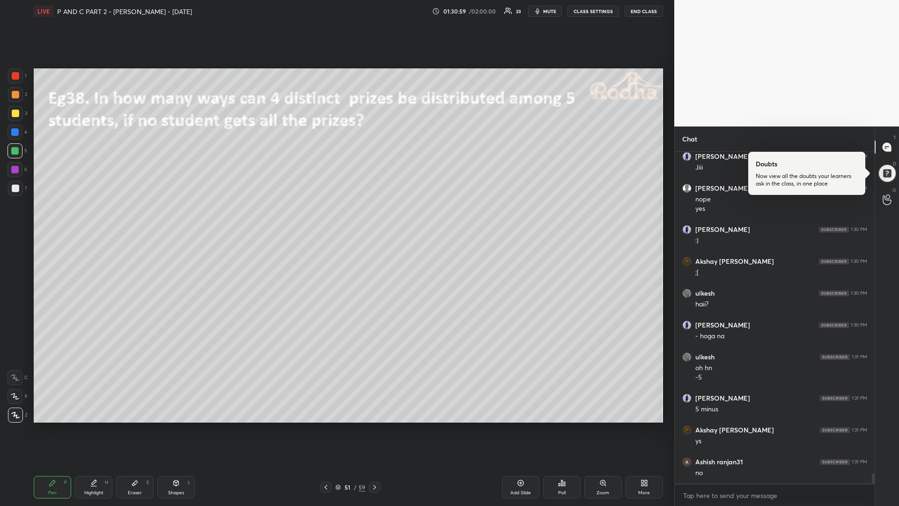
click at [12, 110] on div at bounding box center [15, 113] width 7 height 7
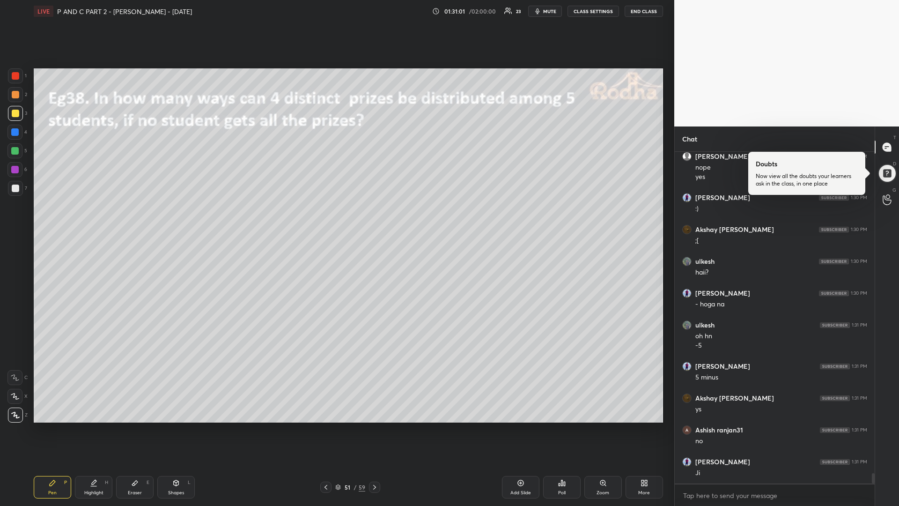
click at [374, 426] on icon at bounding box center [374, 486] width 7 height 7
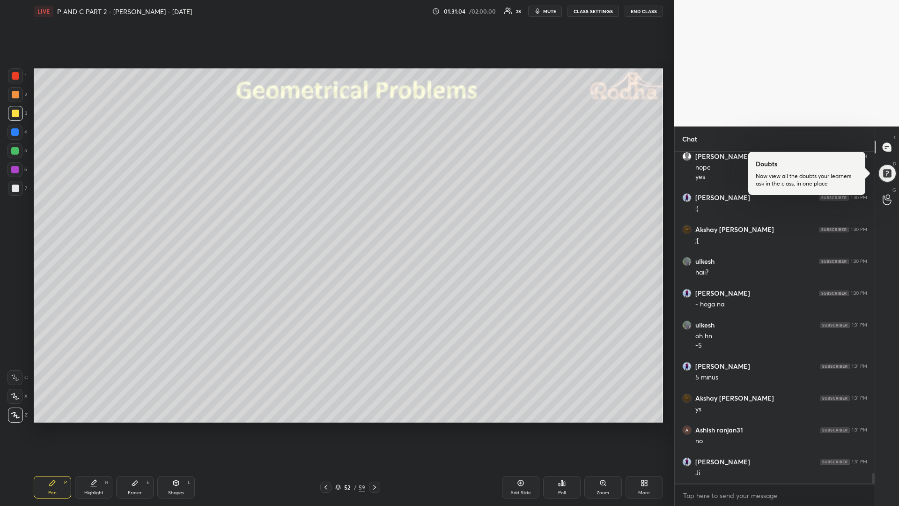
click at [330, 426] on div at bounding box center [325, 486] width 11 height 11
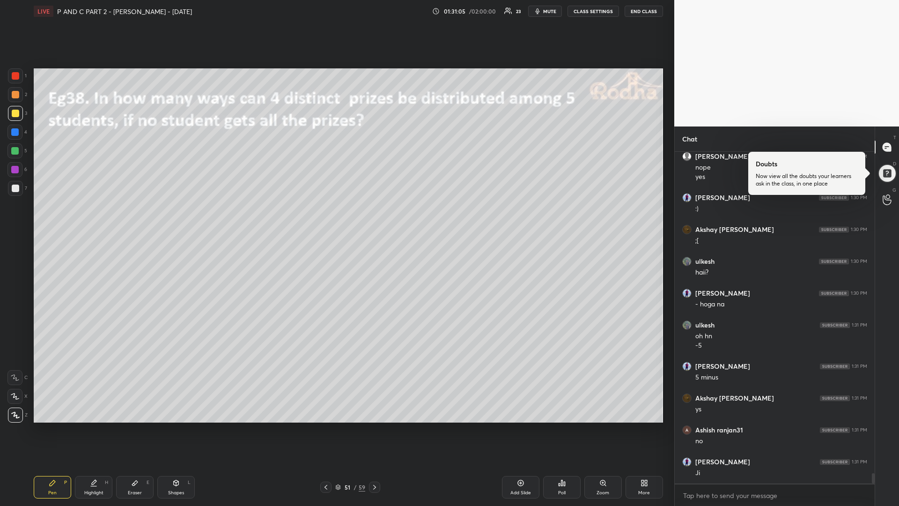
click at [371, 426] on icon at bounding box center [374, 486] width 7 height 7
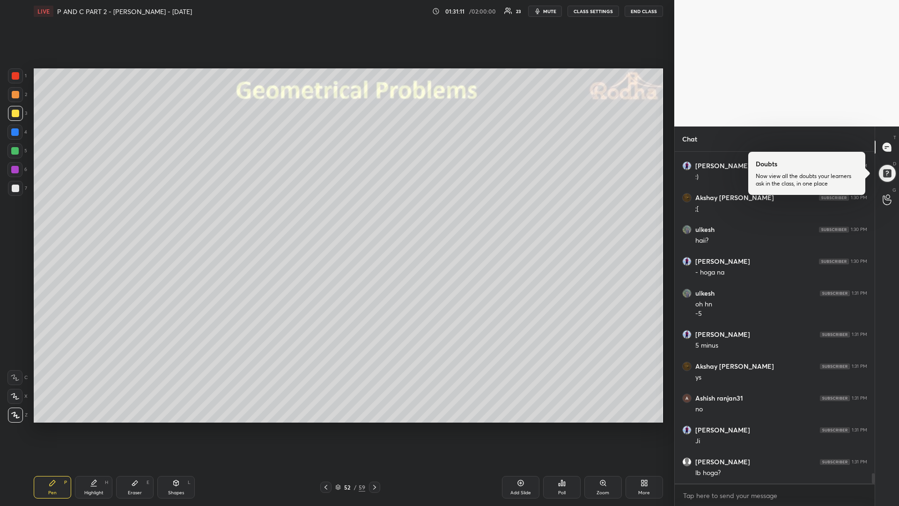
scroll to position [10557, 0]
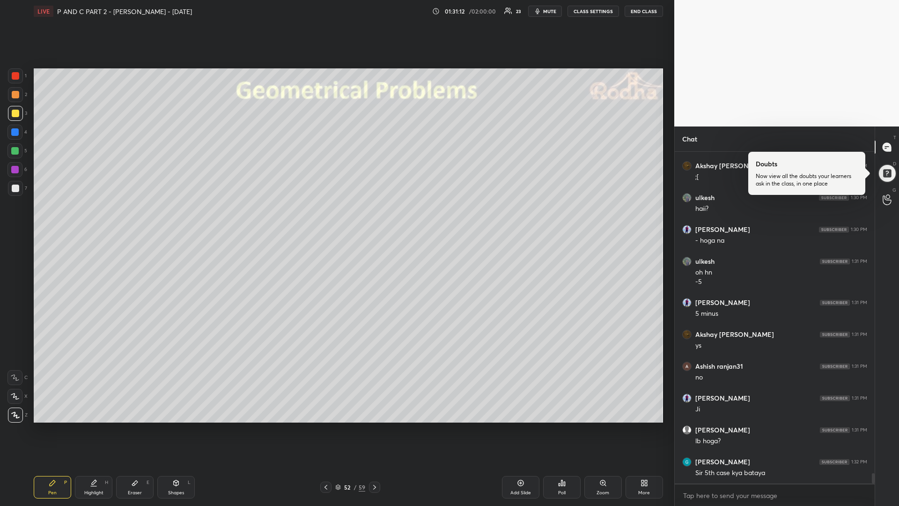
click at [330, 426] on div at bounding box center [325, 486] width 11 height 11
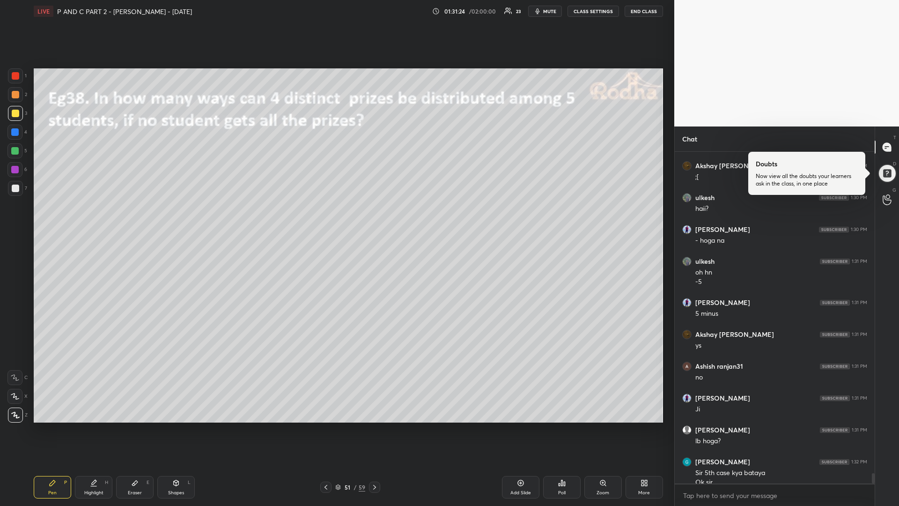
scroll to position [10566, 0]
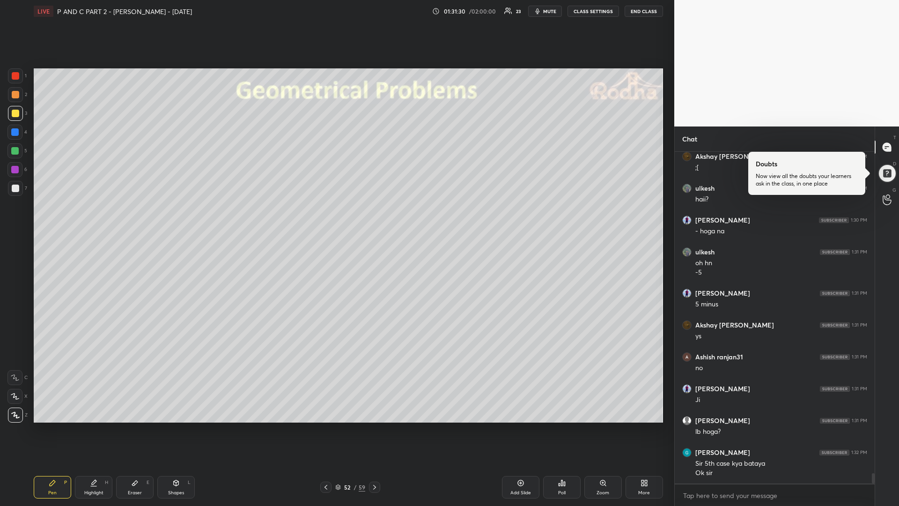
click at [175, 426] on icon at bounding box center [176, 483] width 5 height 6
drag, startPoint x: 15, startPoint y: 413, endPoint x: 17, endPoint y: 404, distance: 10.0
click at [15, 413] on icon at bounding box center [15, 415] width 7 height 7
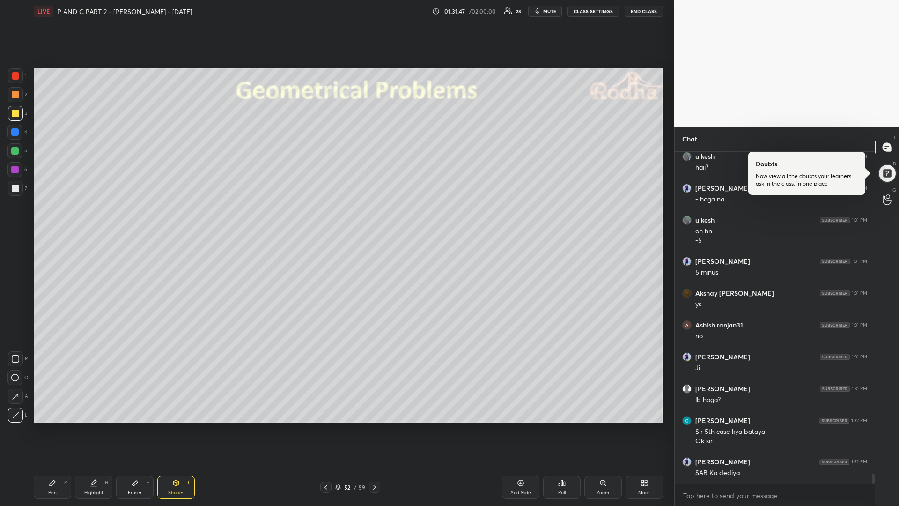
drag, startPoint x: 136, startPoint y: 488, endPoint x: 150, endPoint y: 471, distance: 21.6
click at [133, 426] on div "Eraser E" at bounding box center [134, 487] width 37 height 22
click at [173, 426] on icon at bounding box center [175, 482] width 7 height 7
click at [16, 413] on icon at bounding box center [15, 415] width 7 height 7
click at [52, 426] on div "Pen" at bounding box center [52, 492] width 8 height 5
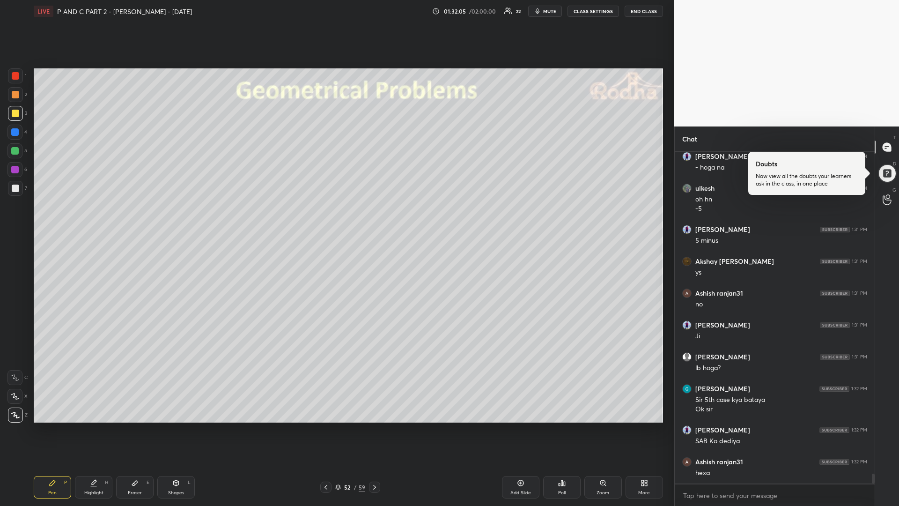
scroll to position [10662, 0]
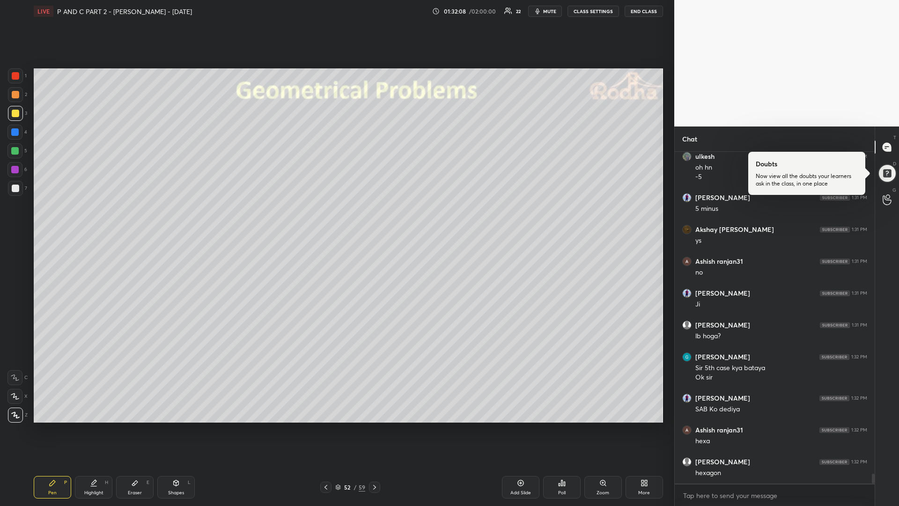
click at [18, 150] on div at bounding box center [14, 150] width 15 height 15
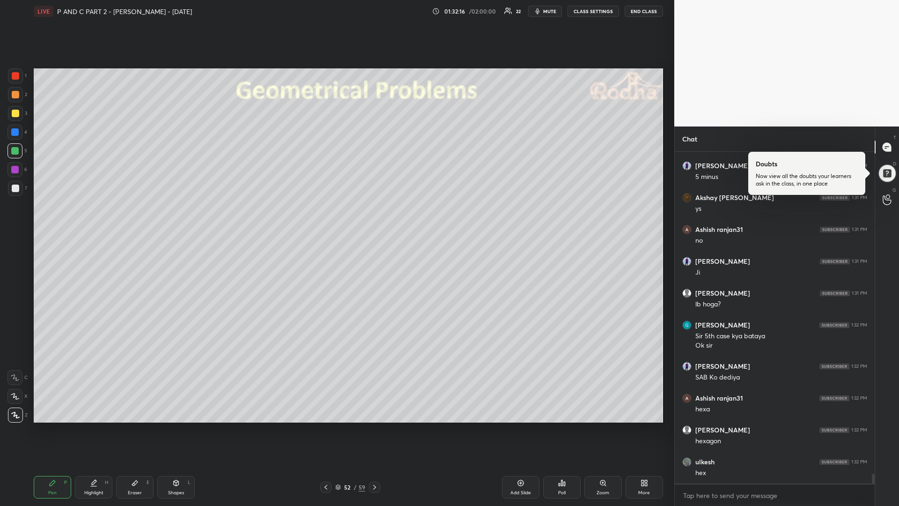
scroll to position [10725, 0]
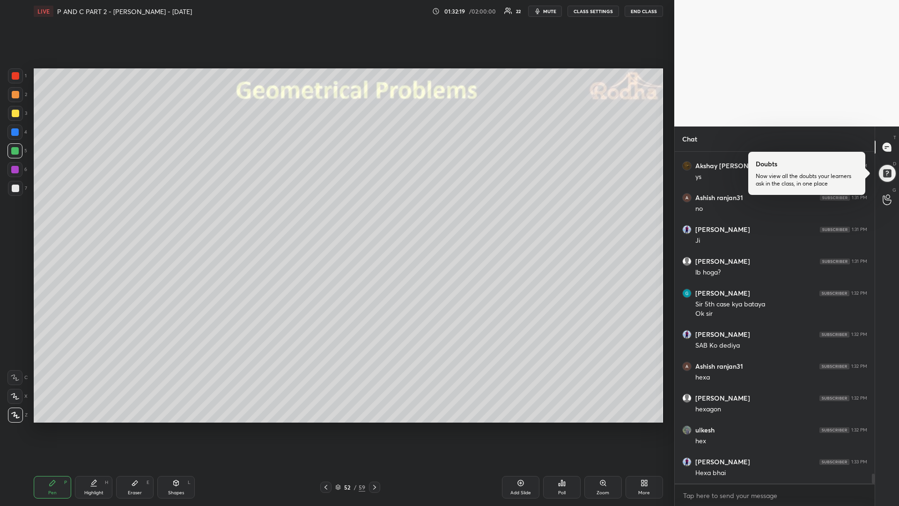
click at [19, 169] on div at bounding box center [14, 169] width 15 height 15
click at [170, 426] on div "Shapes L" at bounding box center [175, 487] width 37 height 22
drag, startPoint x: 17, startPoint y: 413, endPoint x: 24, endPoint y: 405, distance: 11.3
click at [17, 413] on icon at bounding box center [15, 414] width 5 height 5
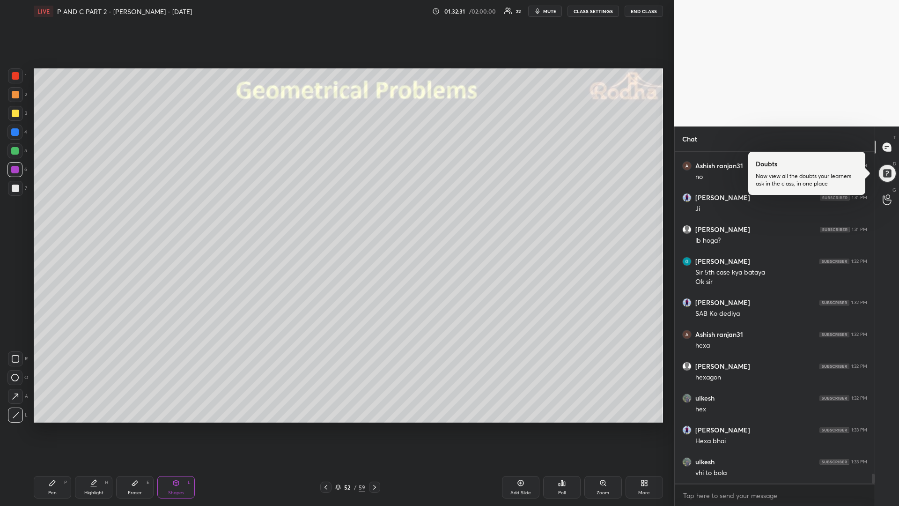
click at [15, 145] on div at bounding box center [14, 150] width 15 height 15
click at [15, 131] on div at bounding box center [14, 131] width 7 height 7
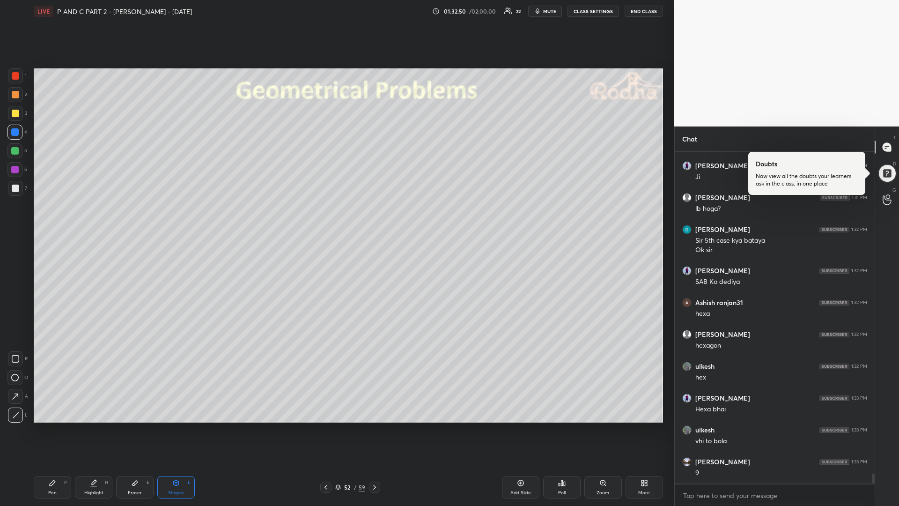
click at [14, 113] on div at bounding box center [15, 113] width 7 height 7
click at [52, 426] on div "Pen" at bounding box center [52, 492] width 8 height 5
click at [21, 166] on div at bounding box center [14, 169] width 15 height 15
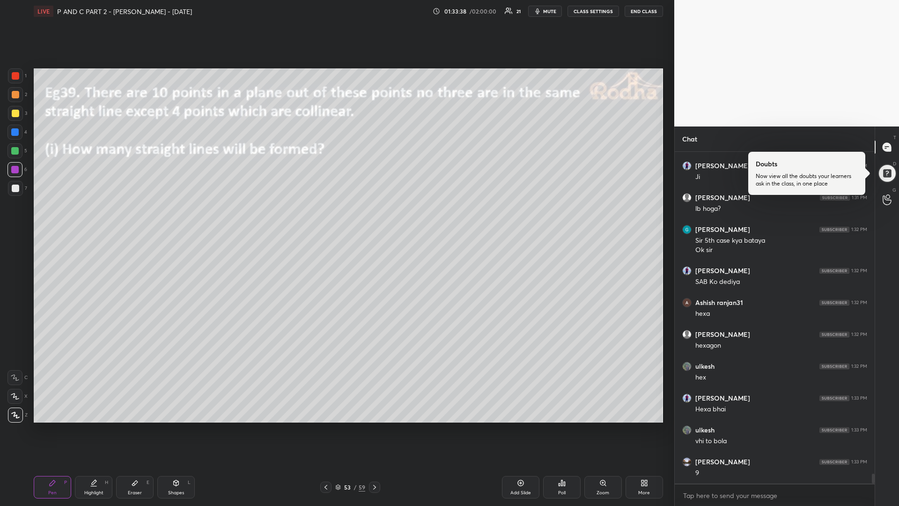
scroll to position [10821, 0]
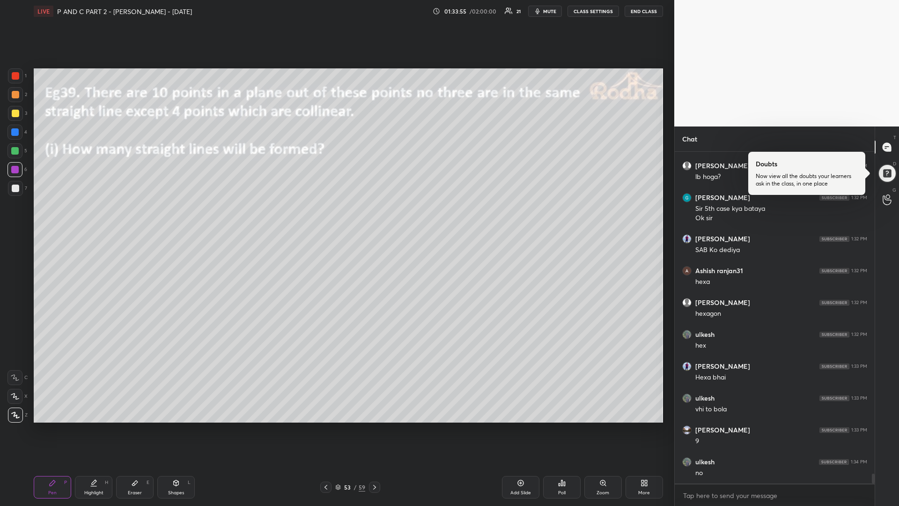
click at [12, 116] on div at bounding box center [15, 113] width 7 height 7
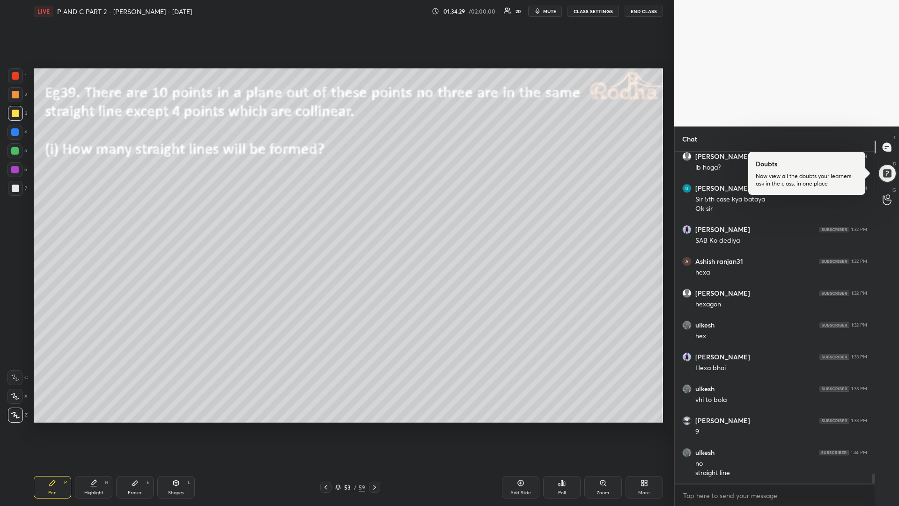
drag, startPoint x: 16, startPoint y: 151, endPoint x: 11, endPoint y: 152, distance: 5.2
click at [17, 151] on div at bounding box center [14, 150] width 7 height 7
click at [15, 171] on div at bounding box center [14, 169] width 7 height 7
click at [171, 426] on div "Shapes L" at bounding box center [175, 487] width 37 height 22
click at [16, 412] on icon at bounding box center [15, 415] width 7 height 7
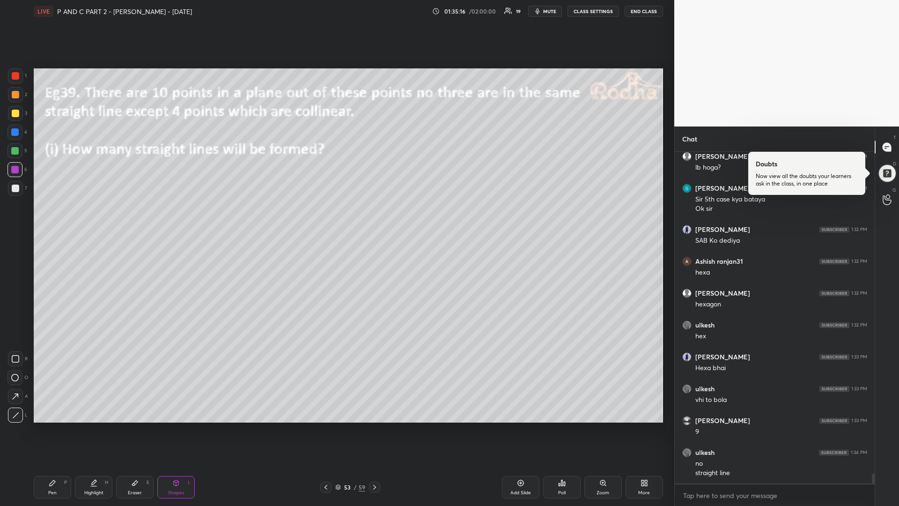
click at [49, 426] on icon at bounding box center [52, 482] width 7 height 7
drag, startPoint x: 13, startPoint y: 152, endPoint x: 4, endPoint y: 150, distance: 9.1
click at [13, 150] on div at bounding box center [14, 150] width 7 height 7
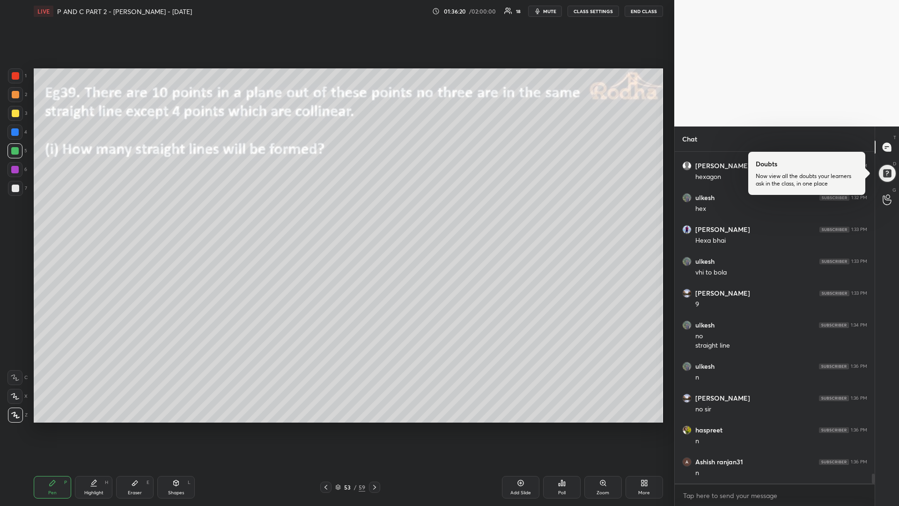
scroll to position [10989, 0]
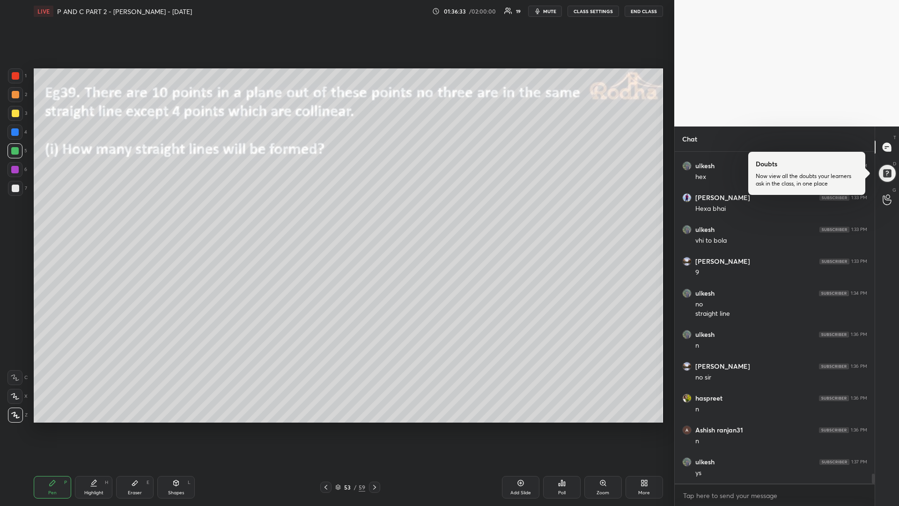
click at [19, 115] on div at bounding box center [15, 113] width 15 height 15
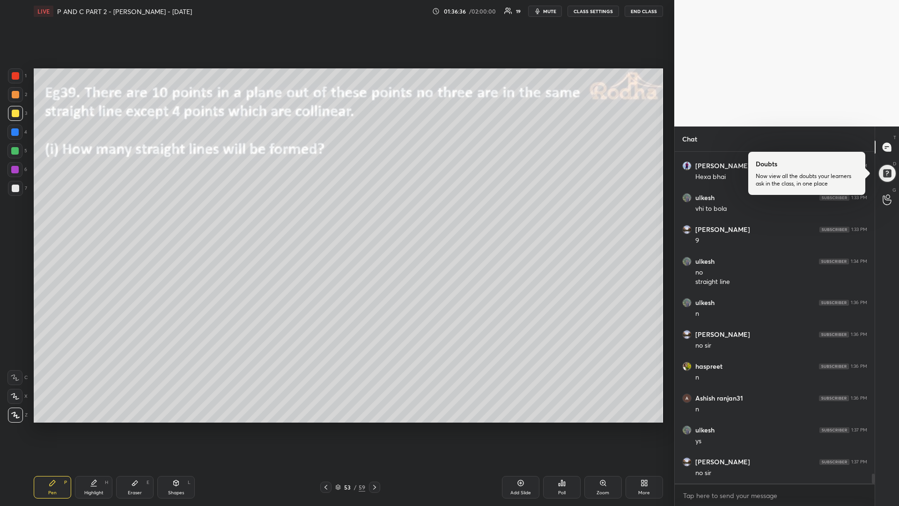
drag, startPoint x: 16, startPoint y: 116, endPoint x: 9, endPoint y: 122, distance: 9.7
click at [15, 116] on div at bounding box center [15, 113] width 7 height 7
click at [373, 426] on icon at bounding box center [374, 486] width 7 height 7
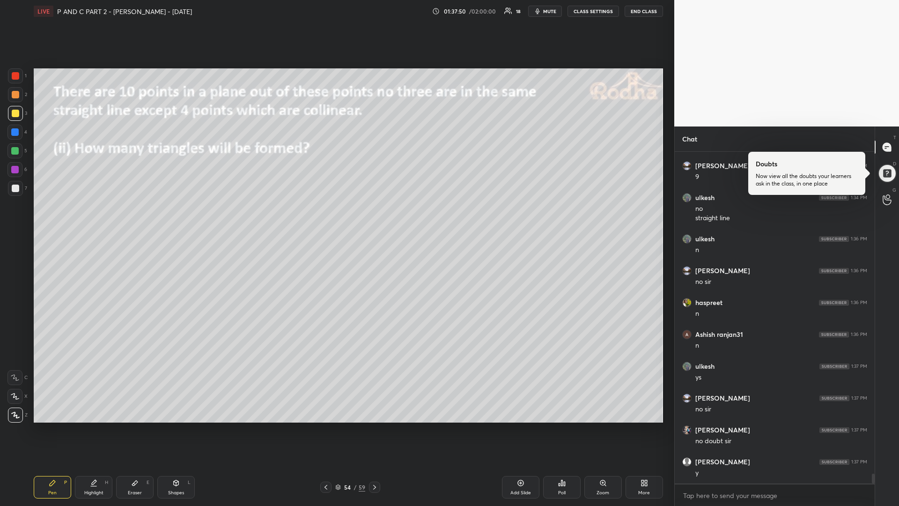
scroll to position [11117, 0]
click at [15, 153] on div at bounding box center [14, 150] width 7 height 7
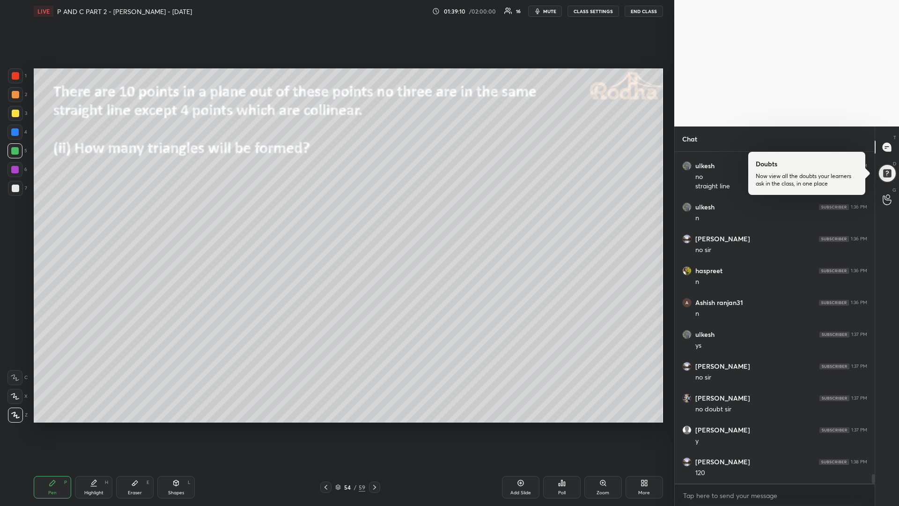
scroll to position [11149, 0]
click at [663, 367] on div "Setting up your live class Poll for secs No correct answer Start poll" at bounding box center [348, 245] width 637 height 446
click at [8, 114] on div at bounding box center [15, 113] width 15 height 15
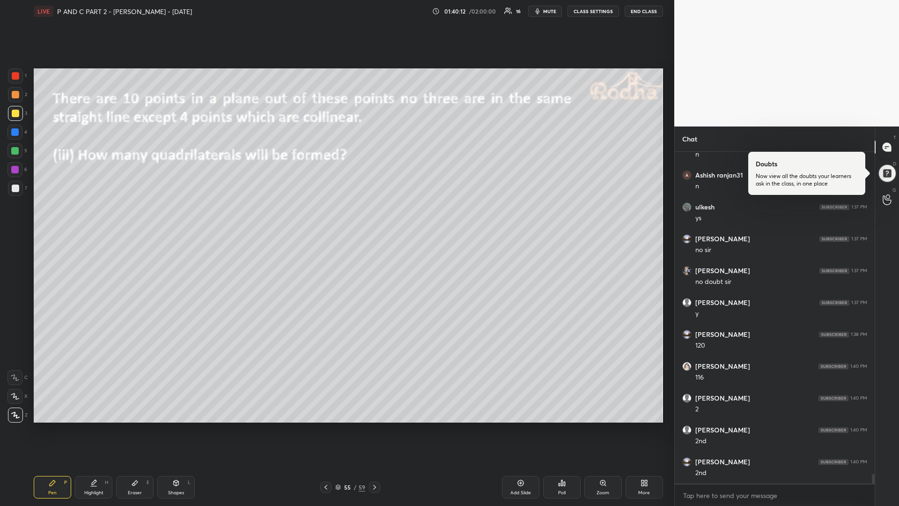
click at [17, 153] on div at bounding box center [14, 150] width 7 height 7
click at [138, 426] on div "Eraser E" at bounding box center [134, 487] width 37 height 22
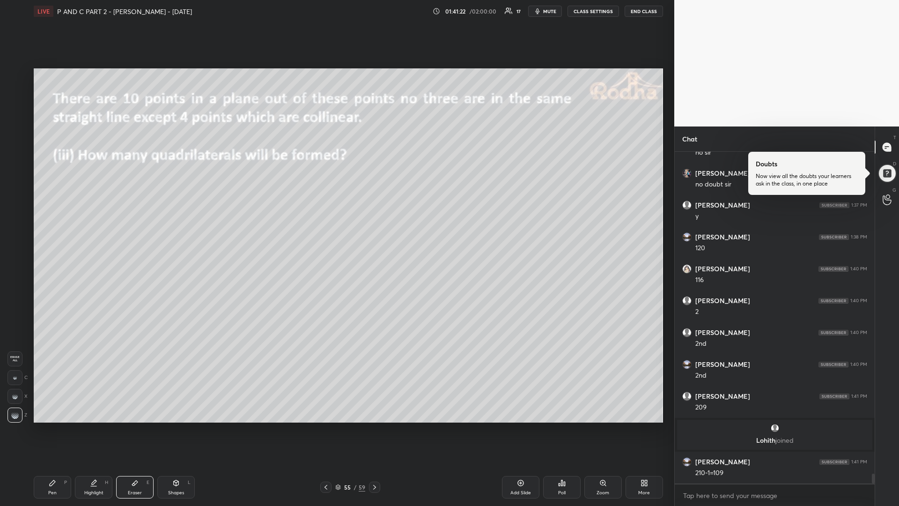
click at [51, 426] on div "Pen P" at bounding box center [52, 487] width 37 height 22
click at [14, 118] on div at bounding box center [15, 113] width 15 height 15
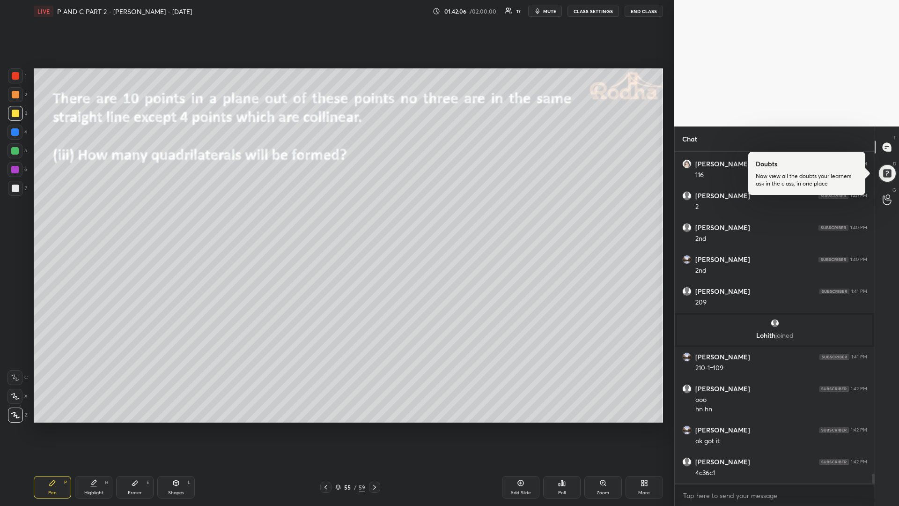
scroll to position [11137, 0]
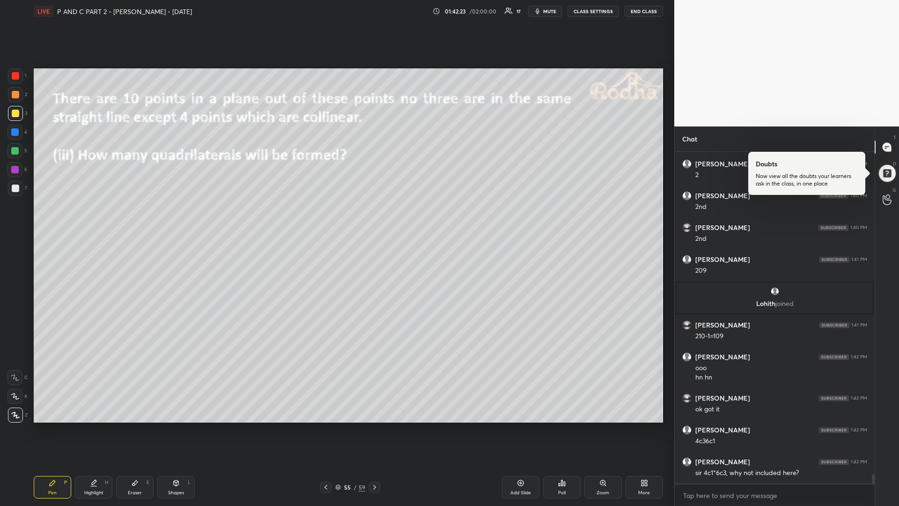
click at [19, 147] on div at bounding box center [14, 150] width 15 height 15
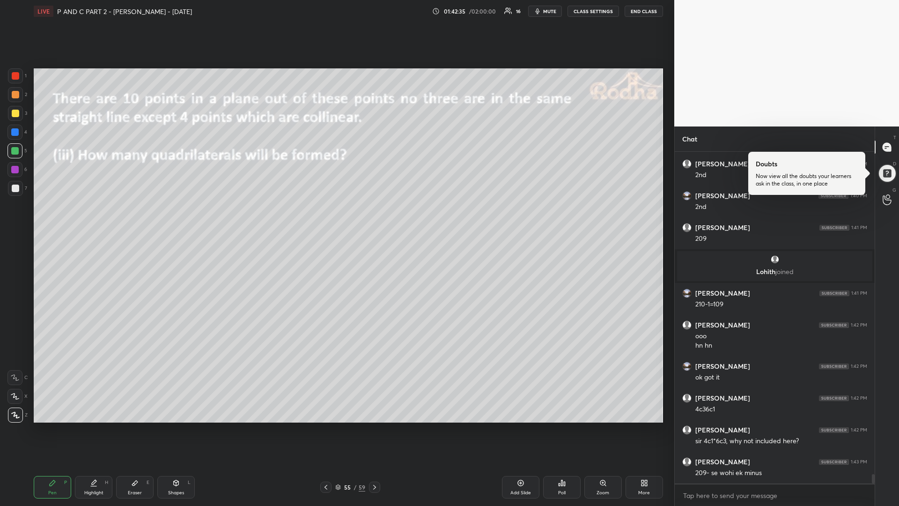
scroll to position [11201, 0]
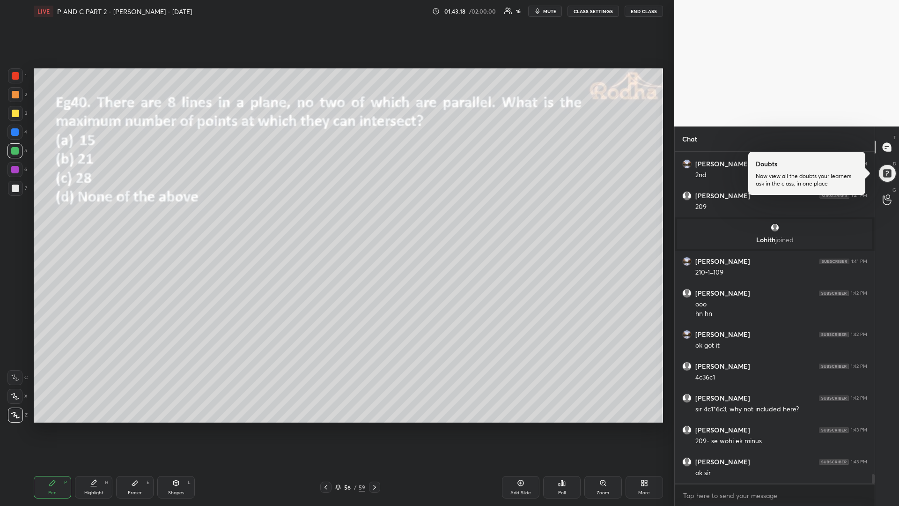
click at [15, 114] on div at bounding box center [15, 113] width 7 height 7
click at [171, 426] on div "Shapes L" at bounding box center [175, 487] width 37 height 22
drag, startPoint x: 17, startPoint y: 412, endPoint x: 32, endPoint y: 396, distance: 21.5
click at [17, 412] on icon at bounding box center [15, 415] width 7 height 7
click at [15, 149] on div at bounding box center [14, 150] width 7 height 7
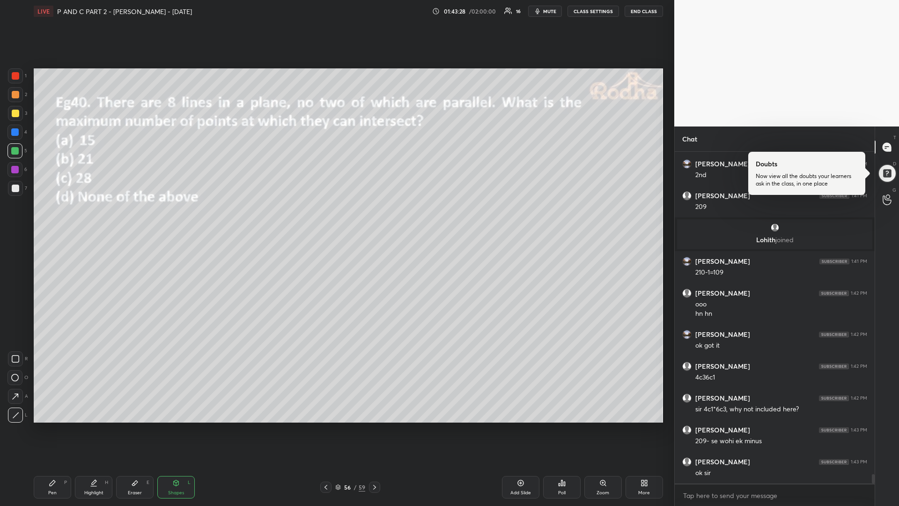
click at [15, 167] on div at bounding box center [14, 169] width 7 height 7
drag, startPoint x: 53, startPoint y: 485, endPoint x: 63, endPoint y: 476, distance: 13.6
click at [51, 426] on icon at bounding box center [52, 482] width 7 height 7
click at [57, 426] on div "Pen P" at bounding box center [52, 487] width 37 height 22
drag, startPoint x: 17, startPoint y: 112, endPoint x: 25, endPoint y: 131, distance: 19.9
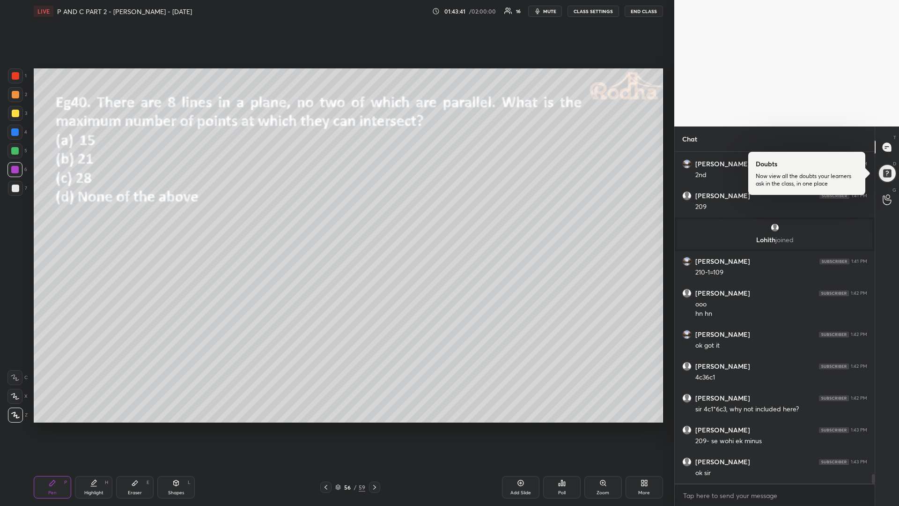
click at [15, 114] on div at bounding box center [15, 113] width 7 height 7
click at [175, 426] on icon at bounding box center [175, 482] width 7 height 7
click at [15, 415] on icon at bounding box center [15, 415] width 7 height 7
drag, startPoint x: 15, startPoint y: 150, endPoint x: 19, endPoint y: 154, distance: 5.6
click at [14, 149] on div at bounding box center [14, 150] width 7 height 7
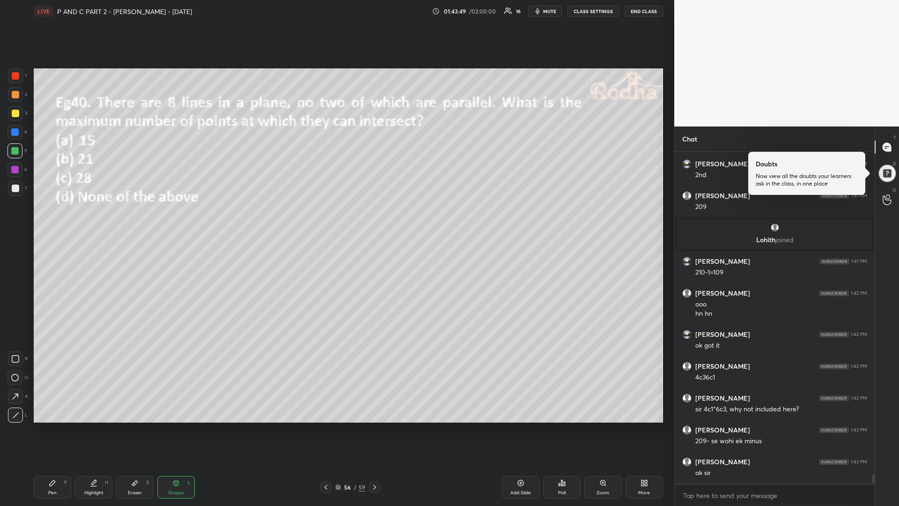
drag, startPoint x: 15, startPoint y: 167, endPoint x: 26, endPoint y: 169, distance: 10.7
click at [17, 167] on div at bounding box center [14, 169] width 7 height 7
click at [18, 74] on div at bounding box center [15, 75] width 7 height 7
click at [16, 186] on div at bounding box center [15, 187] width 7 height 7
drag, startPoint x: 46, startPoint y: 489, endPoint x: 77, endPoint y: 472, distance: 35.2
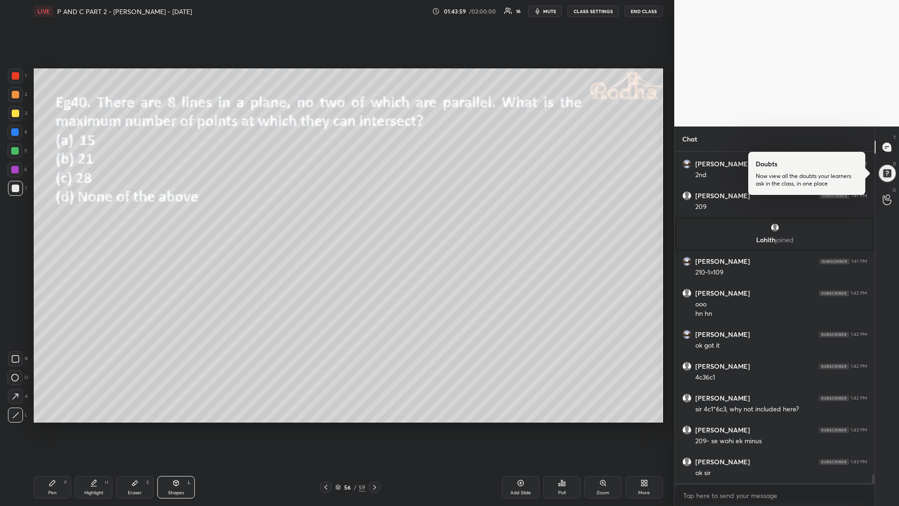
click at [47, 426] on div "Pen P" at bounding box center [52, 487] width 37 height 22
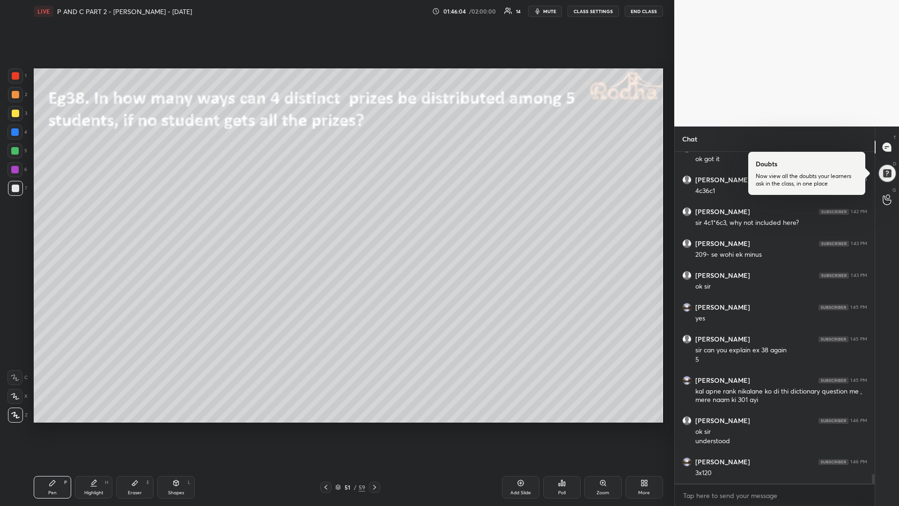
scroll to position [11397, 0]
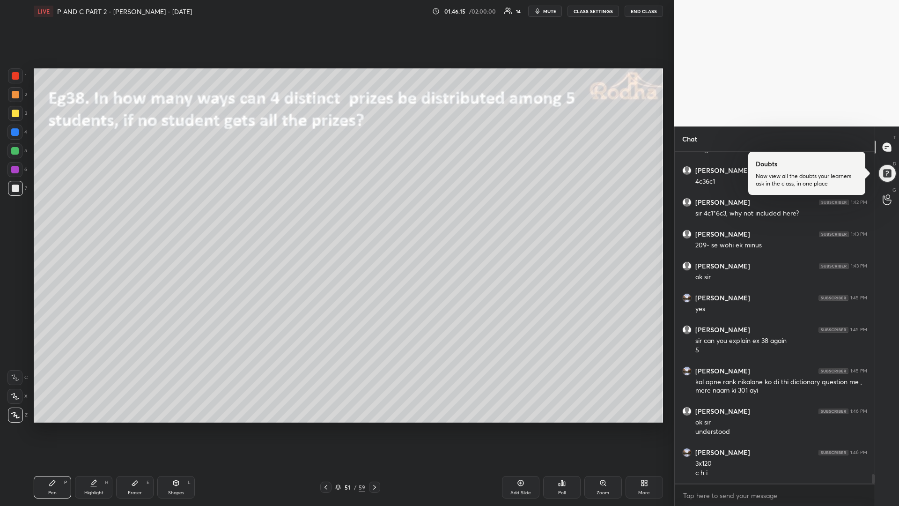
click at [373, 426] on icon at bounding box center [374, 486] width 7 height 7
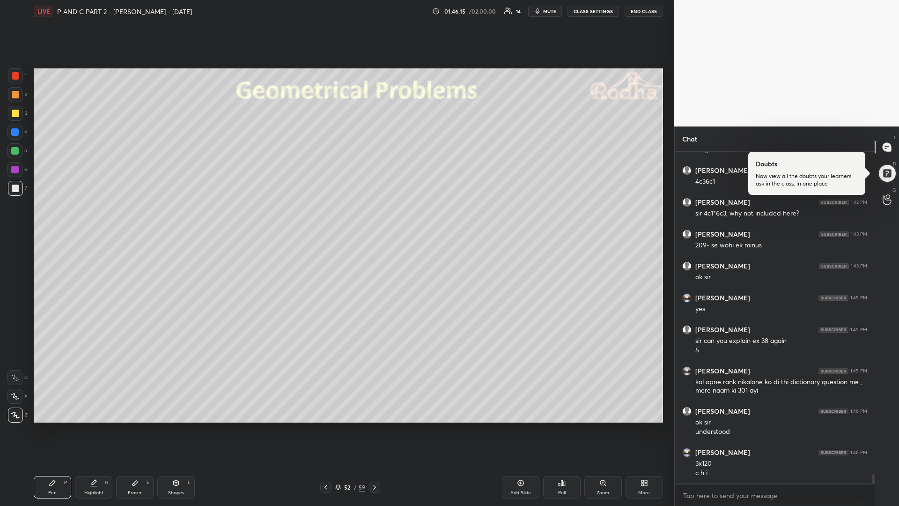
click at [373, 426] on icon at bounding box center [374, 486] width 7 height 7
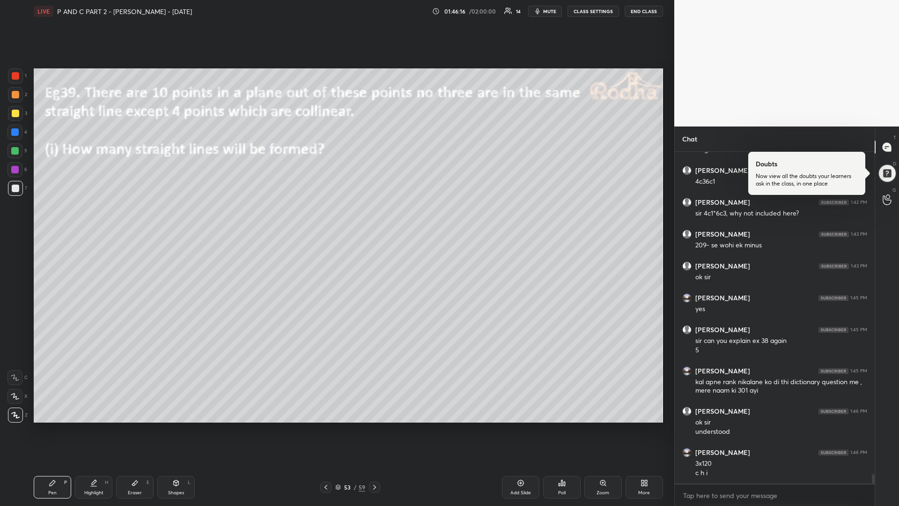
click at [372, 426] on icon at bounding box center [374, 486] width 7 height 7
click at [371, 426] on div at bounding box center [374, 486] width 11 height 11
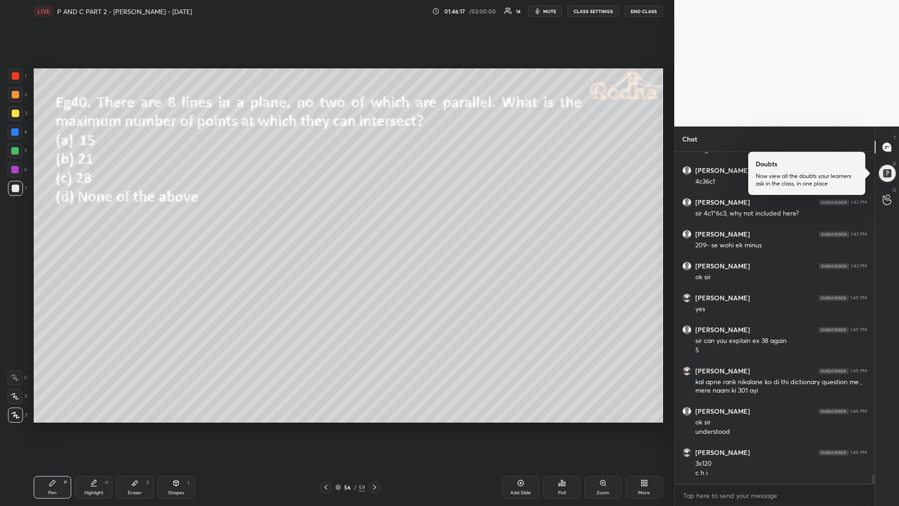
click at [372, 426] on div at bounding box center [374, 486] width 11 height 11
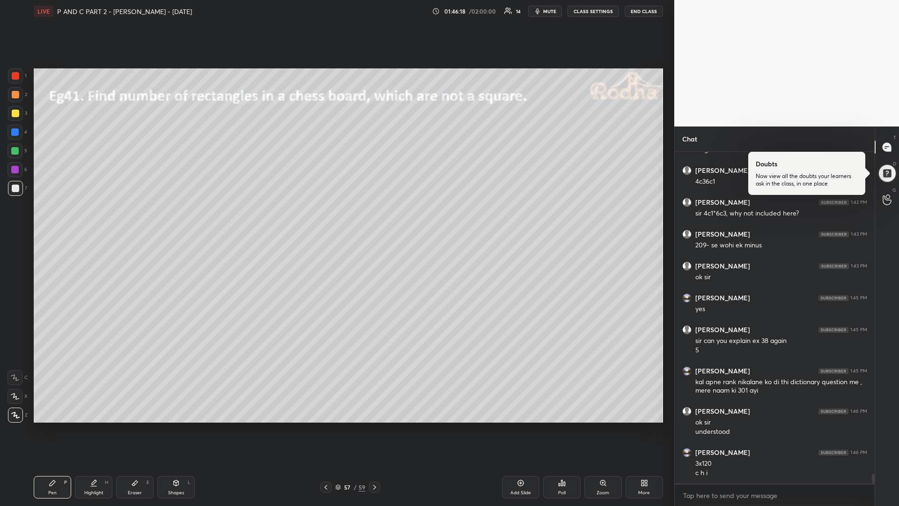
drag, startPoint x: 329, startPoint y: 485, endPoint x: 335, endPoint y: 486, distance: 6.2
click at [329, 426] on icon at bounding box center [325, 486] width 7 height 7
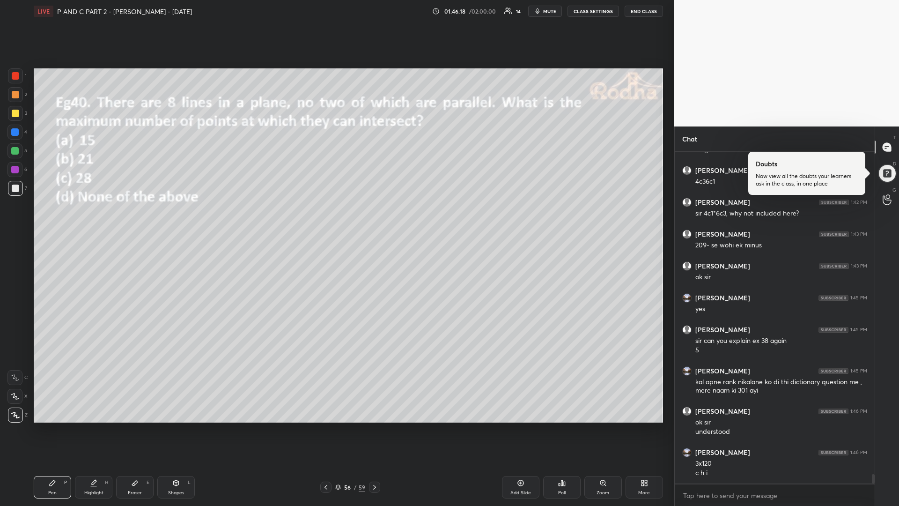
click at [511, 426] on div "Add Slide" at bounding box center [520, 487] width 37 height 22
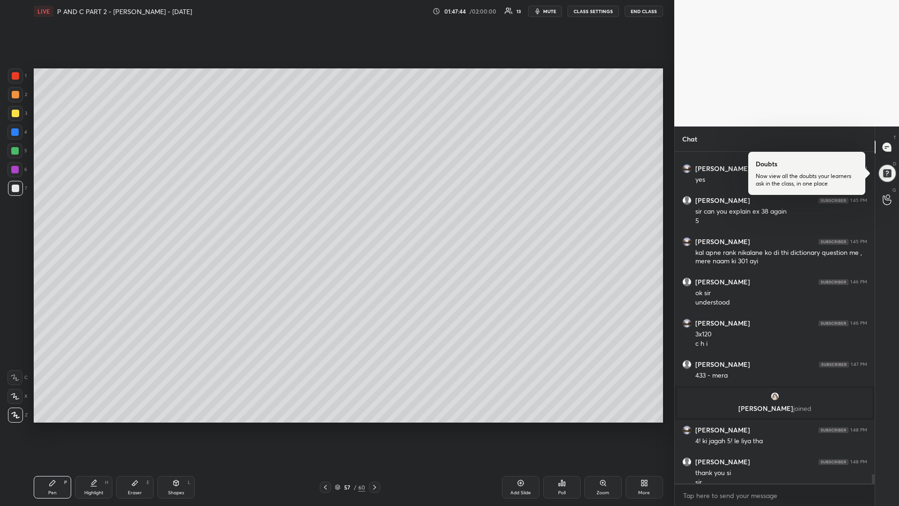
scroll to position [11391, 0]
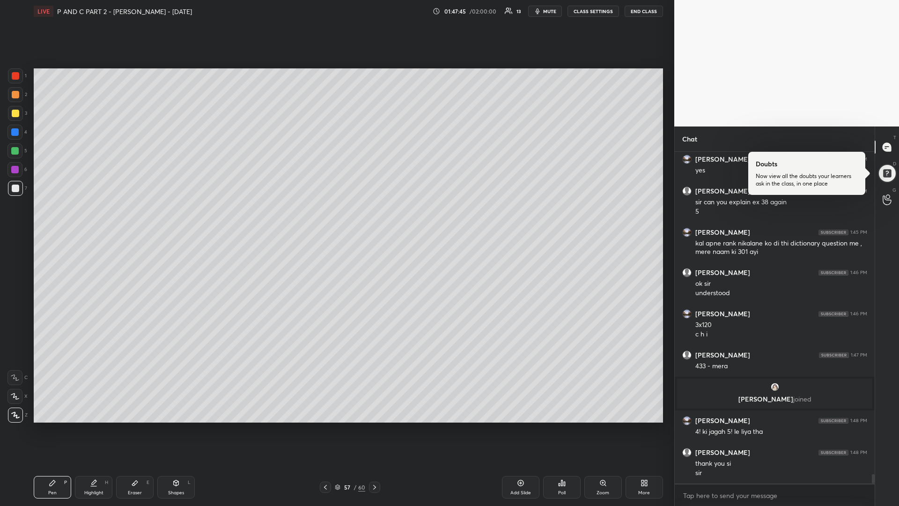
click at [643, 12] on button "END CLASS" at bounding box center [644, 11] width 38 height 11
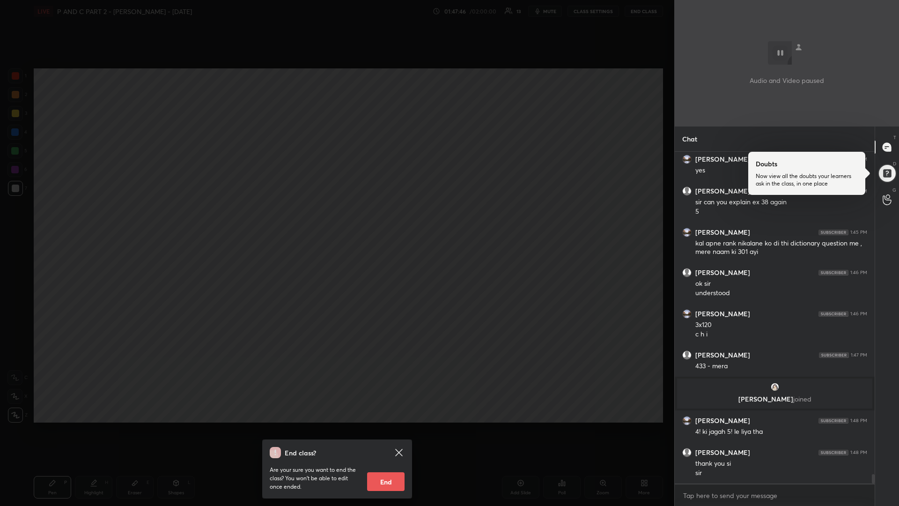
click at [382, 426] on button "End" at bounding box center [385, 481] width 37 height 19
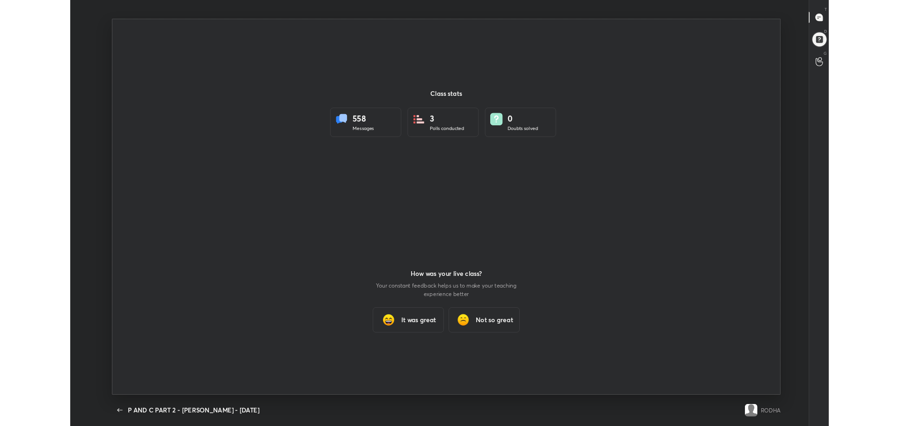
scroll to position [46449, 45924]
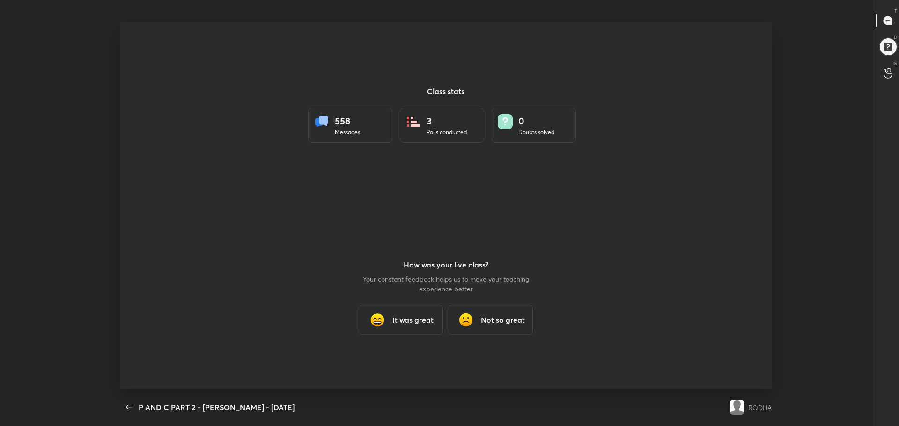
type textarea "x"
